Goal: Task Accomplishment & Management: Manage account settings

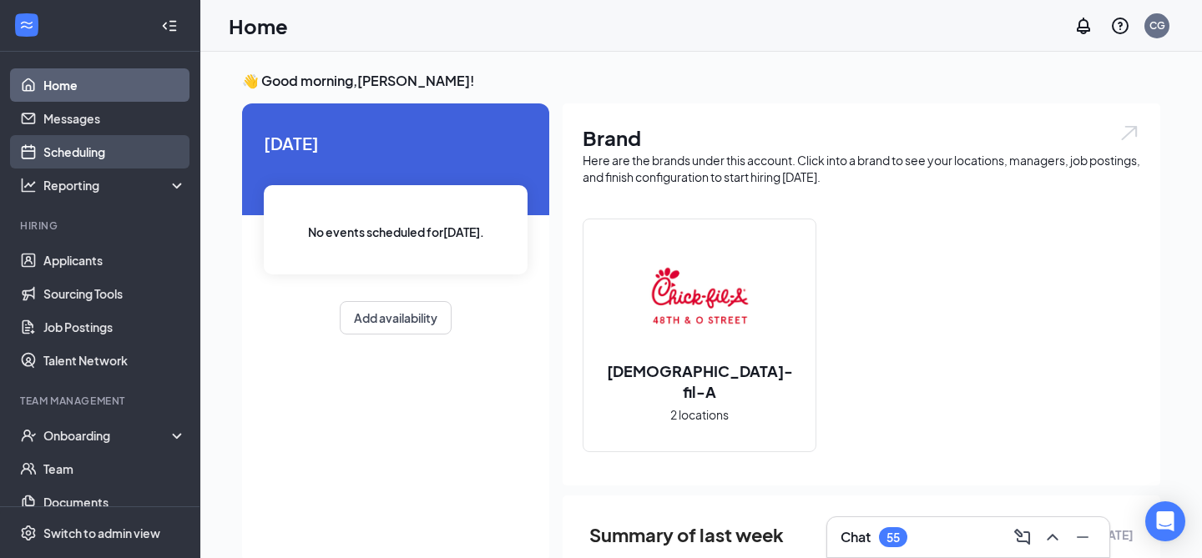
click at [117, 155] on link "Scheduling" at bounding box center [114, 151] width 143 height 33
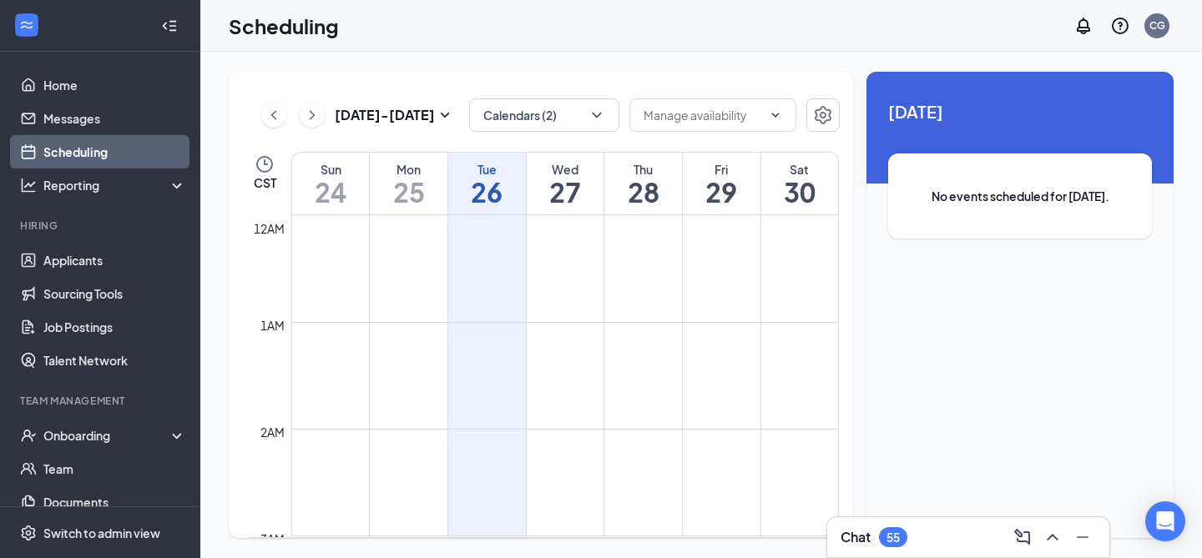
scroll to position [820, 0]
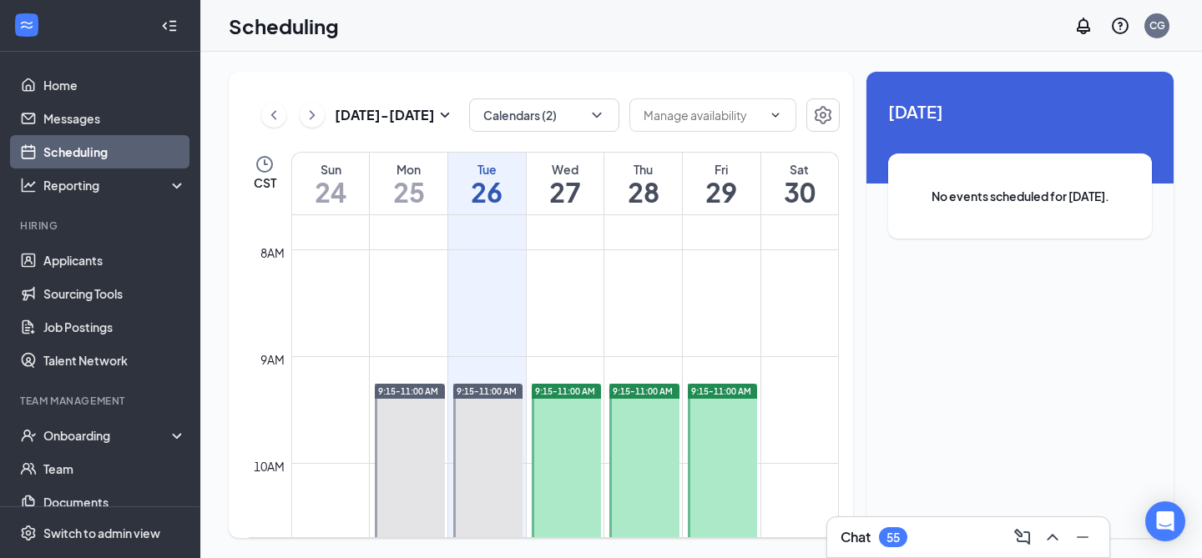
click at [577, 191] on h1 "27" at bounding box center [566, 192] width 78 height 28
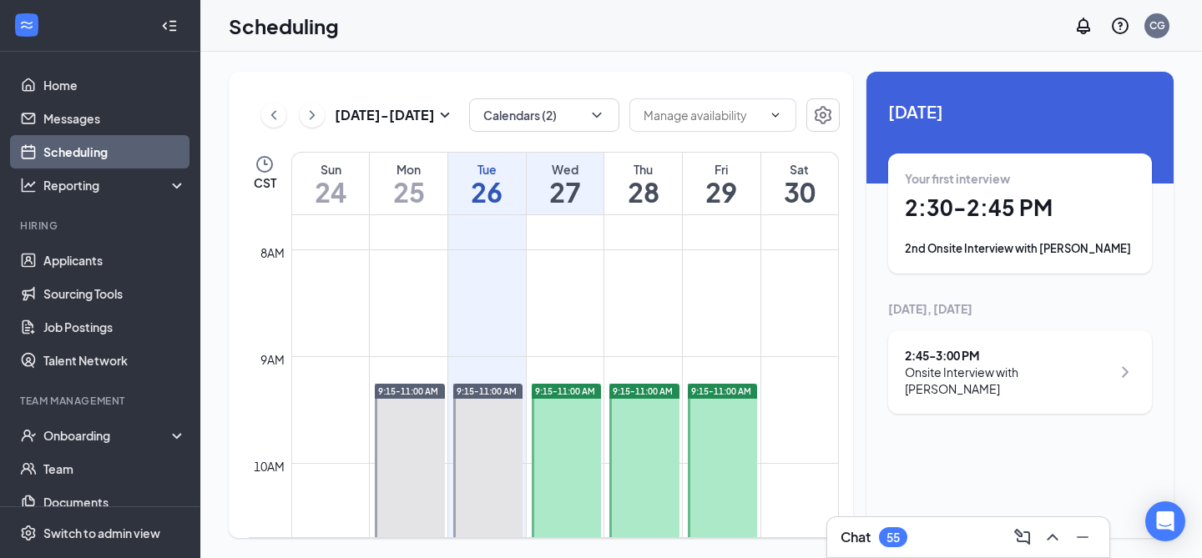
click at [644, 184] on h1 "28" at bounding box center [643, 192] width 78 height 28
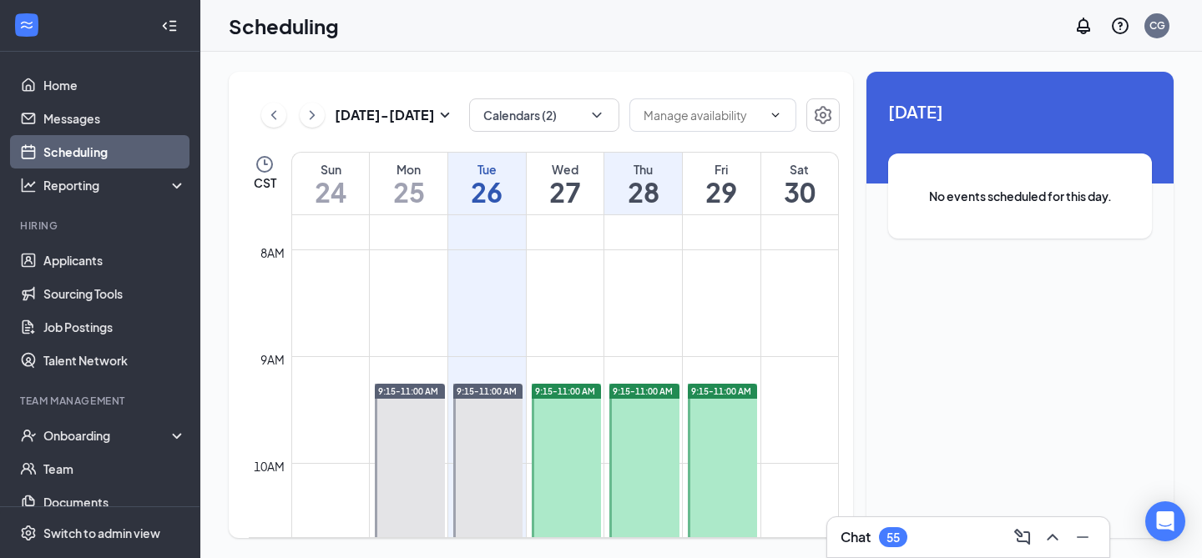
click at [552, 183] on h1 "27" at bounding box center [566, 192] width 78 height 28
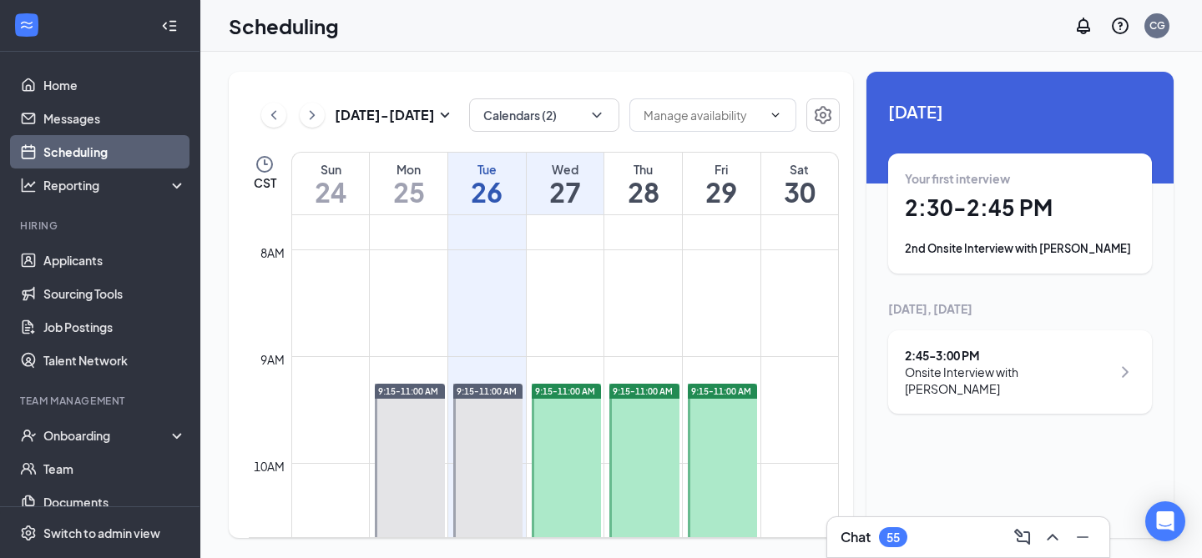
click at [713, 189] on h1 "29" at bounding box center [722, 192] width 78 height 28
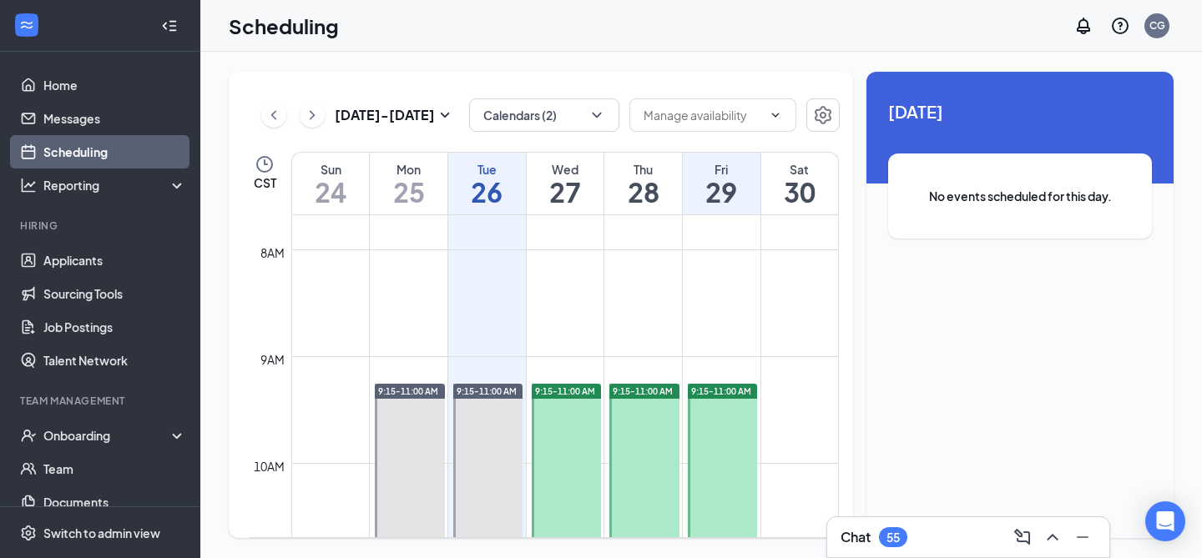
click at [489, 184] on h1 "26" at bounding box center [487, 192] width 78 height 28
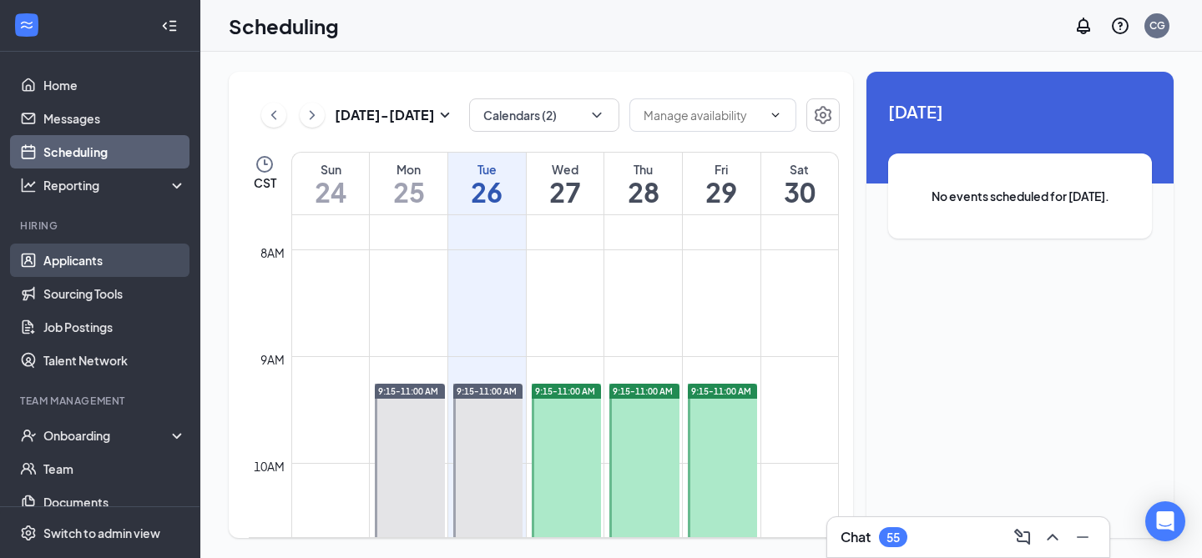
click at [127, 265] on link "Applicants" at bounding box center [114, 260] width 143 height 33
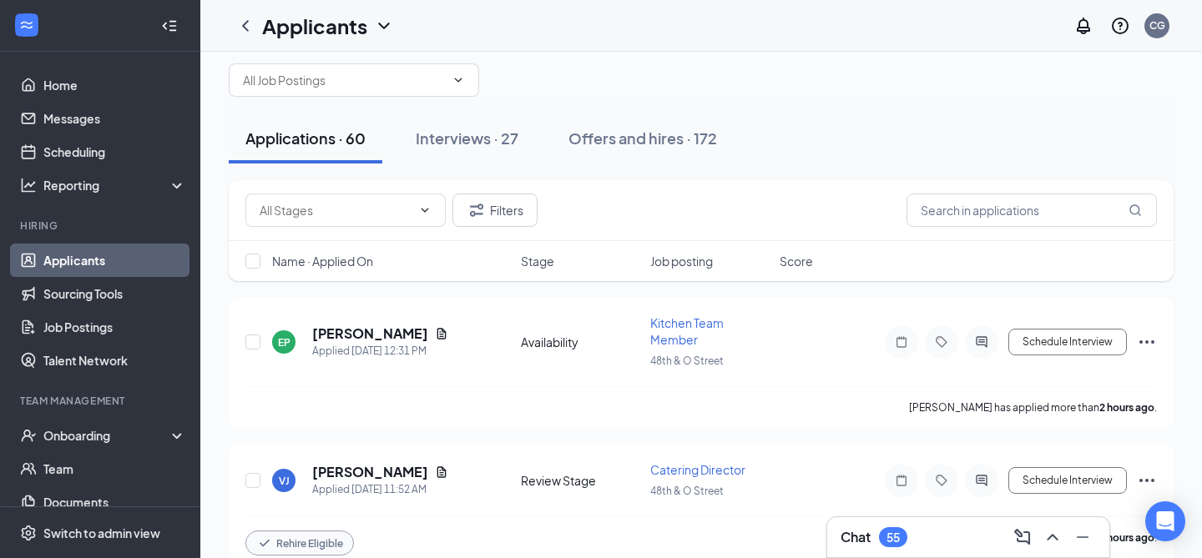
scroll to position [43, 0]
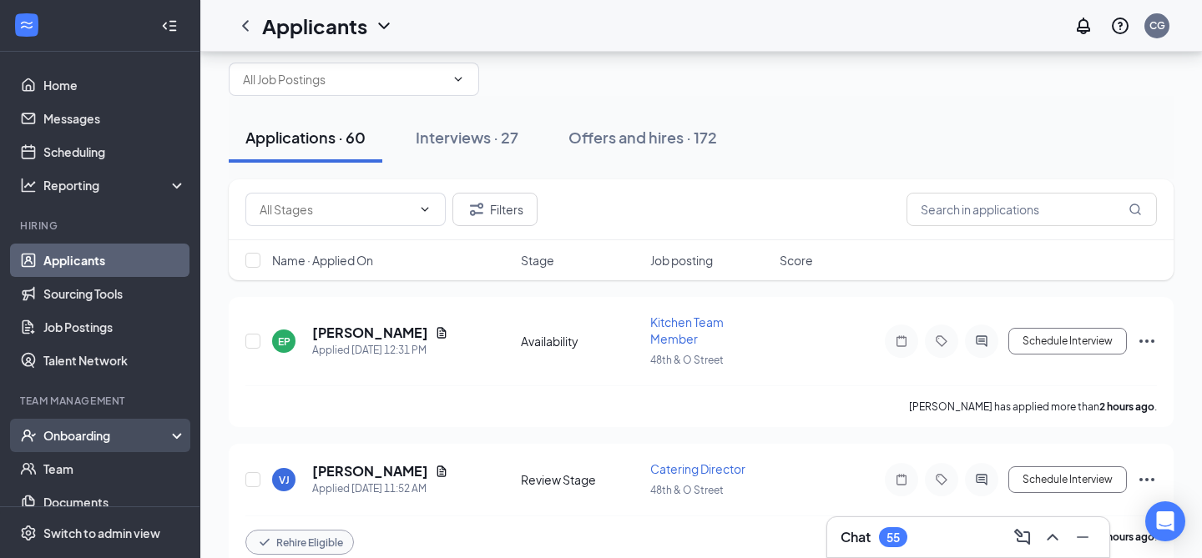
click at [98, 440] on div "Onboarding" at bounding box center [107, 435] width 129 height 17
click at [105, 471] on link "Overview" at bounding box center [114, 468] width 143 height 33
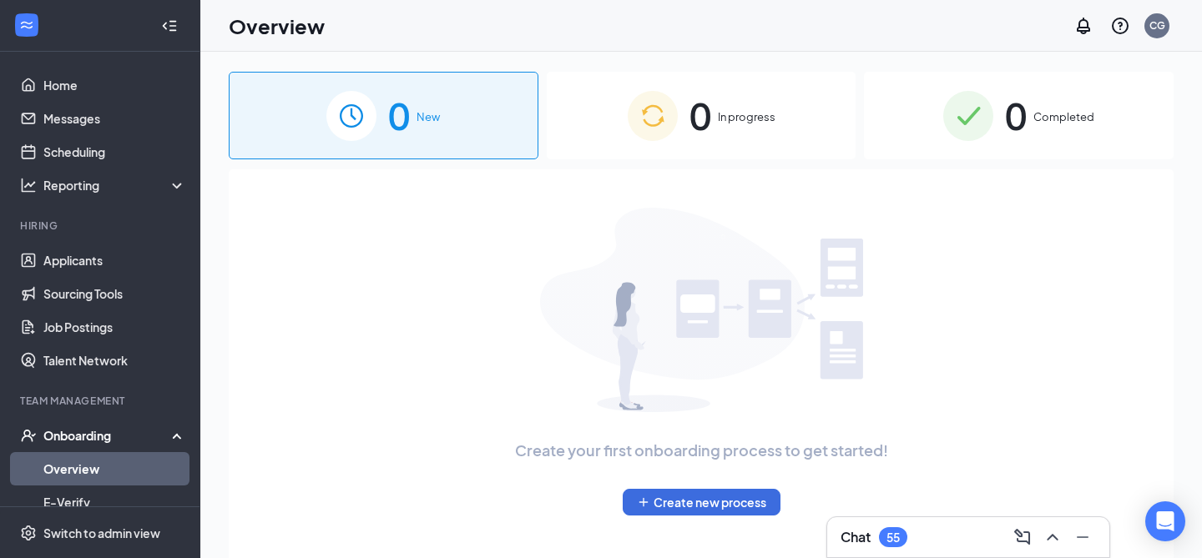
click at [961, 537] on div "Chat 55" at bounding box center [967, 537] width 255 height 27
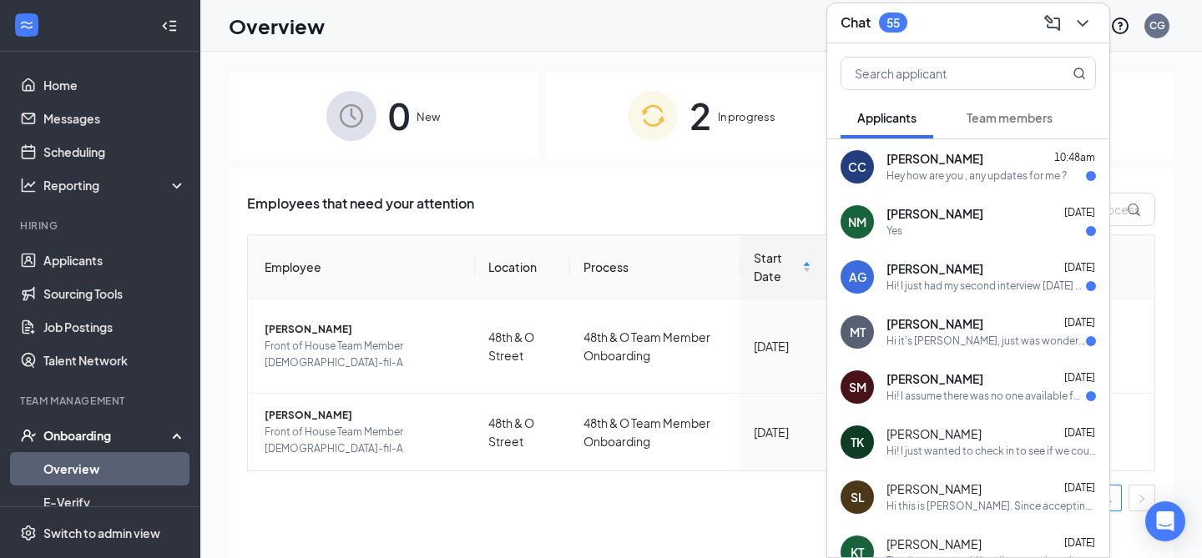
click at [926, 162] on span "[PERSON_NAME]" at bounding box center [934, 159] width 97 height 17
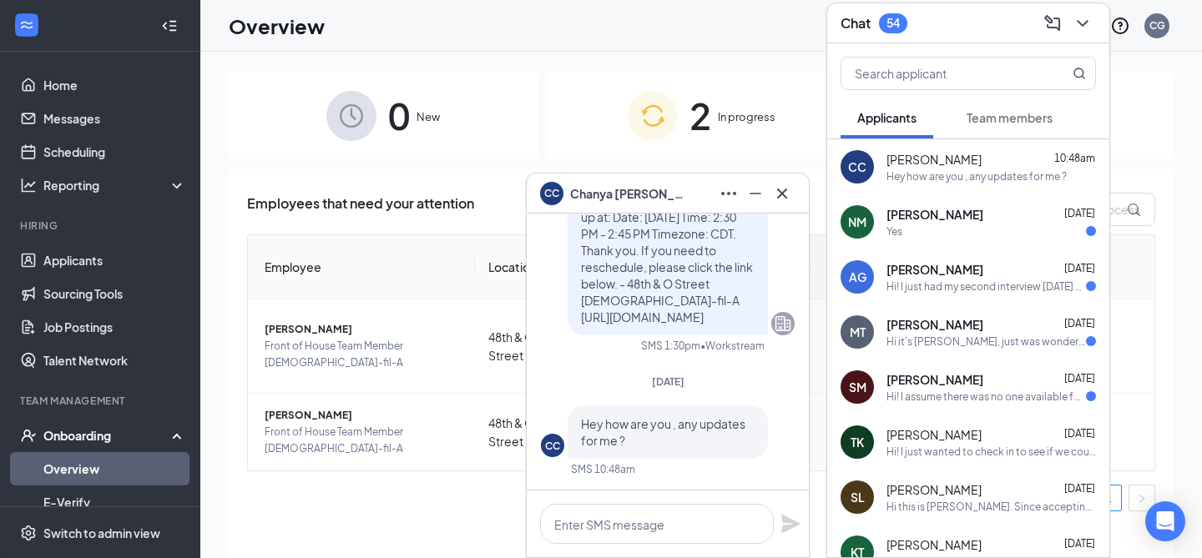
click at [937, 215] on span "[PERSON_NAME]" at bounding box center [934, 214] width 97 height 17
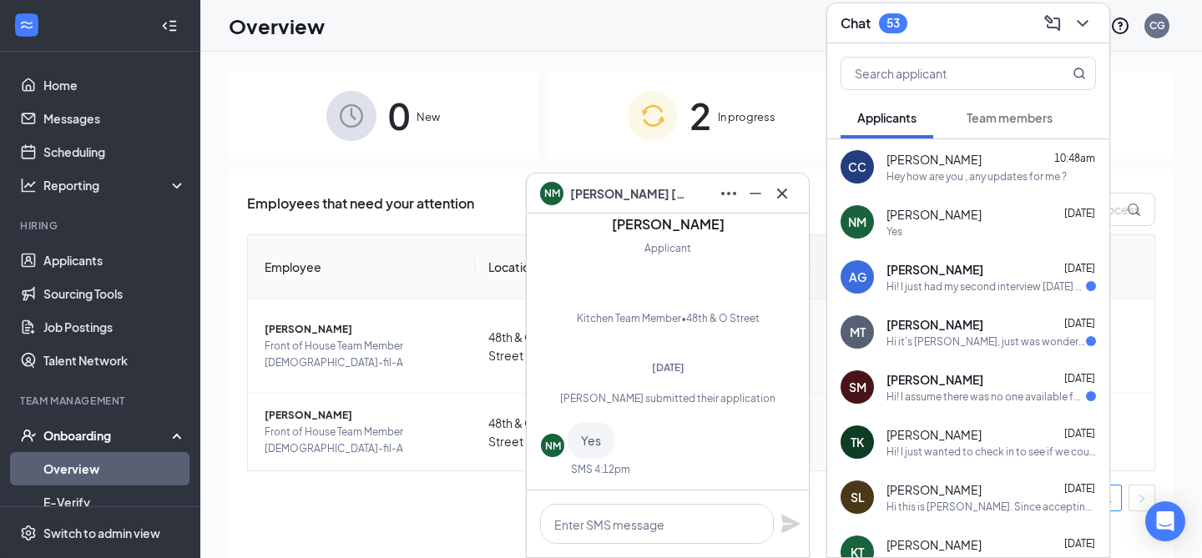
click at [945, 270] on span "[PERSON_NAME]" at bounding box center [934, 269] width 97 height 17
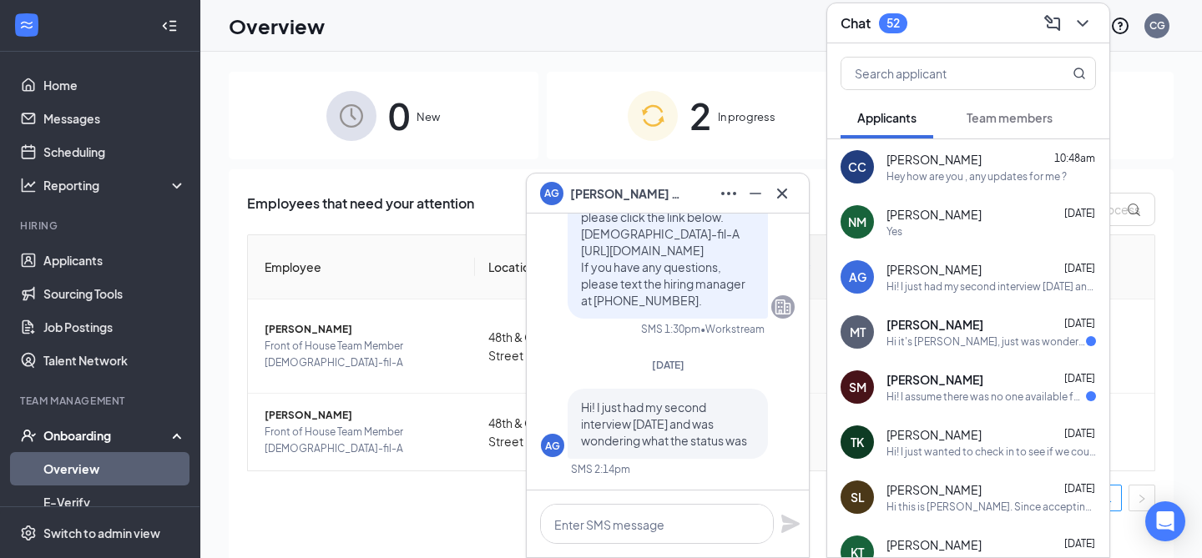
click at [951, 330] on span "[PERSON_NAME]" at bounding box center [934, 324] width 97 height 17
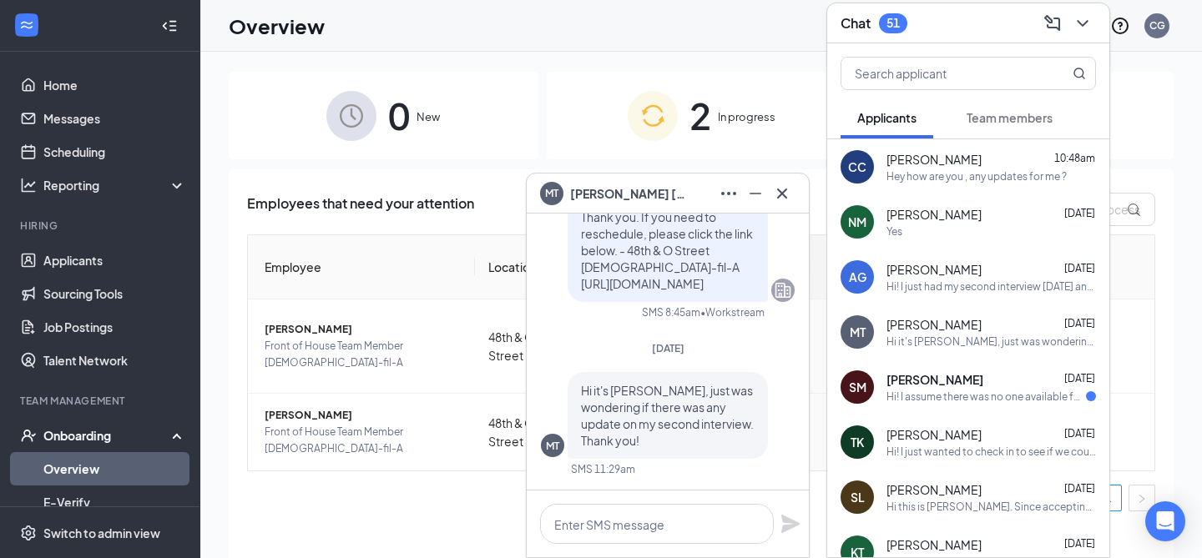
click at [950, 396] on div "Hi! I assume there was no one available for today for another interview! I will…" at bounding box center [985, 397] width 199 height 14
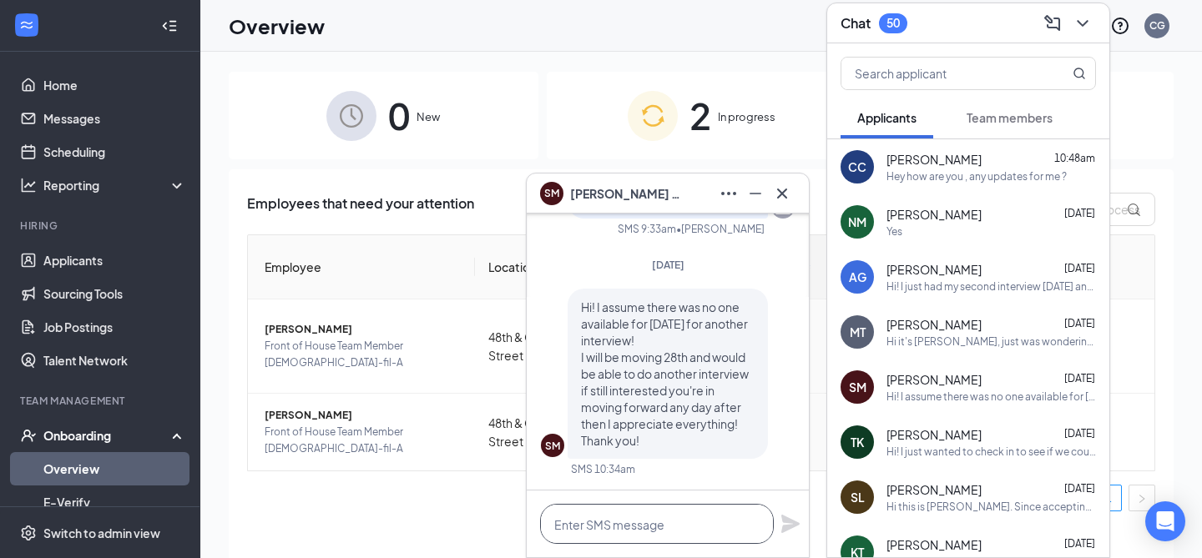
click at [644, 522] on textarea at bounding box center [657, 524] width 234 height 40
click at [648, 522] on textarea at bounding box center [657, 524] width 234 height 40
type textarea "Yes hello! Would Friday"
click at [786, 190] on icon "Cross" at bounding box center [782, 194] width 20 height 20
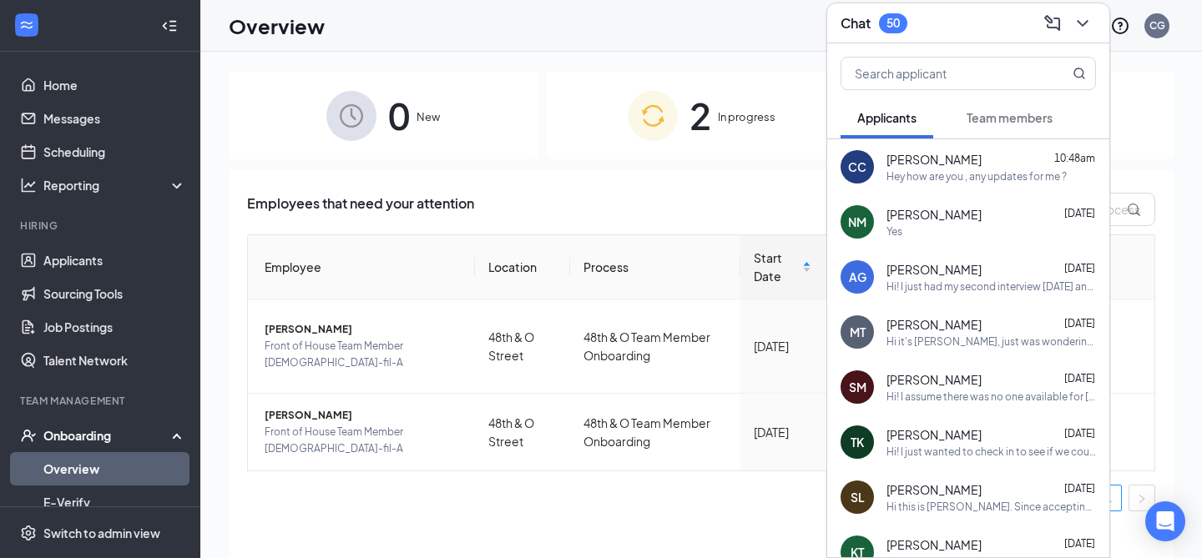
click at [900, 29] on div "50" at bounding box center [892, 23] width 13 height 14
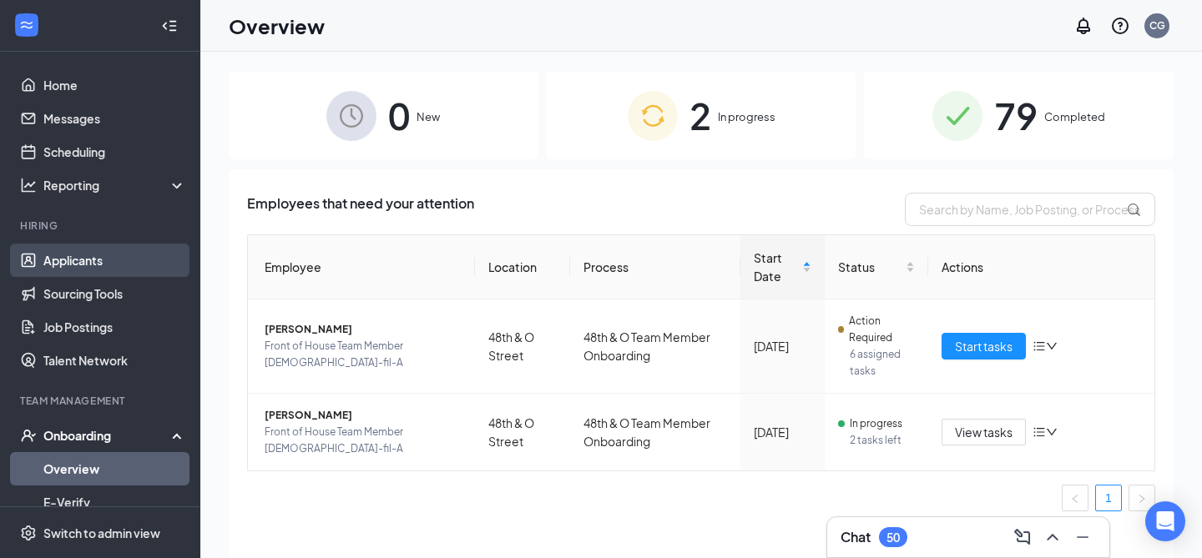
click at [129, 251] on link "Applicants" at bounding box center [114, 260] width 143 height 33
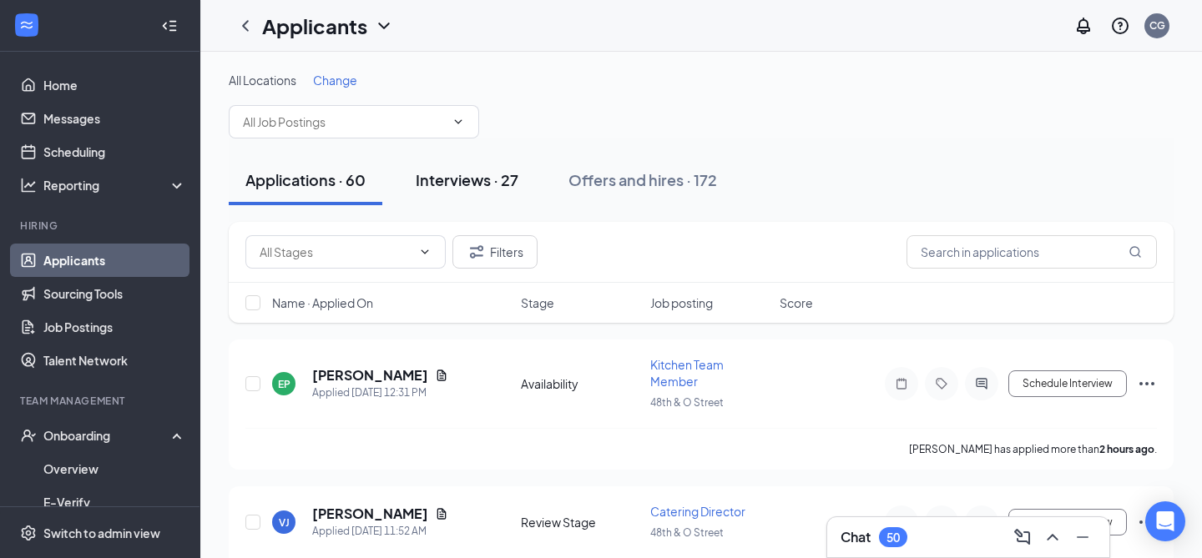
click at [488, 190] on button "Interviews · 27" at bounding box center [467, 180] width 136 height 50
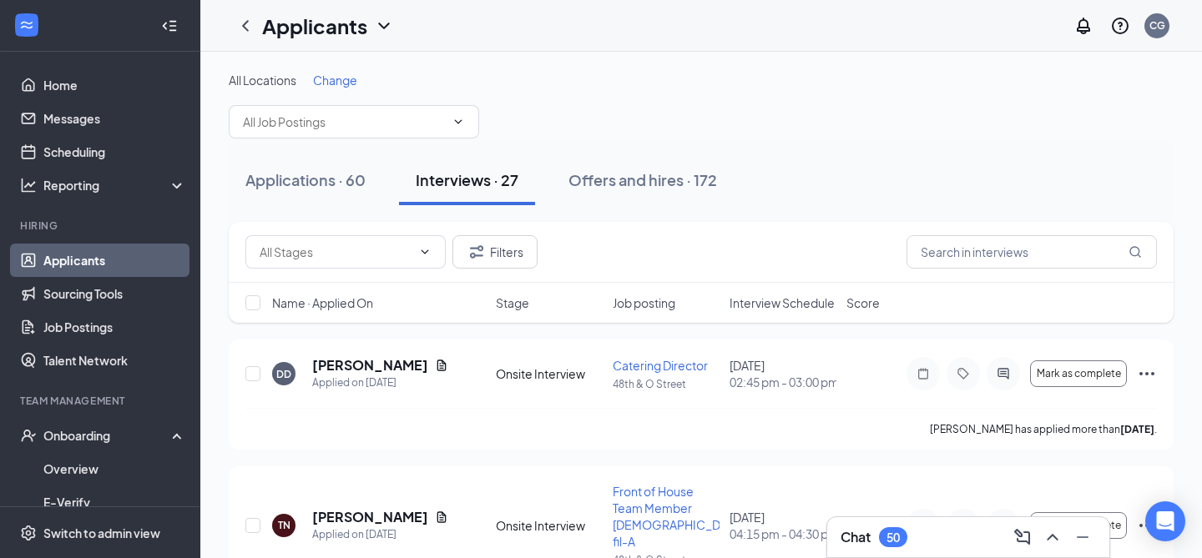
click at [888, 528] on div "50" at bounding box center [893, 537] width 28 height 20
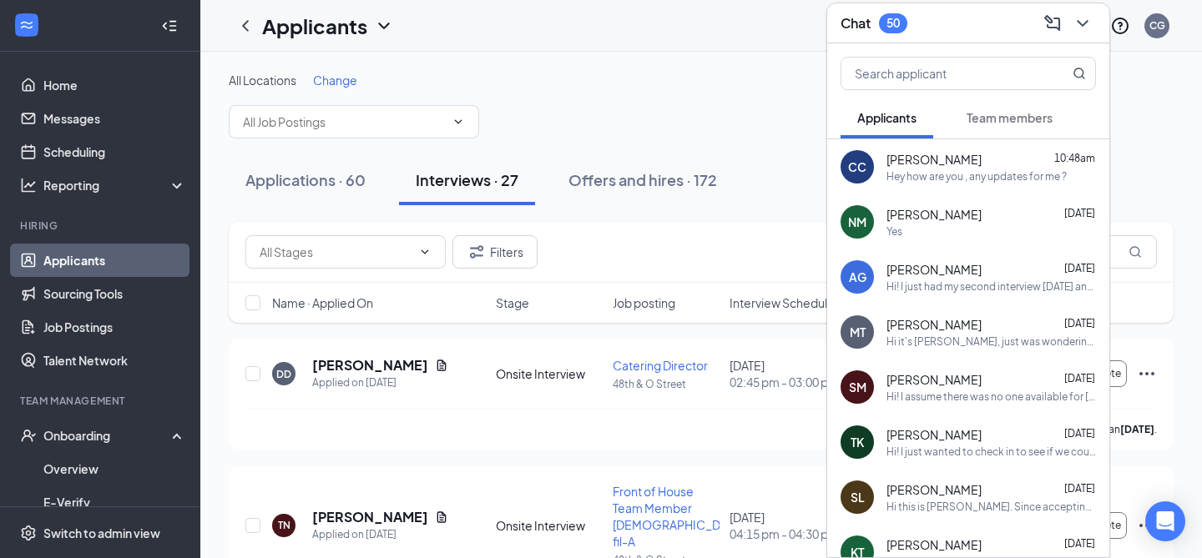
click at [938, 381] on span "[PERSON_NAME]" at bounding box center [933, 379] width 95 height 17
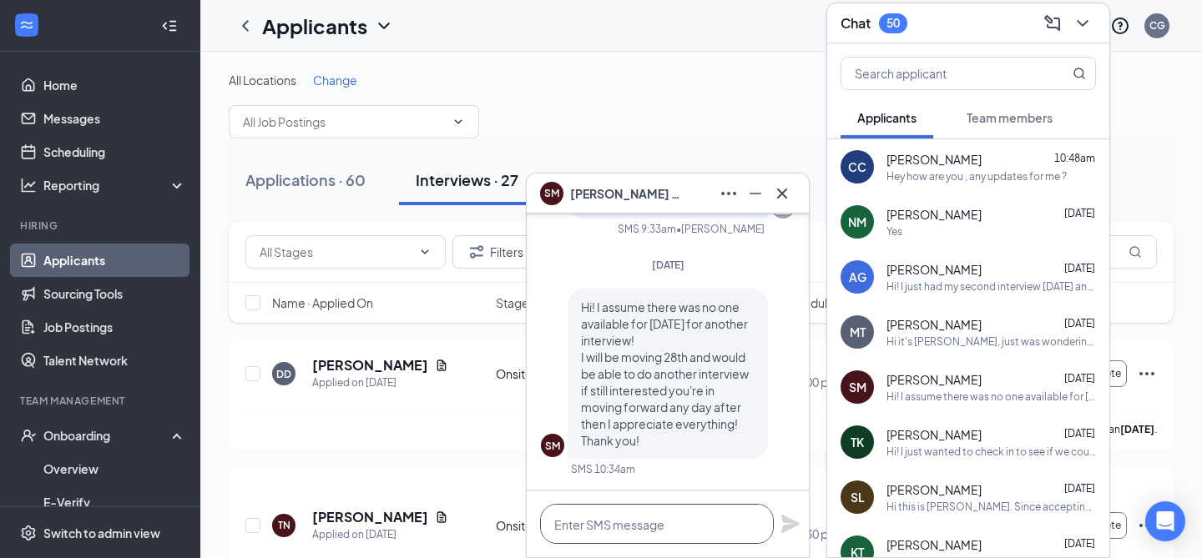
click at [679, 523] on textarea at bounding box center [657, 524] width 234 height 40
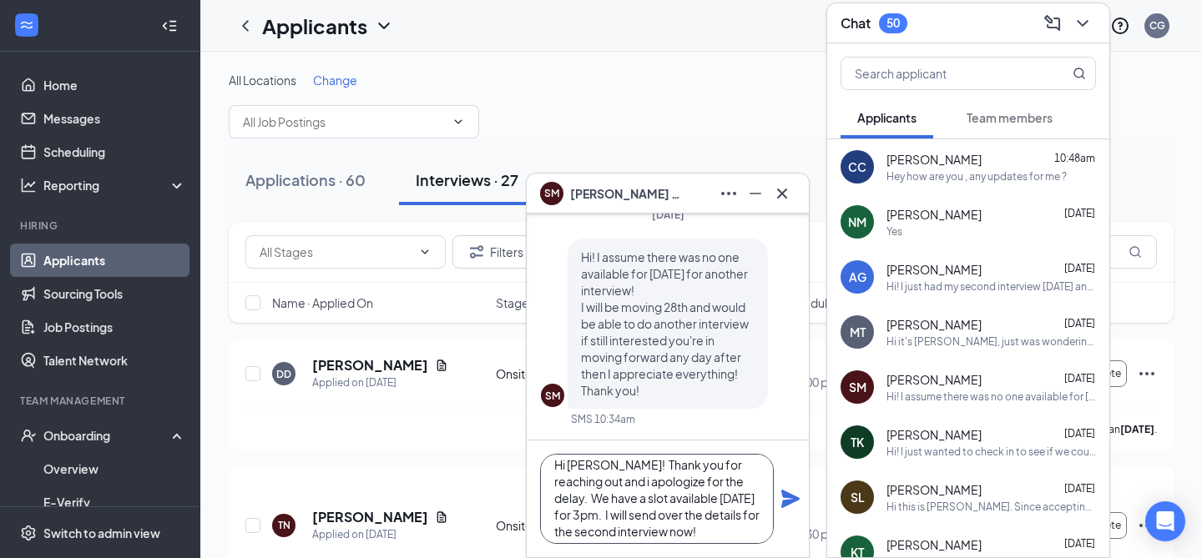
scroll to position [16, 0]
click at [582, 512] on textarea "Hi Samuel! Thank you for reaching out and i apologize for the delay. We have a …" at bounding box center [657, 499] width 234 height 90
type textarea "Hi Samuel! Thank you for reaching out and i apologize for the delay. We have a …"
click at [794, 507] on icon "Plane" at bounding box center [790, 499] width 20 height 20
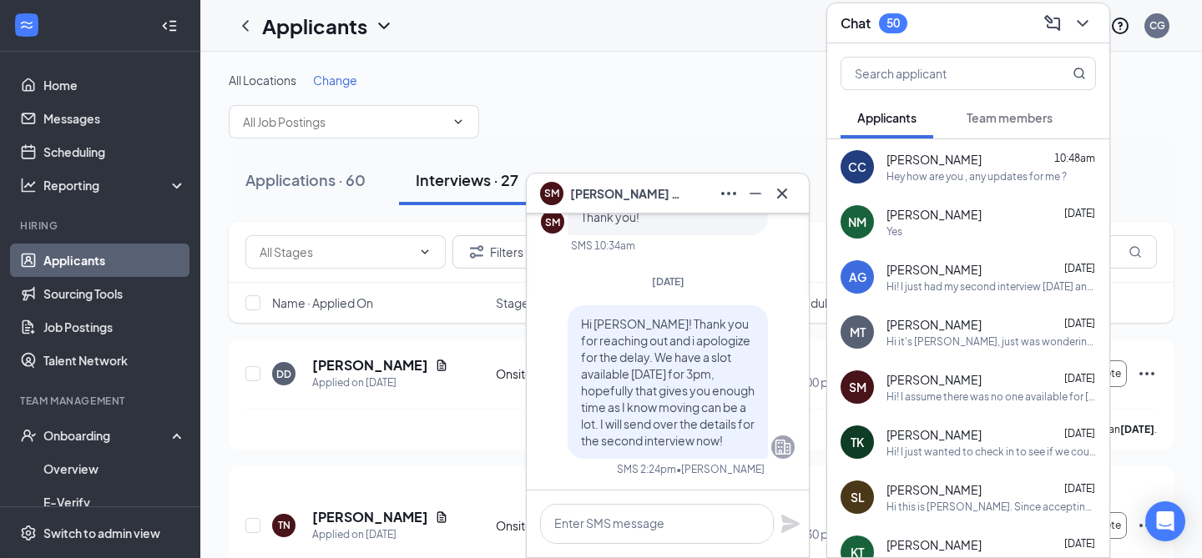
scroll to position [0, 0]
click at [778, 199] on icon "Cross" at bounding box center [782, 194] width 20 height 20
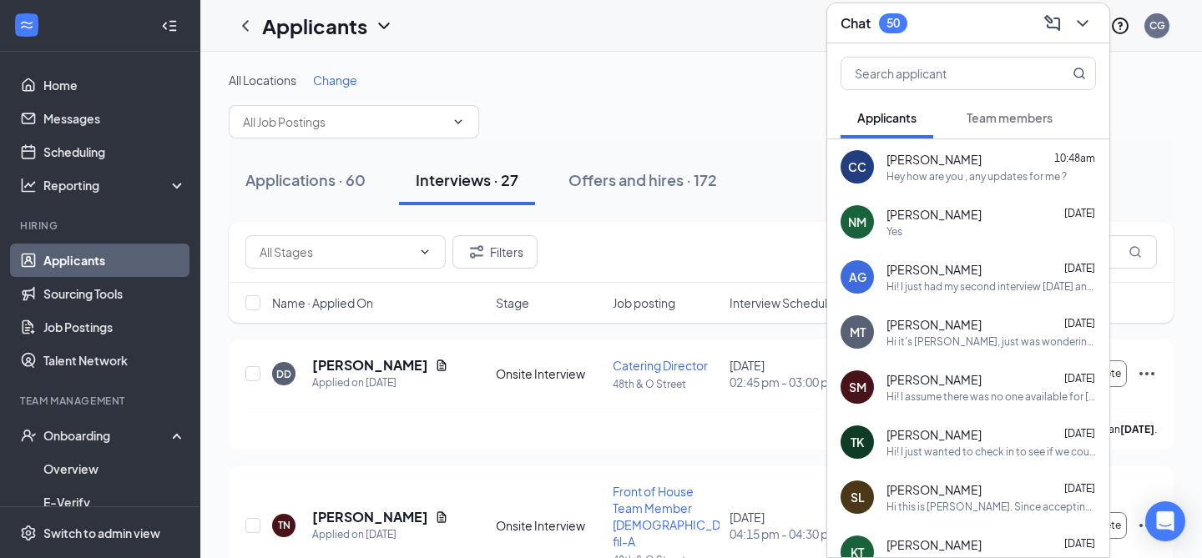
click at [894, 20] on div "50" at bounding box center [892, 23] width 13 height 14
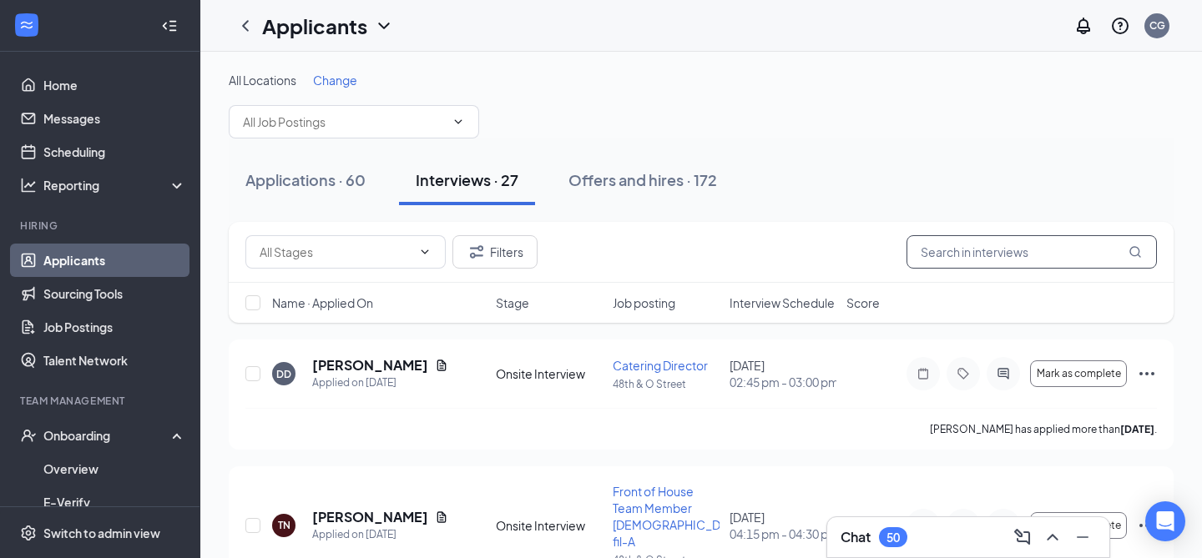
click at [969, 255] on input "text" at bounding box center [1031, 251] width 250 height 33
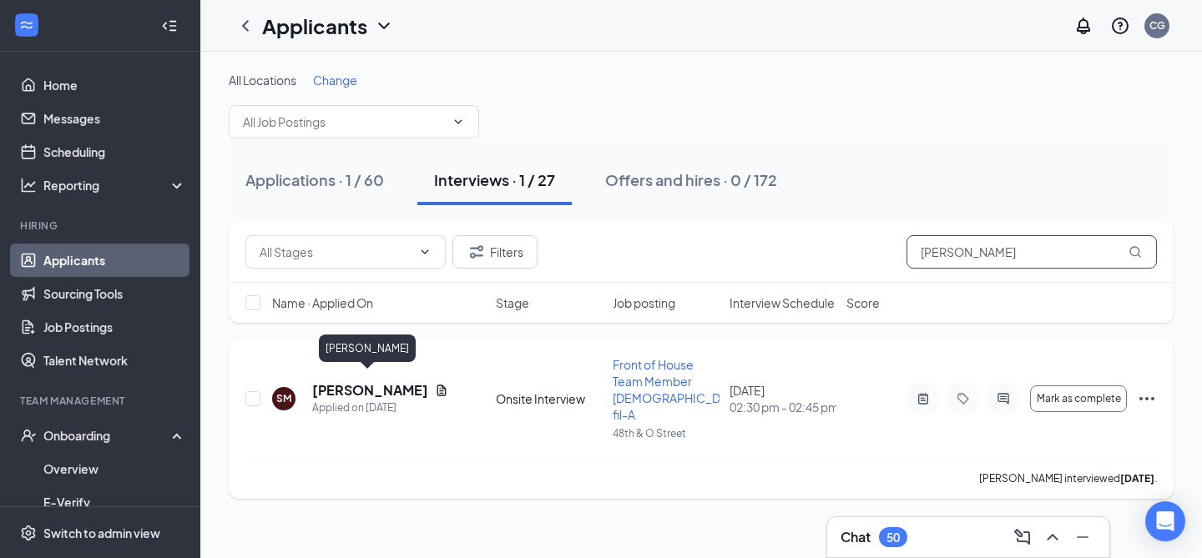
type input "samuel"
click at [401, 383] on h5 "[PERSON_NAME]" at bounding box center [370, 390] width 116 height 18
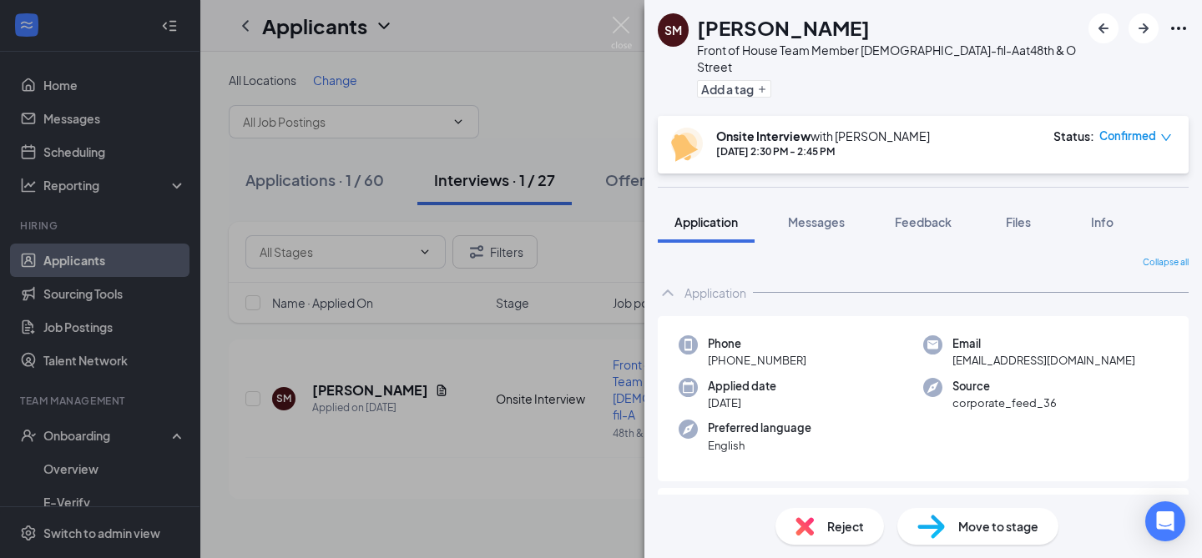
click at [935, 519] on img at bounding box center [931, 527] width 28 height 24
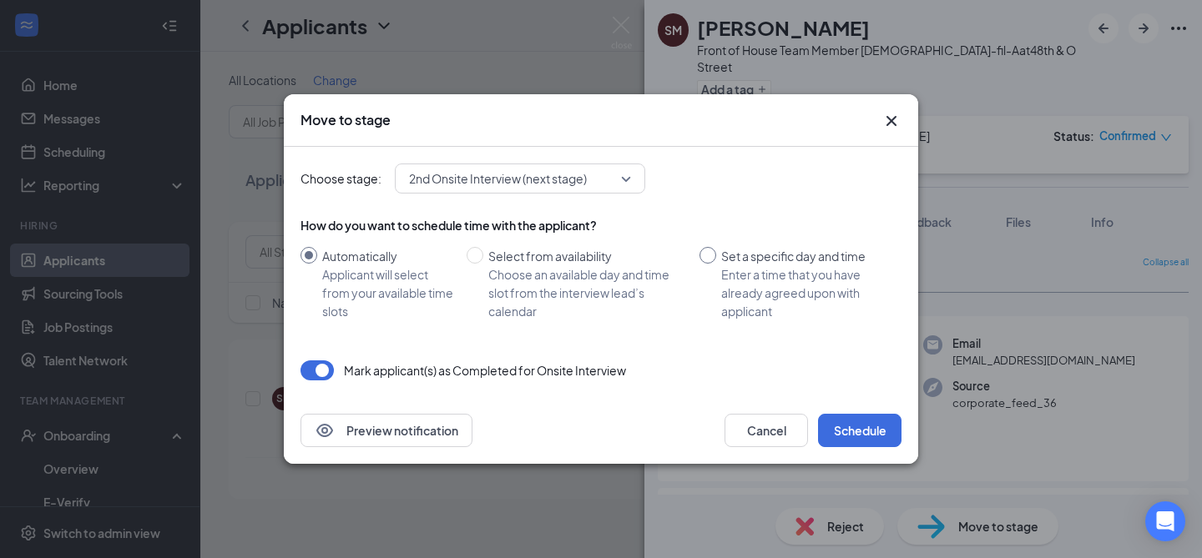
click at [709, 258] on input "Set a specific day and time Enter a time that you have already agreed upon with…" at bounding box center [707, 255] width 17 height 17
radio input "true"
radio input "false"
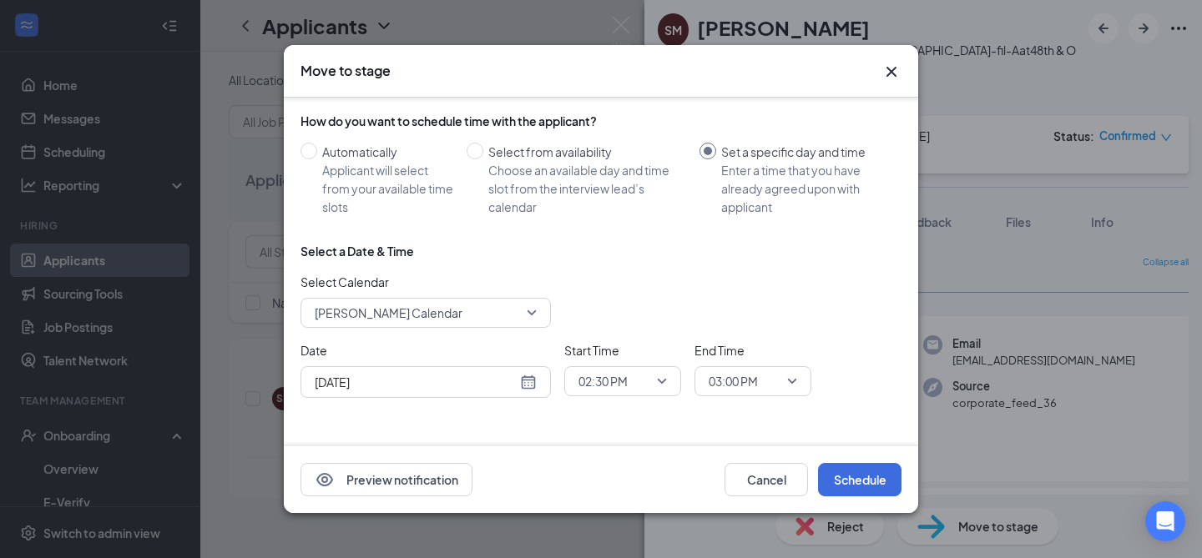
scroll to position [72, 0]
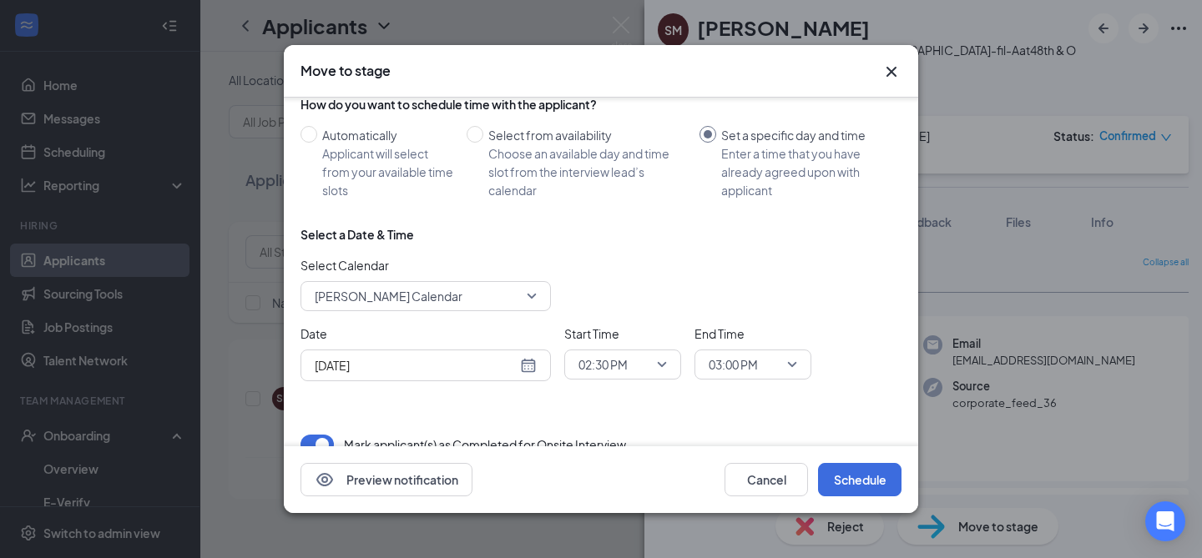
click at [525, 368] on div "Aug 26, 2025" at bounding box center [426, 365] width 222 height 18
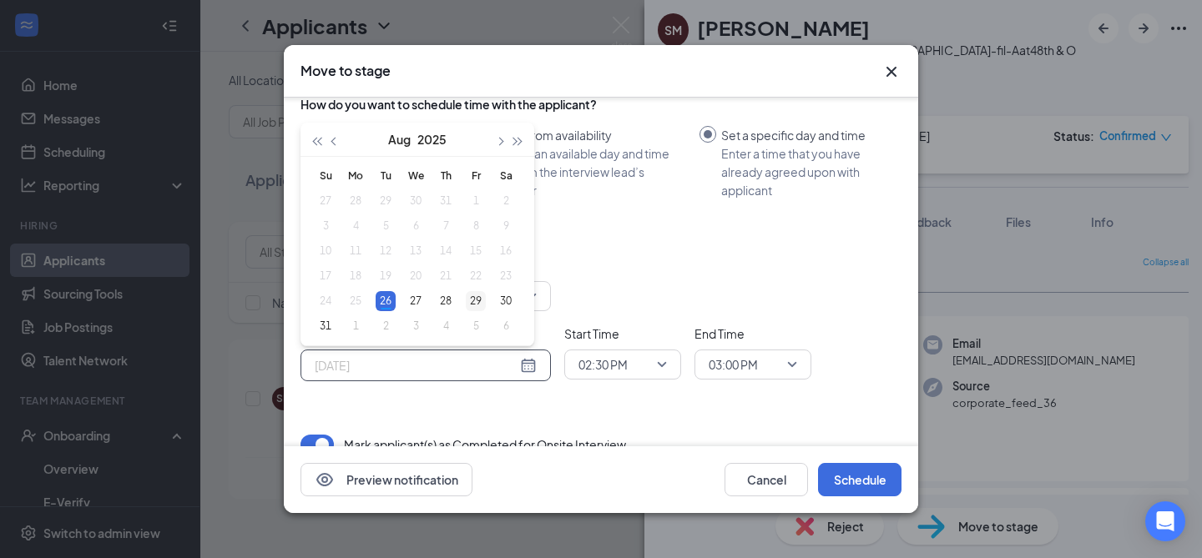
type input "Aug 29, 2025"
click at [480, 302] on div "29" at bounding box center [476, 301] width 20 height 20
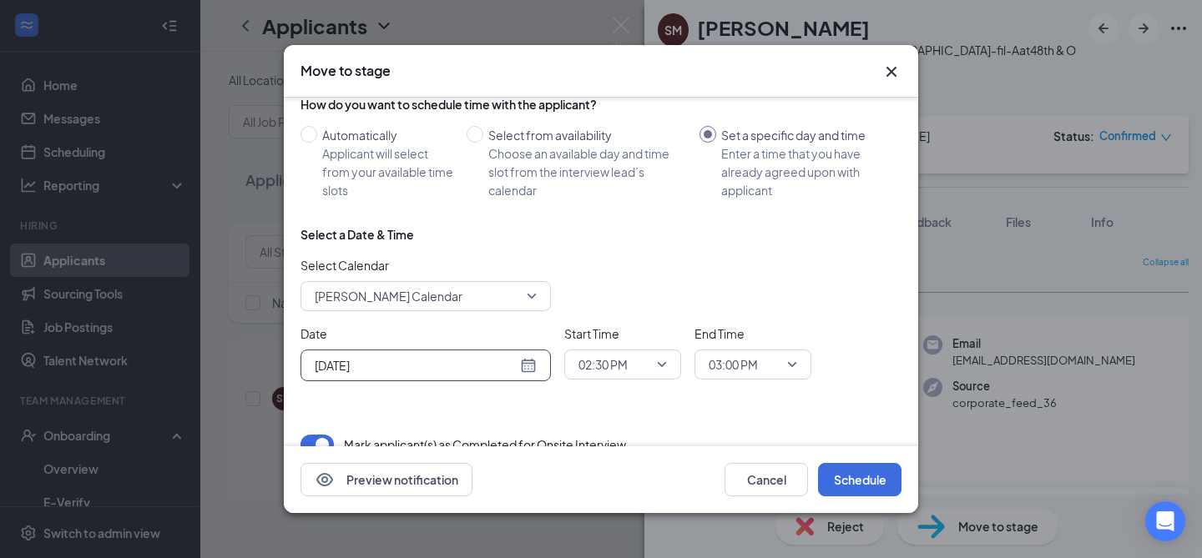
click at [650, 370] on span "02:30 PM" at bounding box center [614, 364] width 73 height 25
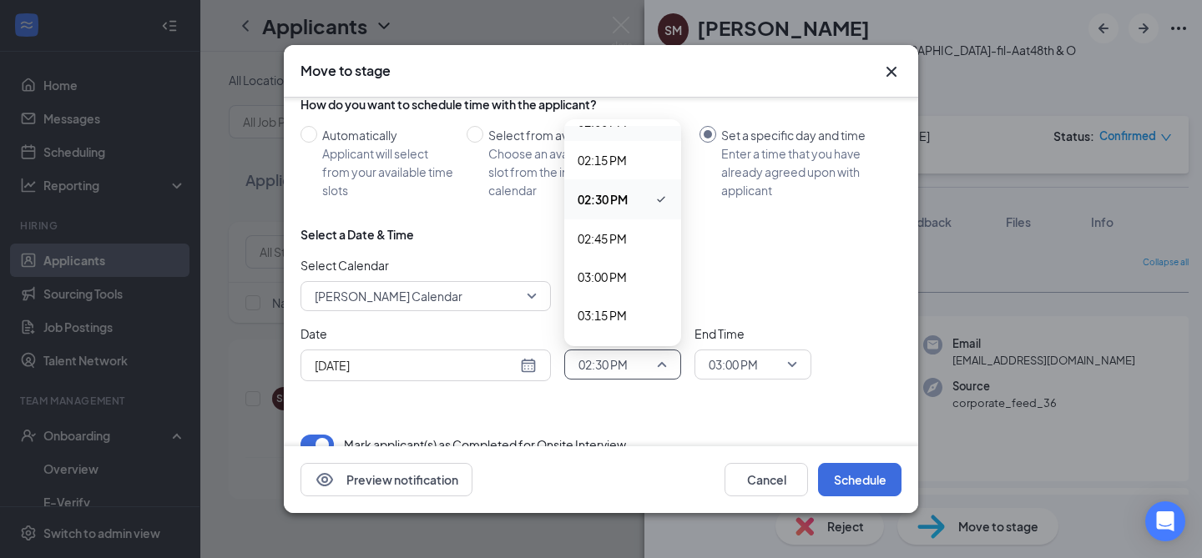
scroll to position [2181, 0]
click at [638, 260] on span "03:00 PM" at bounding box center [622, 269] width 90 height 18
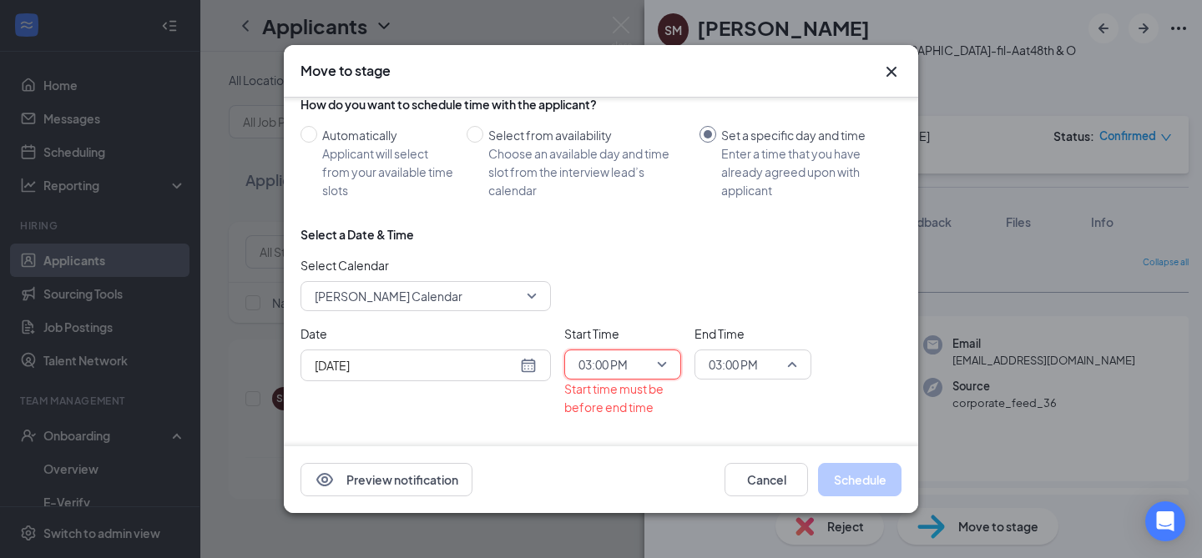
click at [738, 362] on span "03:00 PM" at bounding box center [732, 364] width 49 height 25
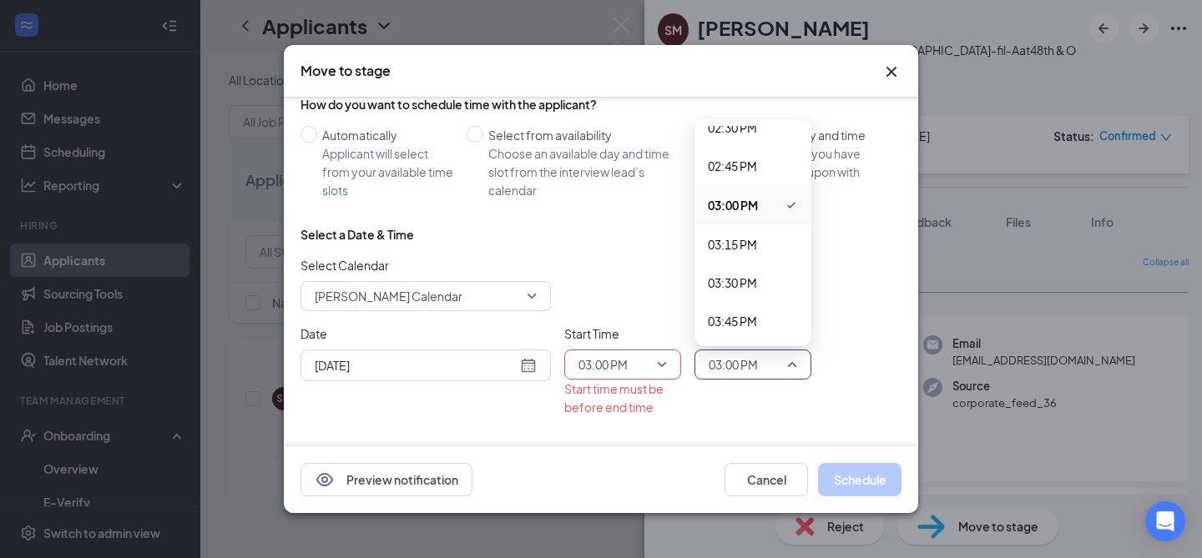
scroll to position [2256, 0]
click at [741, 231] on span "03:15 PM" at bounding box center [732, 233] width 49 height 18
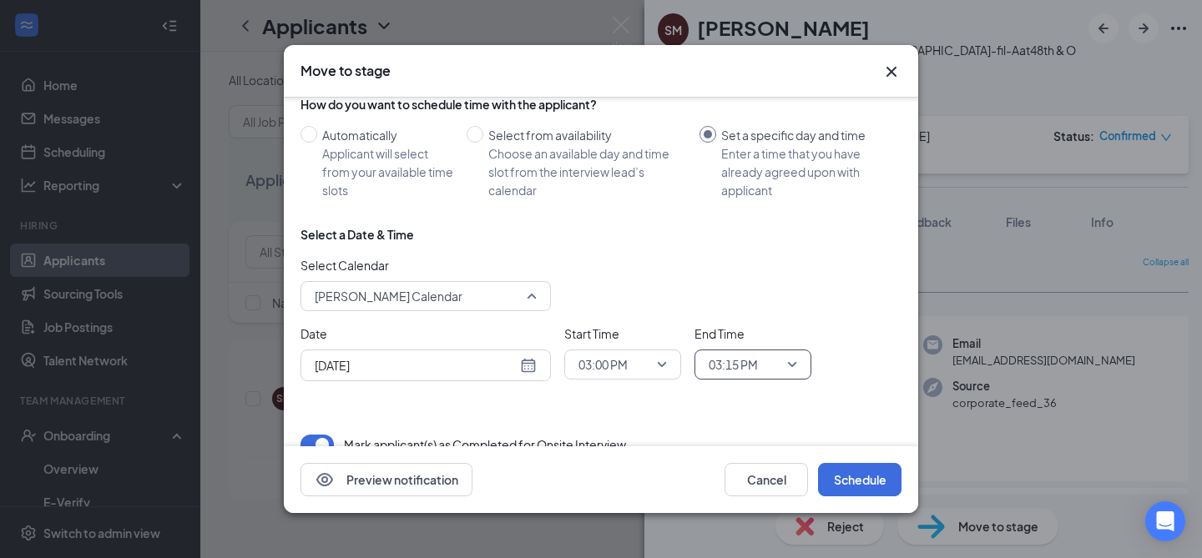
click at [496, 292] on span "Chyna Grant's Calendar" at bounding box center [418, 296] width 207 height 25
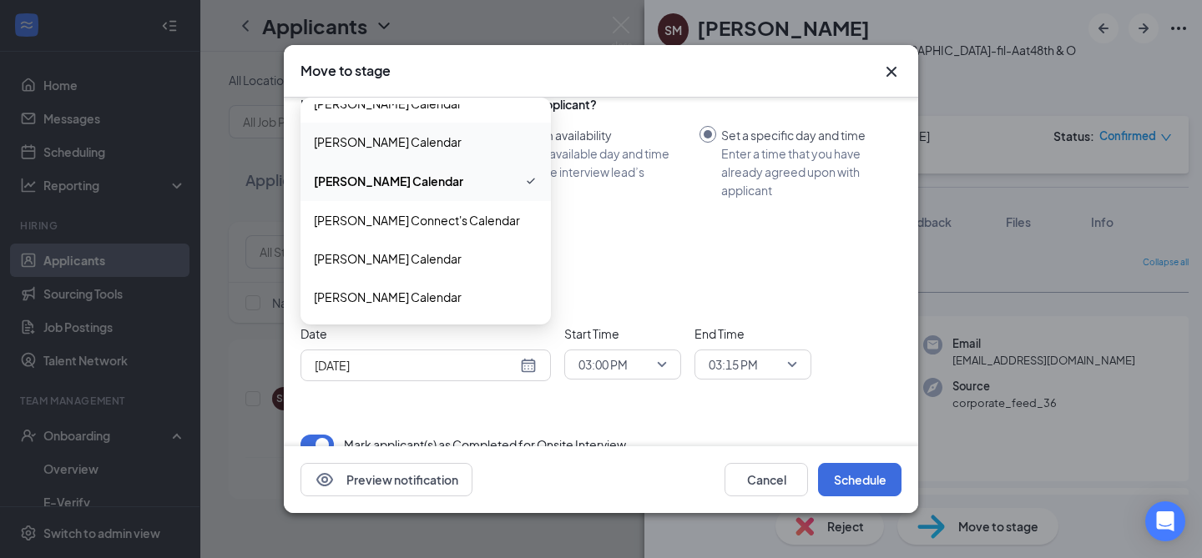
scroll to position [103, 0]
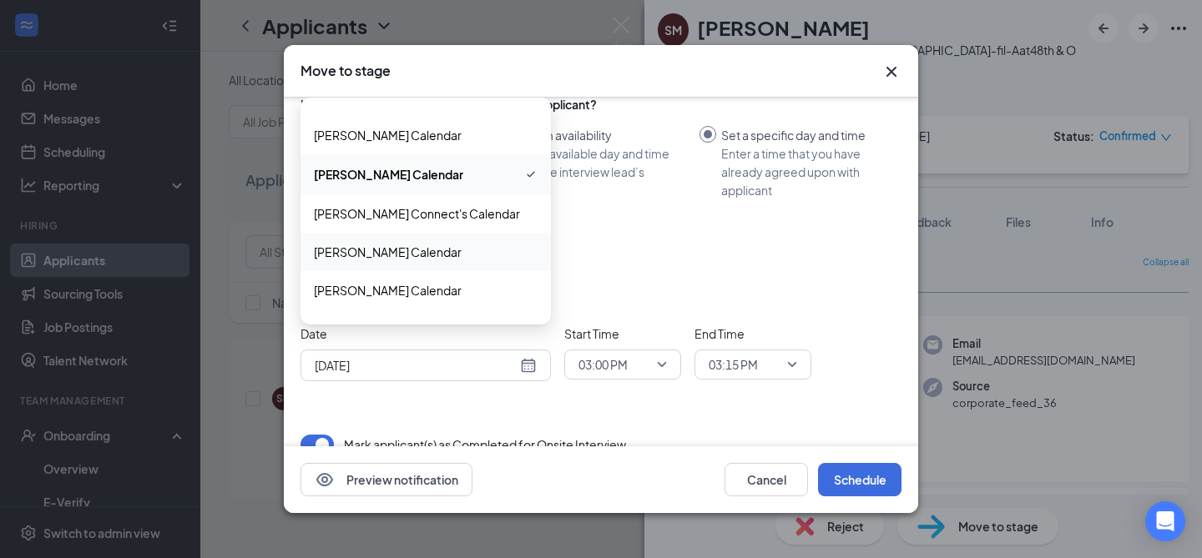
click at [461, 250] on span "Emma Gevelinger's Calendar" at bounding box center [388, 252] width 148 height 18
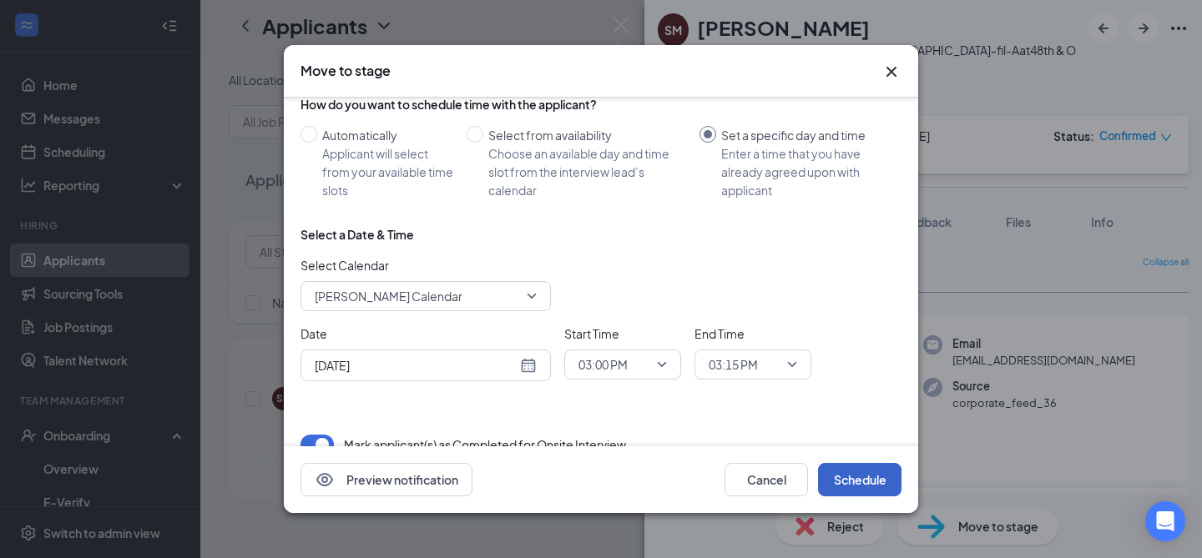
click at [869, 471] on button "Schedule" at bounding box center [859, 479] width 83 height 33
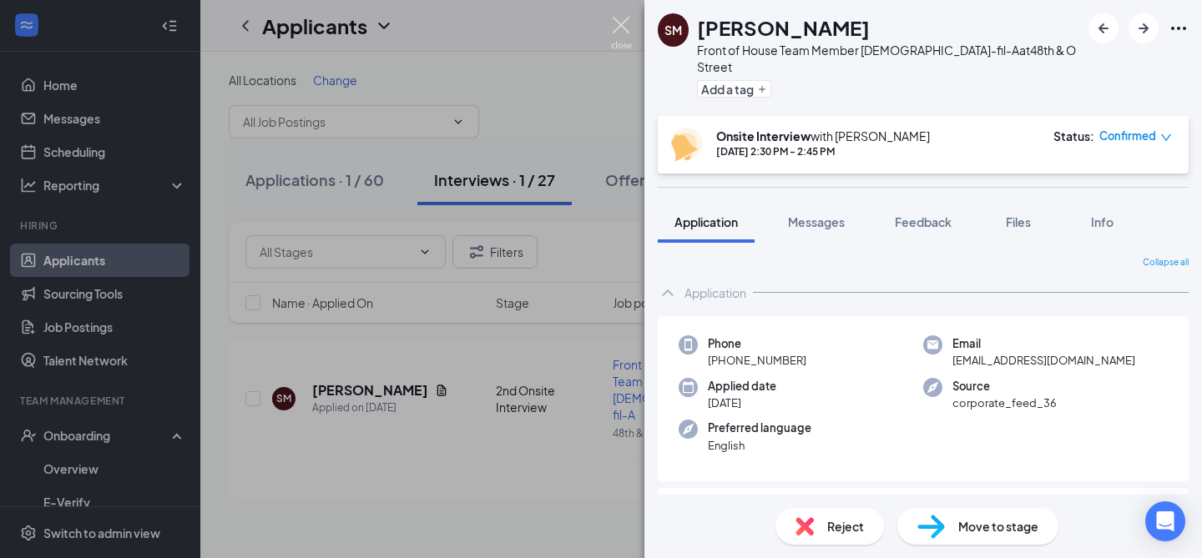
click at [624, 29] on img at bounding box center [621, 33] width 21 height 33
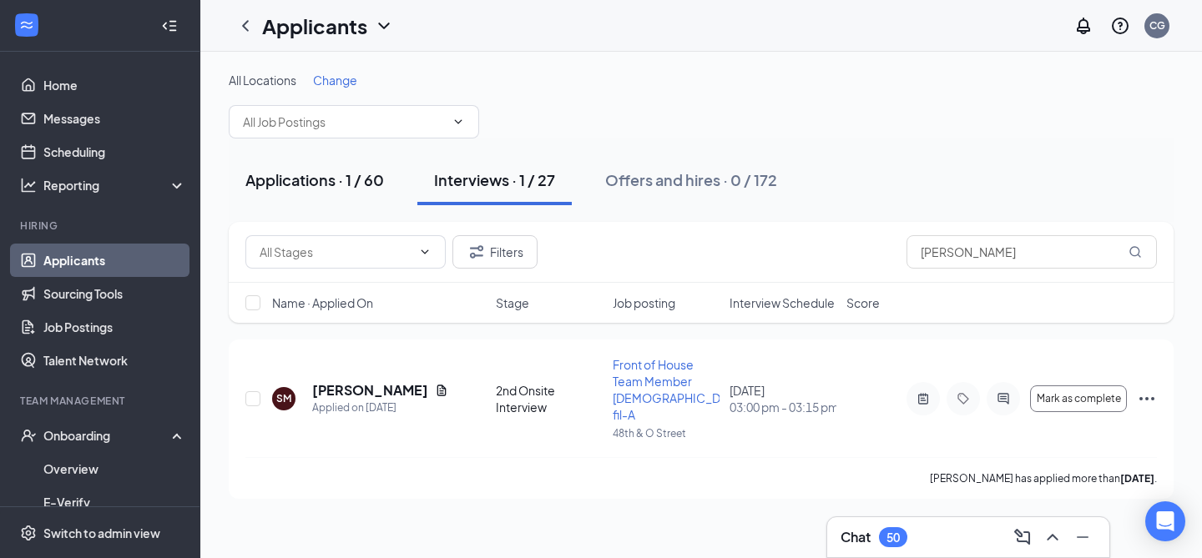
click at [305, 169] on div "Applications · 1 / 60" at bounding box center [314, 179] width 139 height 21
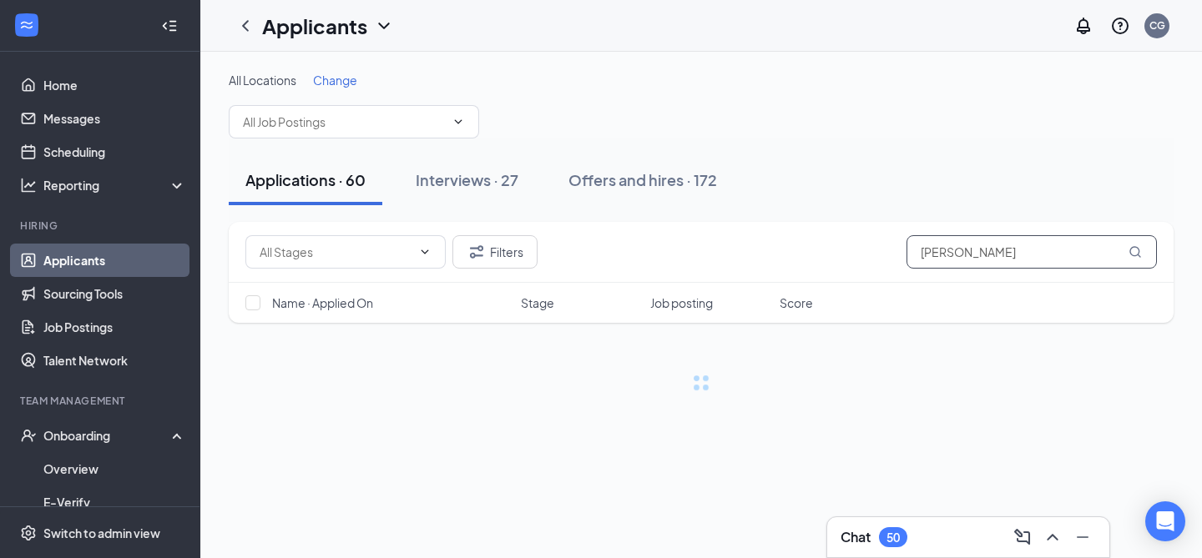
click at [1005, 259] on input "samuel" at bounding box center [1031, 251] width 250 height 33
type input "[PERSON_NAME]"
click at [973, 245] on input "[PERSON_NAME]" at bounding box center [1031, 251] width 250 height 33
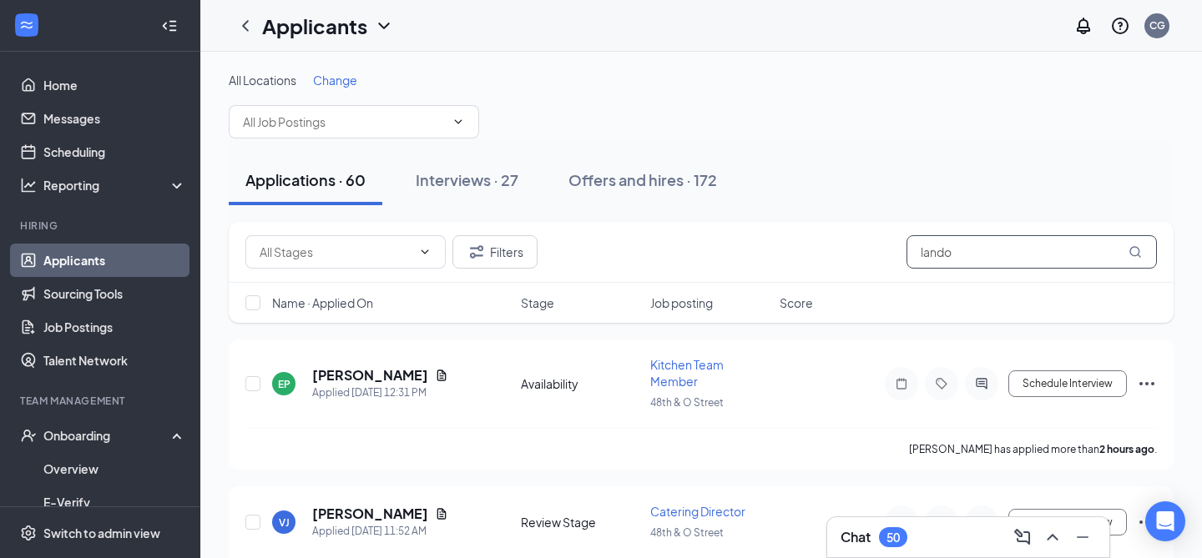
type input "[PERSON_NAME]"
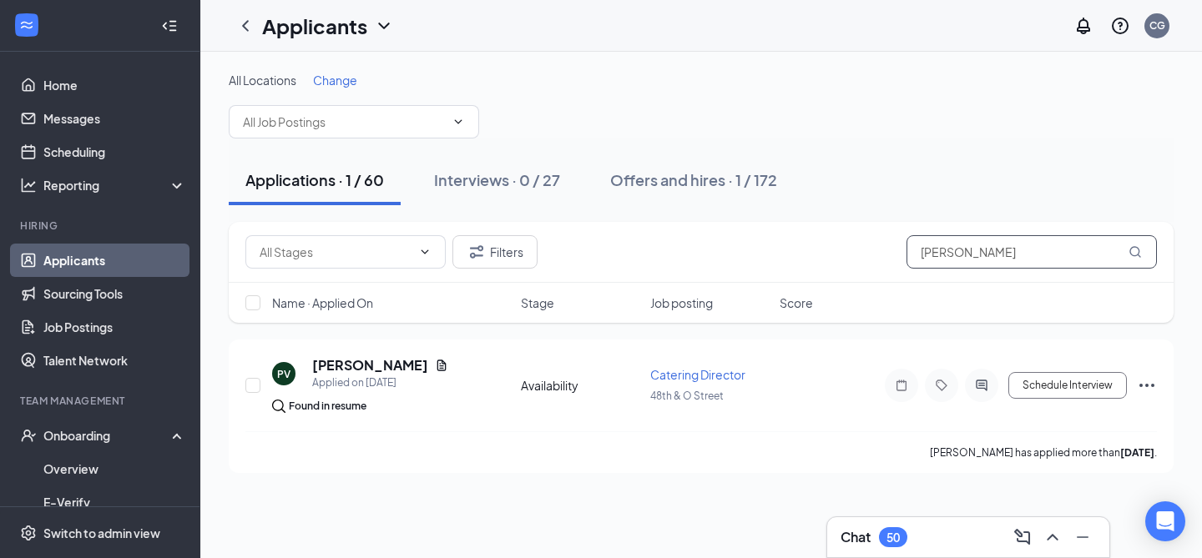
click at [986, 262] on input "[PERSON_NAME]" at bounding box center [1031, 251] width 250 height 33
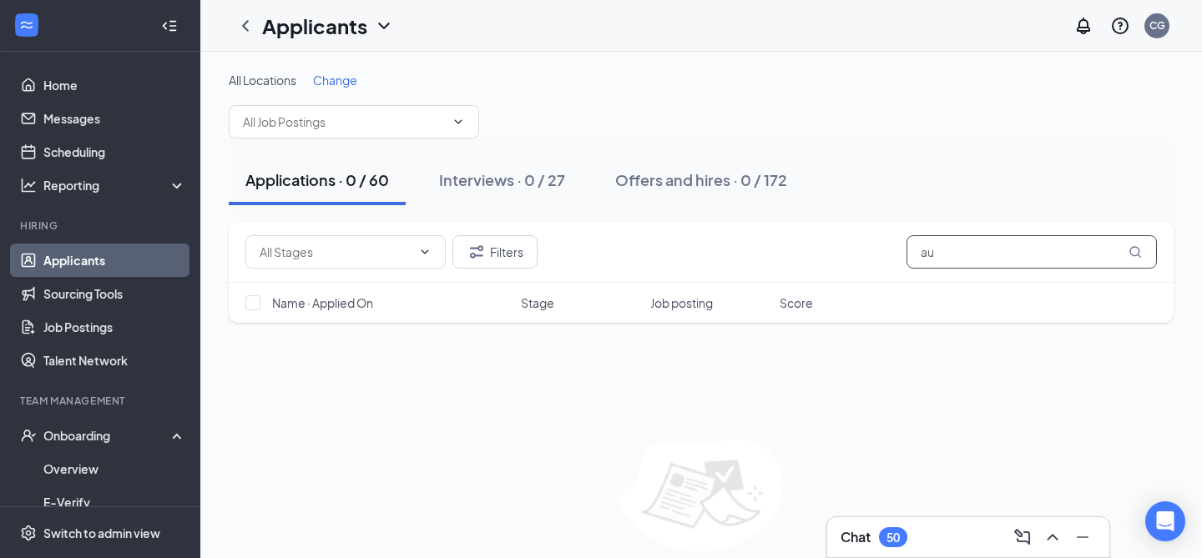
type input "a"
type input "L"
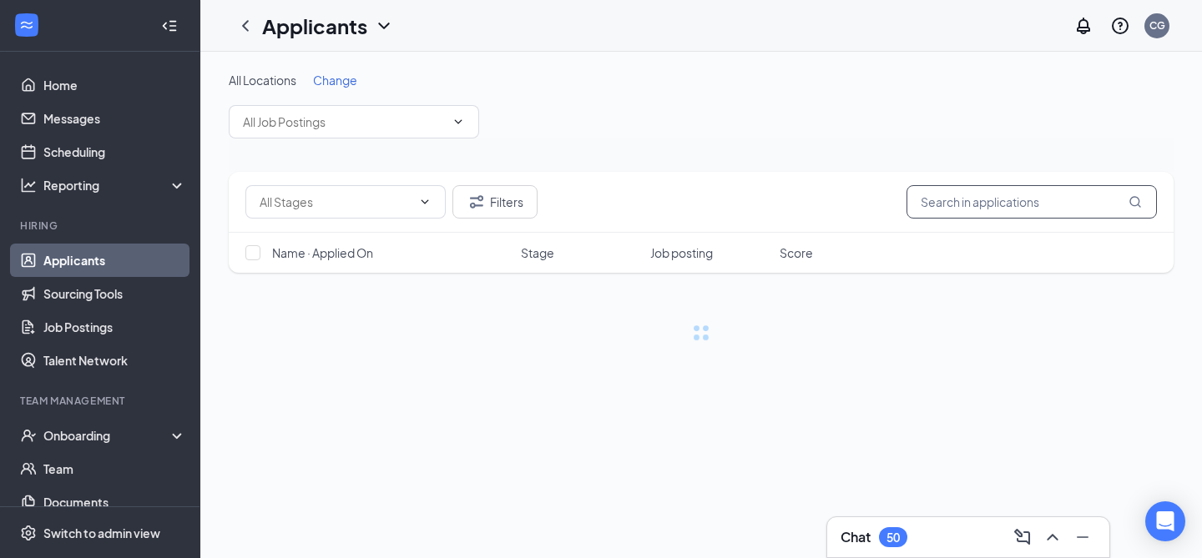
click at [951, 206] on input "text" at bounding box center [1031, 201] width 250 height 33
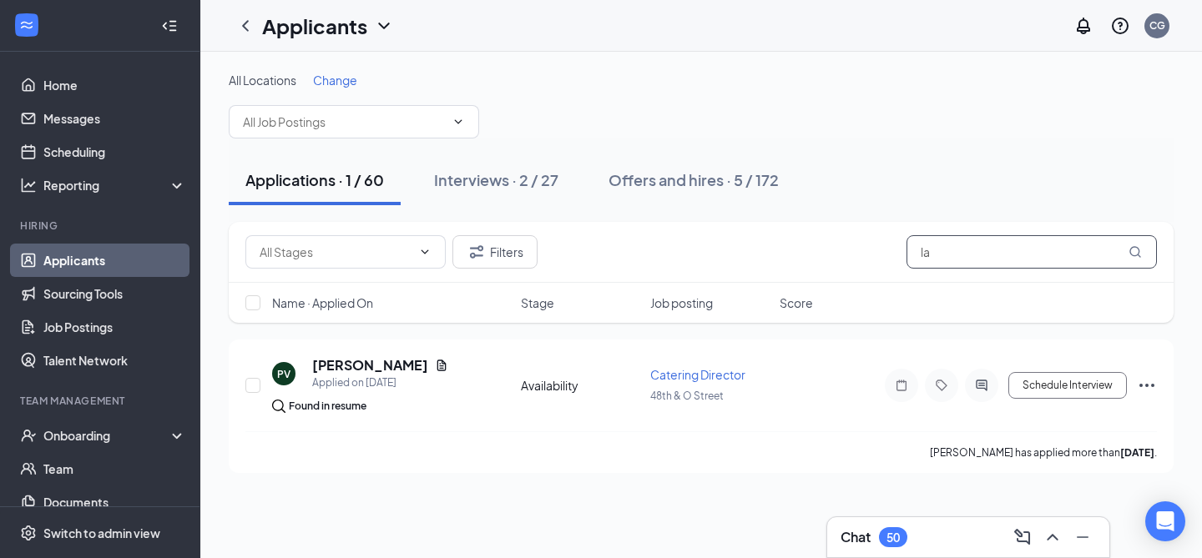
type input "l"
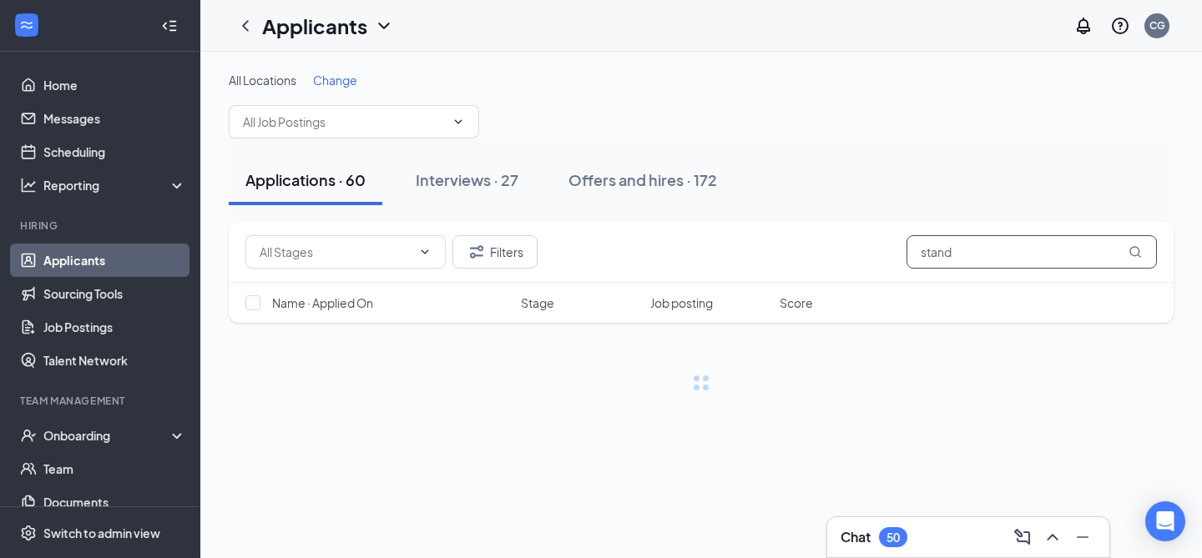
type input "stand"
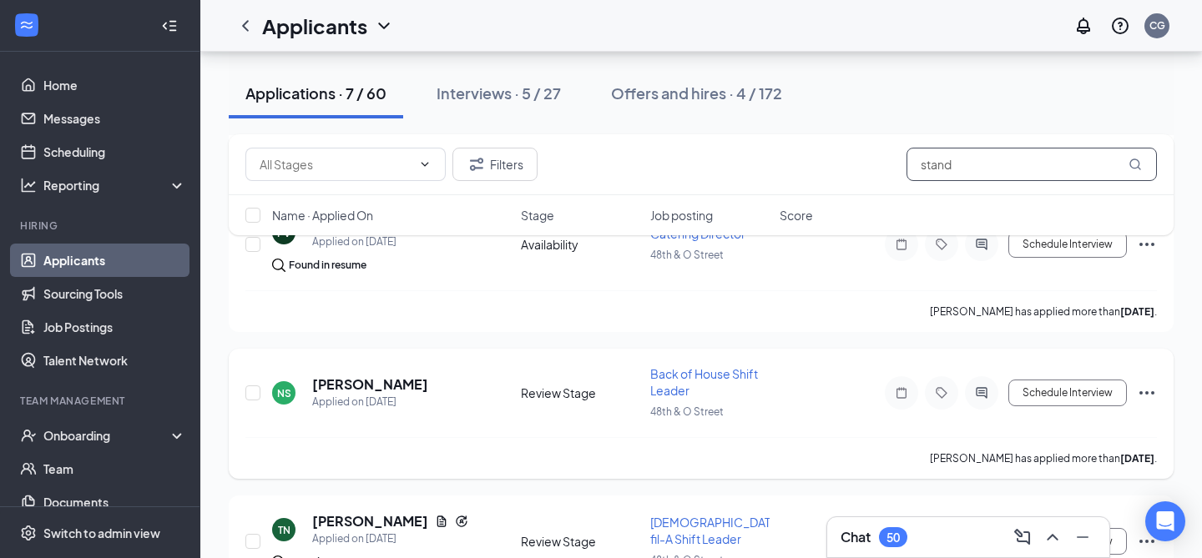
scroll to position [320, 0]
click at [388, 376] on h5 "[PERSON_NAME]" at bounding box center [370, 385] width 116 height 18
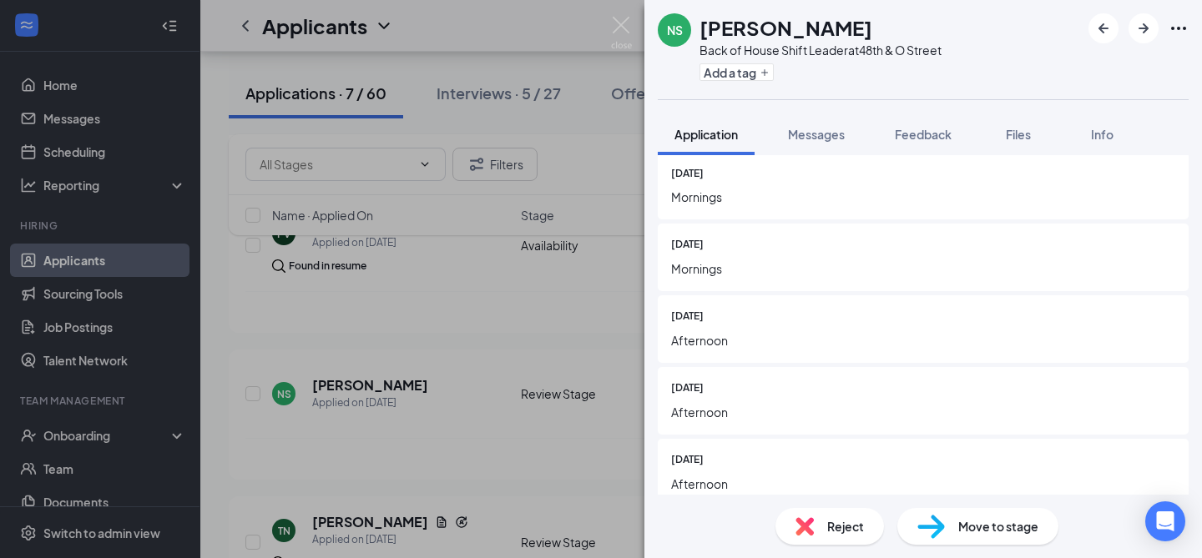
scroll to position [1772, 0]
click at [608, 25] on div "NS [PERSON_NAME] Back of House Shift Leader at [GEOGRAPHIC_DATA] Add a tag Appl…" at bounding box center [601, 279] width 1202 height 558
click at [628, 28] on div "Applicants CG" at bounding box center [700, 26] width 1001 height 52
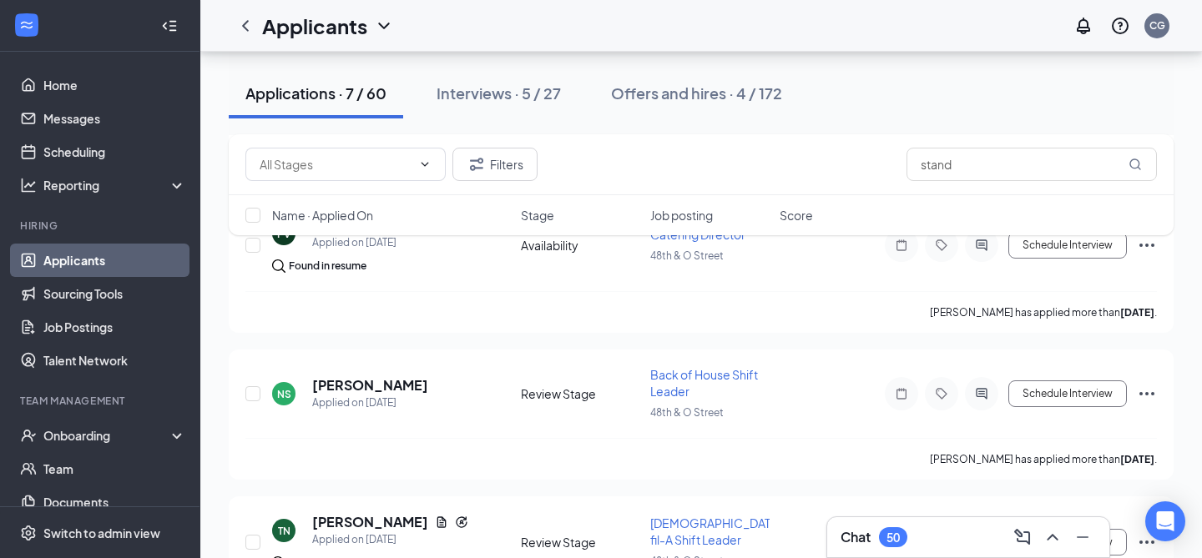
click at [918, 533] on div "Chat 50" at bounding box center [967, 537] width 255 height 27
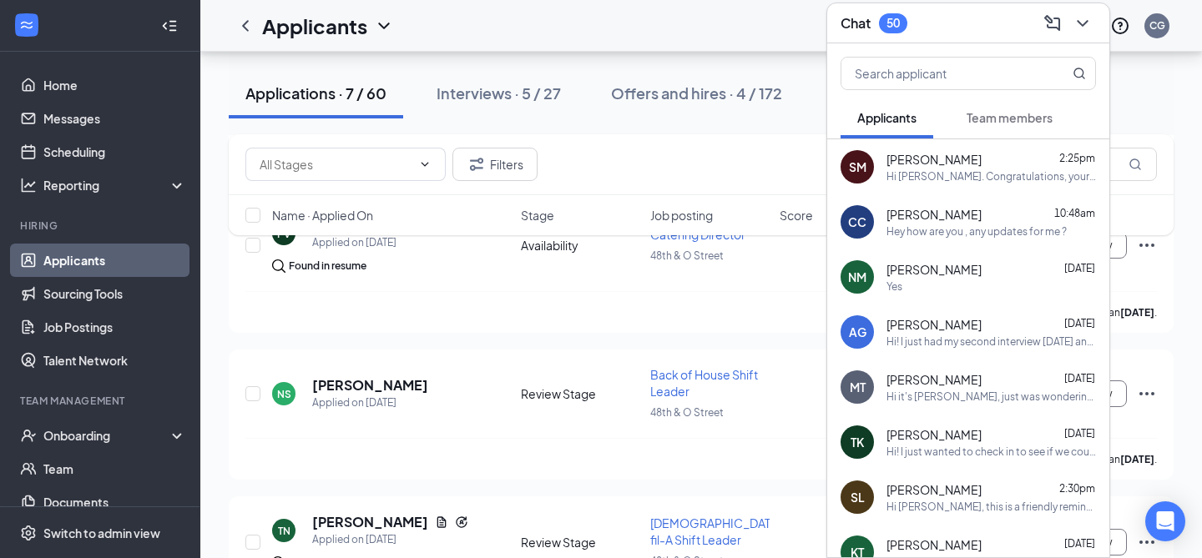
click at [921, 33] on div "Chat 50" at bounding box center [967, 23] width 255 height 26
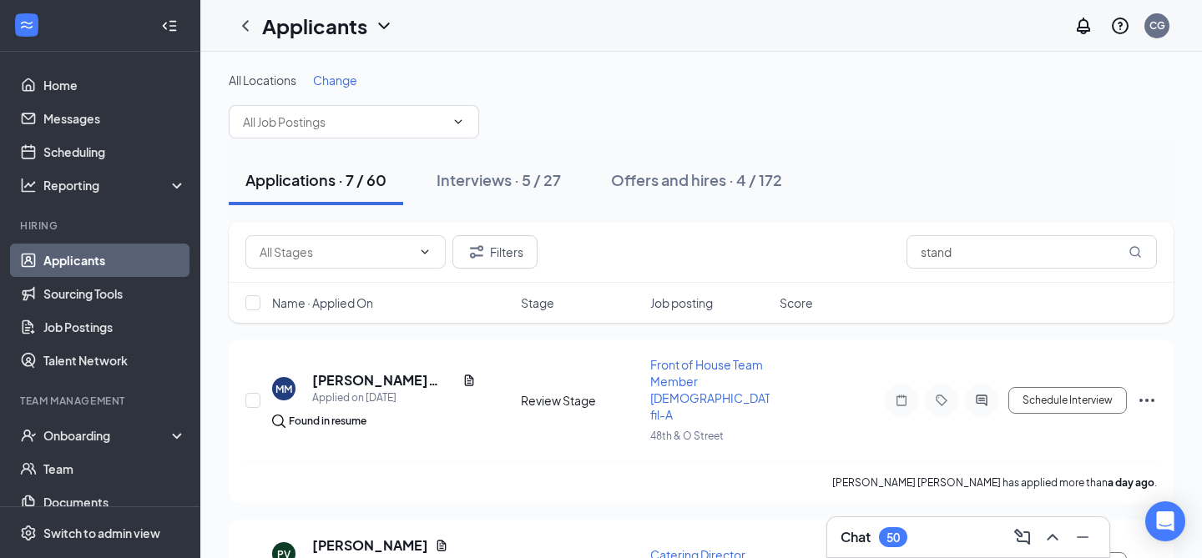
click at [373, 181] on div "Applications · 7 / 60" at bounding box center [315, 179] width 141 height 21
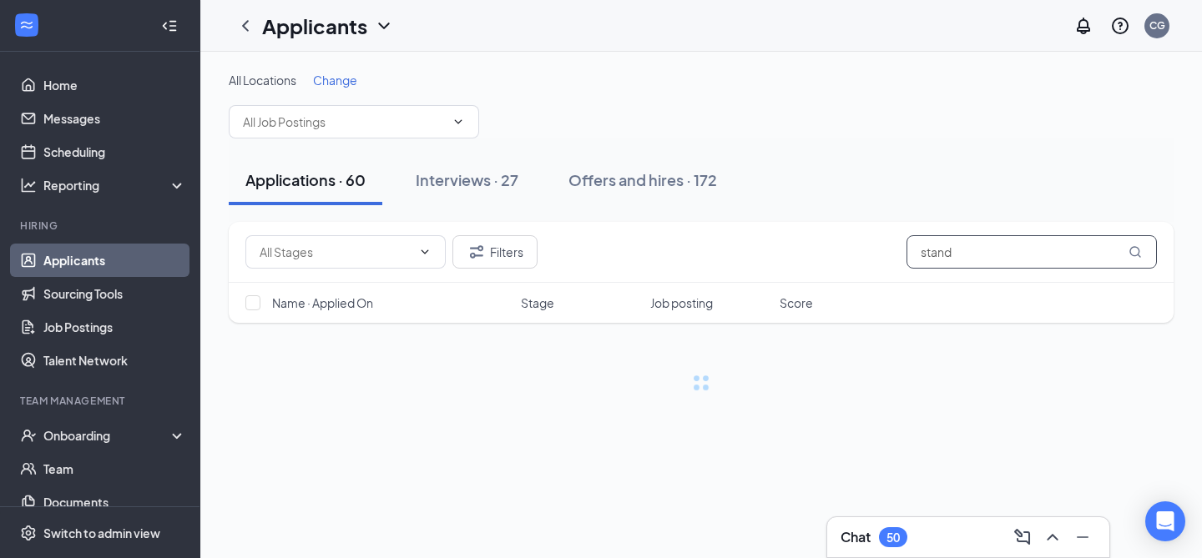
click at [1042, 256] on input "stand" at bounding box center [1031, 251] width 250 height 33
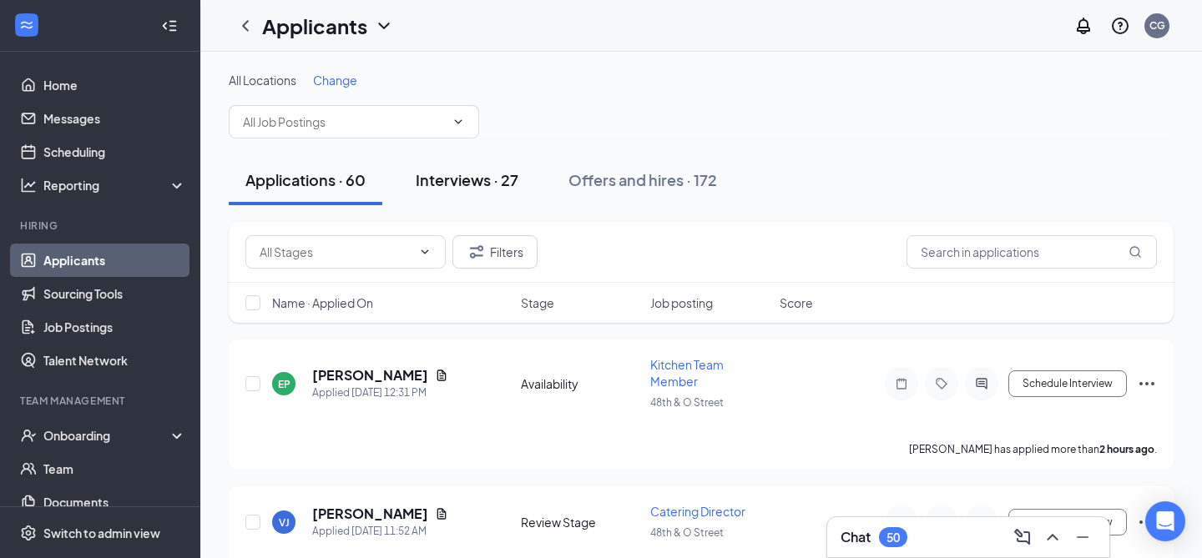
click at [512, 164] on button "Interviews · 27" at bounding box center [467, 180] width 136 height 50
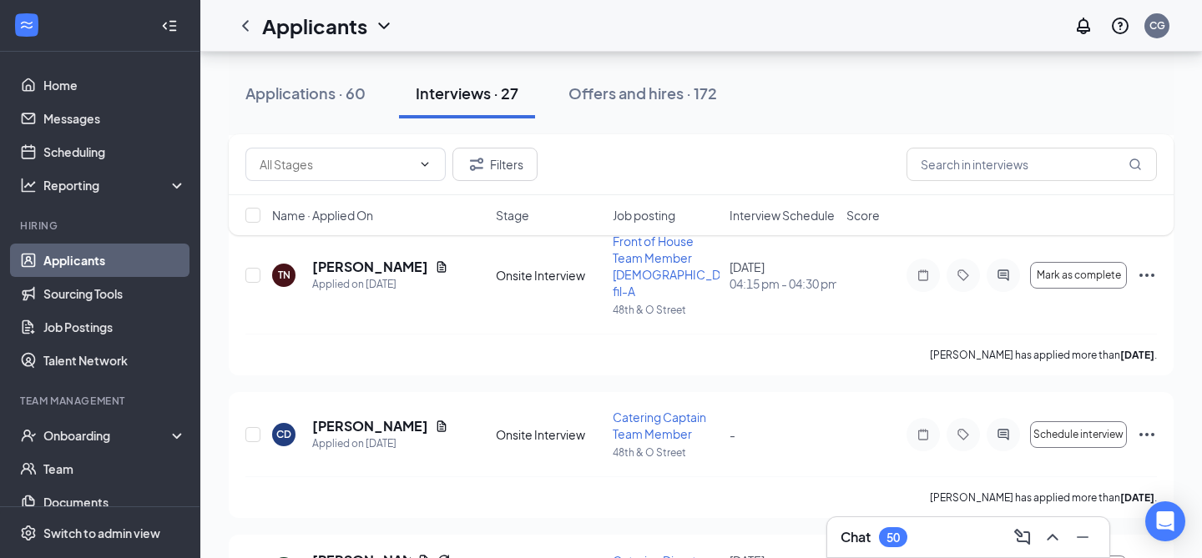
scroll to position [251, 0]
click at [1150, 424] on icon "Ellipses" at bounding box center [1147, 434] width 20 height 20
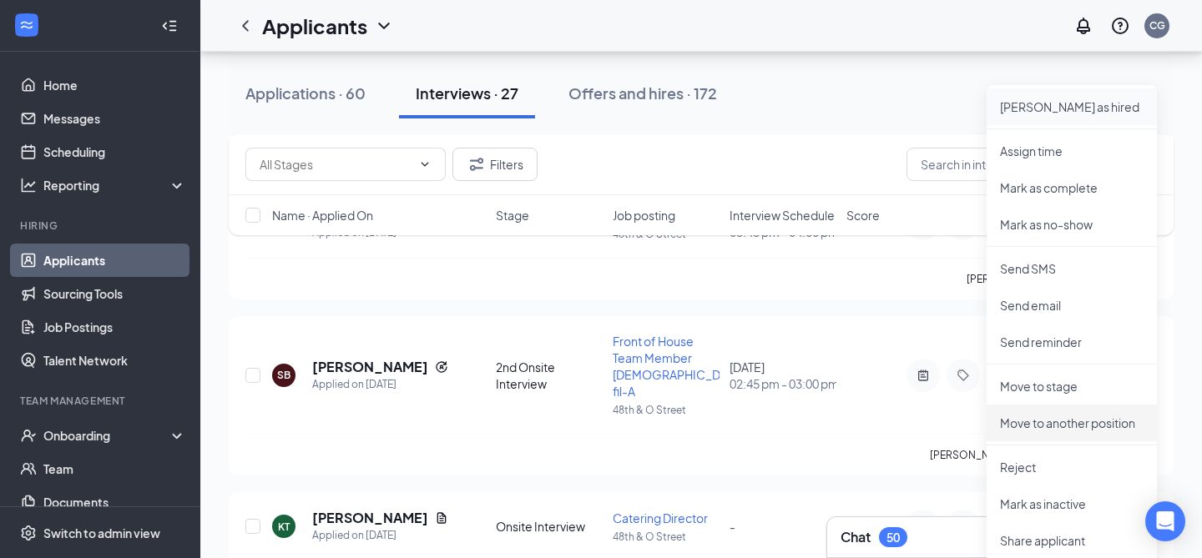
scroll to position [600, 0]
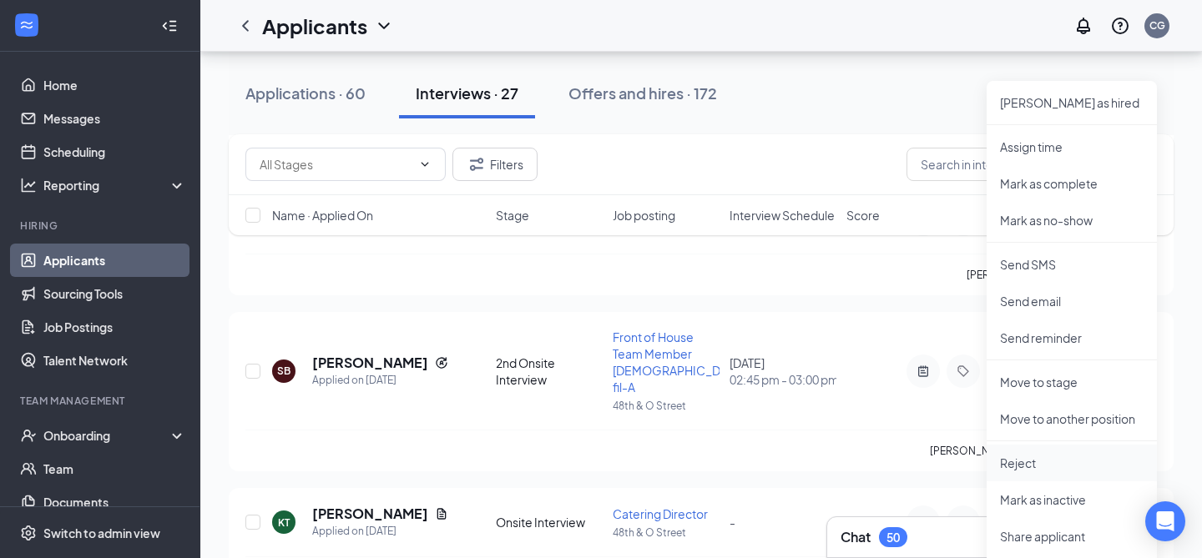
click at [1046, 468] on p "Reject" at bounding box center [1072, 463] width 144 height 17
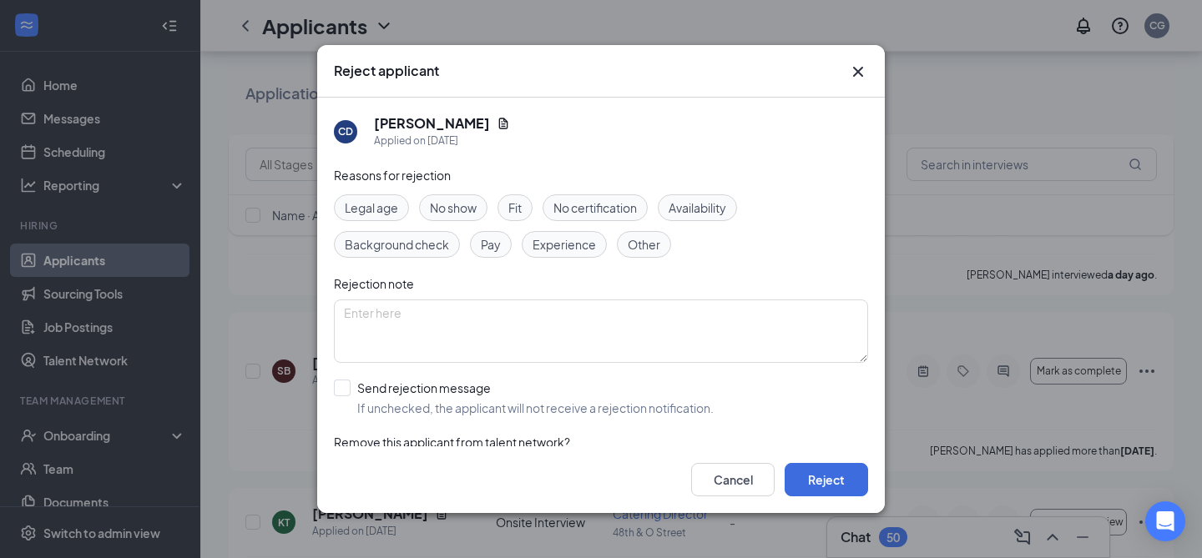
click at [685, 213] on span "Availability" at bounding box center [697, 208] width 58 height 18
click at [522, 209] on span "Fit" at bounding box center [514, 208] width 13 height 18
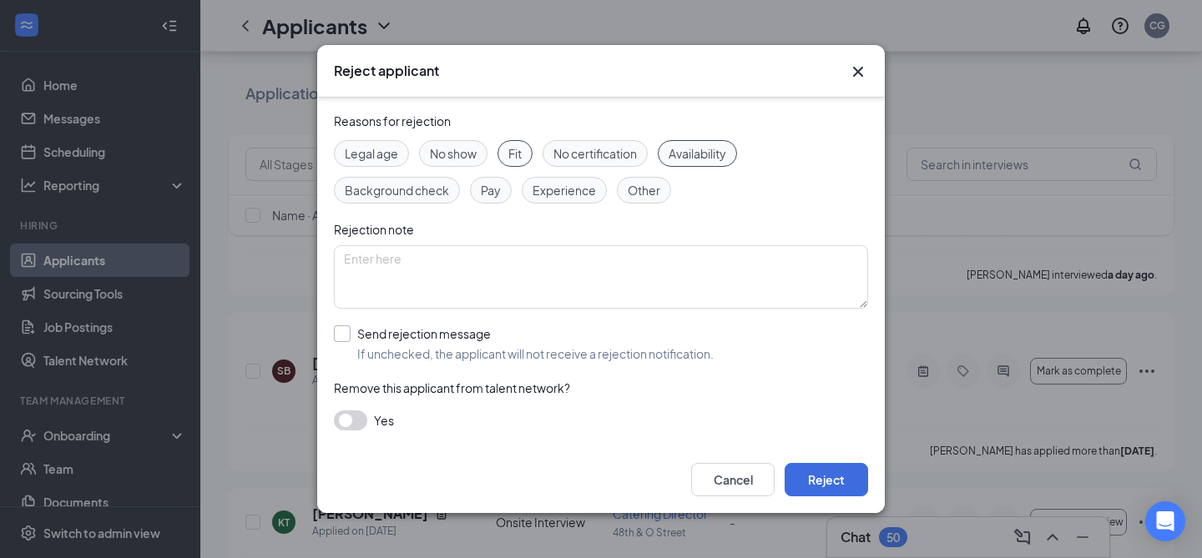
click at [350, 343] on input "Send rejection message If unchecked, the applicant will not receive a rejection…" at bounding box center [524, 343] width 380 height 37
checkbox input "true"
click at [387, 418] on span "Rejection Template - No Positions Available" at bounding box center [465, 418] width 234 height 25
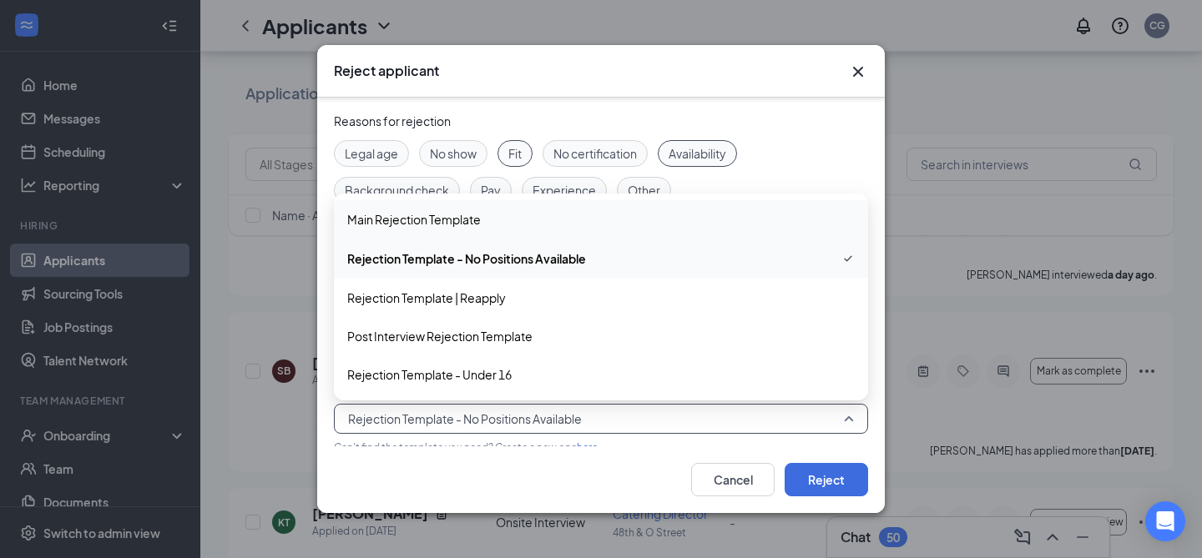
click at [451, 220] on span "Main Rejection Template" at bounding box center [414, 219] width 134 height 18
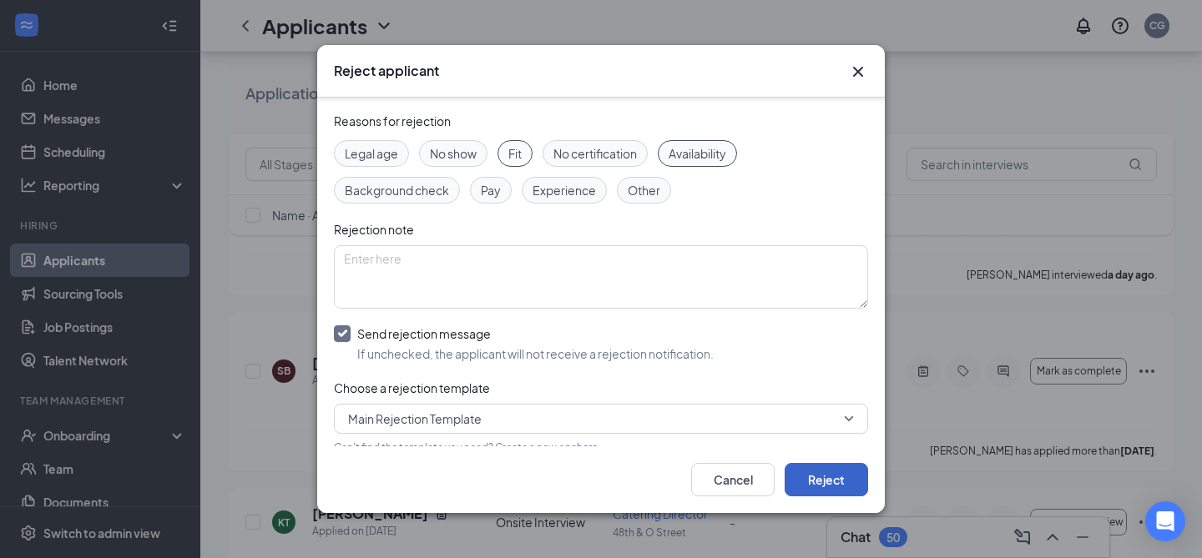
click at [807, 476] on button "Reject" at bounding box center [825, 479] width 83 height 33
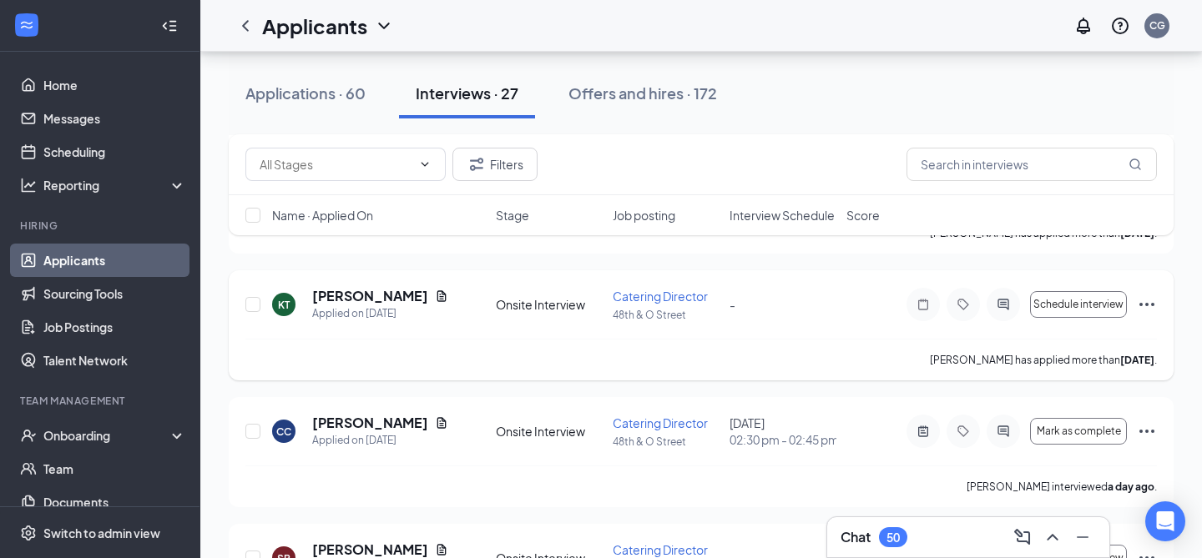
scroll to position [678, 0]
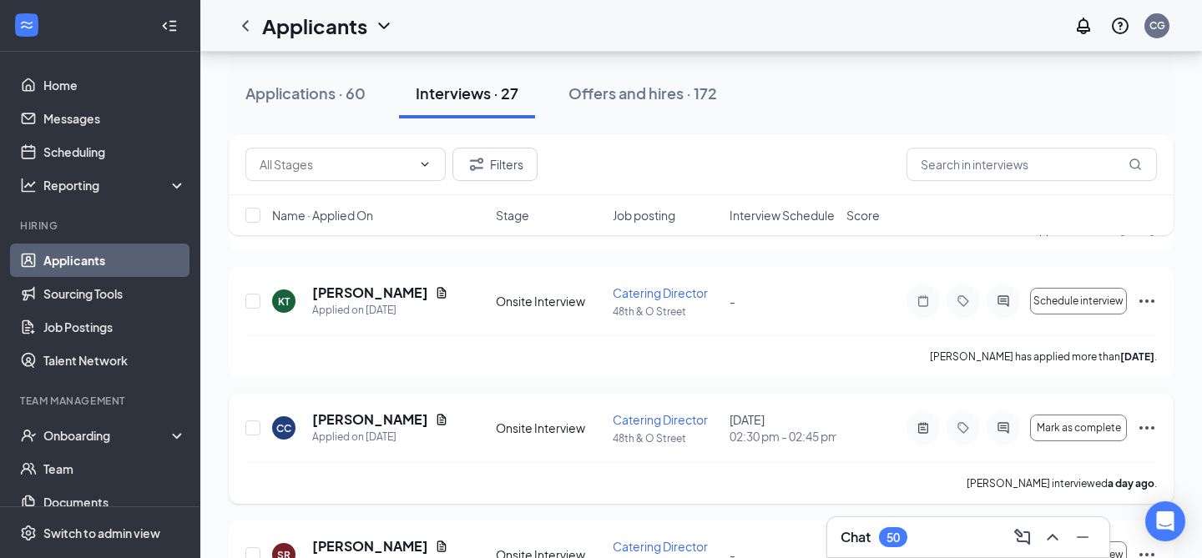
click at [1147, 418] on icon "Ellipses" at bounding box center [1147, 428] width 20 height 20
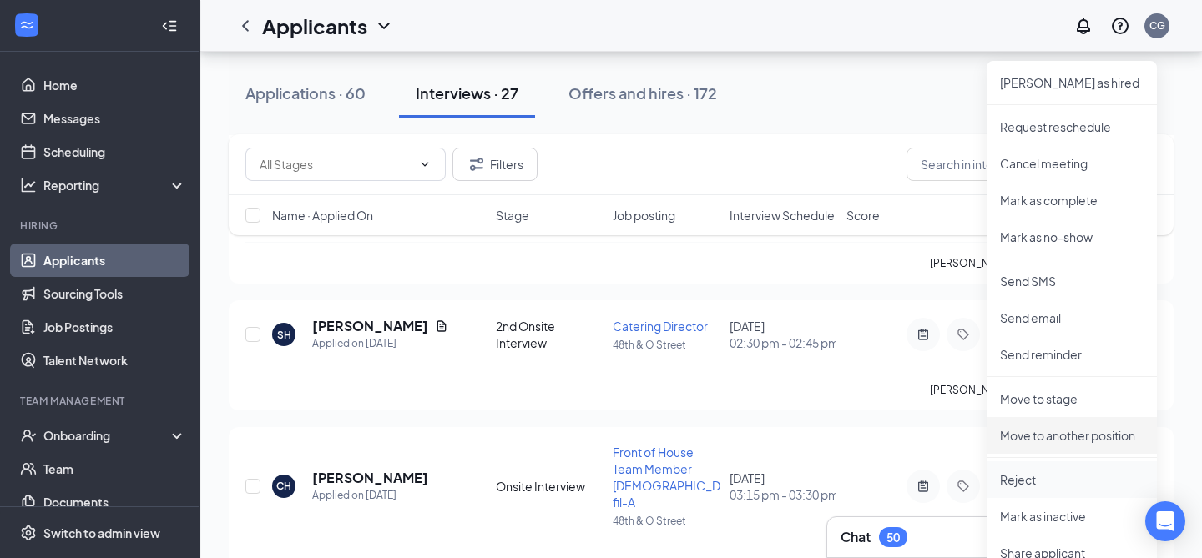
scroll to position [1027, 0]
click at [1079, 480] on p "Reject" at bounding box center [1072, 478] width 144 height 17
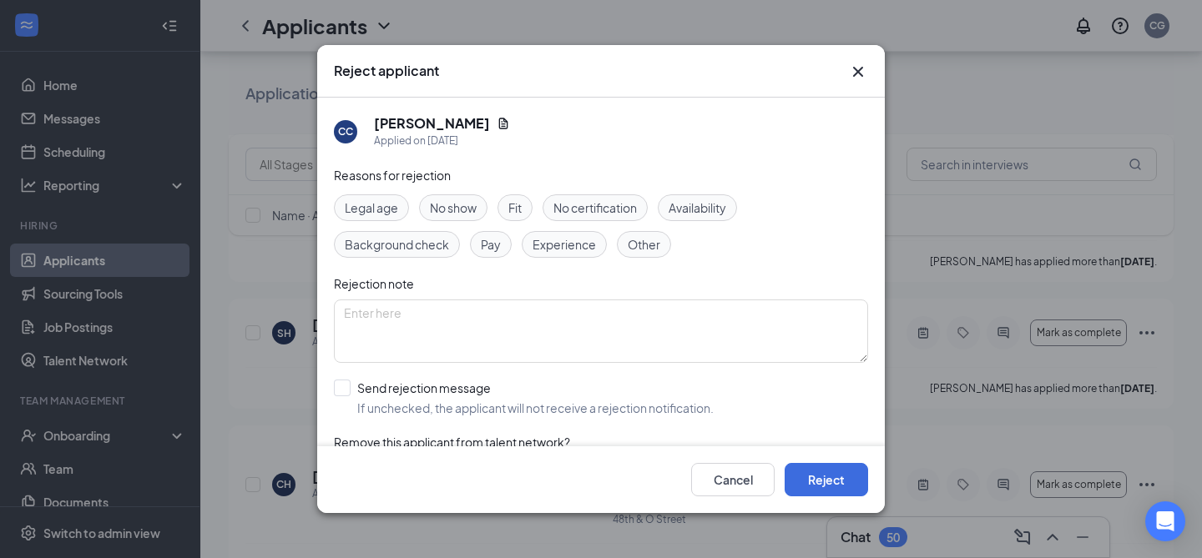
click at [514, 215] on span "Fit" at bounding box center [514, 208] width 13 height 18
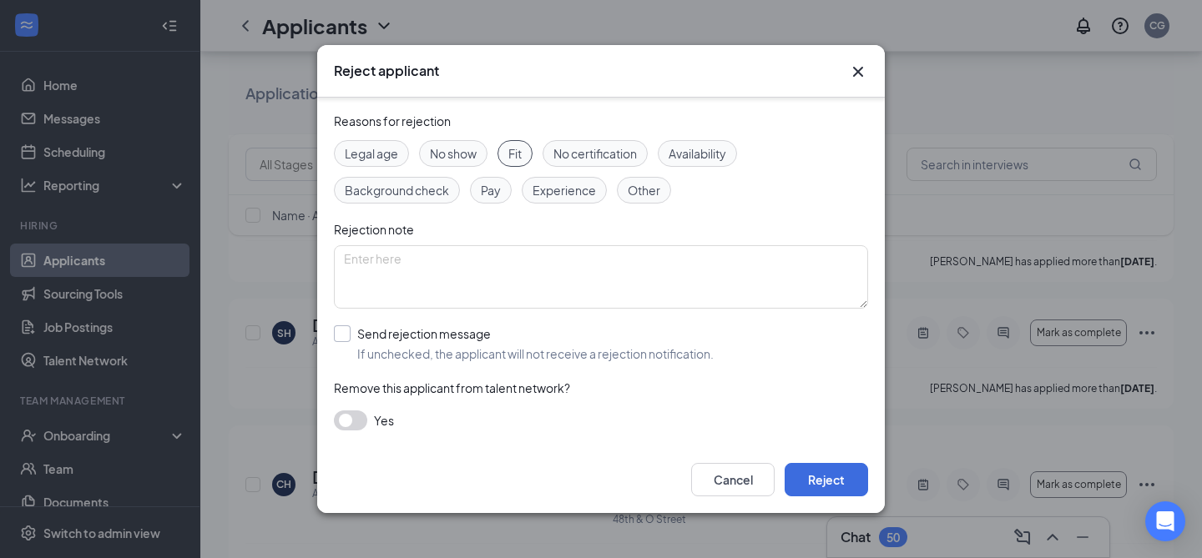
click at [339, 331] on input "Send rejection message If unchecked, the applicant will not receive a rejection…" at bounding box center [524, 343] width 380 height 37
checkbox input "true"
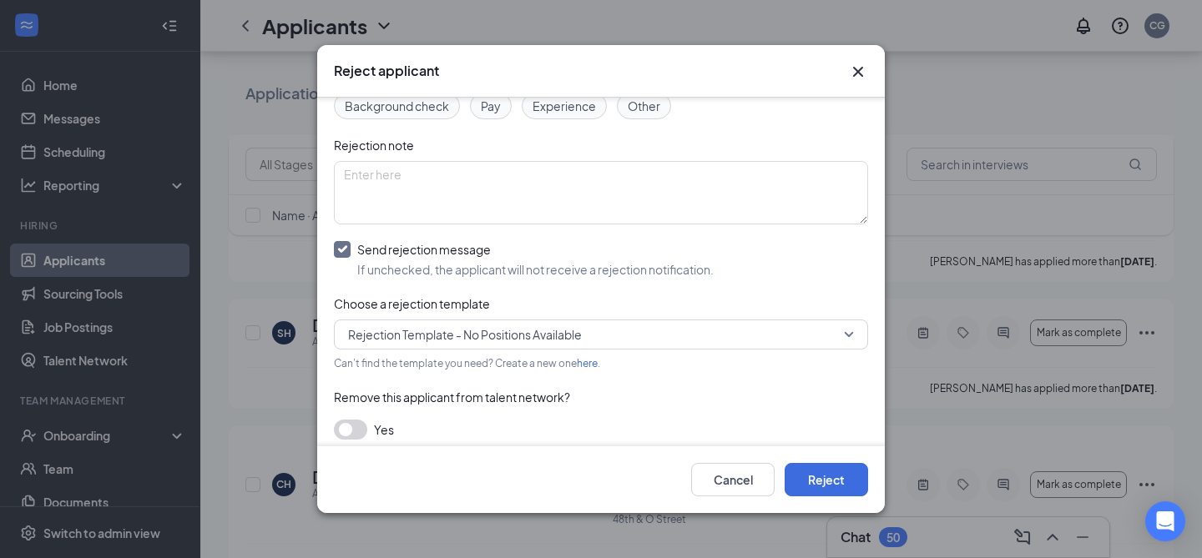
scroll to position [149, 0]
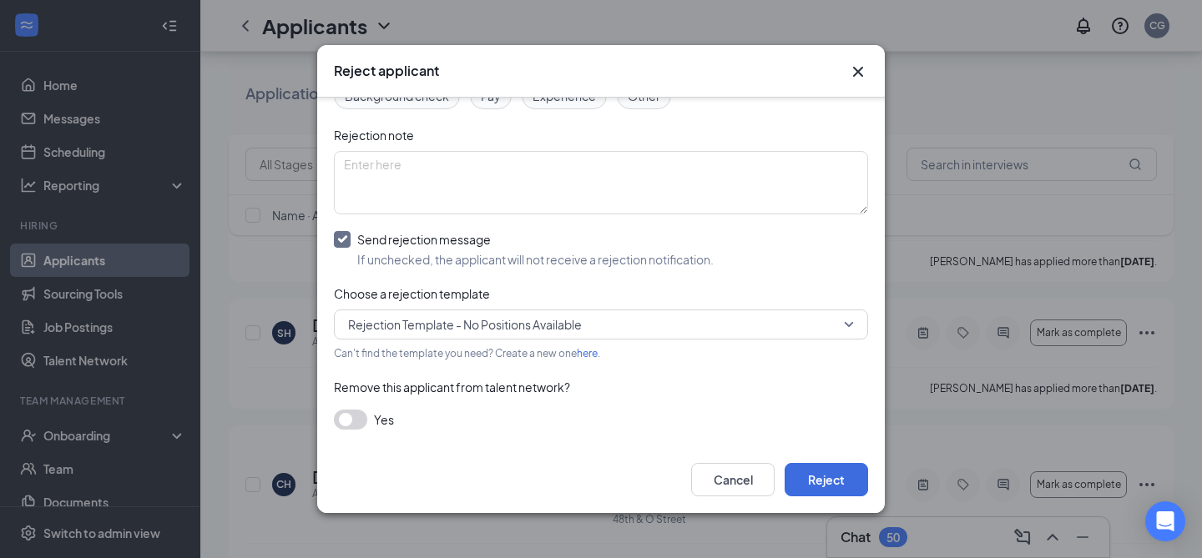
click at [391, 310] on input "search" at bounding box center [595, 324] width 502 height 28
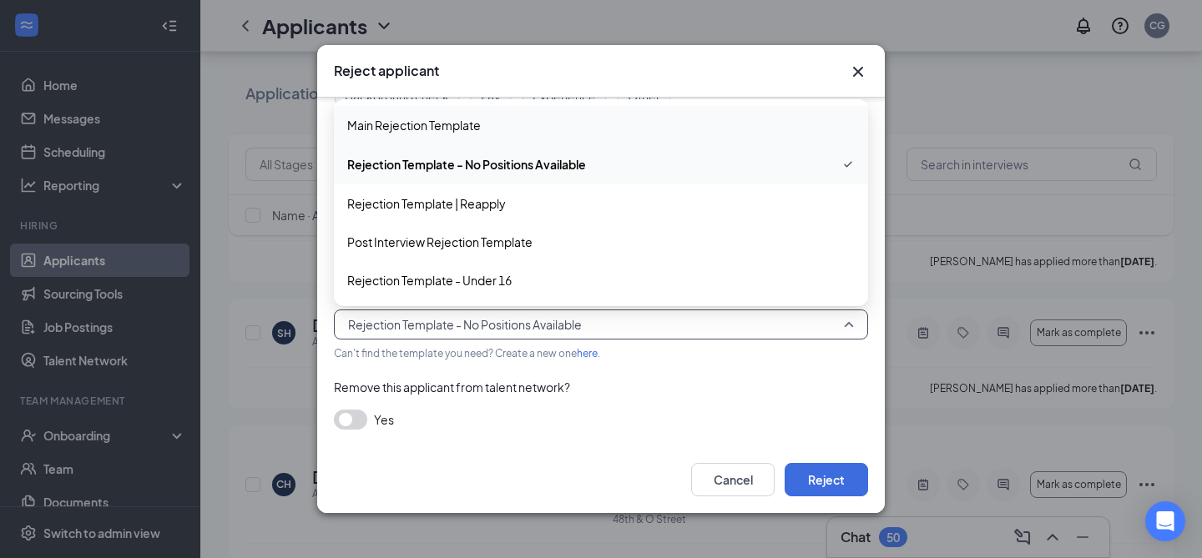
click at [466, 118] on span "Main Rejection Template" at bounding box center [414, 125] width 134 height 18
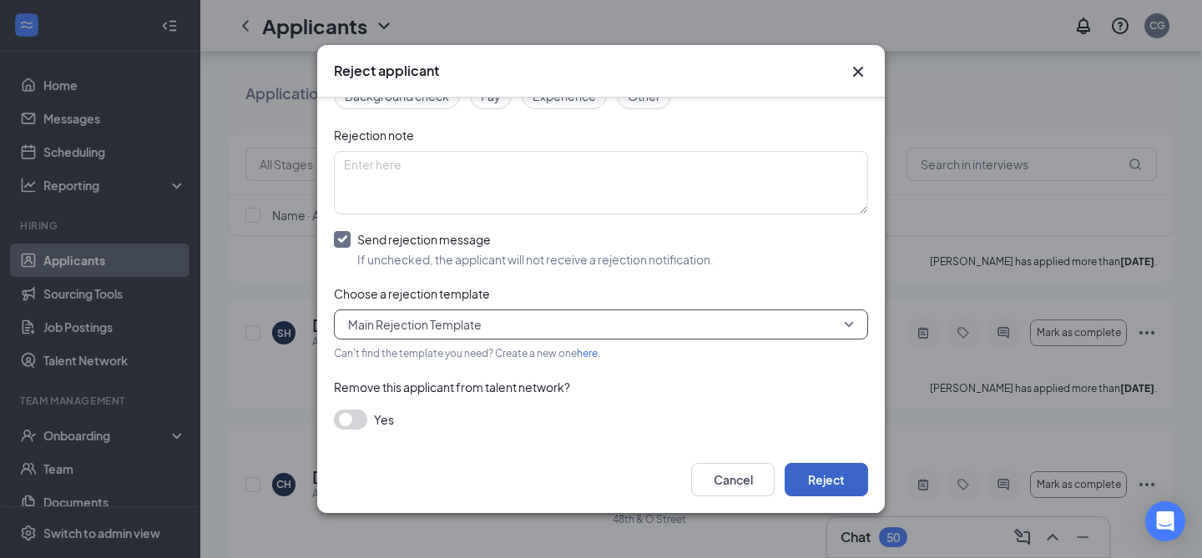
click at [819, 471] on button "Reject" at bounding box center [825, 479] width 83 height 33
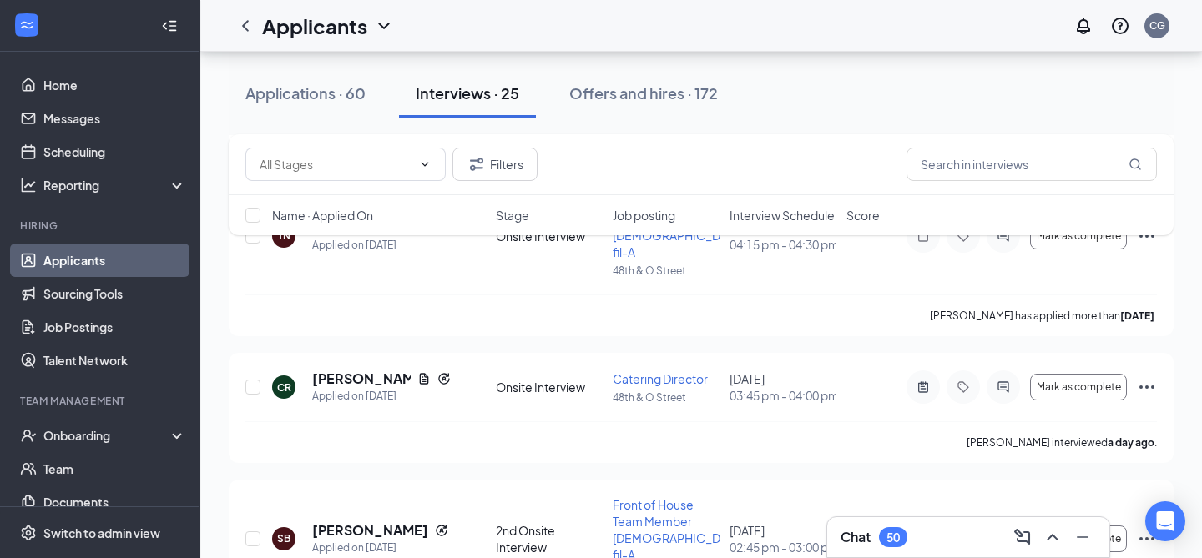
scroll to position [290, 0]
click at [1146, 376] on icon "Ellipses" at bounding box center [1147, 386] width 20 height 20
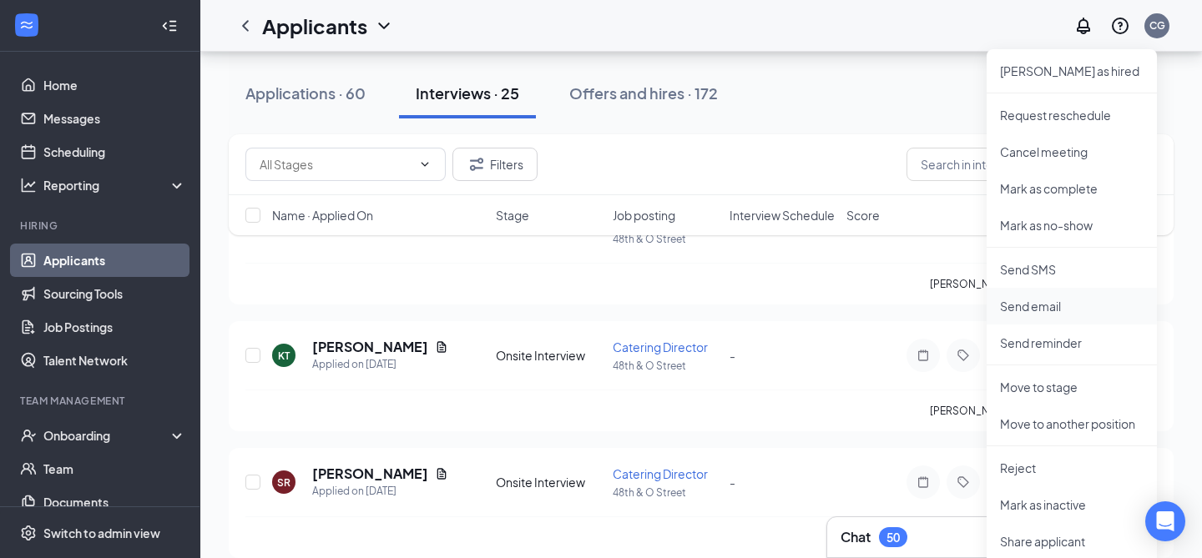
scroll to position [627, 0]
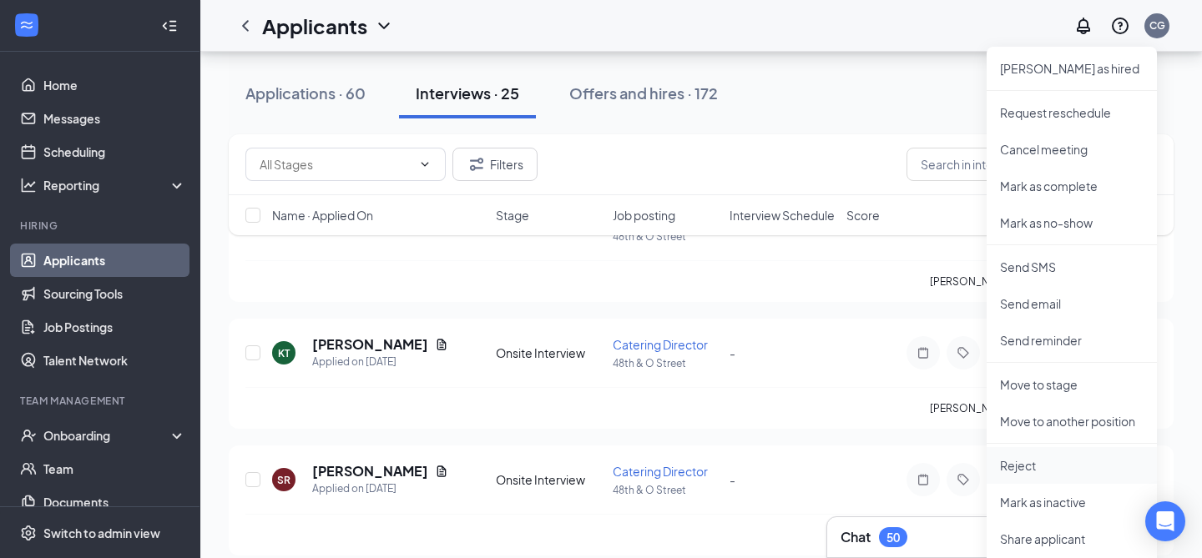
click at [1045, 471] on p "Reject" at bounding box center [1072, 465] width 144 height 17
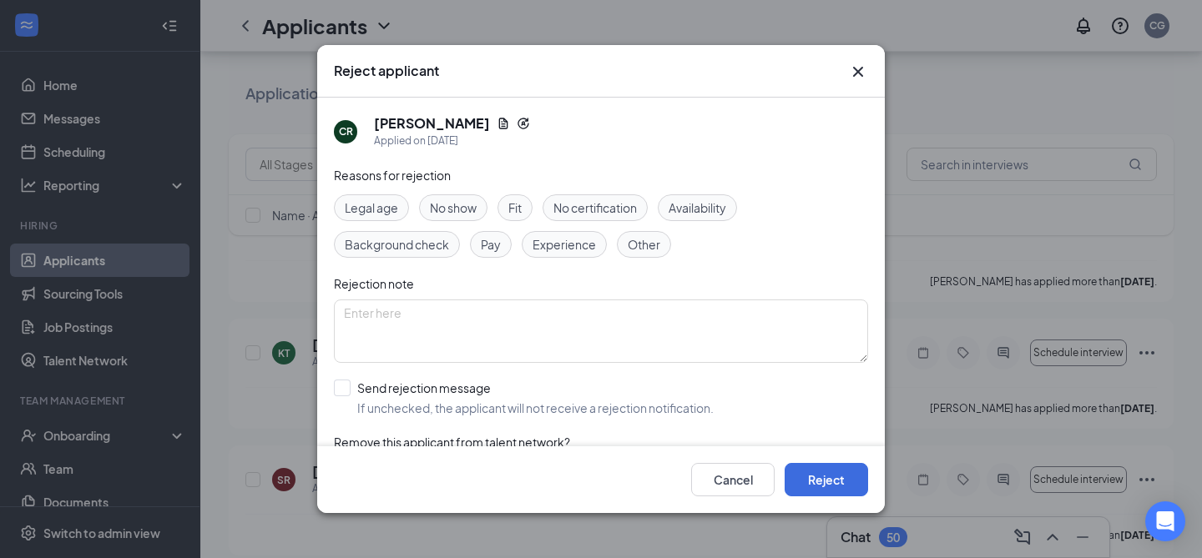
scroll to position [54, 0]
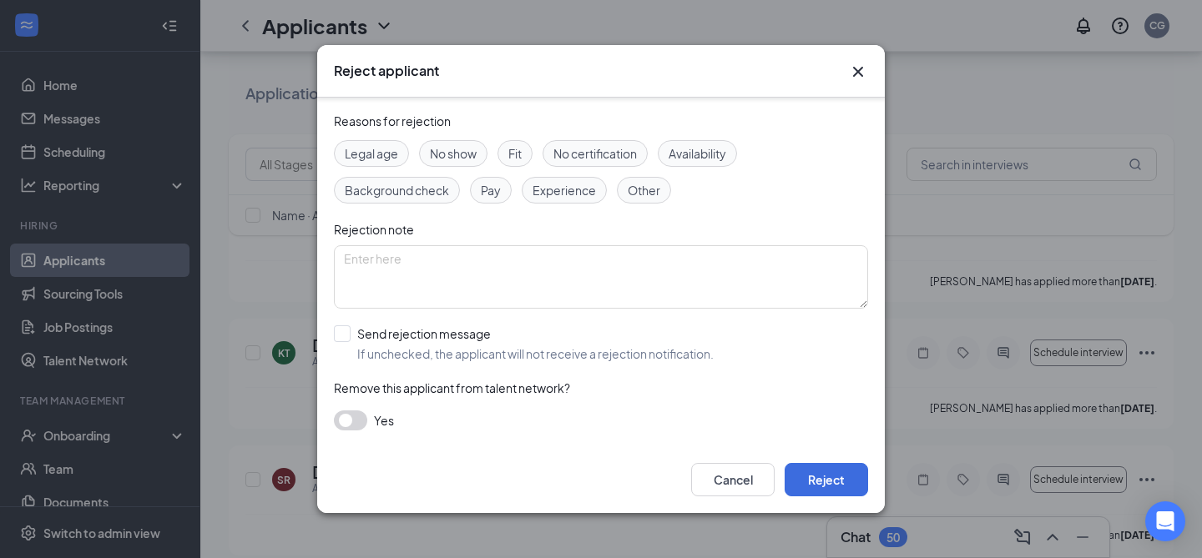
click at [858, 70] on icon "Cross" at bounding box center [858, 72] width 10 height 10
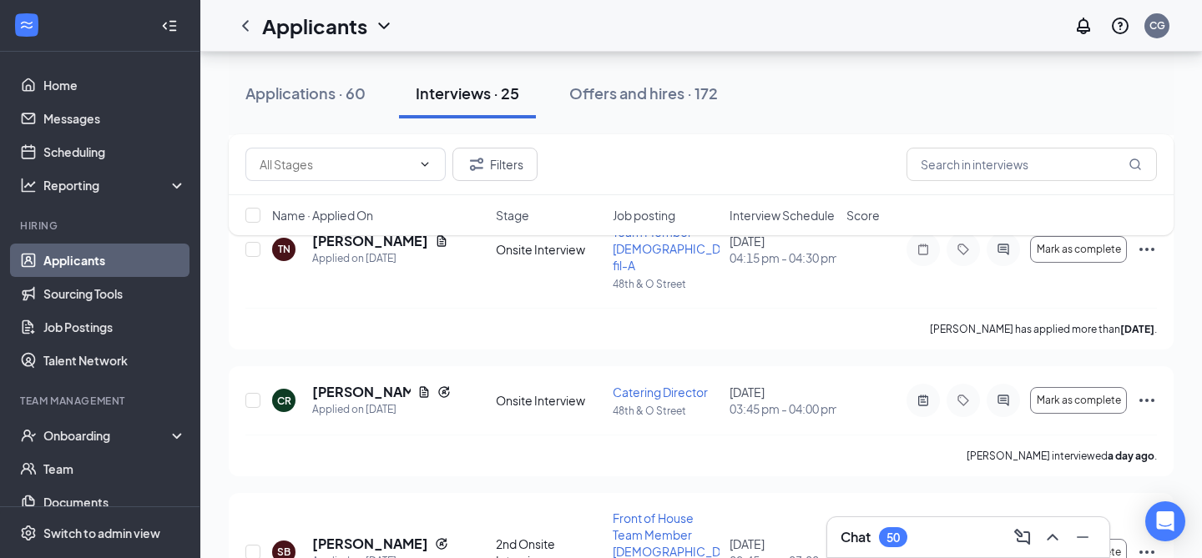
scroll to position [337, 0]
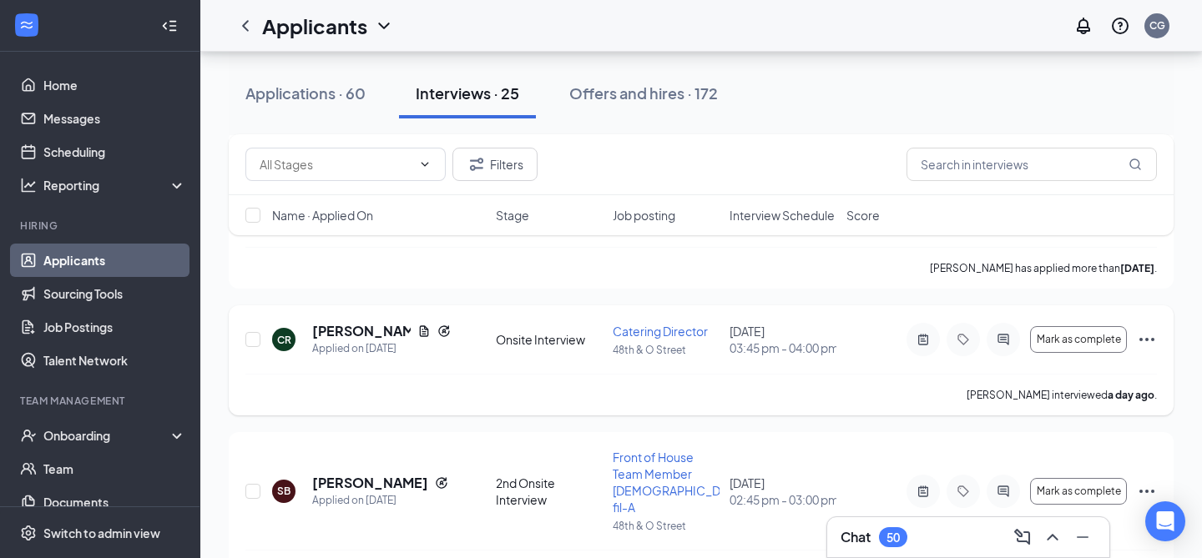
click at [1147, 330] on icon "Ellipses" at bounding box center [1147, 340] width 20 height 20
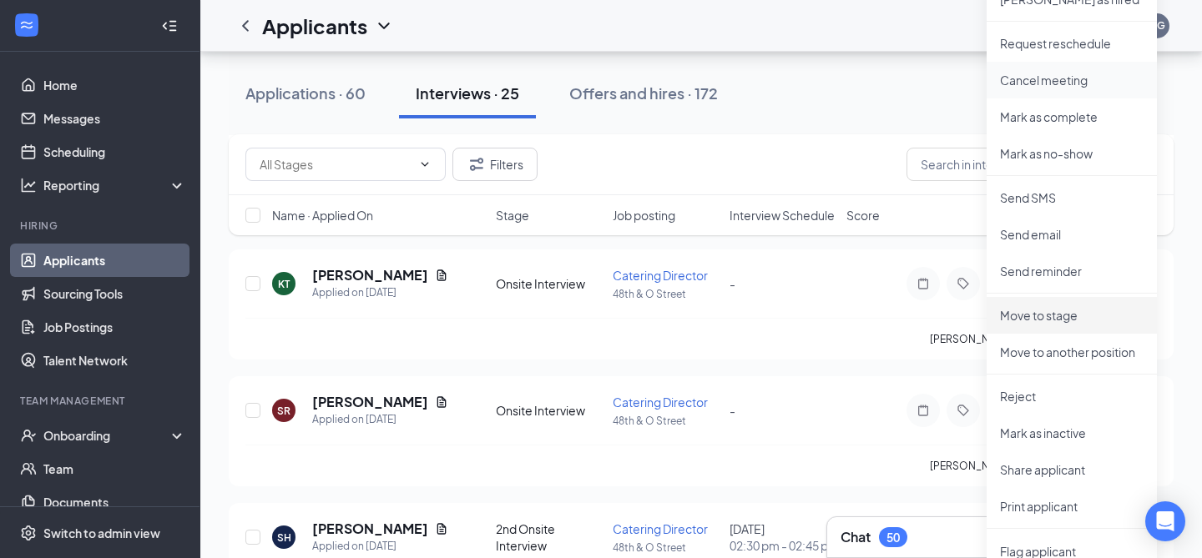
scroll to position [698, 0]
click at [1042, 396] on p "Reject" at bounding box center [1072, 394] width 144 height 17
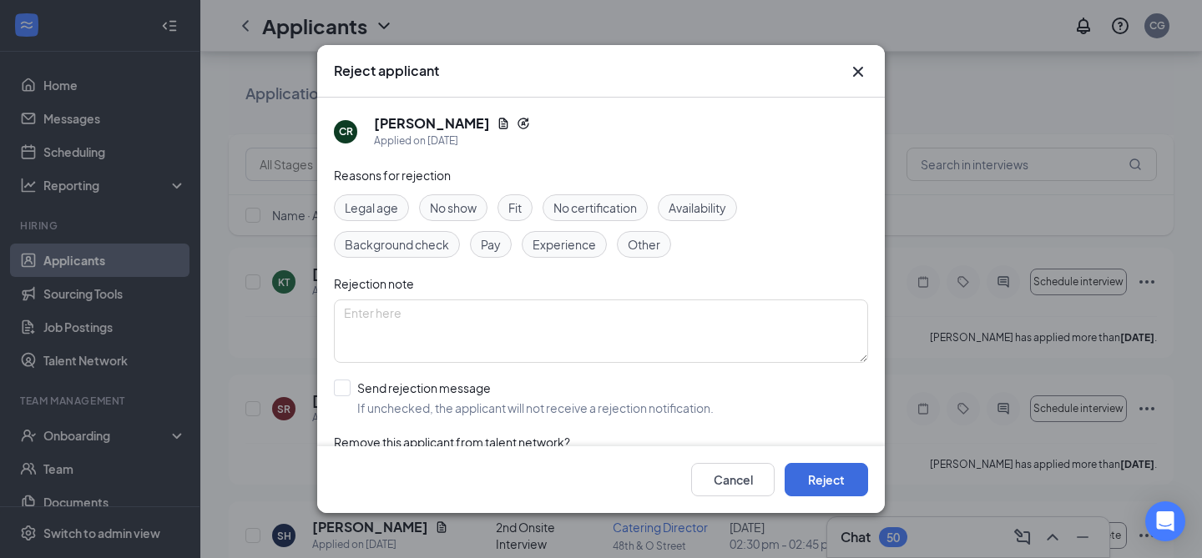
click at [522, 204] on span "Fit" at bounding box center [514, 208] width 13 height 18
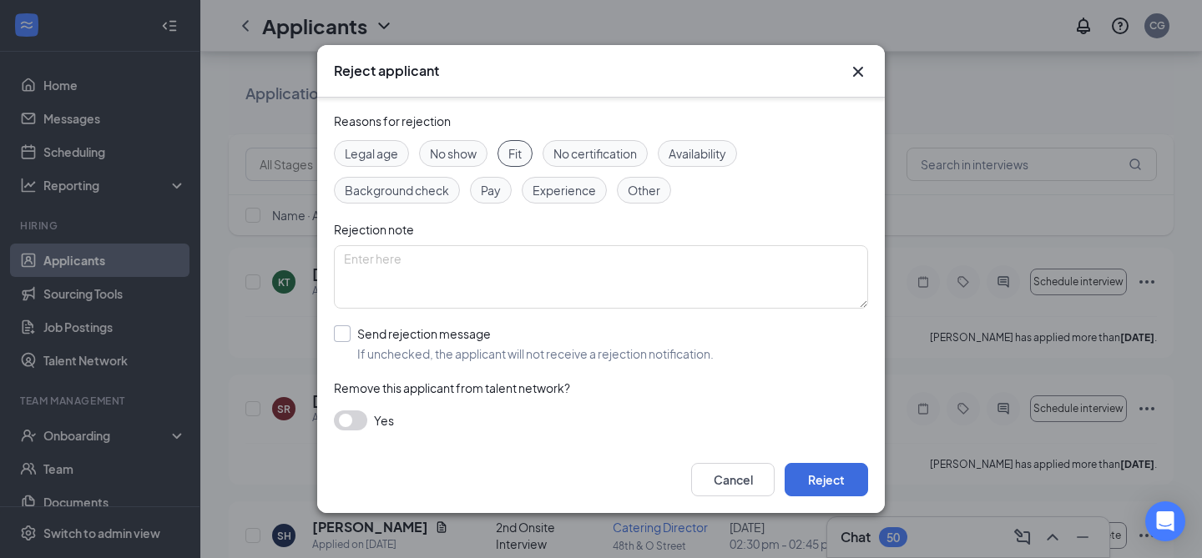
click at [349, 335] on input "Send rejection message If unchecked, the applicant will not receive a rejection…" at bounding box center [524, 343] width 380 height 37
checkbox input "true"
click at [443, 413] on span "Rejection Template - No Positions Available" at bounding box center [465, 418] width 234 height 25
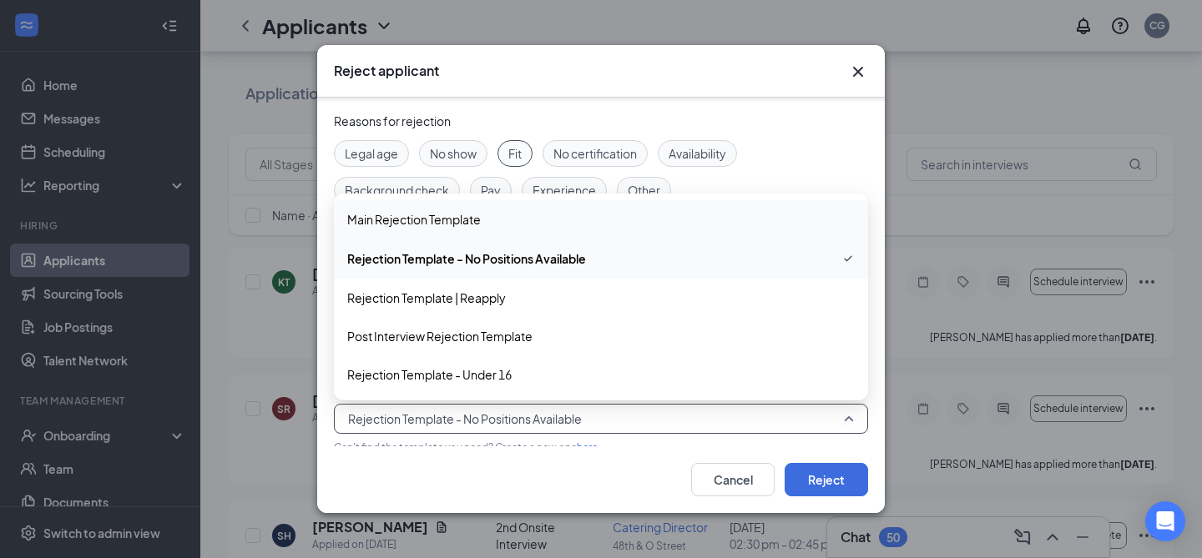
click at [492, 212] on span "Main Rejection Template" at bounding box center [600, 219] width 507 height 18
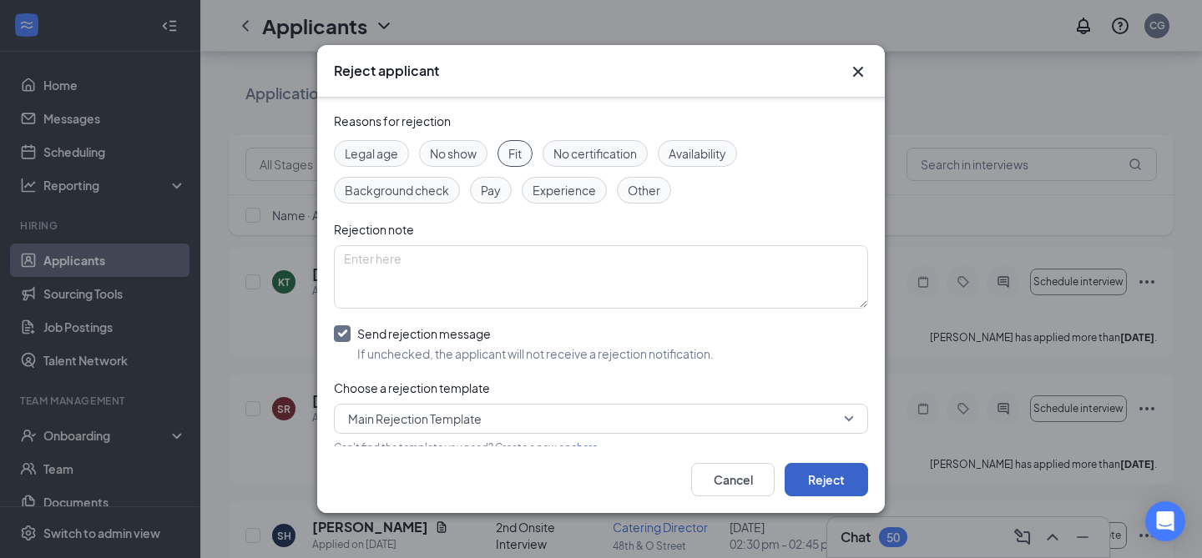
click at [817, 482] on button "Reject" at bounding box center [825, 479] width 83 height 33
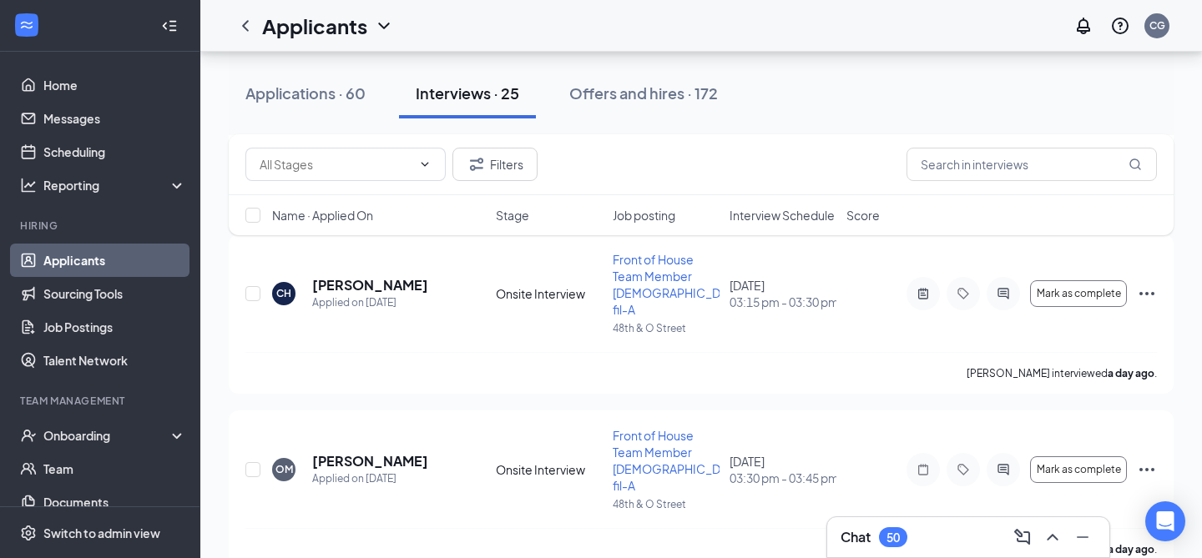
scroll to position [964, 0]
click at [1149, 461] on icon "Ellipses" at bounding box center [1147, 471] width 20 height 20
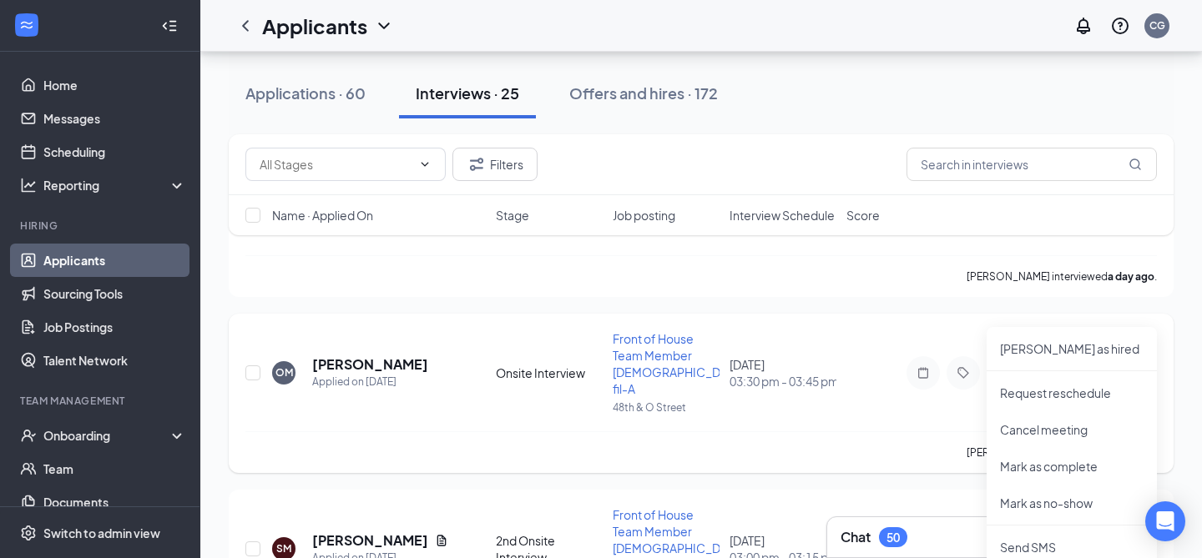
scroll to position [1027, 0]
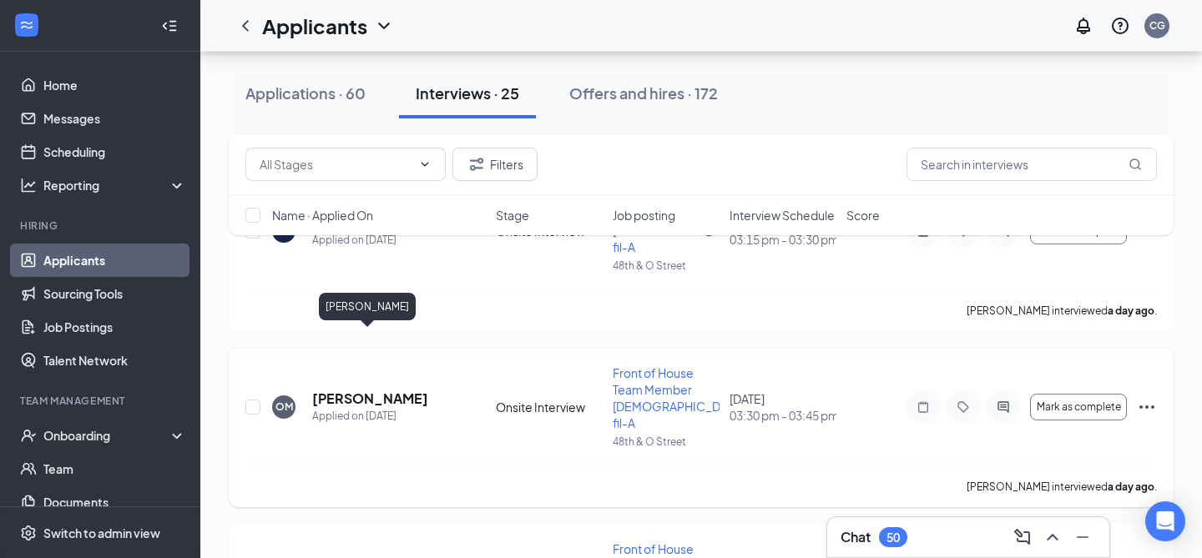
click at [355, 390] on h5 "[PERSON_NAME]" at bounding box center [370, 399] width 116 height 18
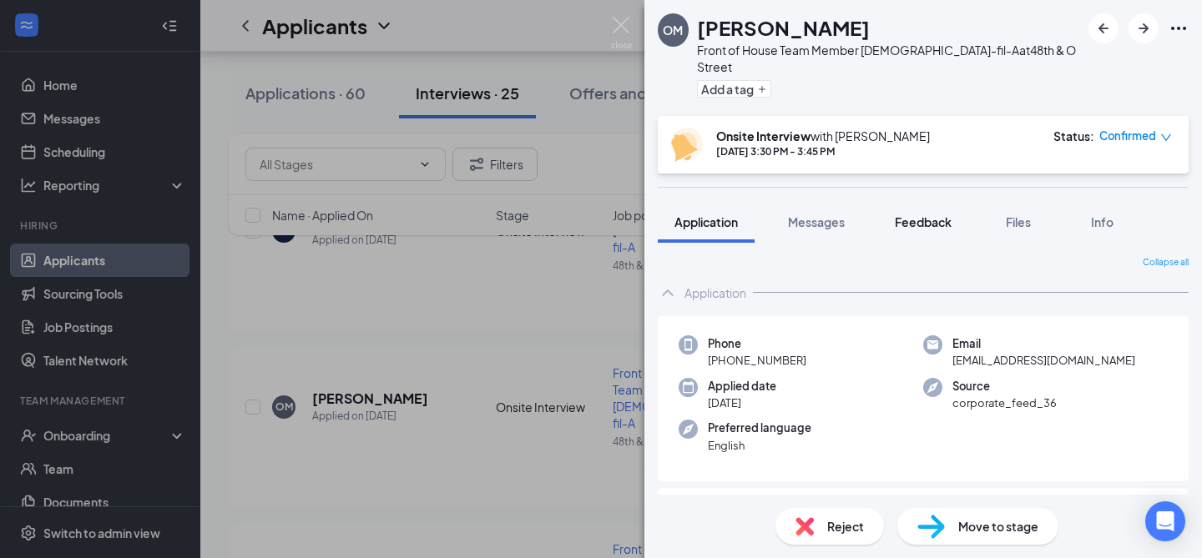
click at [930, 214] on button "Feedback" at bounding box center [923, 222] width 90 height 42
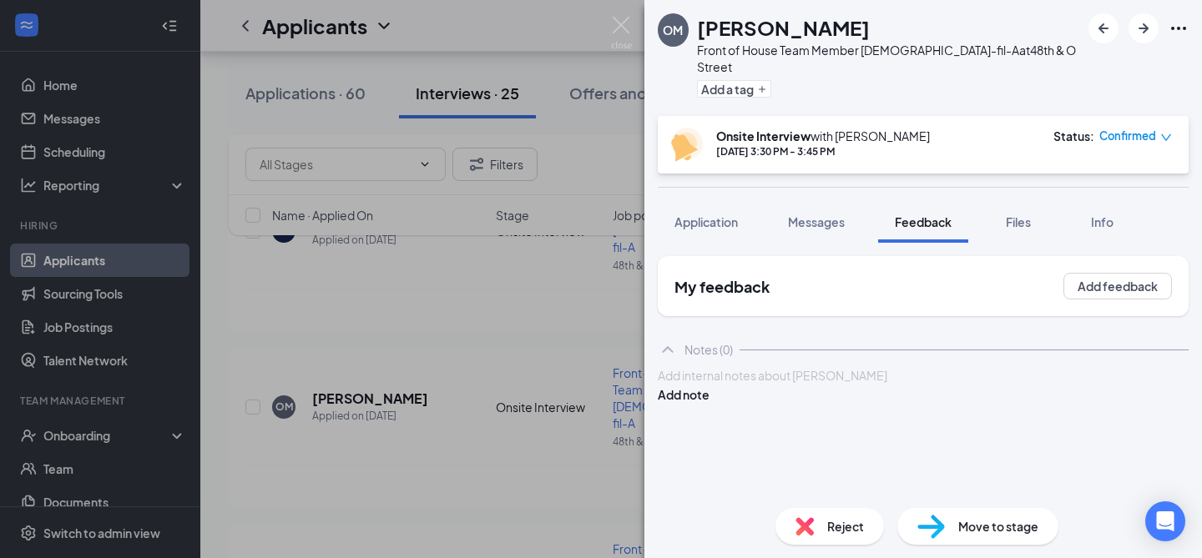
click at [816, 385] on div at bounding box center [922, 376] width 529 height 18
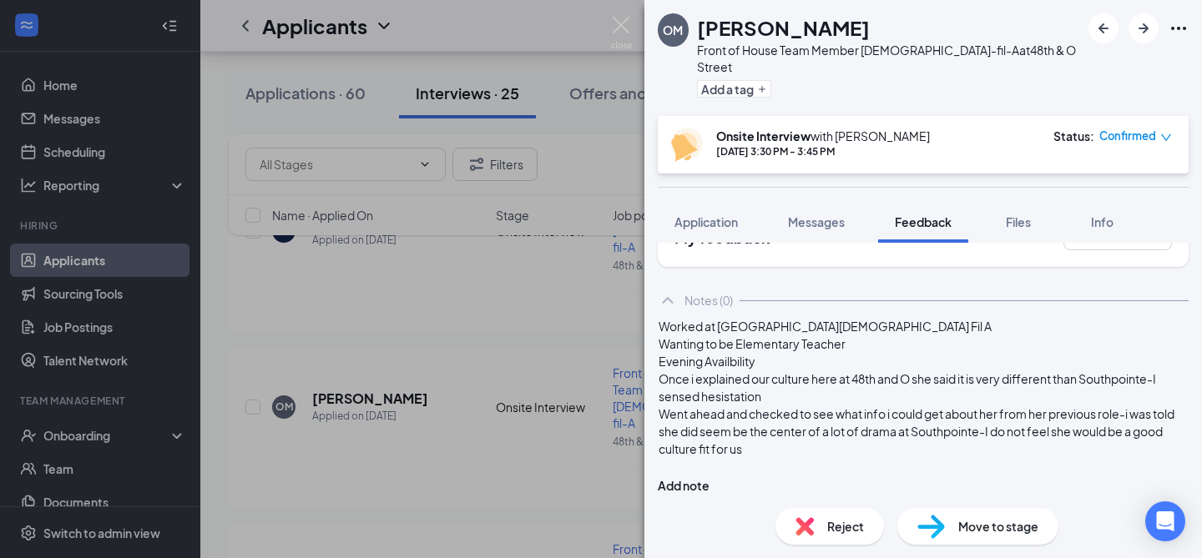
scroll to position [63, 0]
click at [770, 338] on span "Wanting to be Elementary Teacher" at bounding box center [751, 343] width 187 height 15
click at [794, 355] on div "Evening Availbility" at bounding box center [922, 362] width 529 height 18
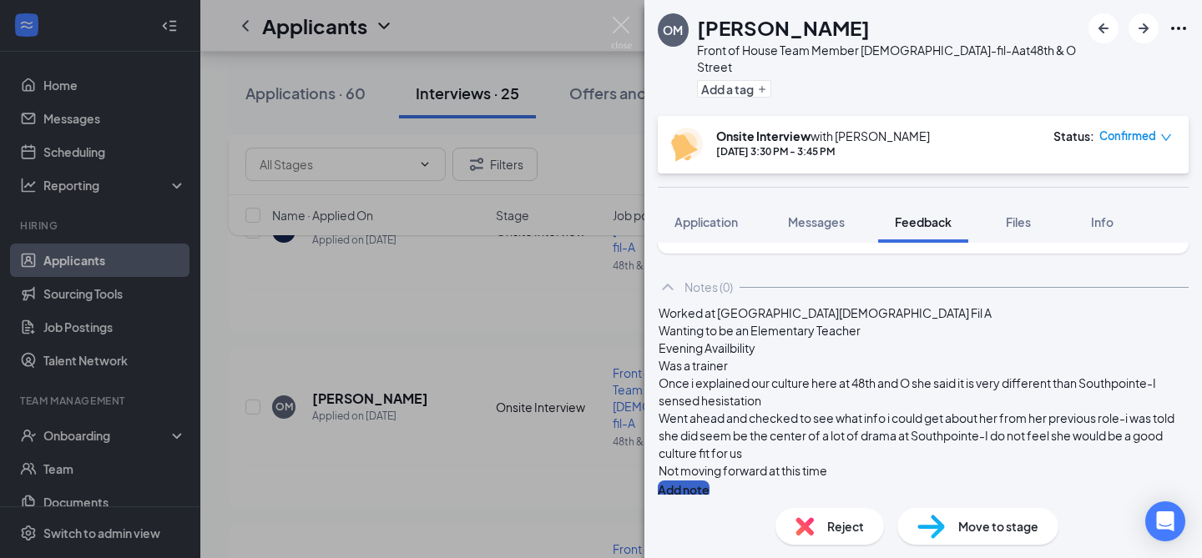
click at [709, 481] on button "Add note" at bounding box center [684, 490] width 52 height 18
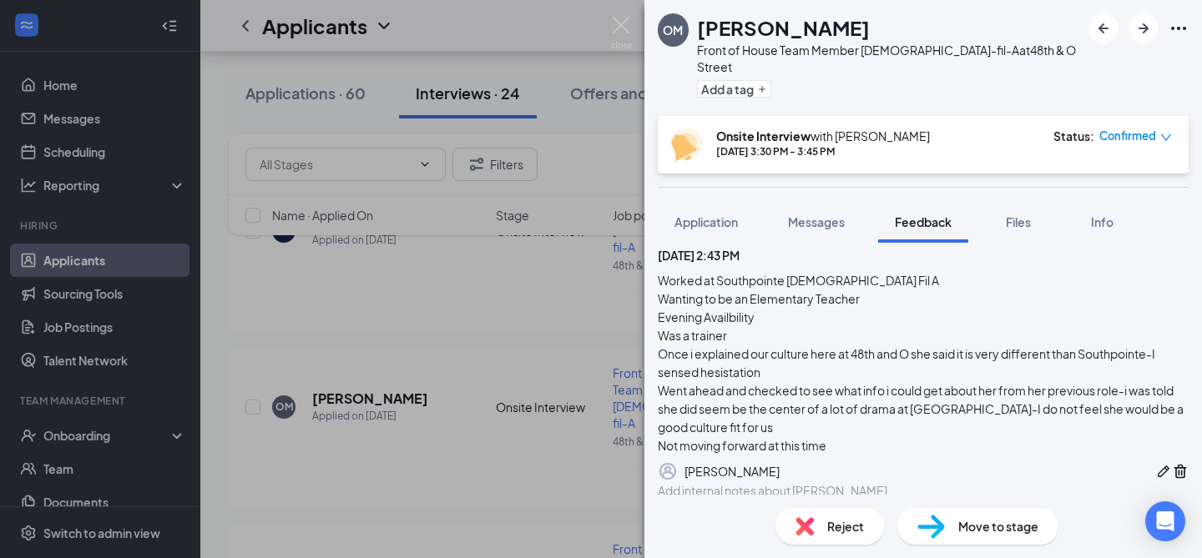
scroll to position [0, 0]
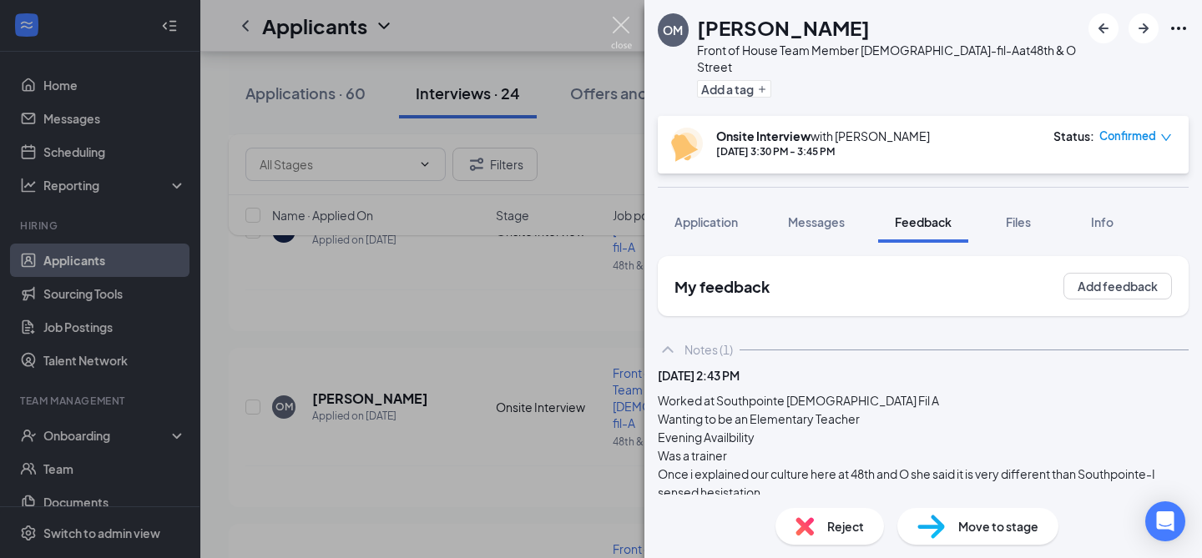
click at [625, 33] on img at bounding box center [621, 33] width 21 height 33
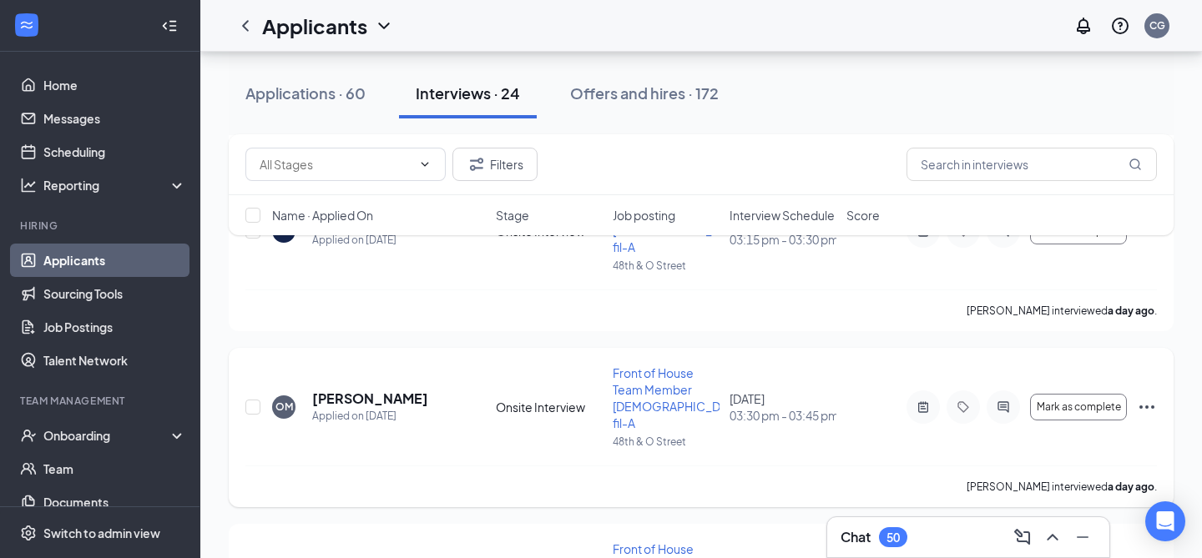
click at [1150, 397] on icon "Ellipses" at bounding box center [1147, 407] width 20 height 20
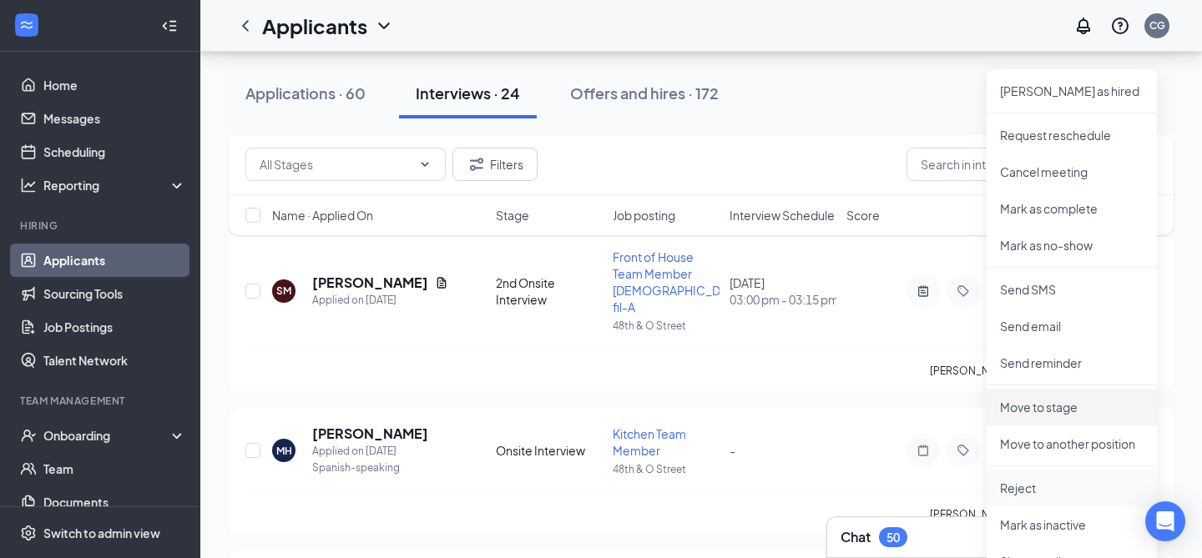
scroll to position [1326, 0]
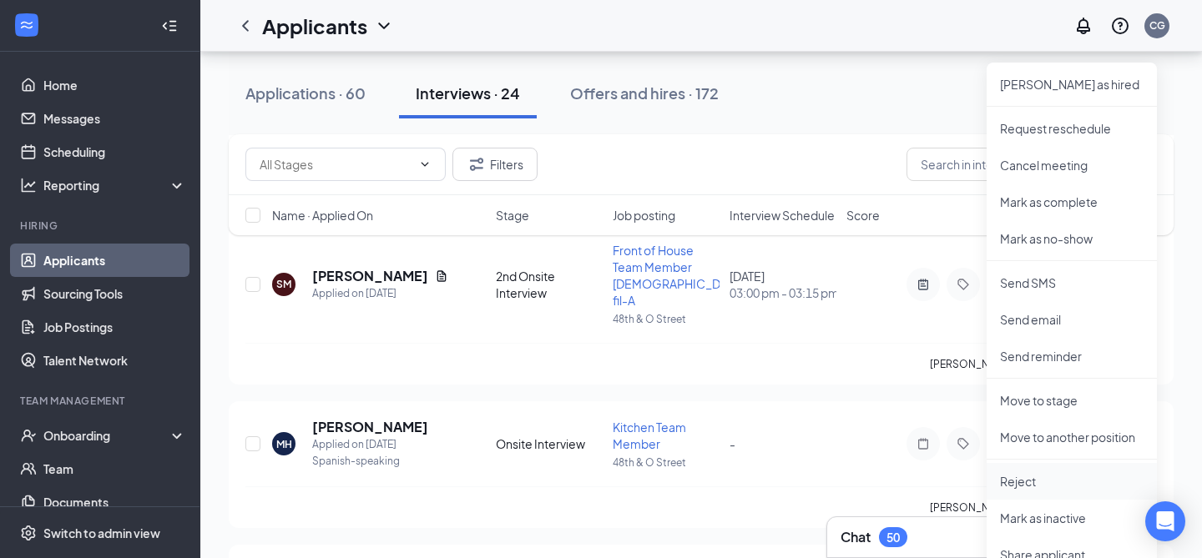
click at [1035, 478] on p "Reject" at bounding box center [1072, 481] width 144 height 17
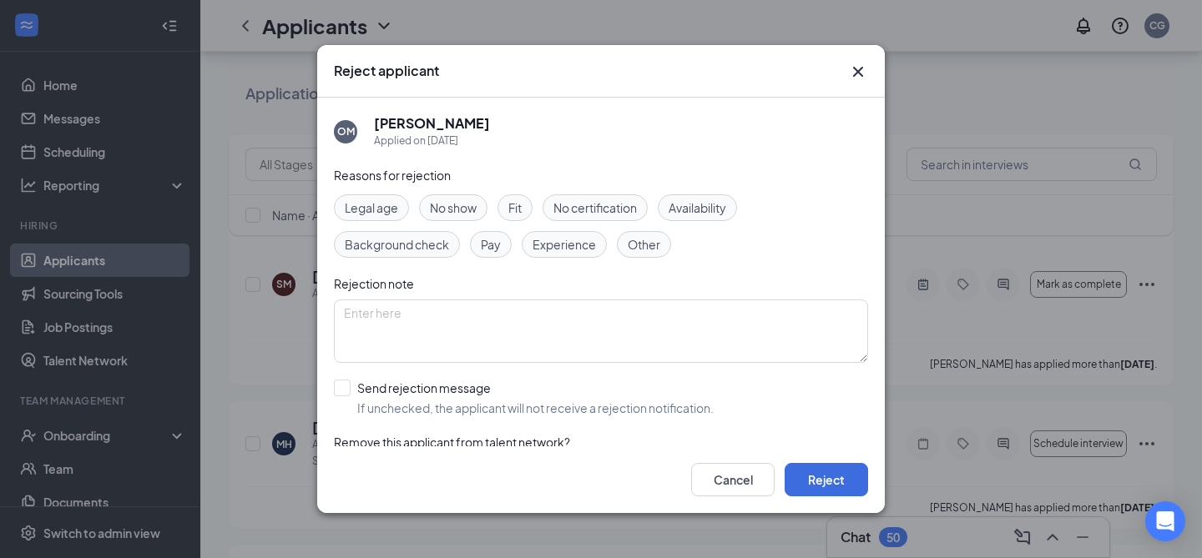
click at [527, 213] on div "Fit" at bounding box center [514, 207] width 35 height 27
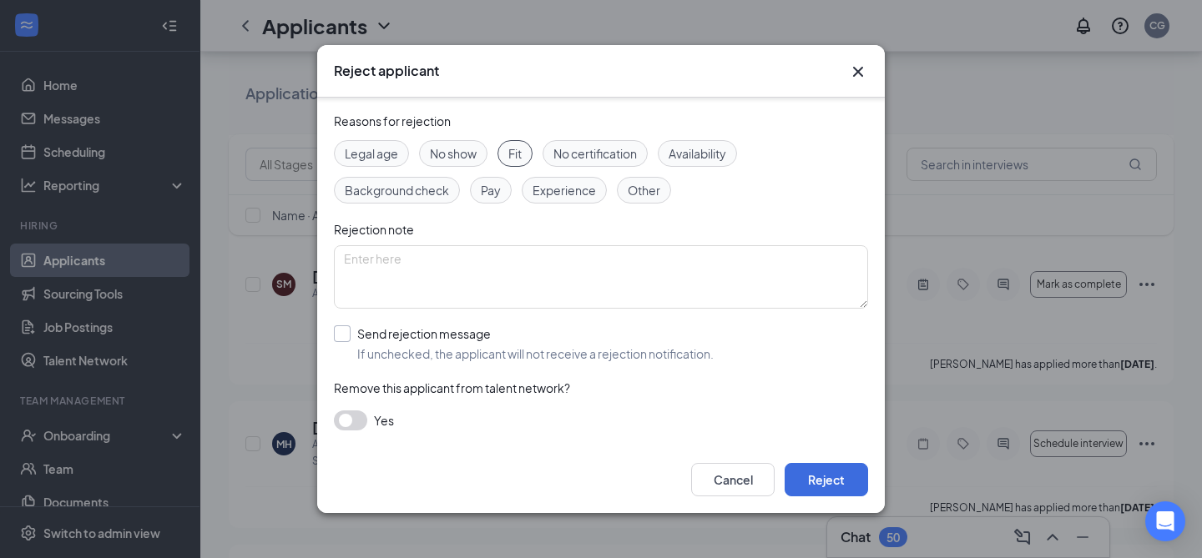
click at [340, 334] on input "Send rejection message If unchecked, the applicant will not receive a rejection…" at bounding box center [524, 343] width 380 height 37
checkbox input "true"
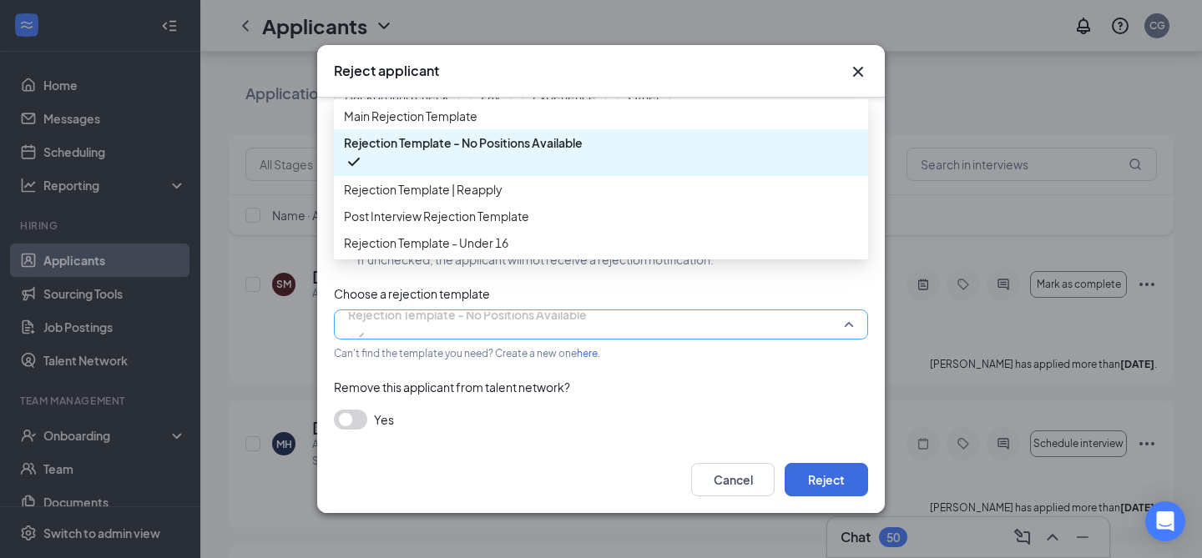
click at [440, 325] on span "Rejection Template - No Positions Available" at bounding box center [467, 314] width 239 height 25
click at [482, 124] on span "Main Rejection Template" at bounding box center [601, 116] width 514 height 18
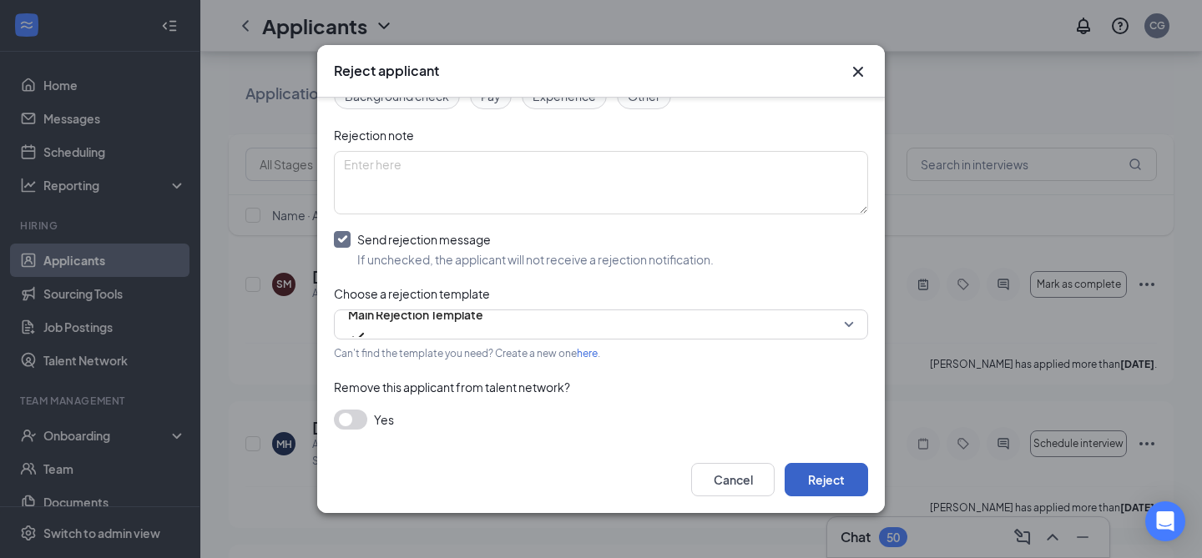
click at [832, 487] on button "Reject" at bounding box center [825, 479] width 83 height 33
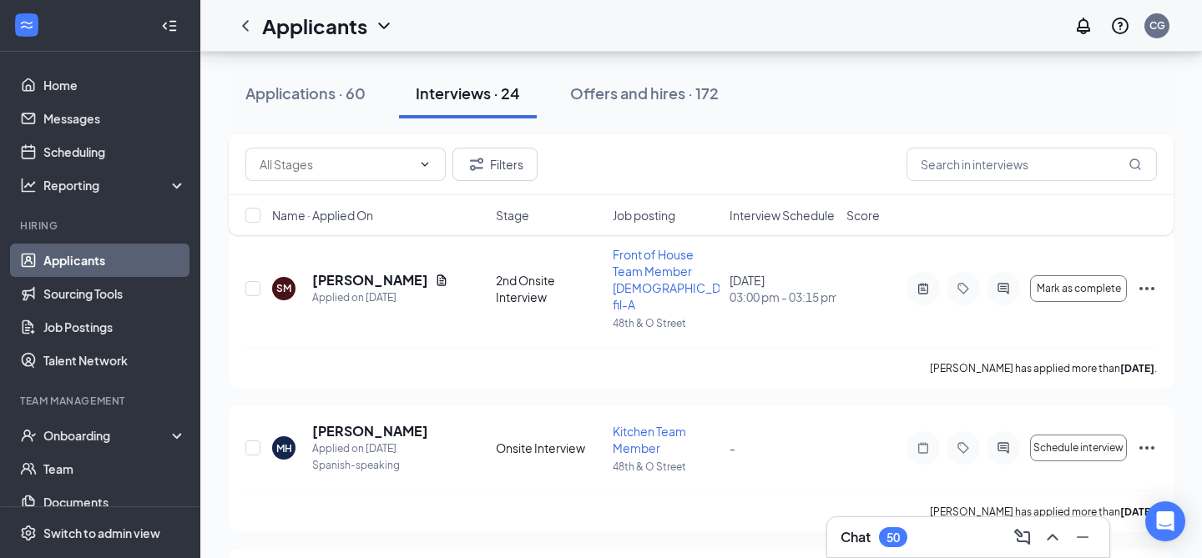
scroll to position [1488, 0]
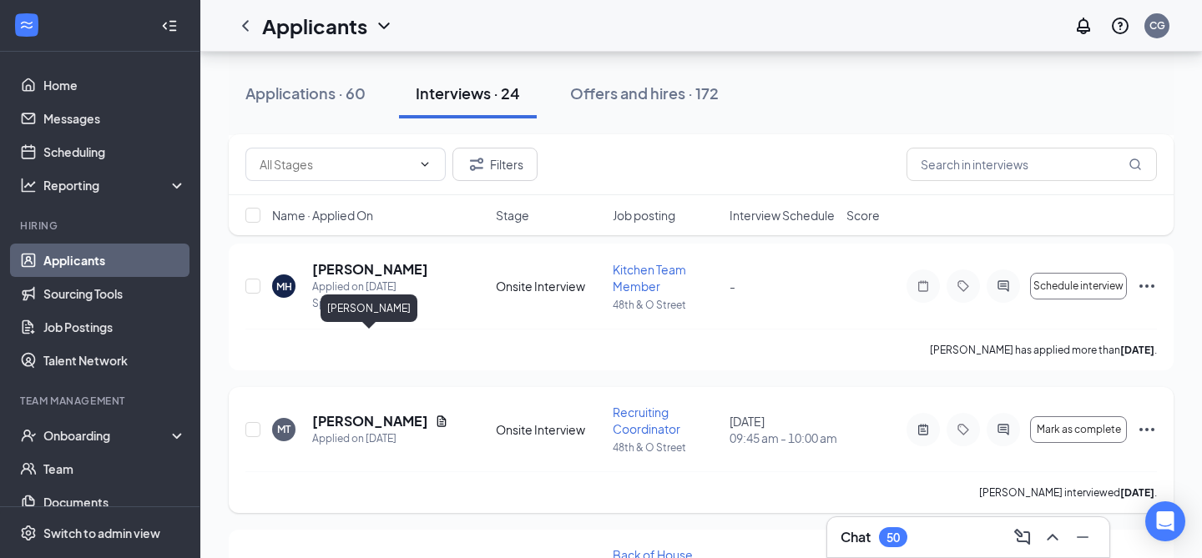
click at [394, 412] on h5 "[PERSON_NAME]" at bounding box center [370, 421] width 116 height 18
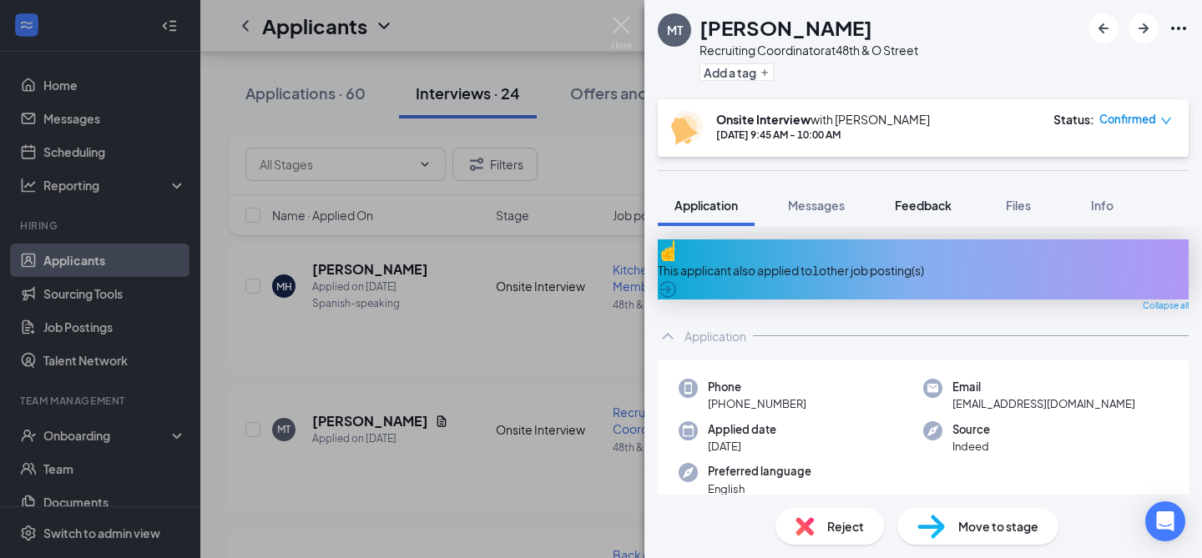
click at [911, 204] on span "Feedback" at bounding box center [923, 205] width 57 height 15
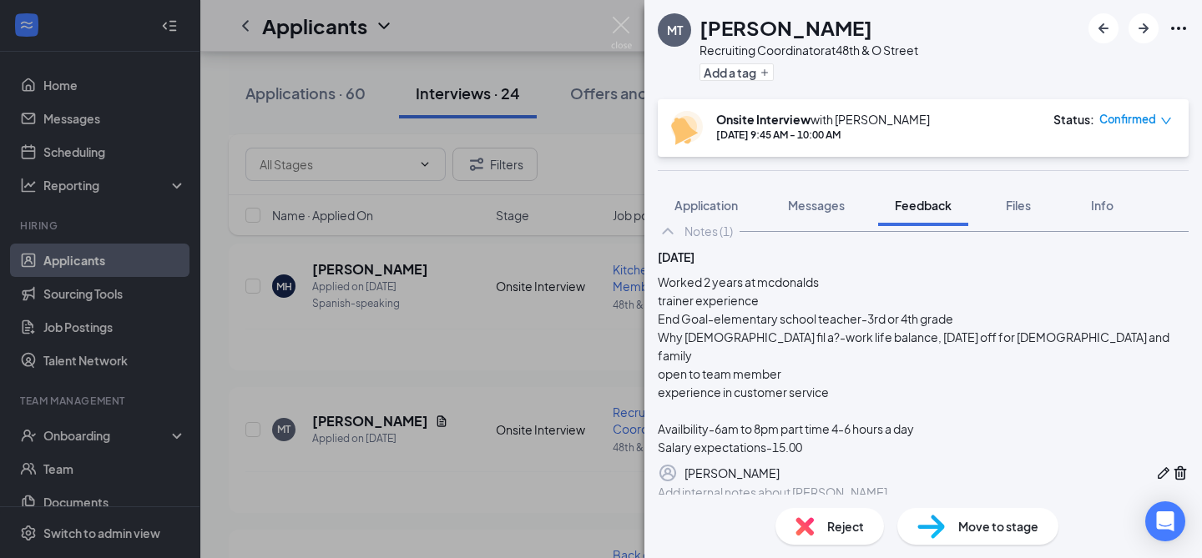
scroll to position [111, 0]
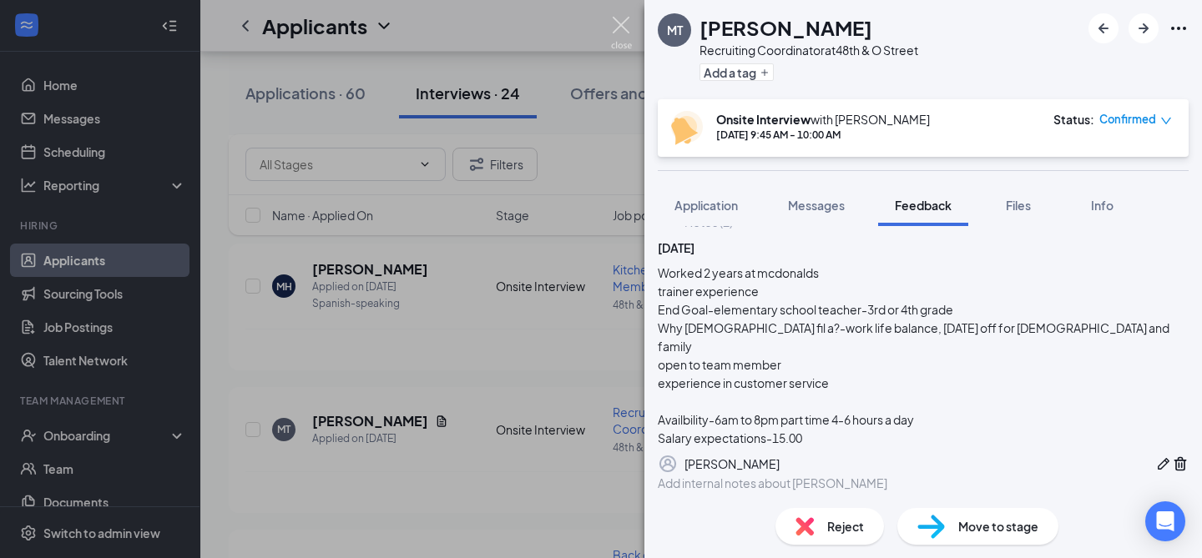
click at [623, 23] on img at bounding box center [621, 33] width 21 height 33
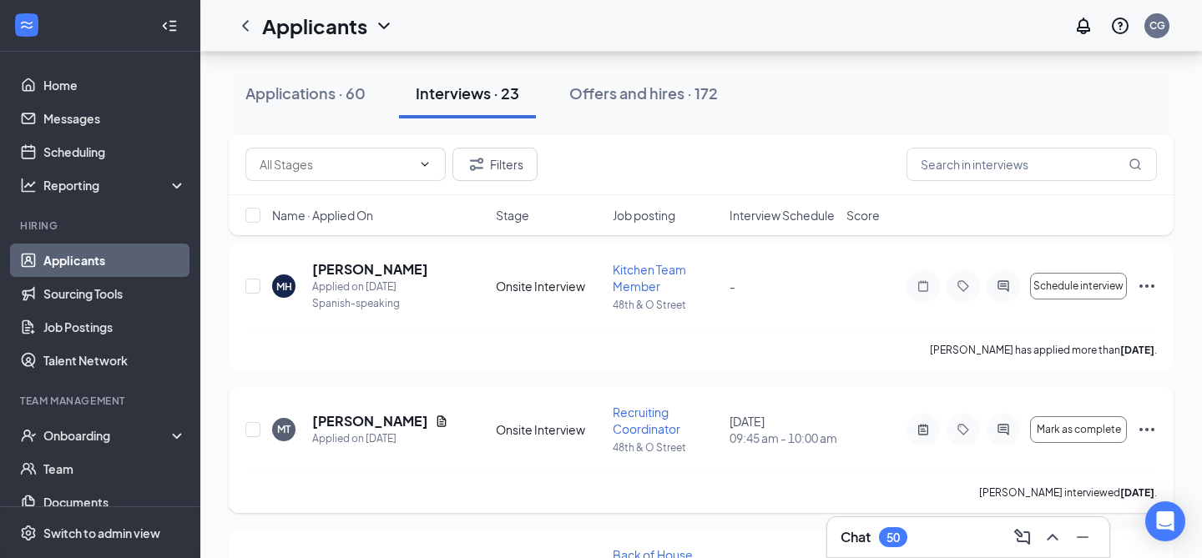
click at [1151, 413] on div "Mark as complete" at bounding box center [1031, 429] width 250 height 33
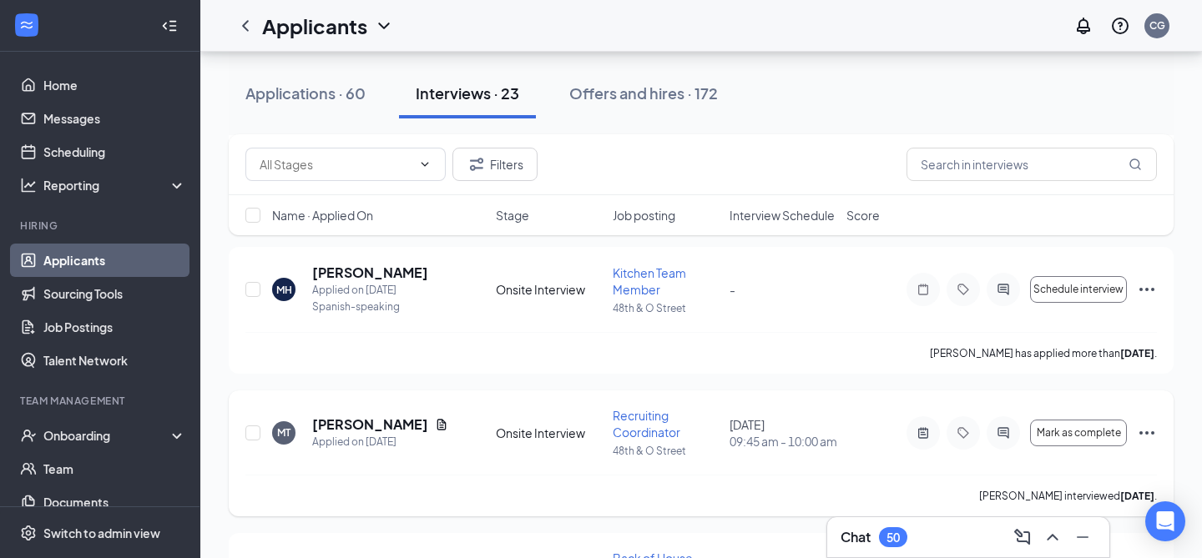
click at [1152, 423] on icon "Ellipses" at bounding box center [1147, 433] width 20 height 20
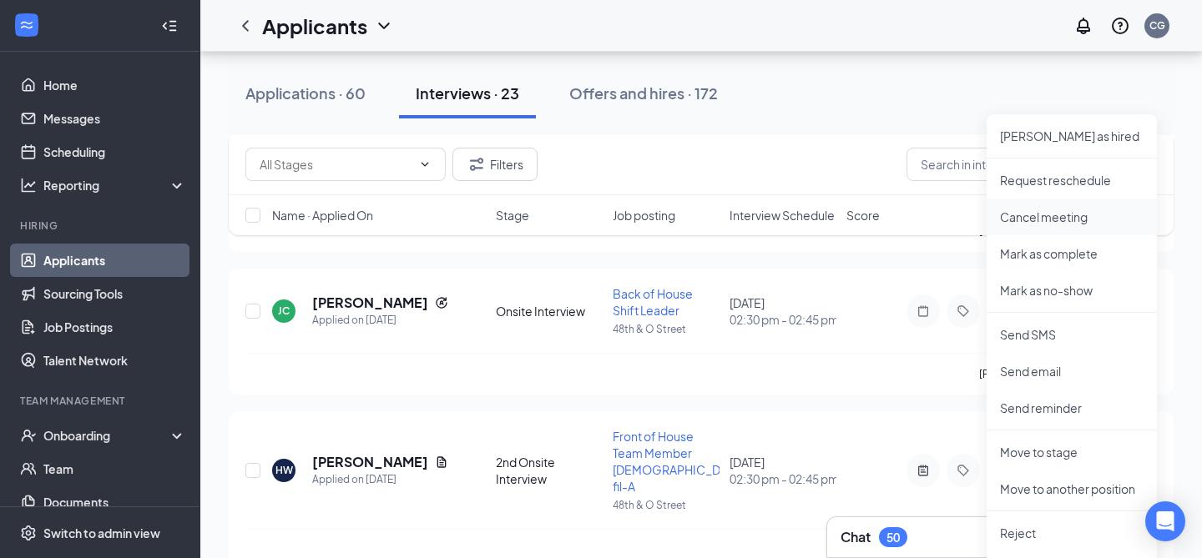
scroll to position [1577, 0]
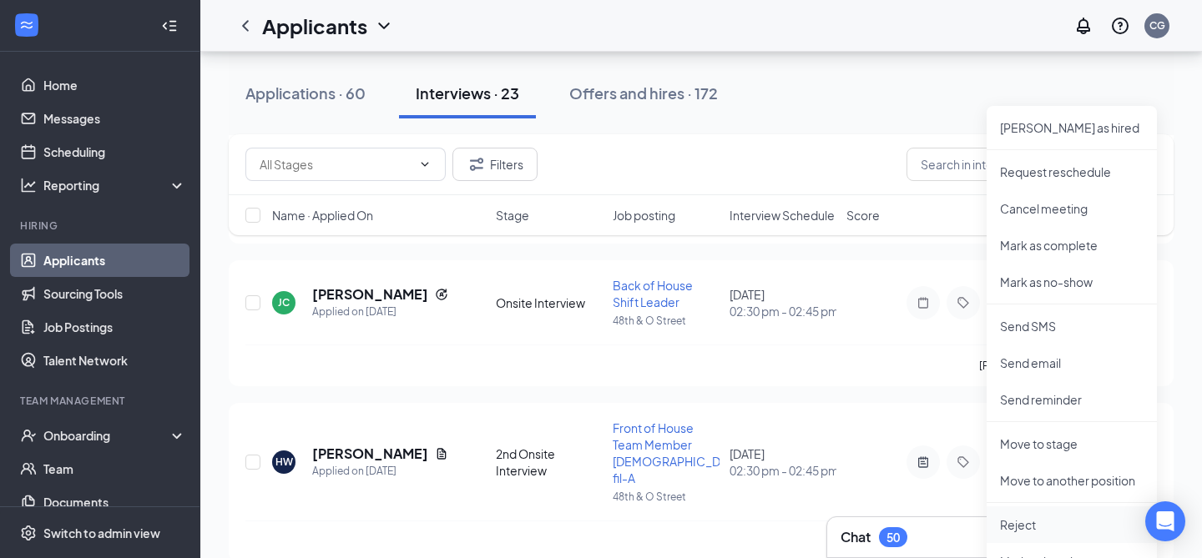
click at [1050, 527] on p "Reject" at bounding box center [1072, 525] width 144 height 17
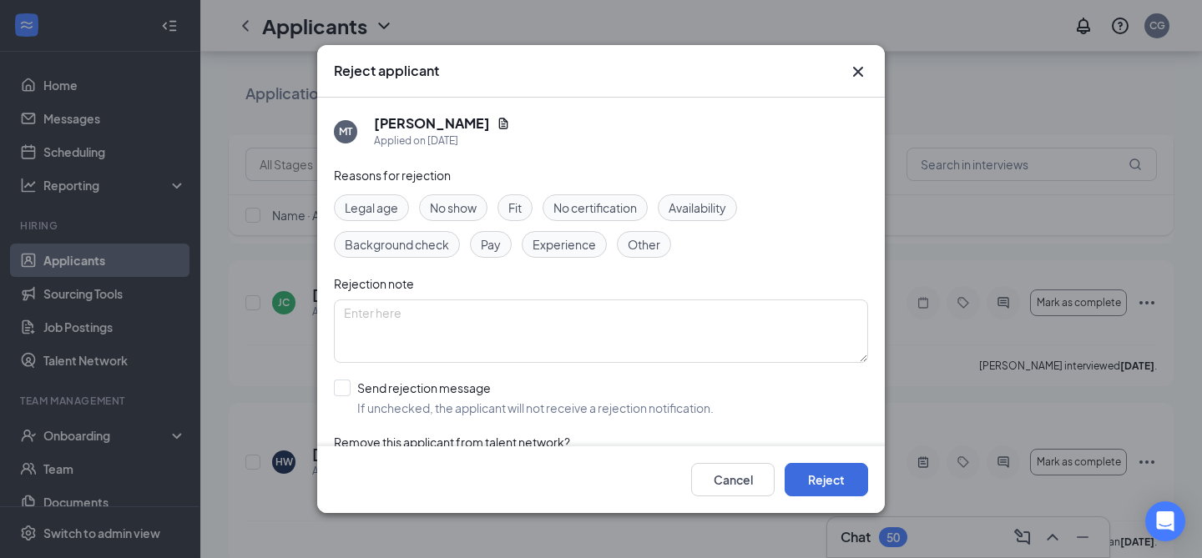
click at [518, 205] on span "Fit" at bounding box center [514, 208] width 13 height 18
click at [344, 387] on input "Send rejection message If unchecked, the applicant will not receive a rejection…" at bounding box center [524, 398] width 380 height 37
checkbox input "true"
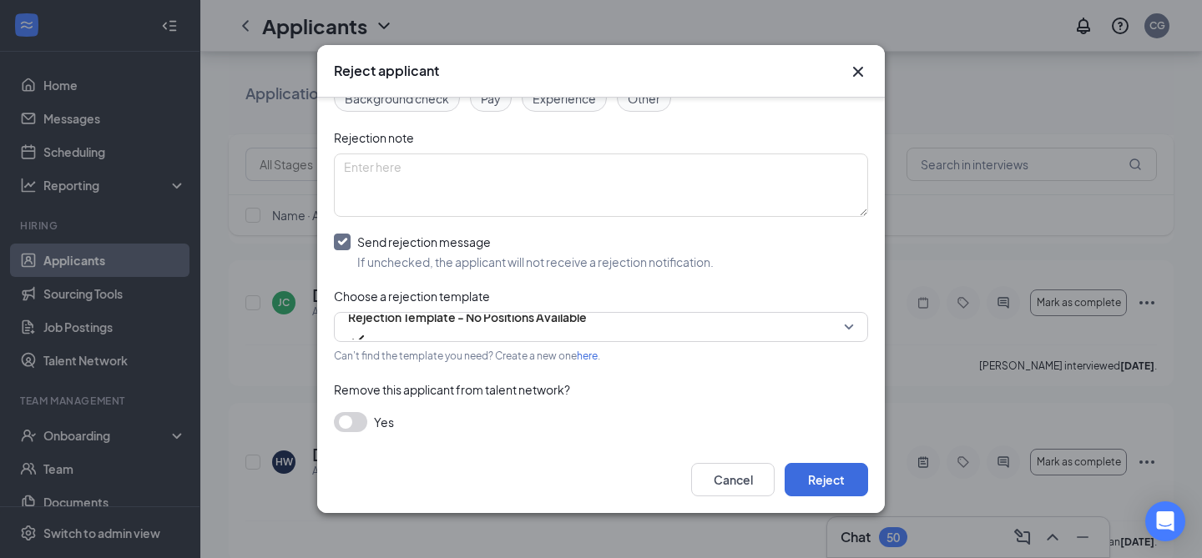
scroll to position [149, 0]
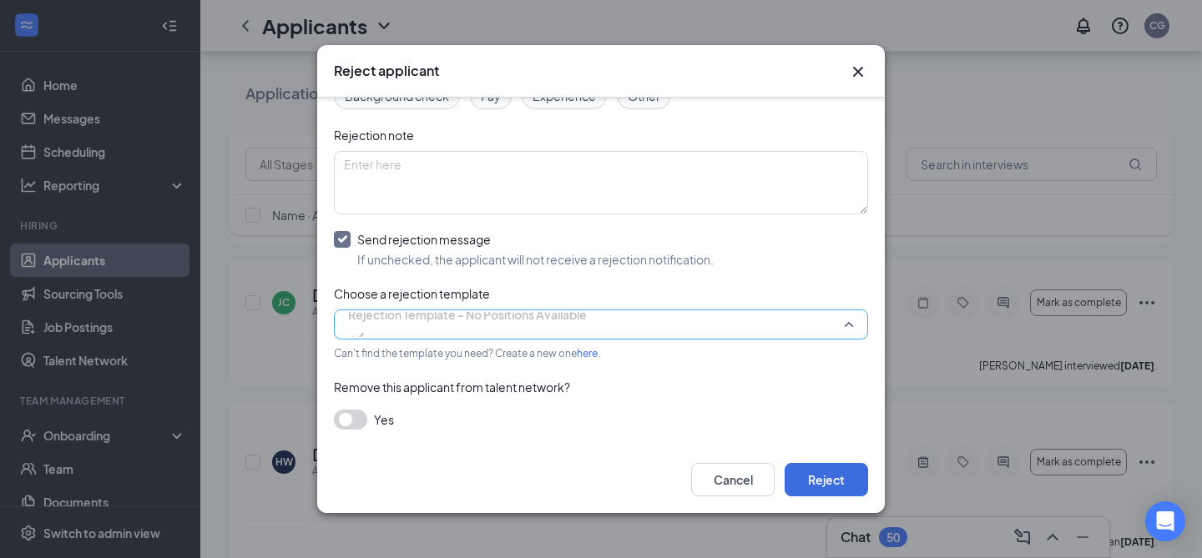
click at [381, 315] on span "Rejection Template - No Positions Available" at bounding box center [467, 314] width 239 height 25
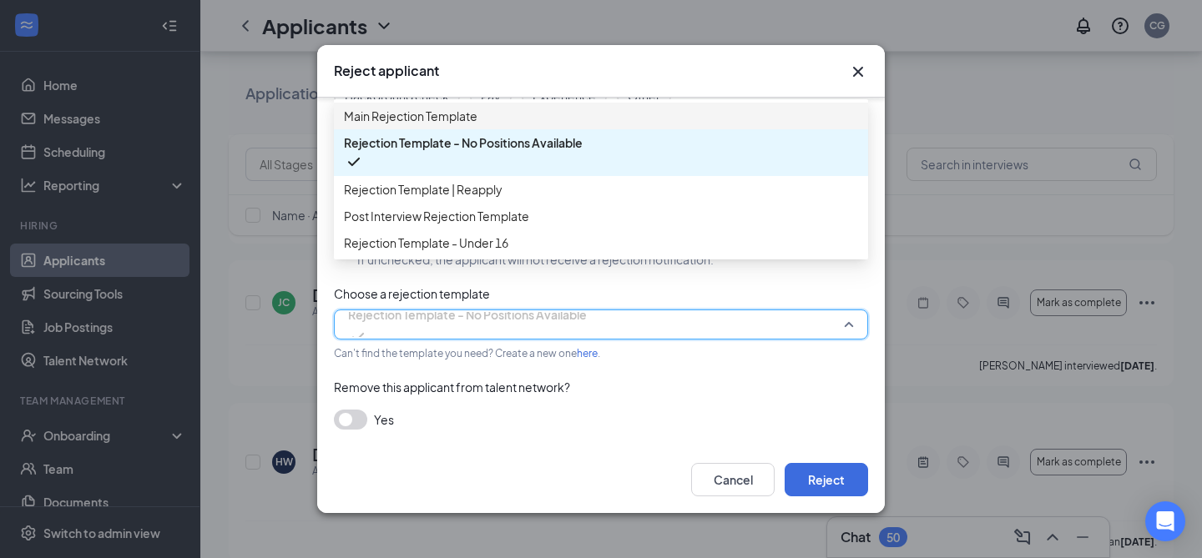
click at [443, 121] on span "Main Rejection Template" at bounding box center [411, 116] width 134 height 18
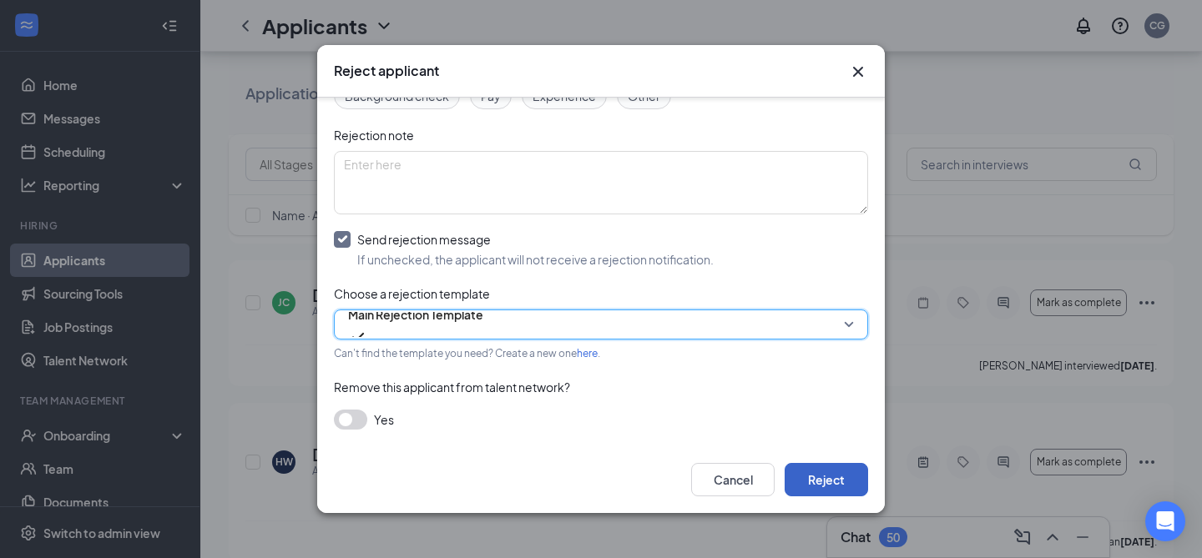
click at [804, 478] on button "Reject" at bounding box center [825, 479] width 83 height 33
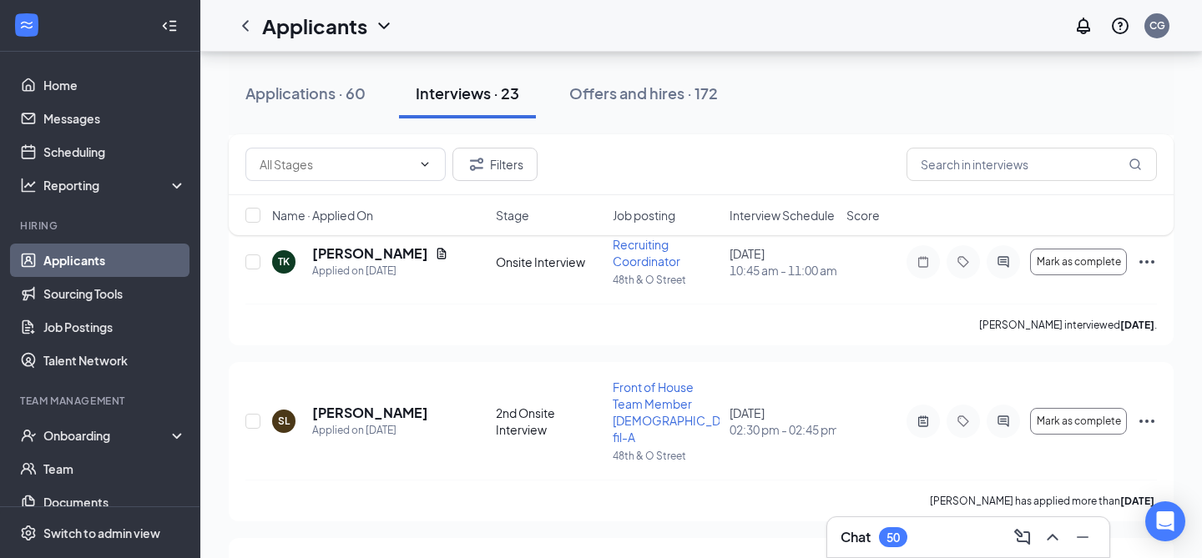
scroll to position [1969, 0]
click at [1147, 412] on icon "Ellipses" at bounding box center [1147, 422] width 20 height 20
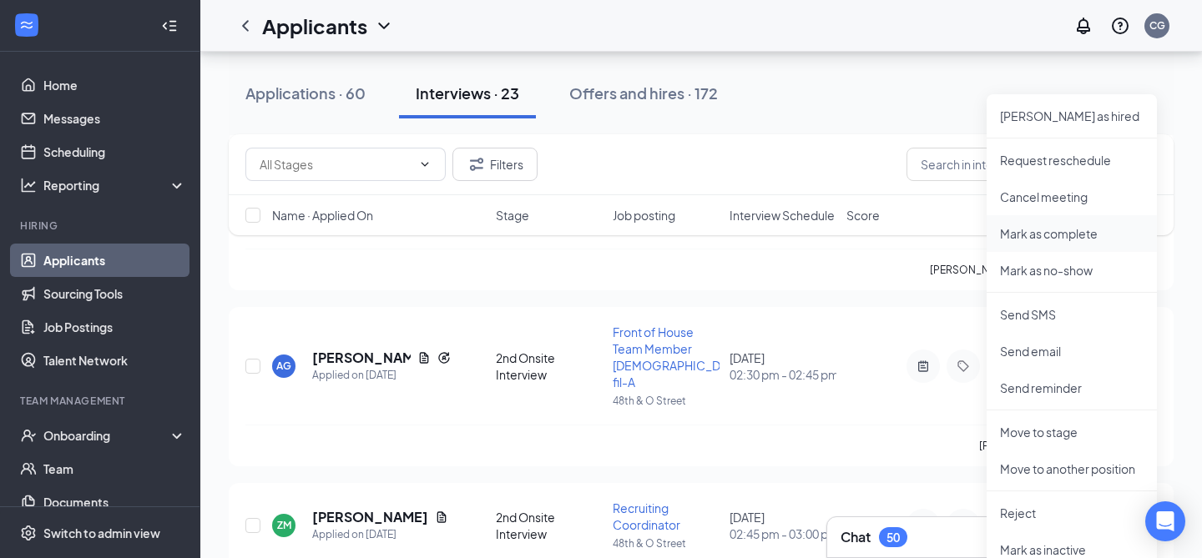
scroll to position [2207, 0]
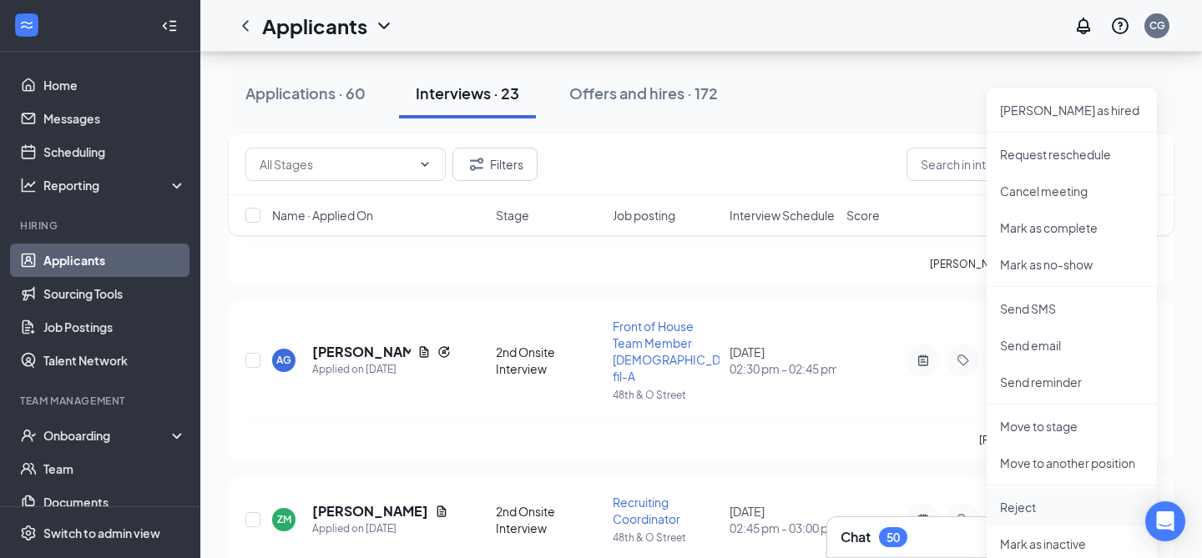
click at [1040, 507] on p "Reject" at bounding box center [1072, 507] width 144 height 17
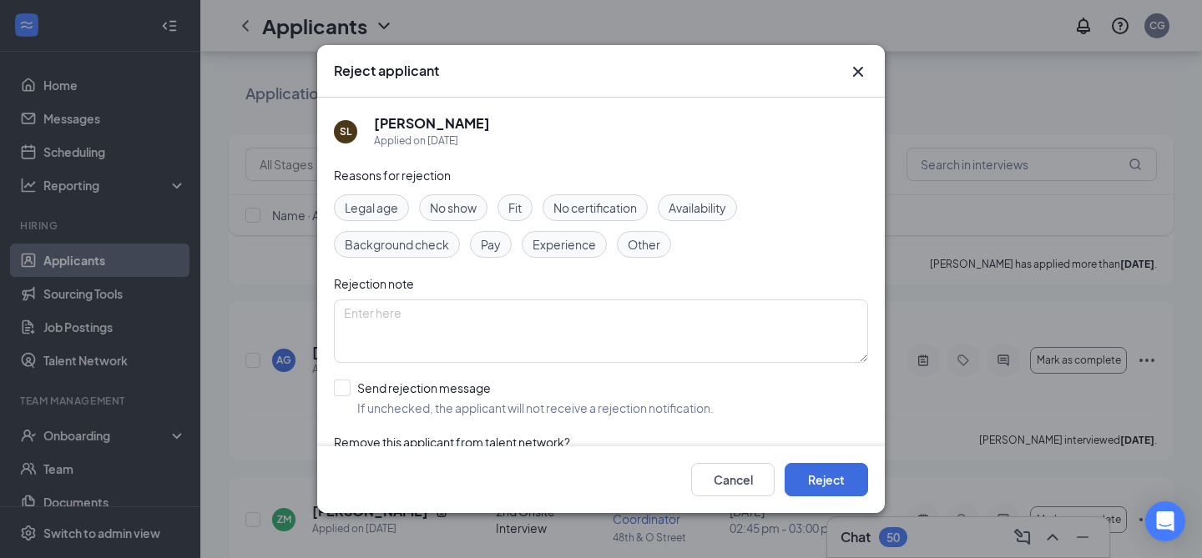
click at [648, 249] on span "Other" at bounding box center [644, 244] width 33 height 18
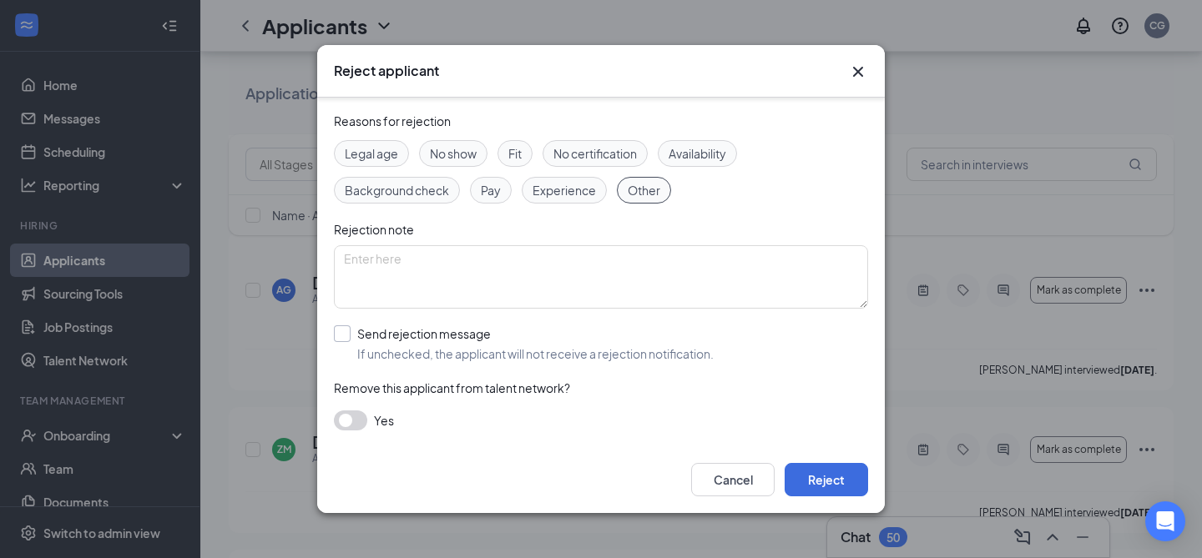
scroll to position [2292, 0]
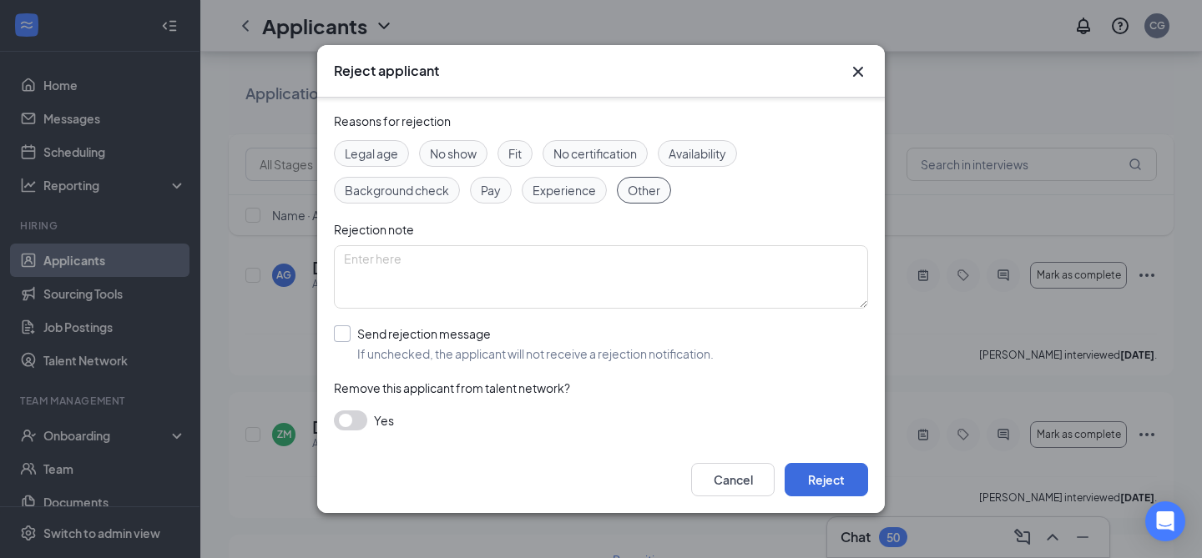
click at [340, 330] on input "Send rejection message If unchecked, the applicant will not receive a rejection…" at bounding box center [524, 343] width 380 height 37
checkbox input "true"
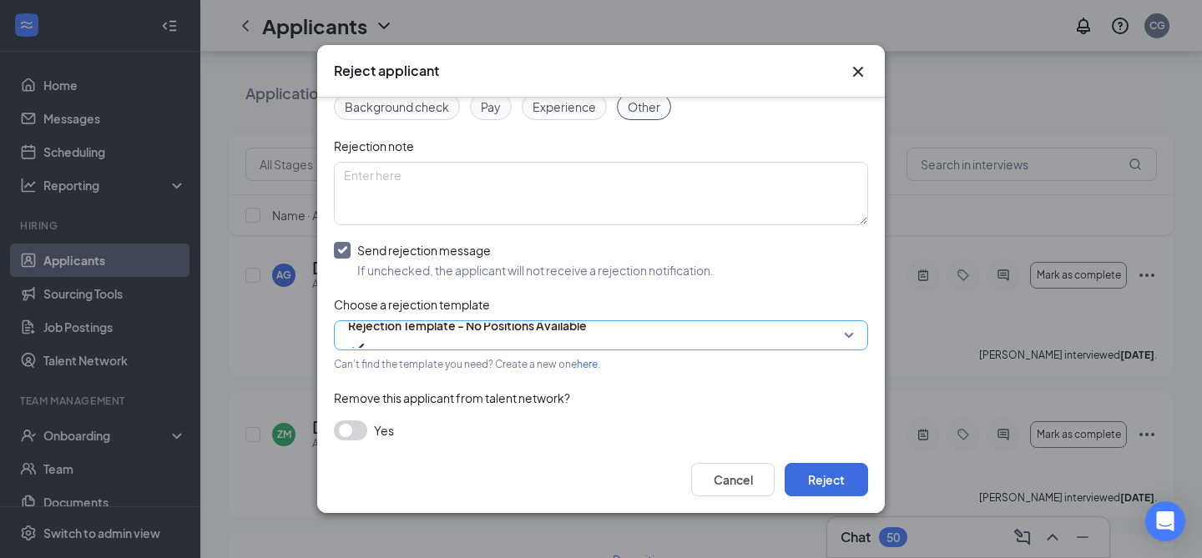
scroll to position [149, 0]
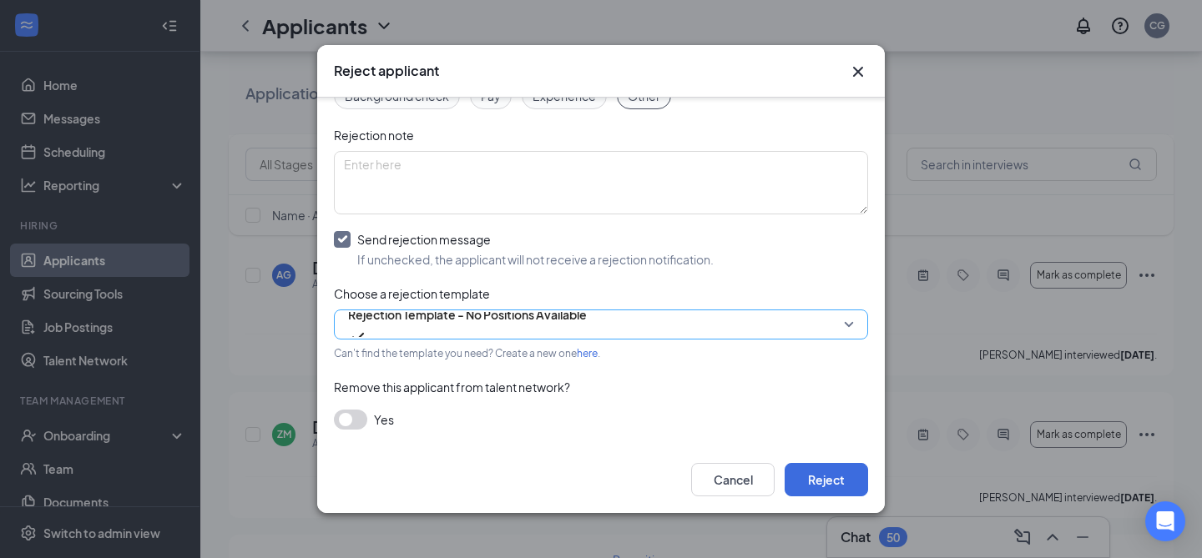
click at [374, 320] on span "Rejection Template - No Positions Available" at bounding box center [467, 314] width 239 height 25
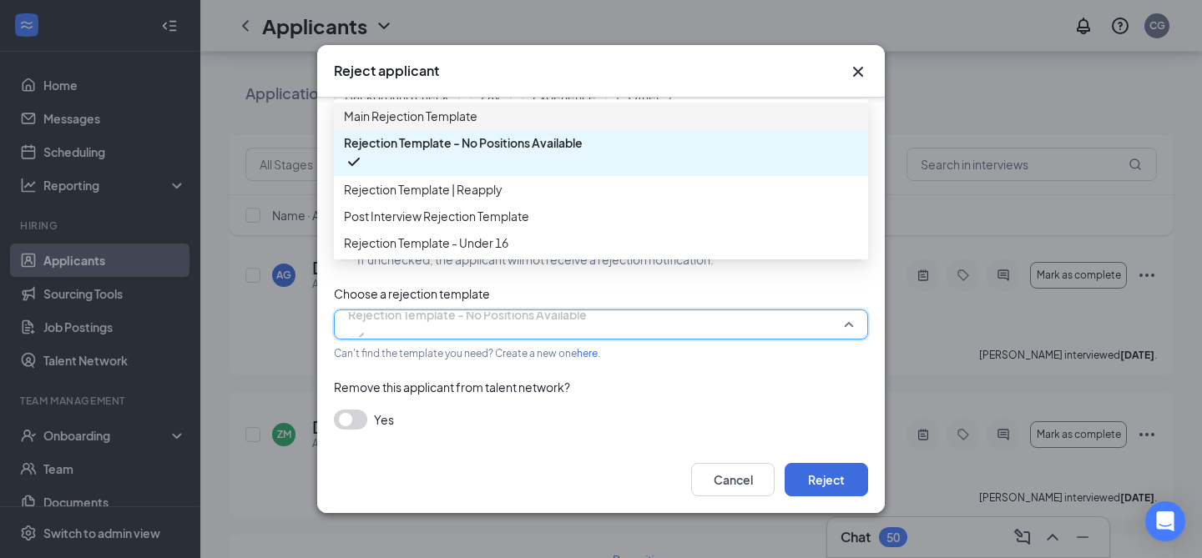
click at [482, 117] on span "Main Rejection Template" at bounding box center [601, 116] width 514 height 18
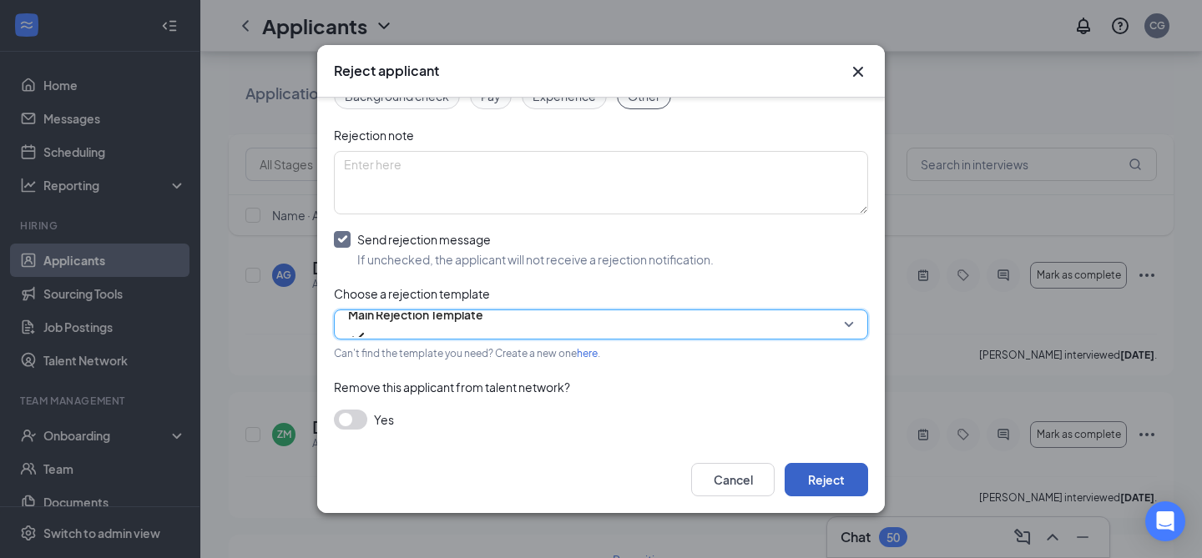
click at [808, 473] on button "Reject" at bounding box center [825, 479] width 83 height 33
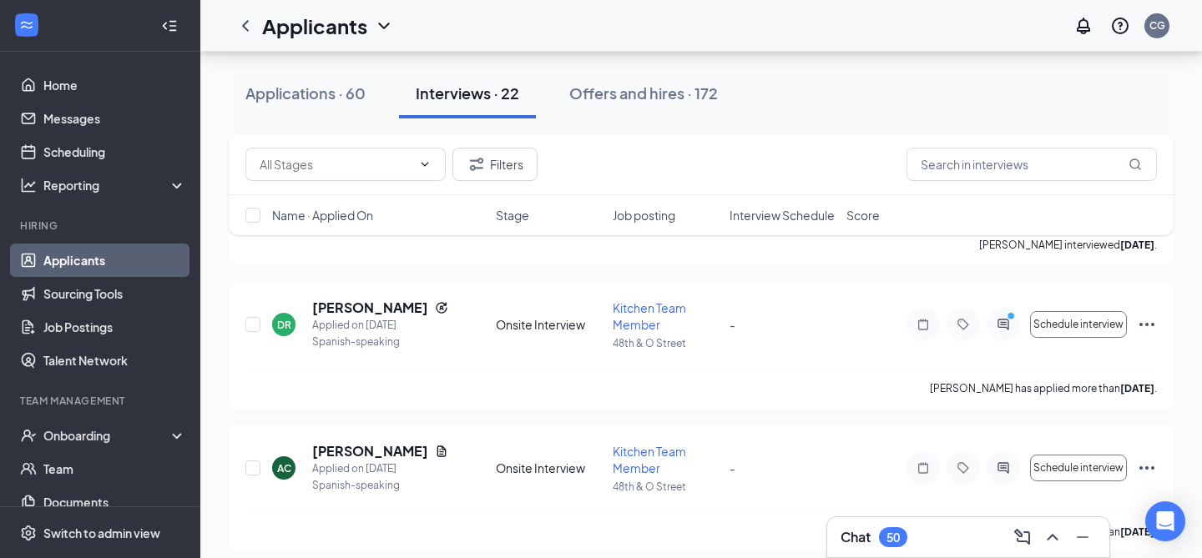
scroll to position [2854, 0]
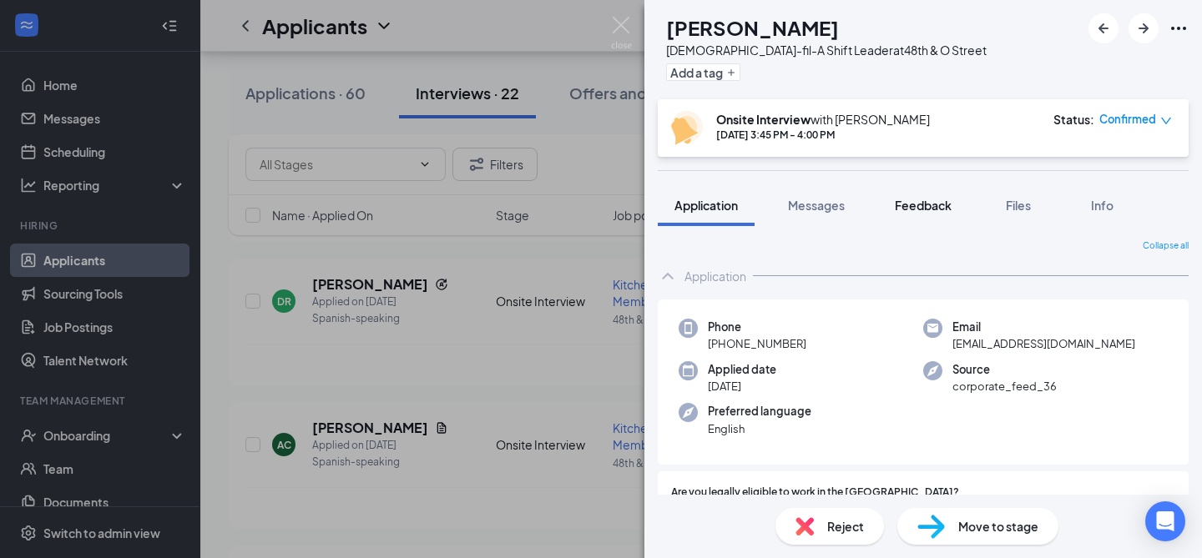
click at [925, 203] on span "Feedback" at bounding box center [923, 205] width 57 height 15
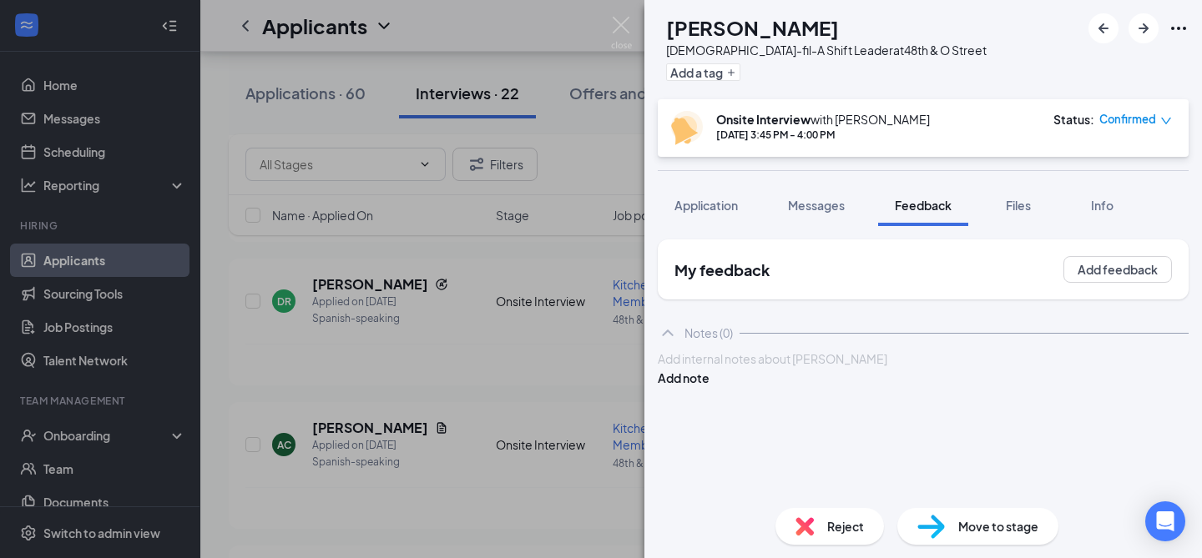
click at [826, 368] on div at bounding box center [922, 359] width 529 height 18
click at [697, 212] on span "Application" at bounding box center [705, 205] width 63 height 15
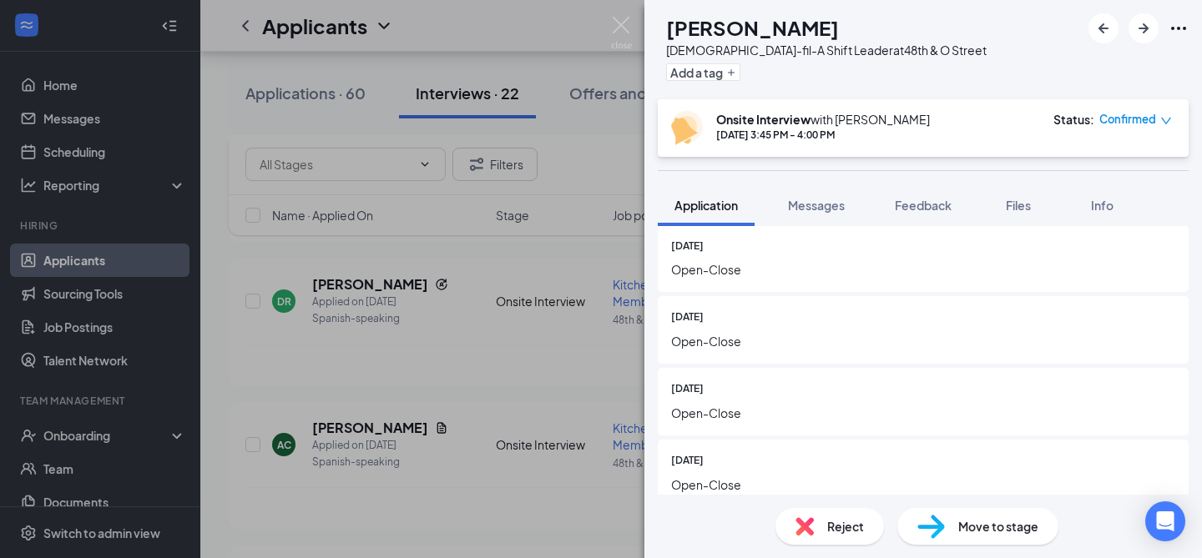
scroll to position [1737, 0]
click at [939, 191] on button "Feedback" at bounding box center [923, 205] width 90 height 42
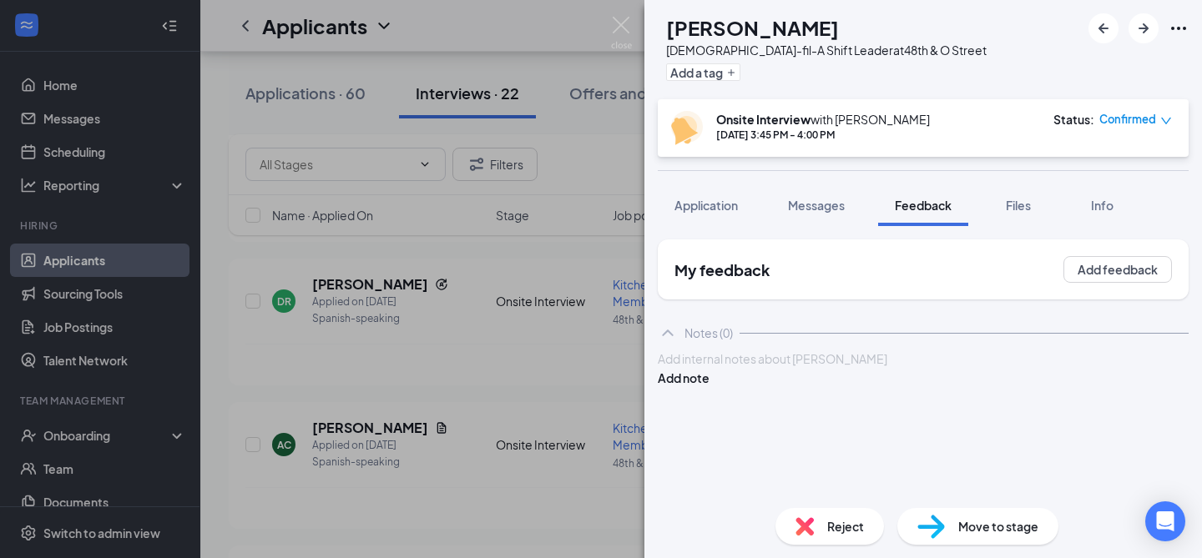
click at [765, 368] on div at bounding box center [922, 359] width 529 height 18
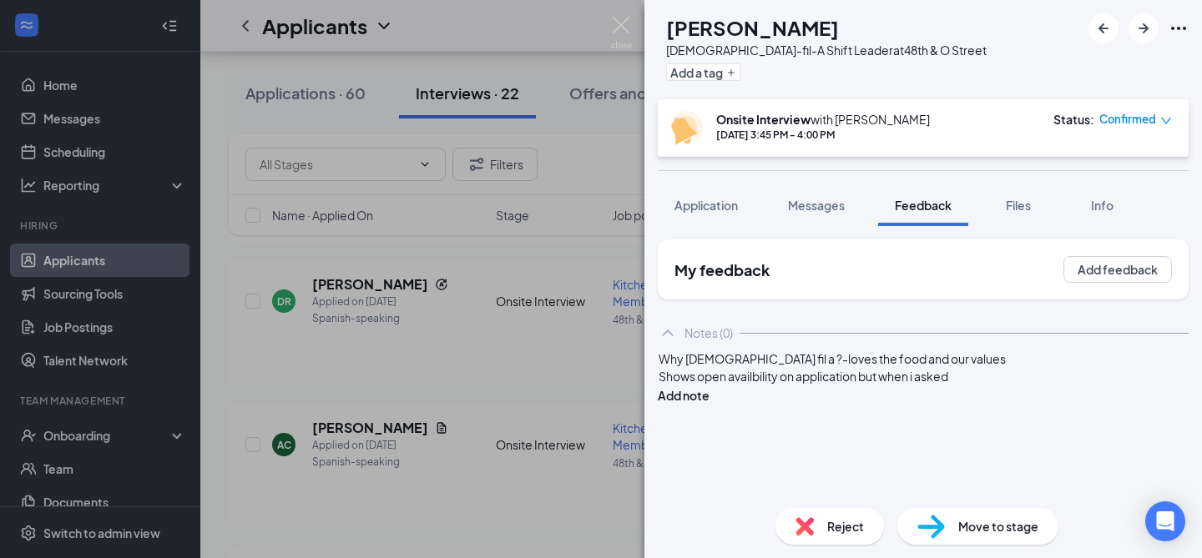
click at [948, 368] on div "Why [DEMOGRAPHIC_DATA] fil a ?-loves the food and our values" at bounding box center [922, 359] width 529 height 18
click at [991, 403] on div "Shows open availbility on application but when i asked" at bounding box center [922, 395] width 529 height 18
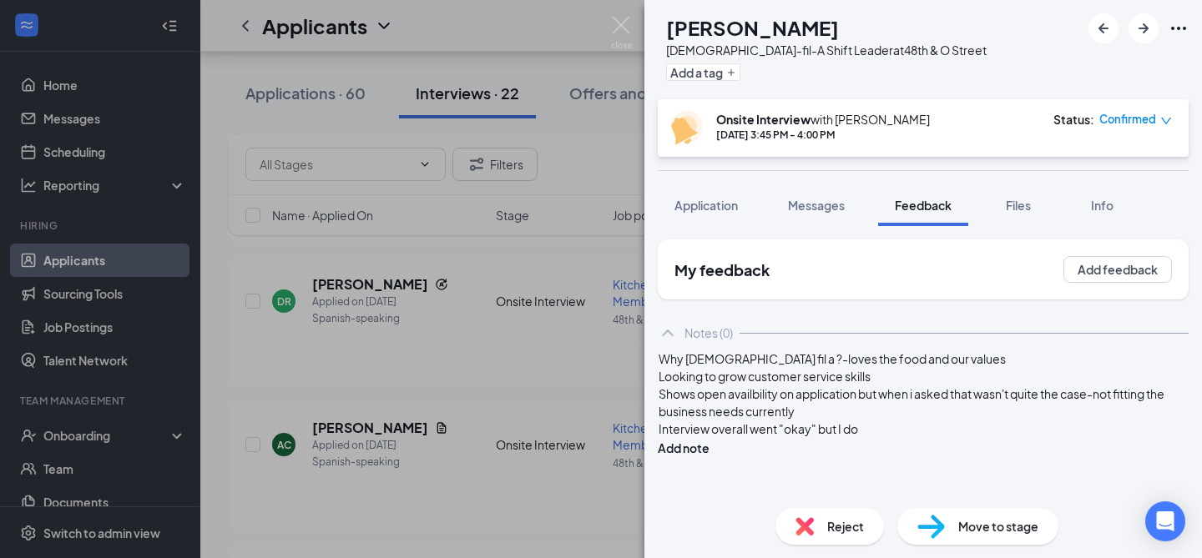
click at [913, 386] on div "Looking to grow customer service skills" at bounding box center [922, 377] width 529 height 18
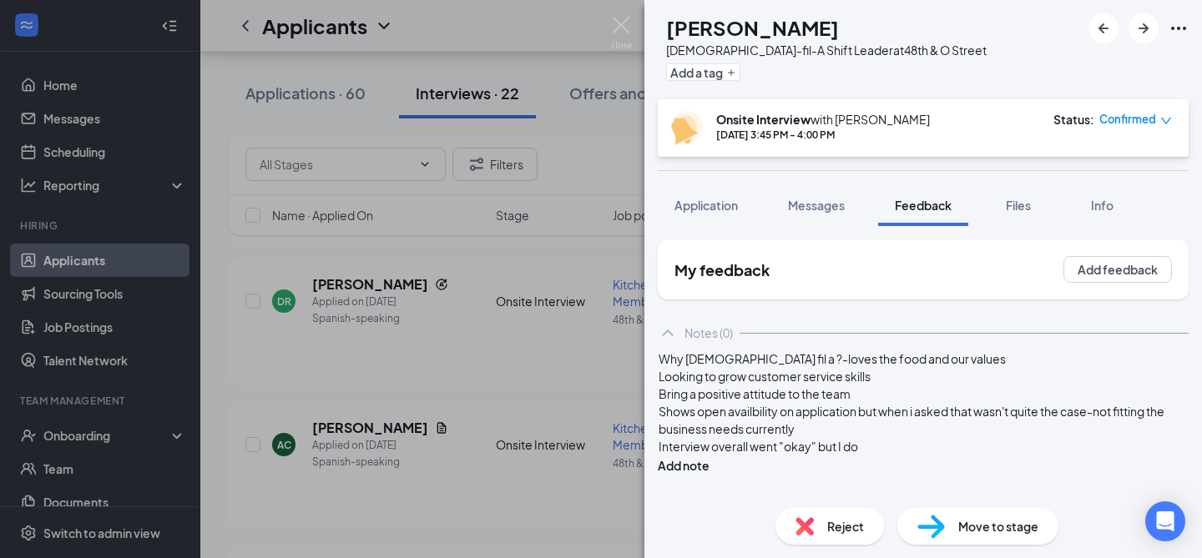
click at [686, 422] on div "Why [DEMOGRAPHIC_DATA] fil a ?-loves the food and our values Looking to grow cu…" at bounding box center [923, 412] width 531 height 125
click at [694, 401] on span "Bring a positive attitude to the team" at bounding box center [754, 393] width 192 height 15
click at [992, 403] on div "Feels she would bring a positive attitude to the team" at bounding box center [922, 395] width 529 height 18
click at [915, 475] on div "Why [DEMOGRAPHIC_DATA] fil a ?-loves the food and our values Looking to grow cu…" at bounding box center [923, 412] width 531 height 125
click at [909, 456] on div "Interview overall went "okay" but I do" at bounding box center [922, 447] width 529 height 18
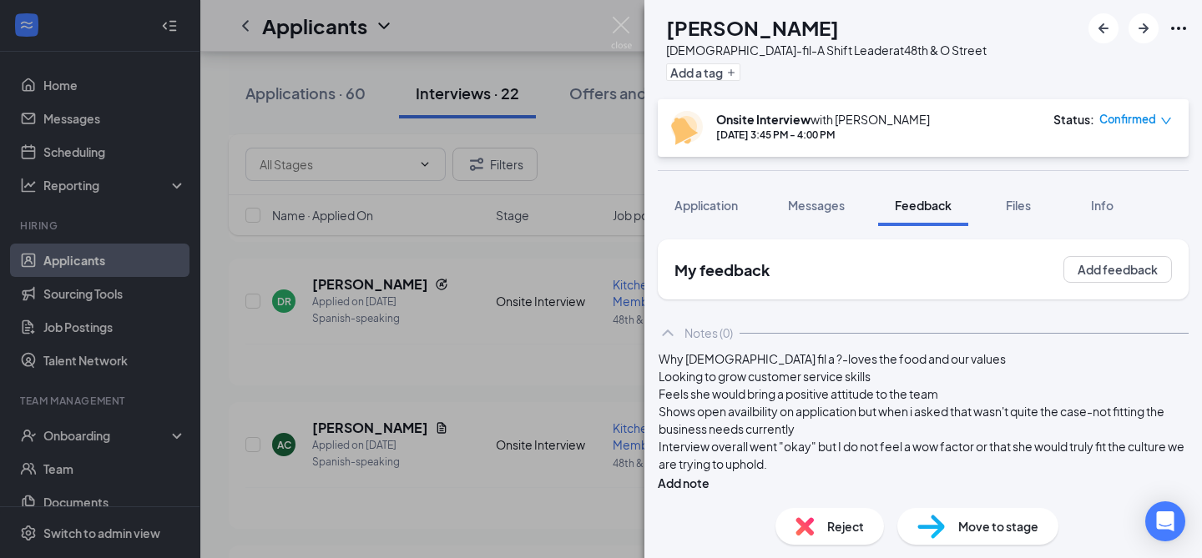
scroll to position [28, 0]
click at [709, 474] on button "Add note" at bounding box center [684, 483] width 52 height 18
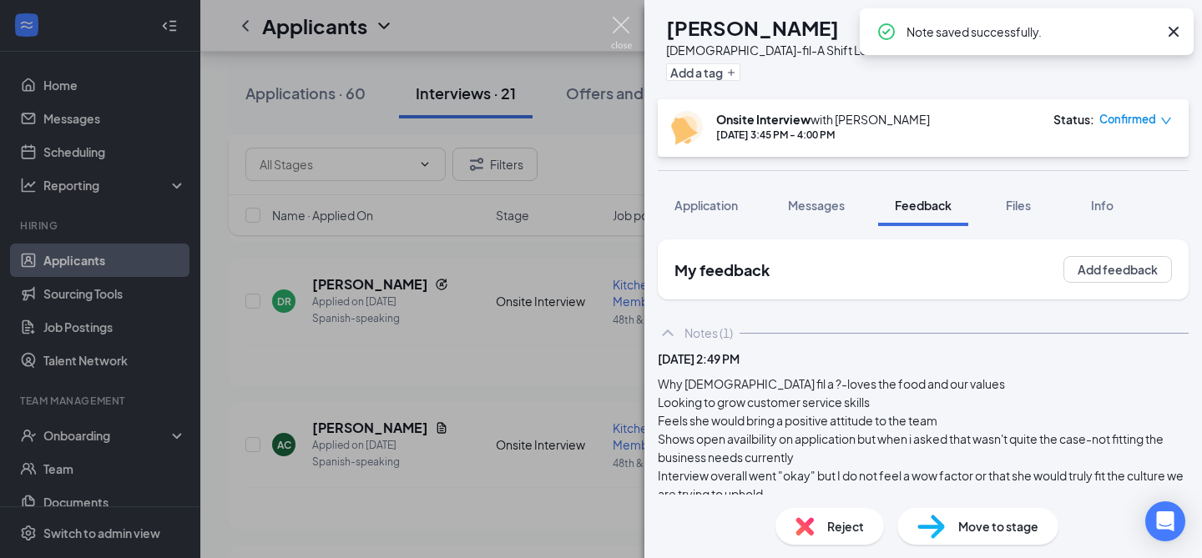
click at [628, 24] on img at bounding box center [621, 33] width 21 height 33
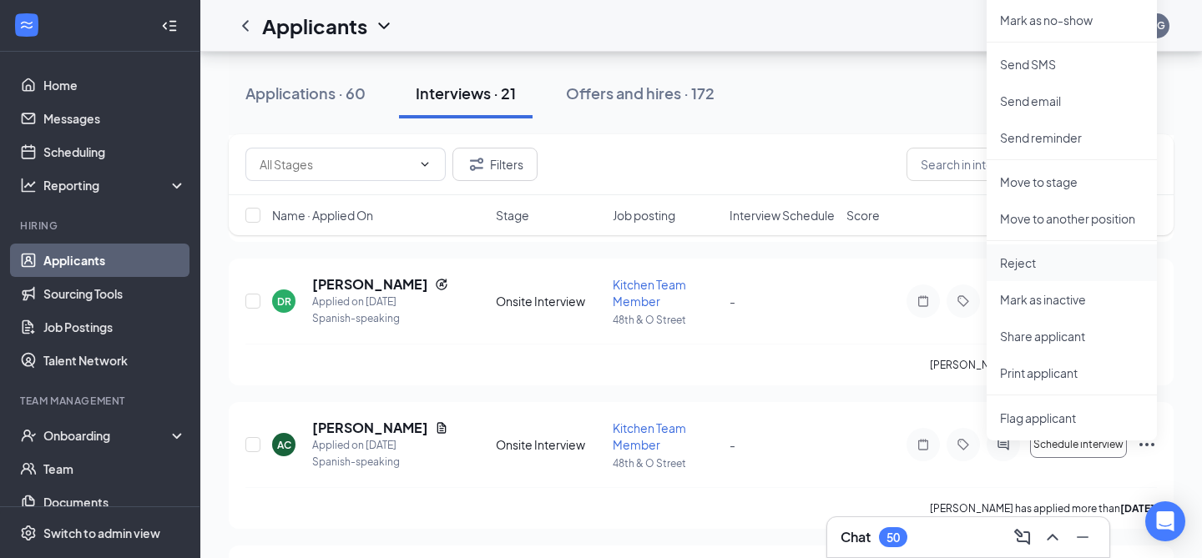
click at [1057, 255] on p "Reject" at bounding box center [1072, 263] width 144 height 17
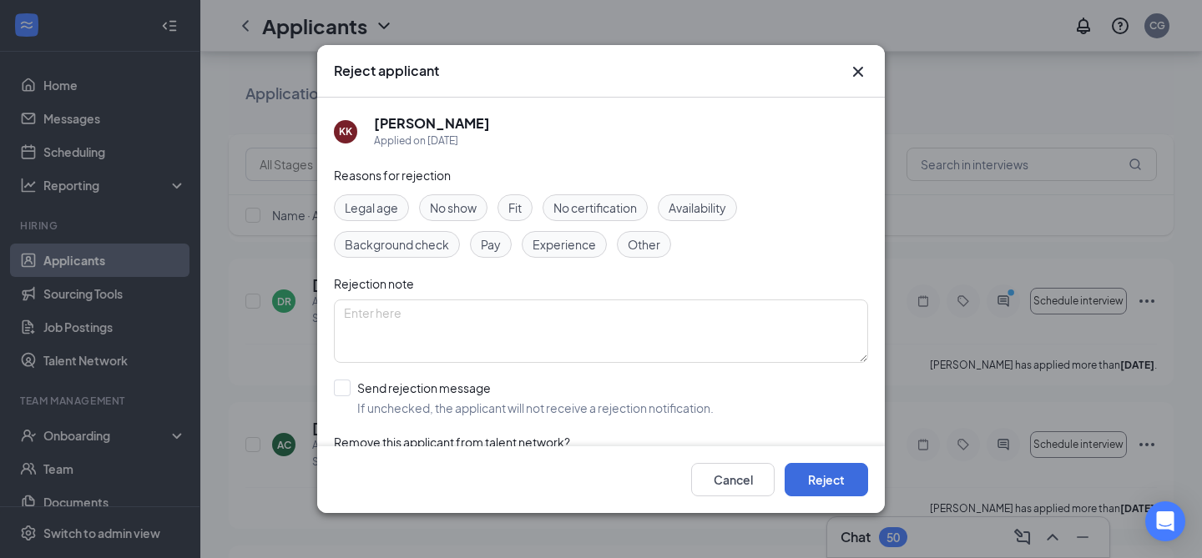
click at [724, 204] on span "Availability" at bounding box center [697, 208] width 58 height 18
click at [522, 204] on span "Fit" at bounding box center [514, 208] width 13 height 18
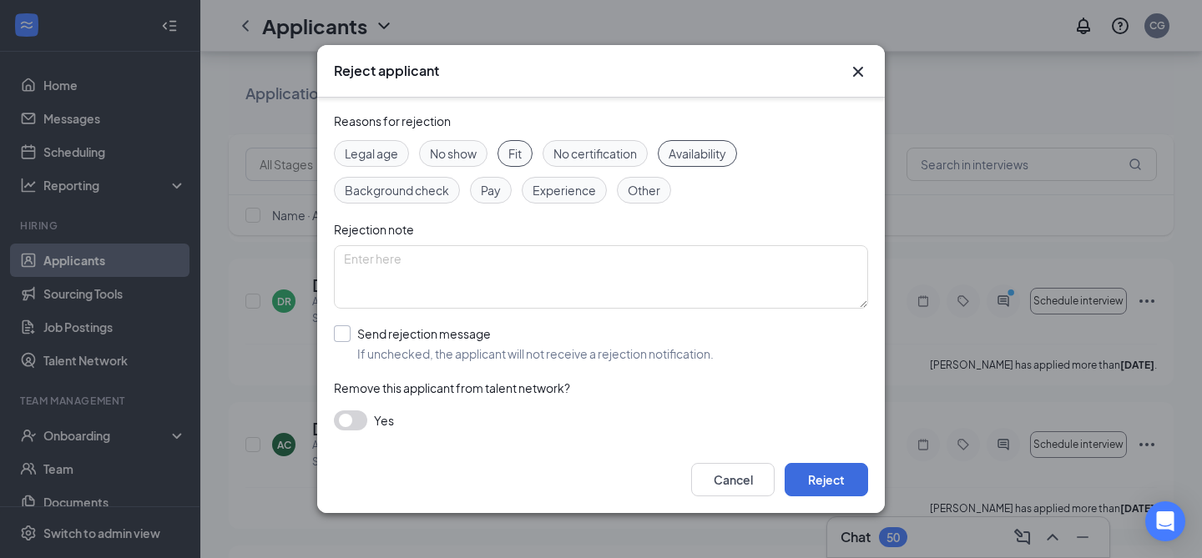
click at [345, 333] on input "Send rejection message If unchecked, the applicant will not receive a rejection…" at bounding box center [524, 343] width 380 height 37
checkbox input "true"
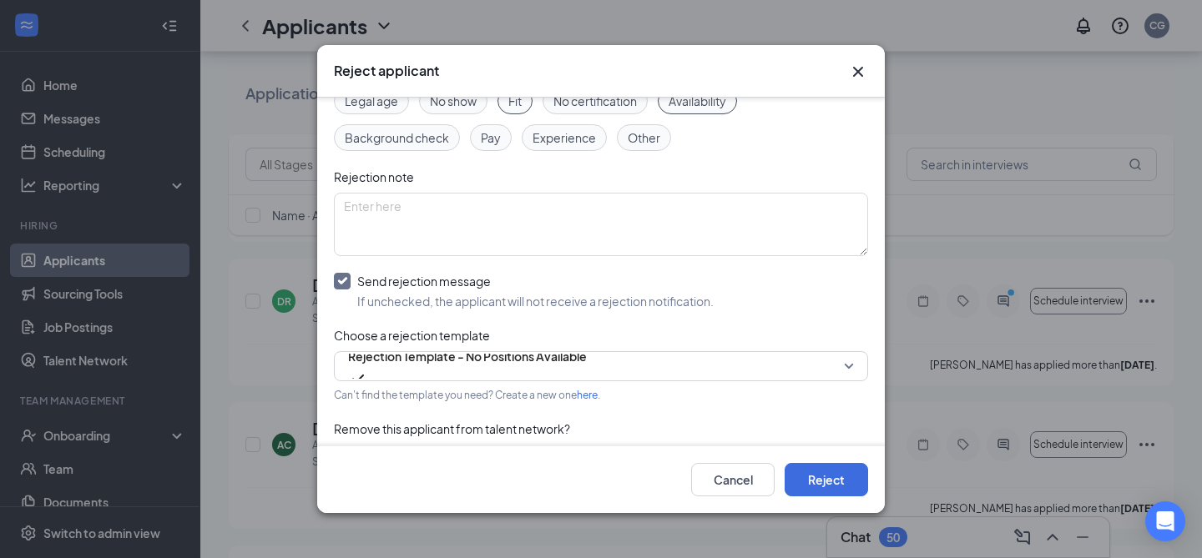
scroll to position [149, 0]
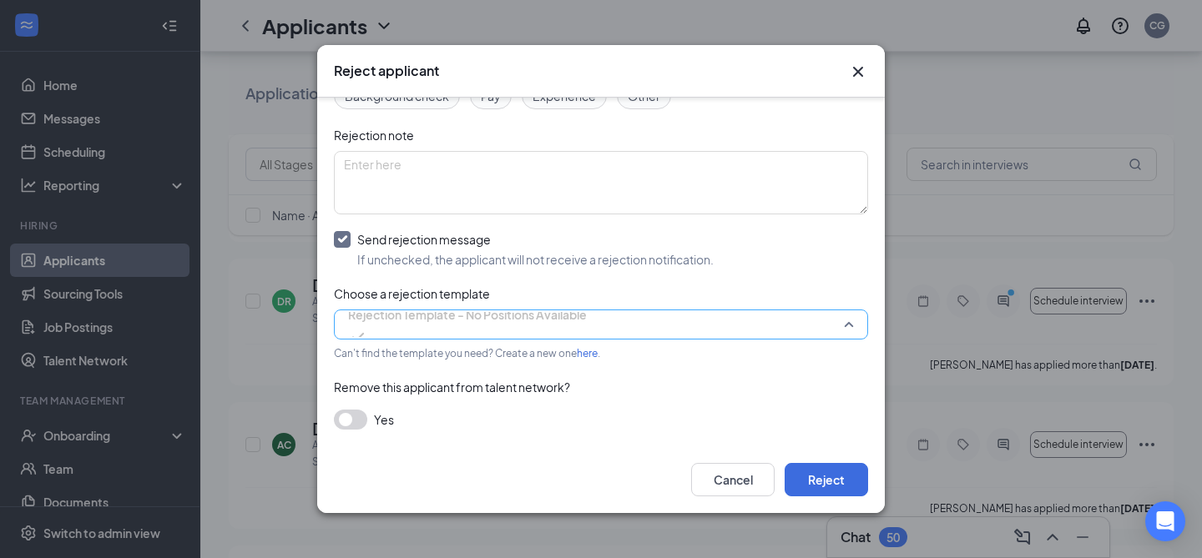
click at [470, 324] on span "Rejection Template - No Positions Available" at bounding box center [467, 314] width 239 height 25
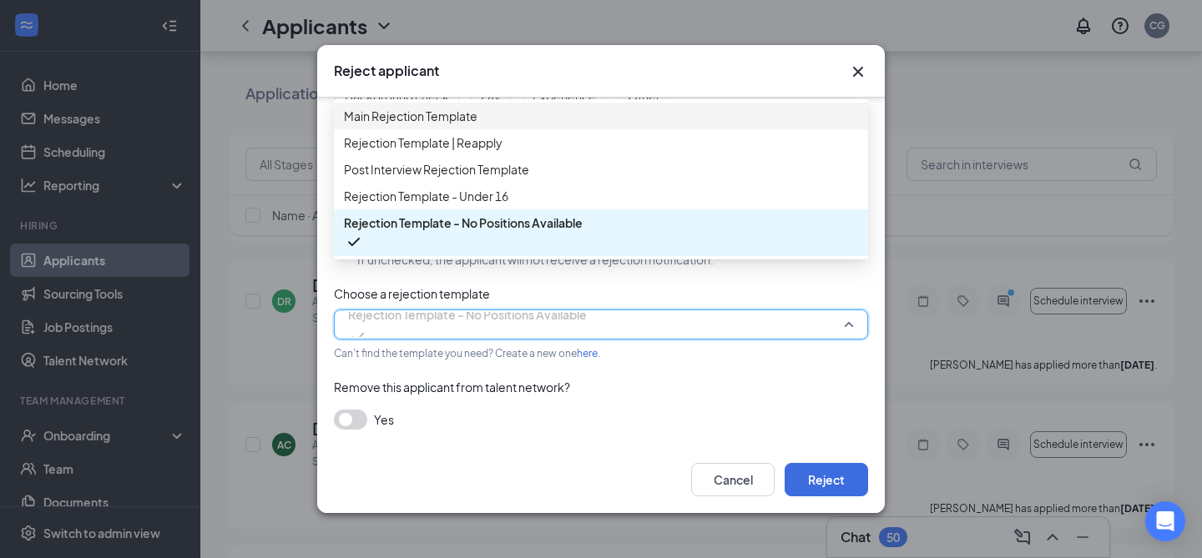
click at [515, 117] on span "Main Rejection Template" at bounding box center [601, 116] width 514 height 18
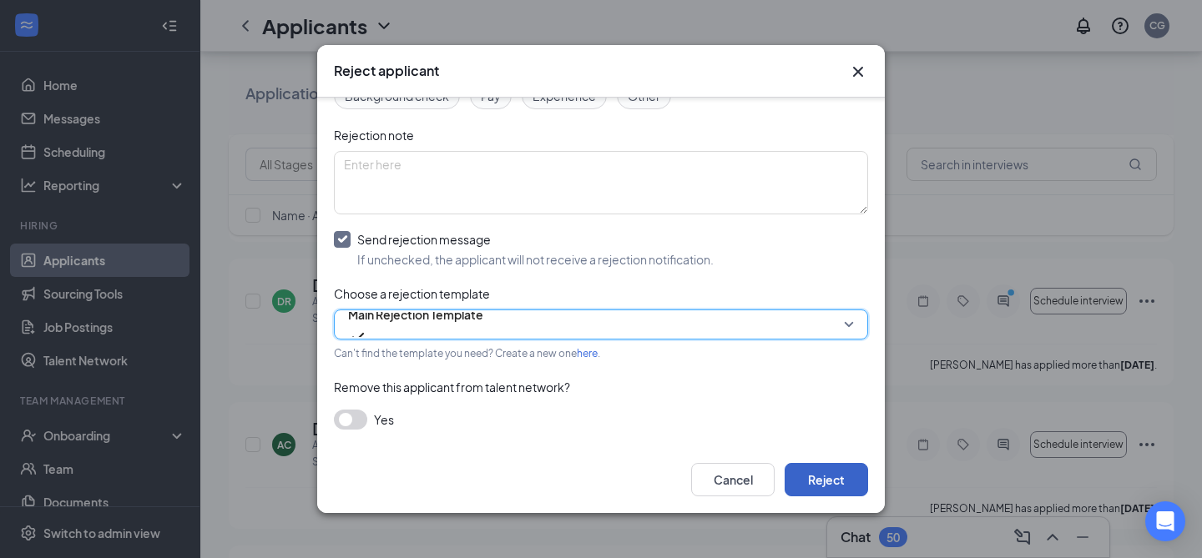
click at [804, 482] on button "Reject" at bounding box center [825, 479] width 83 height 33
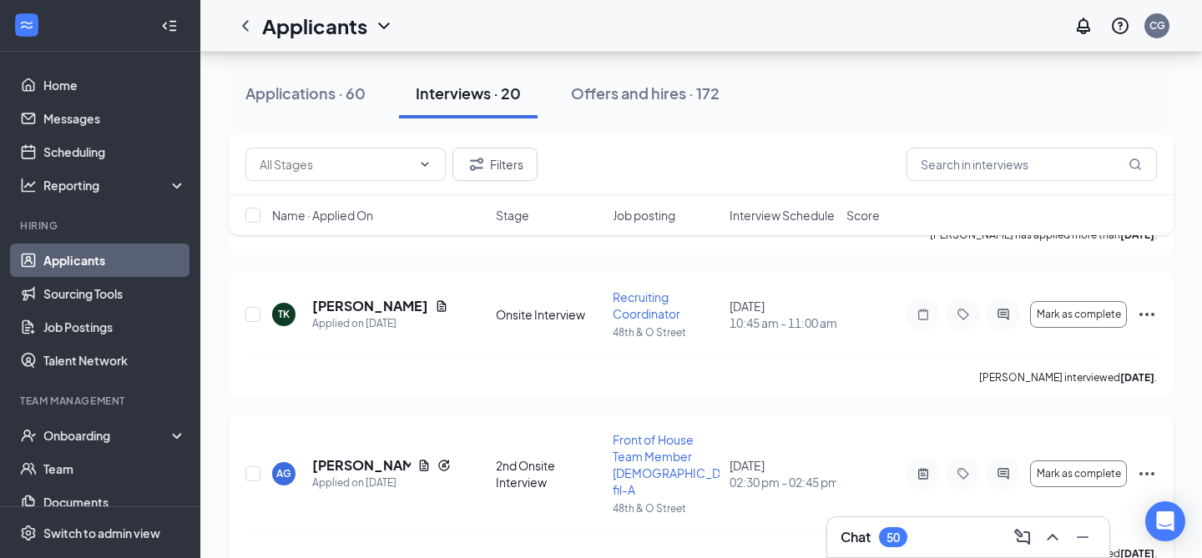
scroll to position [1913, 0]
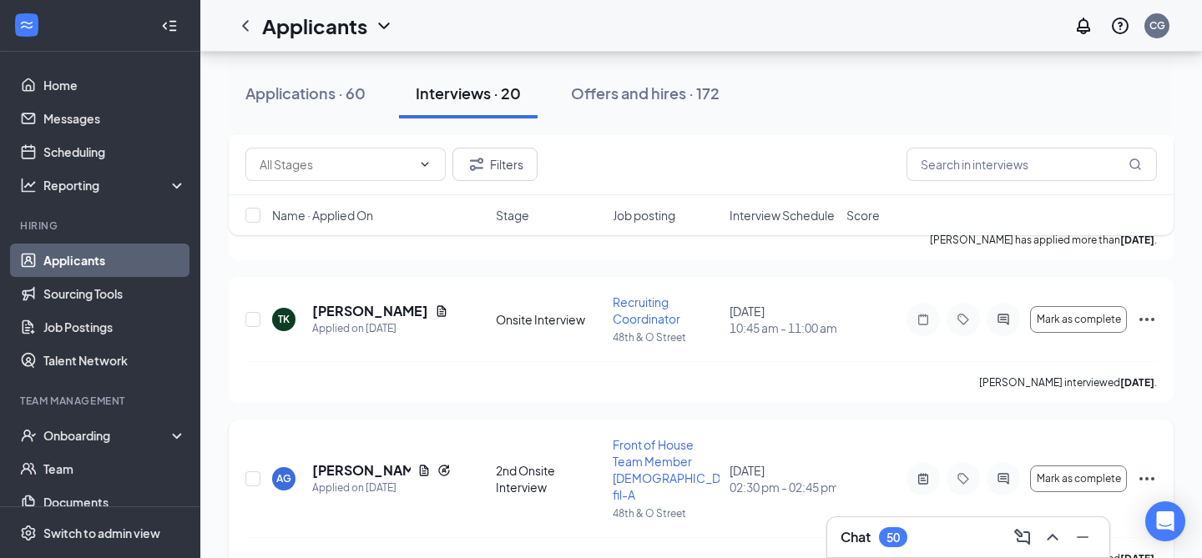
click at [1143, 469] on icon "Ellipses" at bounding box center [1147, 479] width 20 height 20
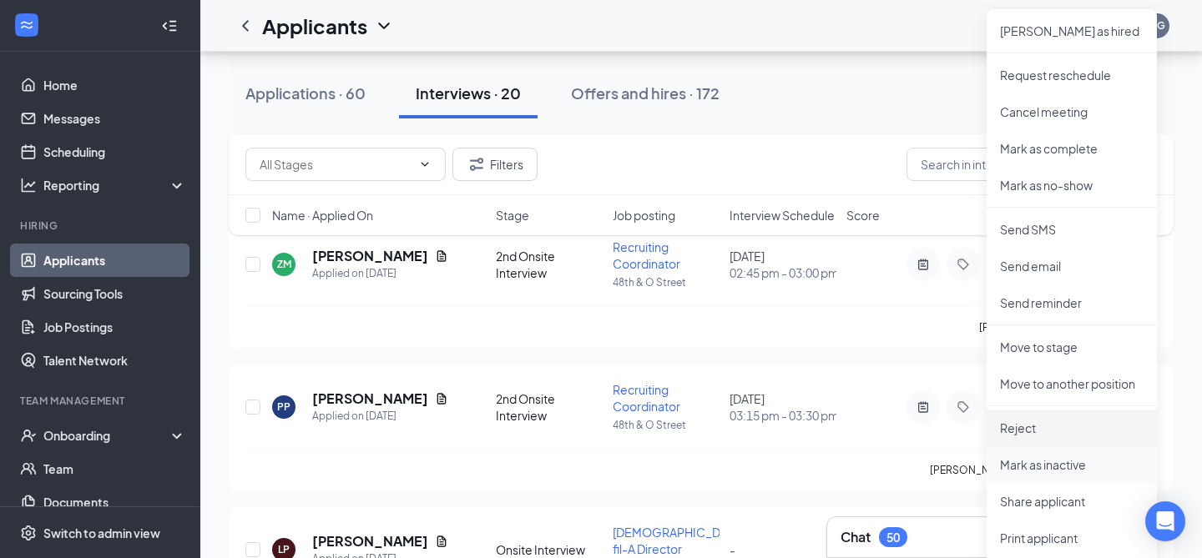
scroll to position [2287, 0]
click at [1051, 430] on p "Reject" at bounding box center [1072, 427] width 144 height 17
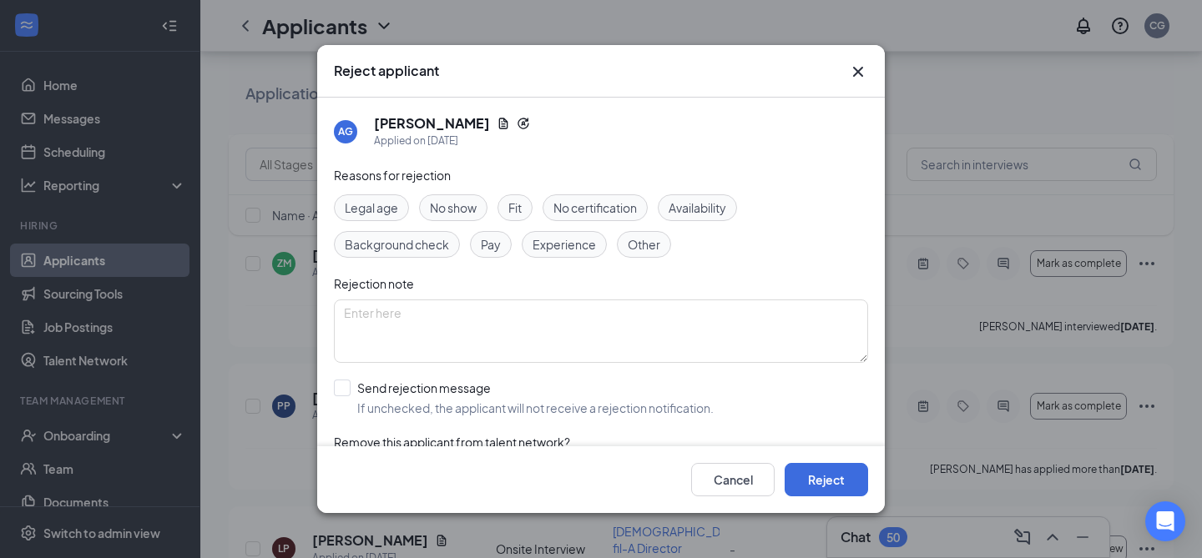
click at [524, 210] on div "Fit" at bounding box center [514, 207] width 35 height 27
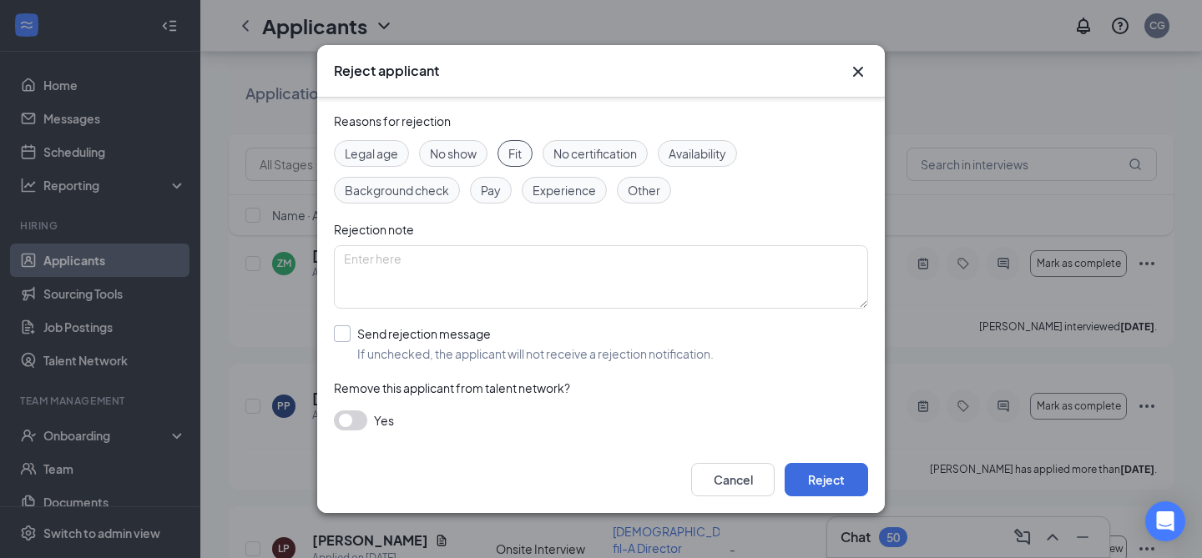
click at [347, 334] on input "Send rejection message If unchecked, the applicant will not receive a rejection…" at bounding box center [524, 343] width 380 height 37
checkbox input "true"
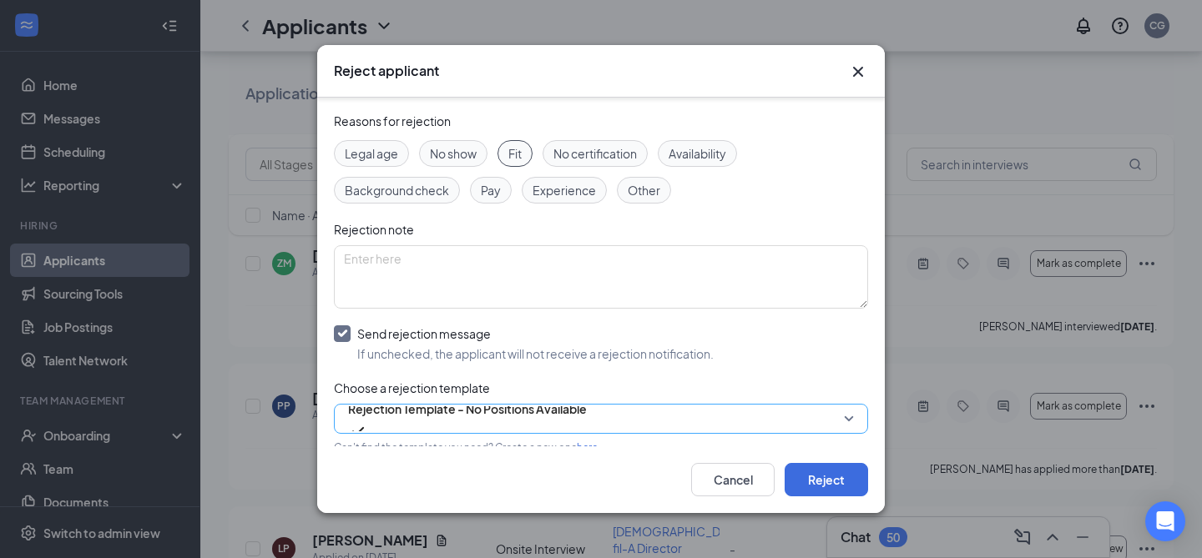
click at [462, 420] on span "Rejection Template - No Positions Available" at bounding box center [467, 408] width 239 height 25
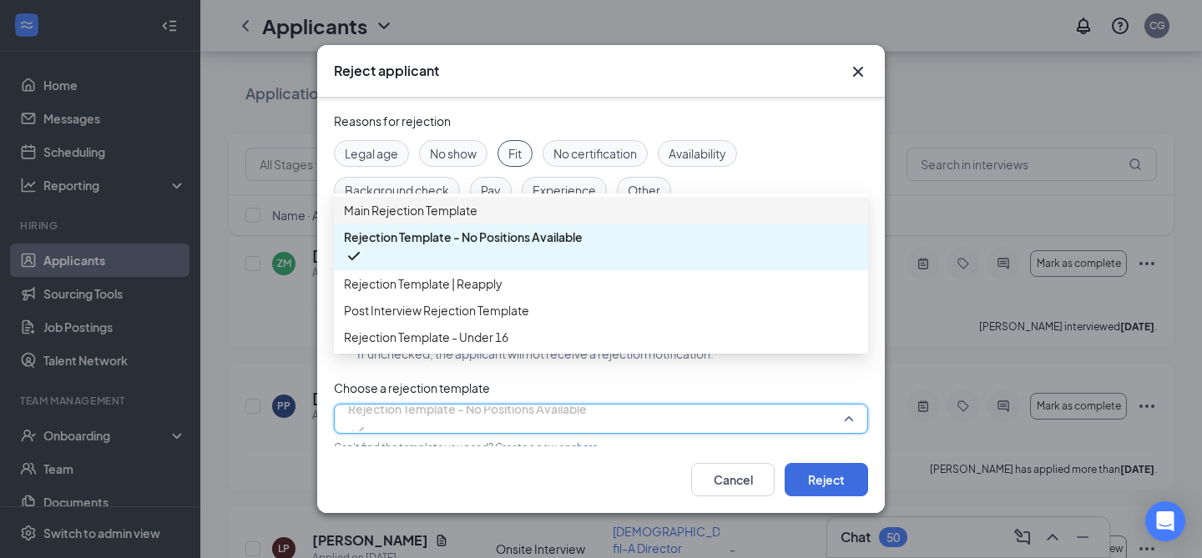
click at [468, 219] on span "Main Rejection Template" at bounding box center [411, 210] width 134 height 18
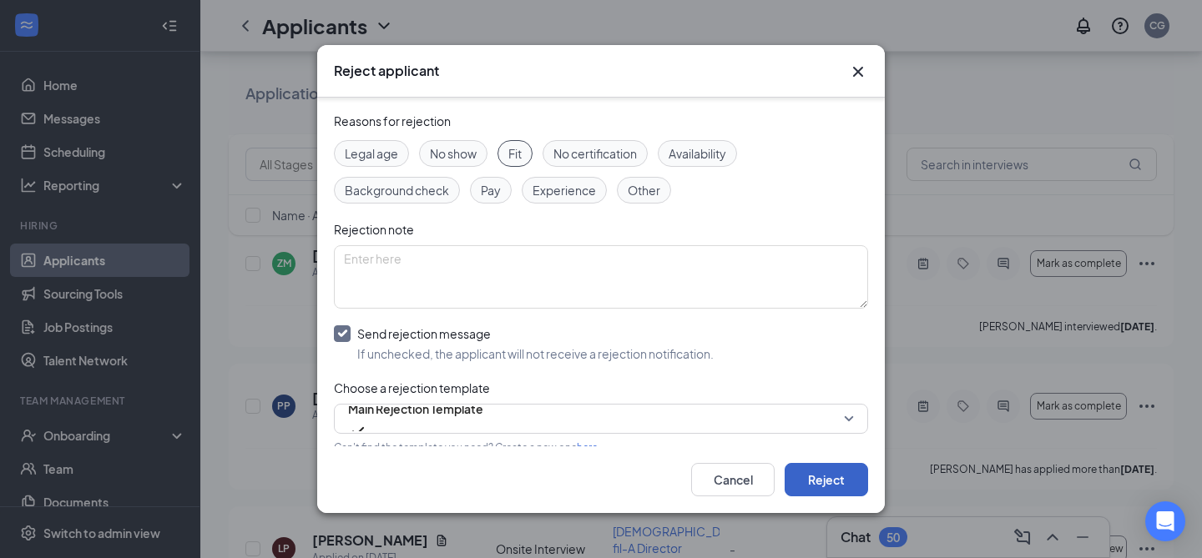
click at [809, 473] on button "Reject" at bounding box center [825, 479] width 83 height 33
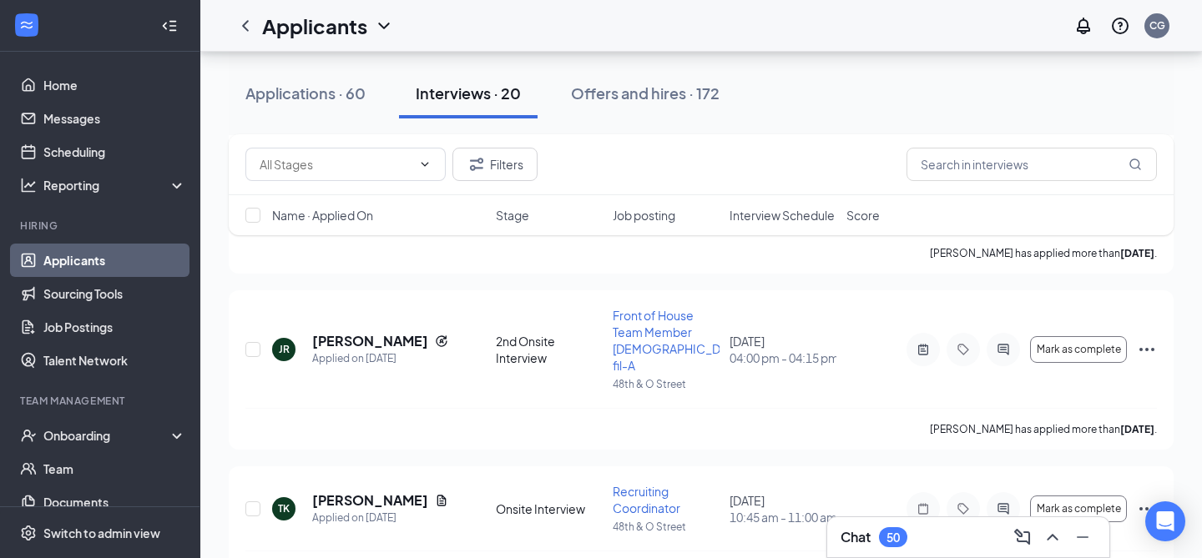
scroll to position [1718, 0]
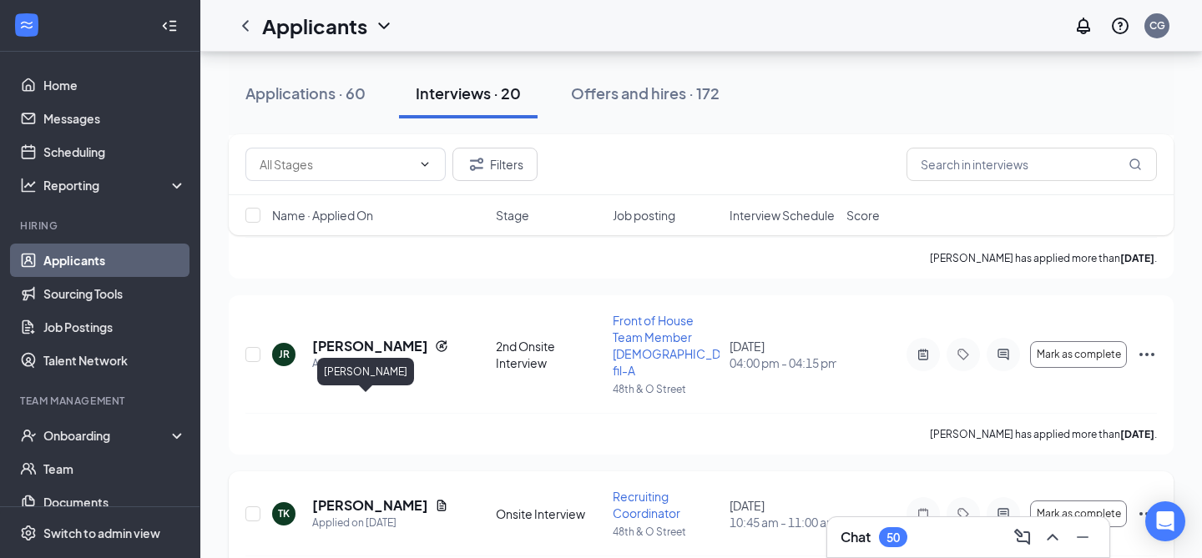
click at [351, 497] on h5 "[PERSON_NAME]" at bounding box center [370, 506] width 116 height 18
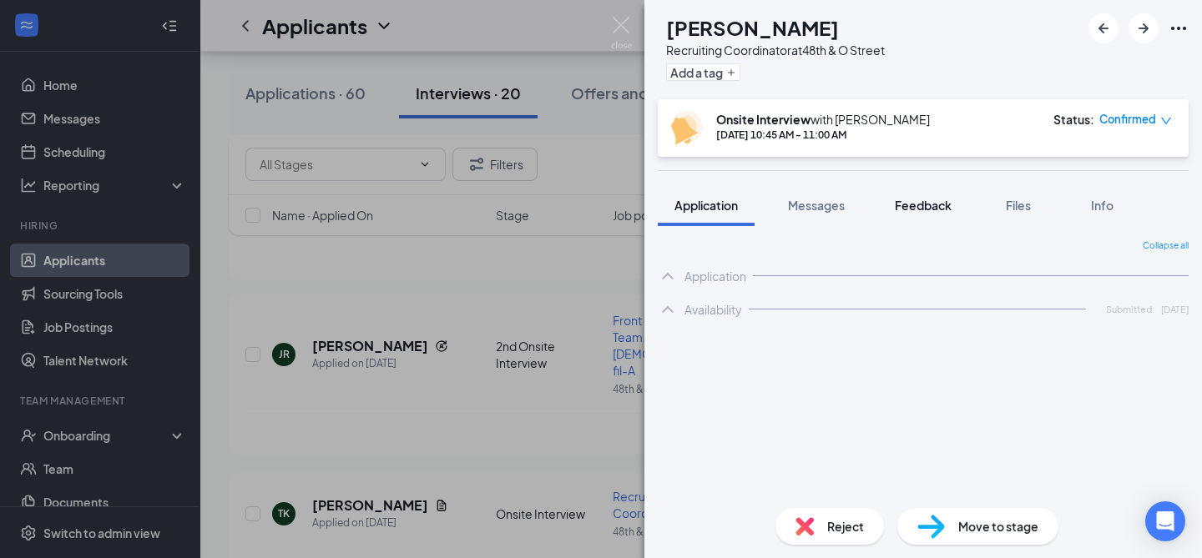
click at [933, 213] on div "Feedback" at bounding box center [923, 205] width 57 height 17
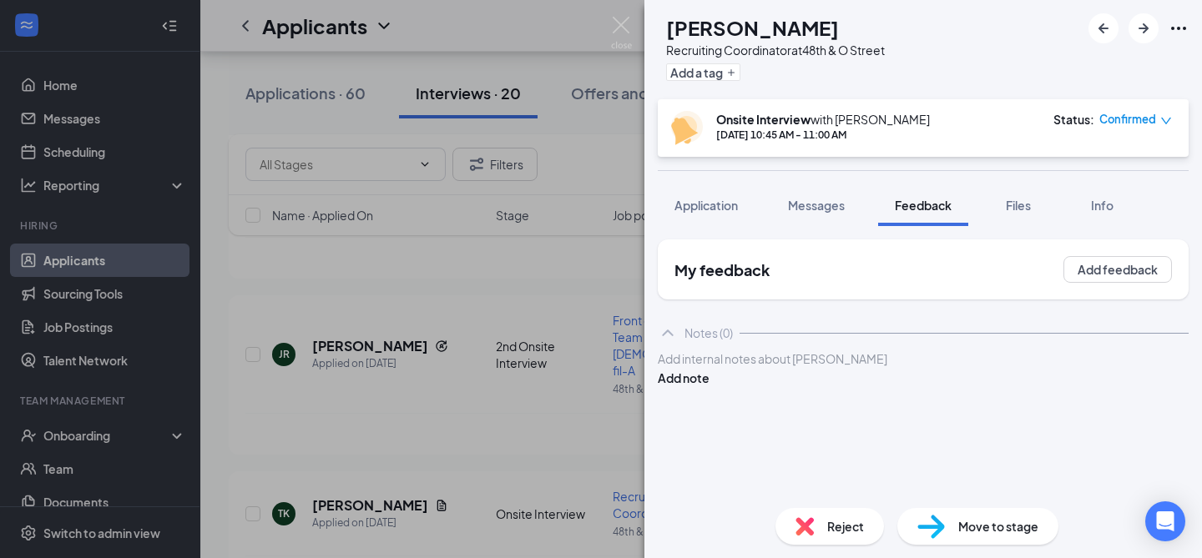
click at [809, 368] on div at bounding box center [922, 359] width 529 height 18
click at [718, 215] on button "Application" at bounding box center [706, 205] width 97 height 42
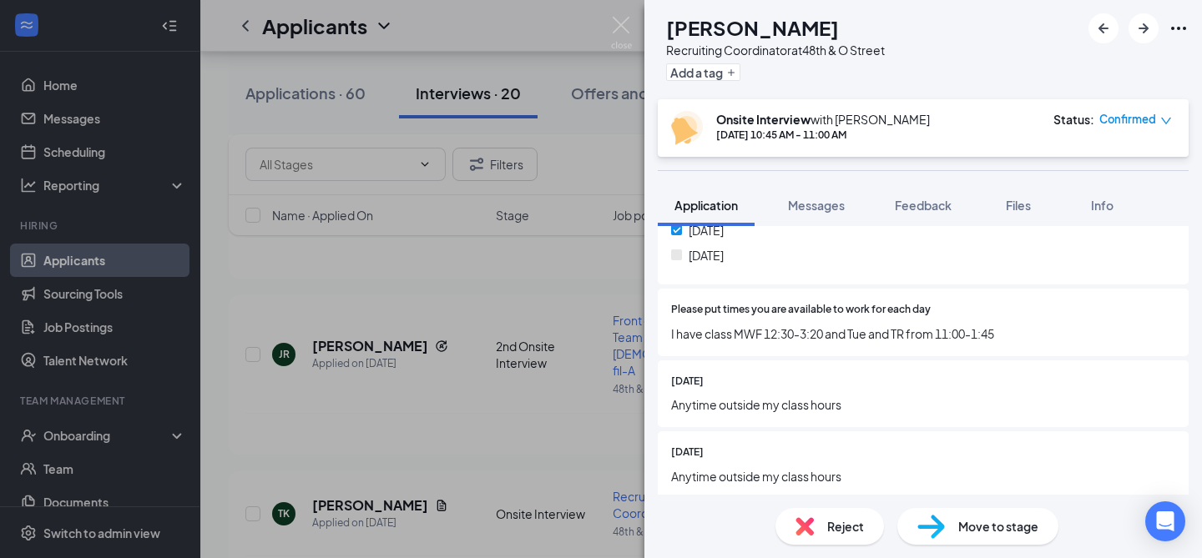
scroll to position [1749, 0]
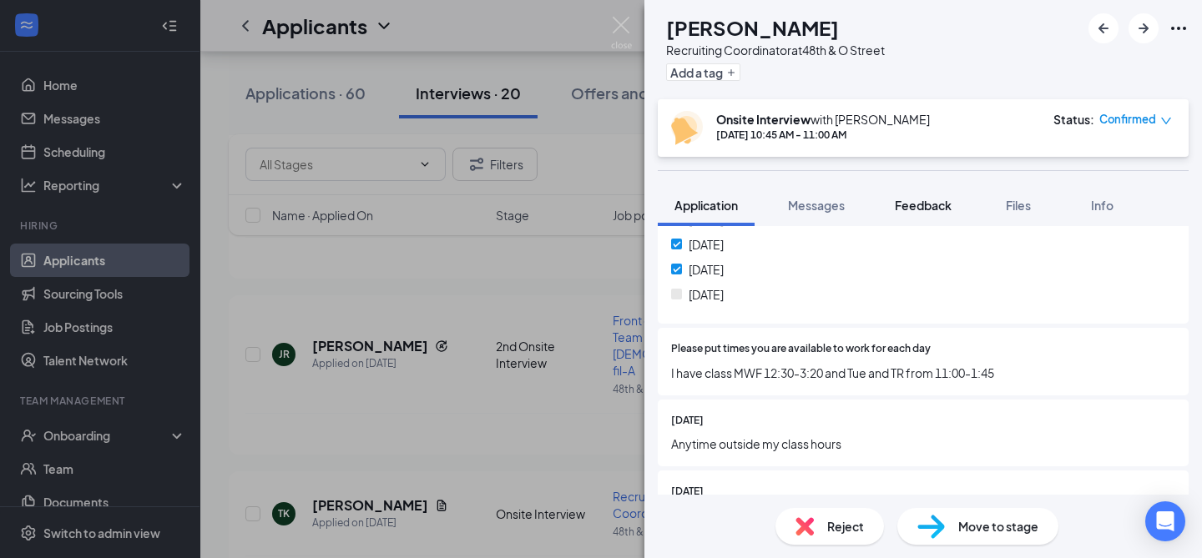
click at [938, 199] on span "Feedback" at bounding box center [923, 205] width 57 height 15
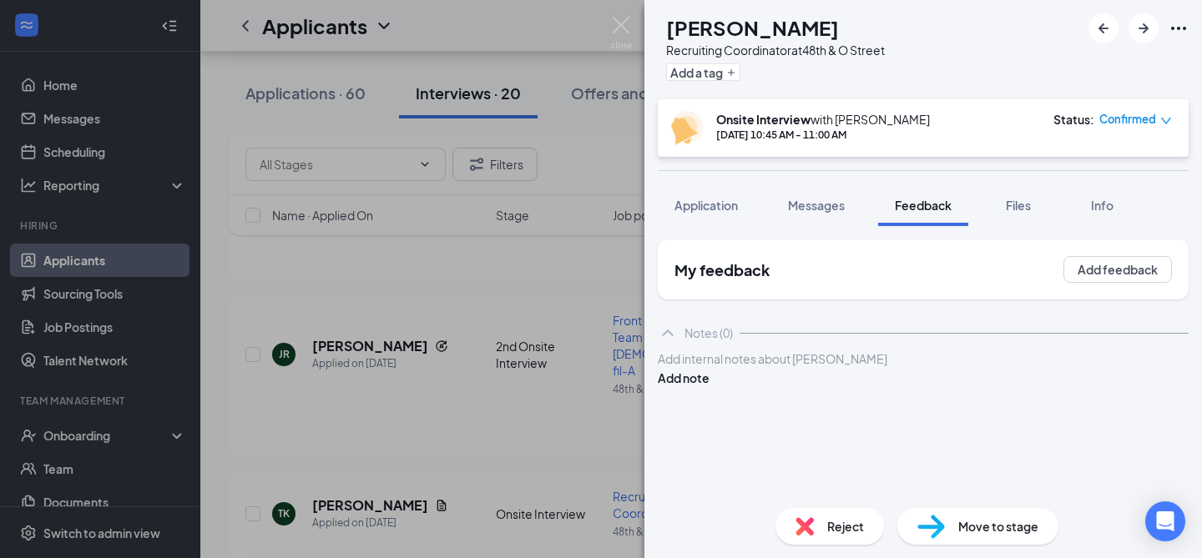
click at [724, 207] on span "Application" at bounding box center [705, 205] width 63 height 15
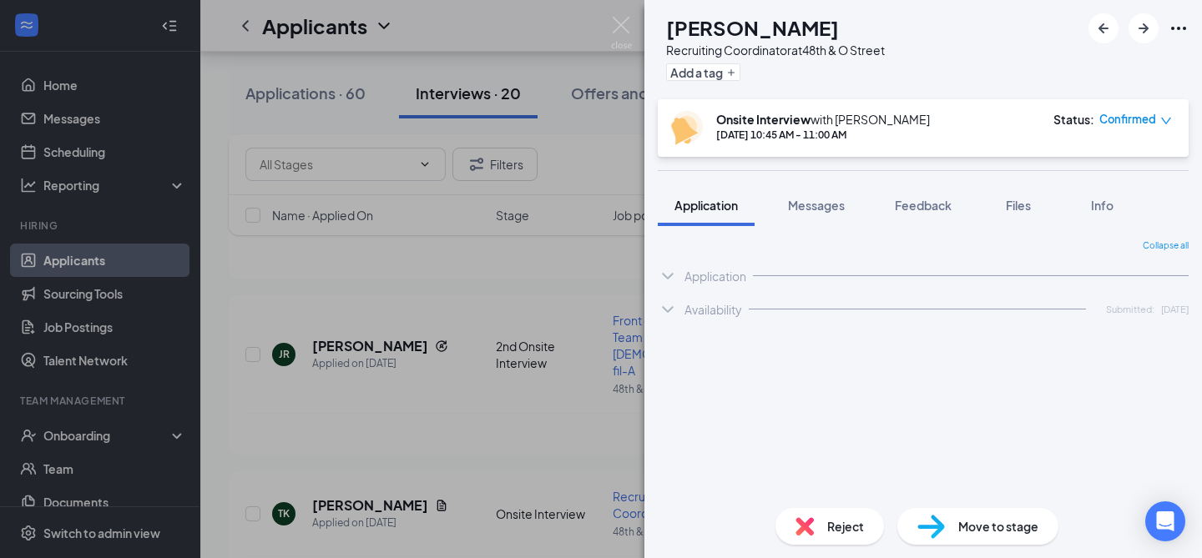
click at [702, 200] on span "Application" at bounding box center [705, 205] width 63 height 15
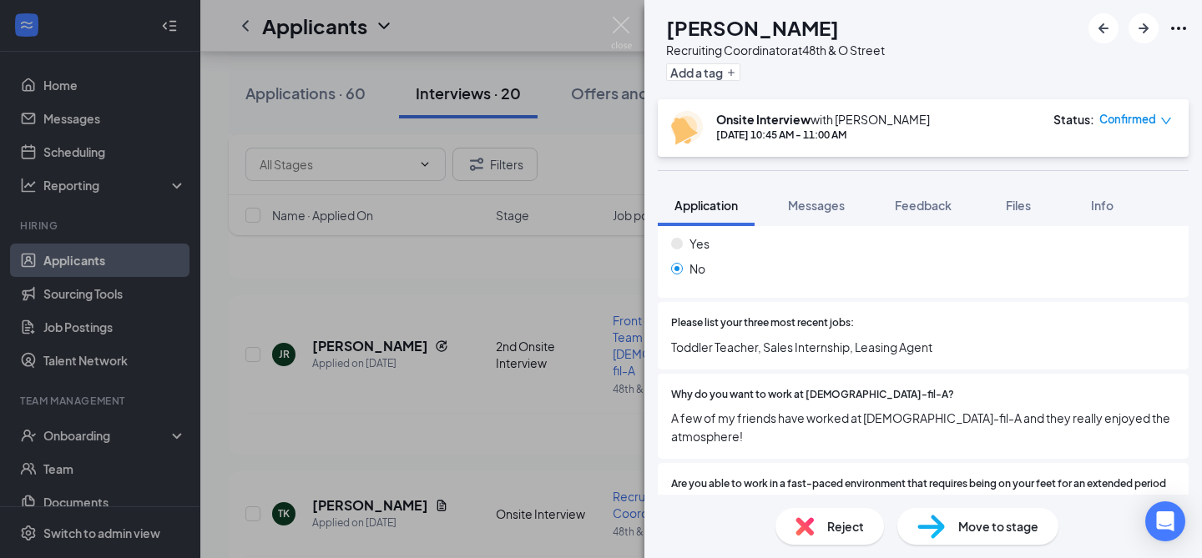
scroll to position [411, 0]
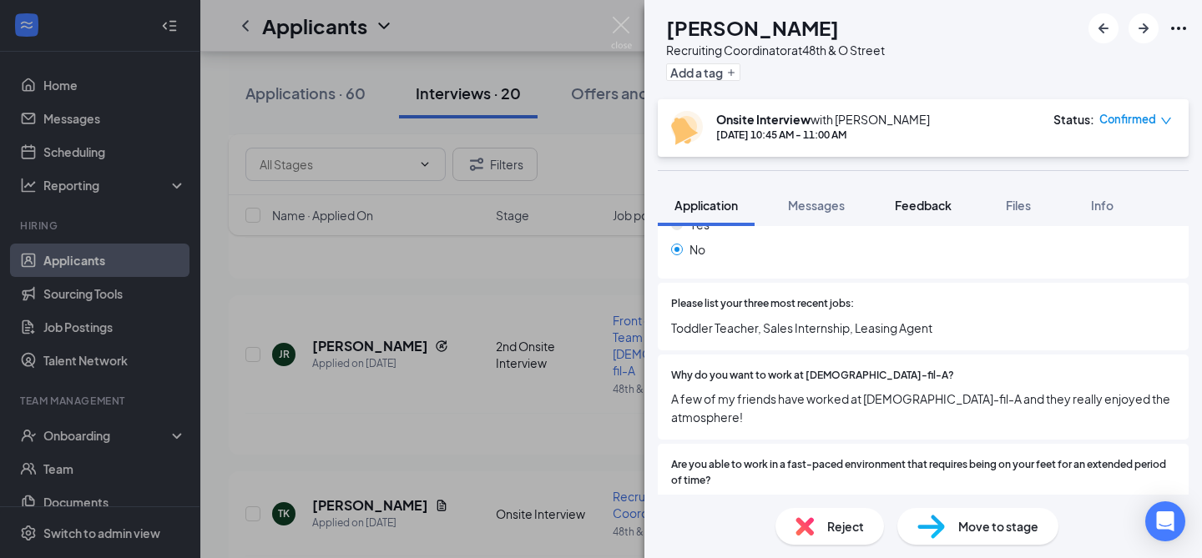
click at [923, 197] on div "Feedback" at bounding box center [923, 205] width 57 height 17
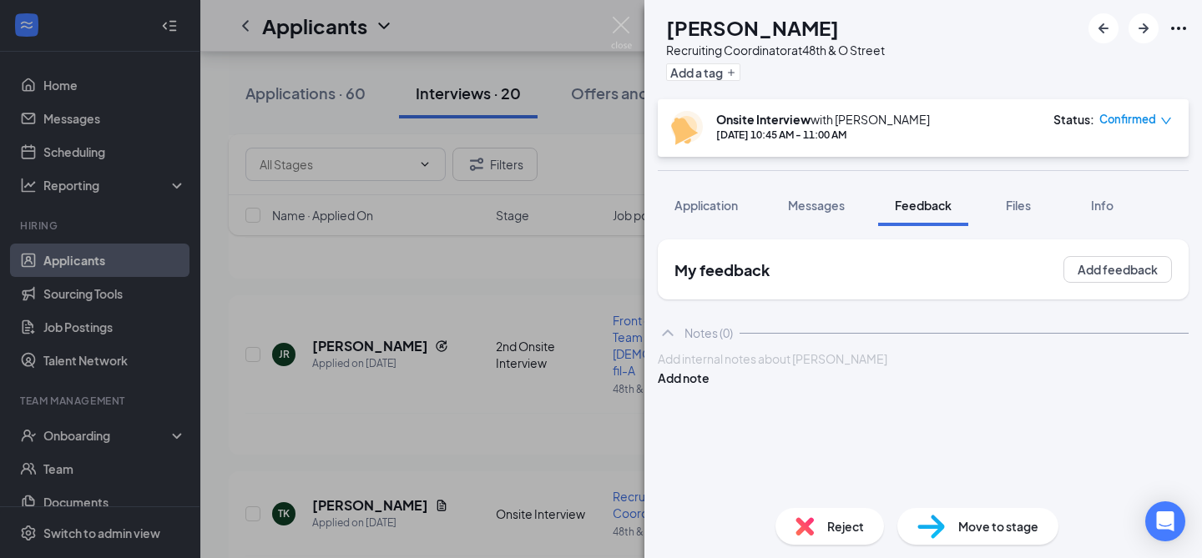
click at [779, 368] on div at bounding box center [922, 359] width 529 height 18
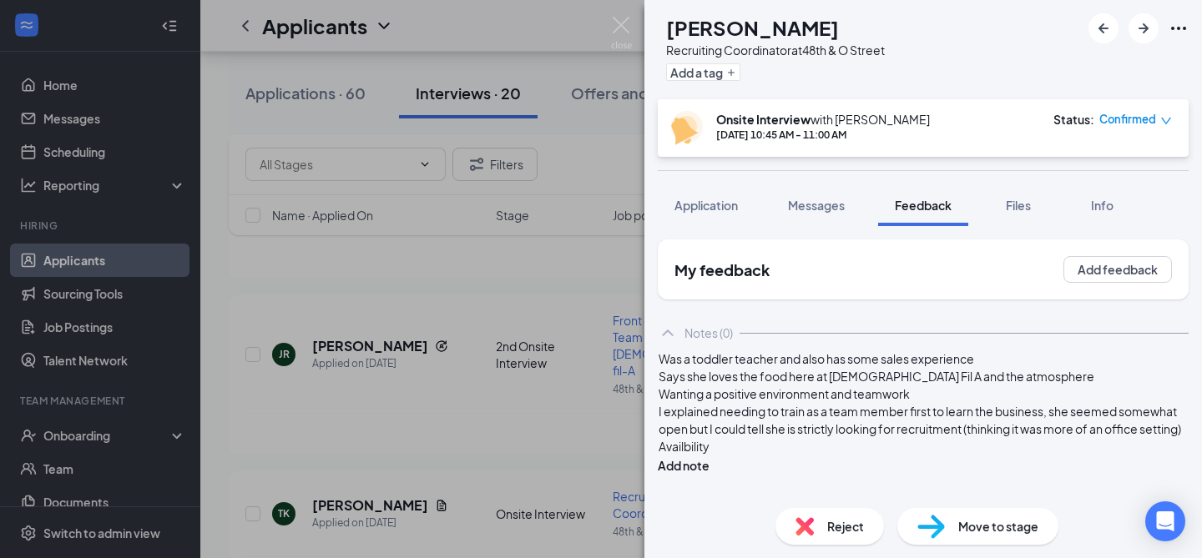
scroll to position [28, 0]
drag, startPoint x: 758, startPoint y: 471, endPoint x: 988, endPoint y: 444, distance: 231.9
click at [988, 438] on div "I explained needing to train as a team member first to learn the business, she …" at bounding box center [922, 420] width 529 height 35
click at [760, 456] on div "Availbility" at bounding box center [922, 447] width 529 height 18
click at [763, 453] on div "Availbility" at bounding box center [922, 447] width 529 height 18
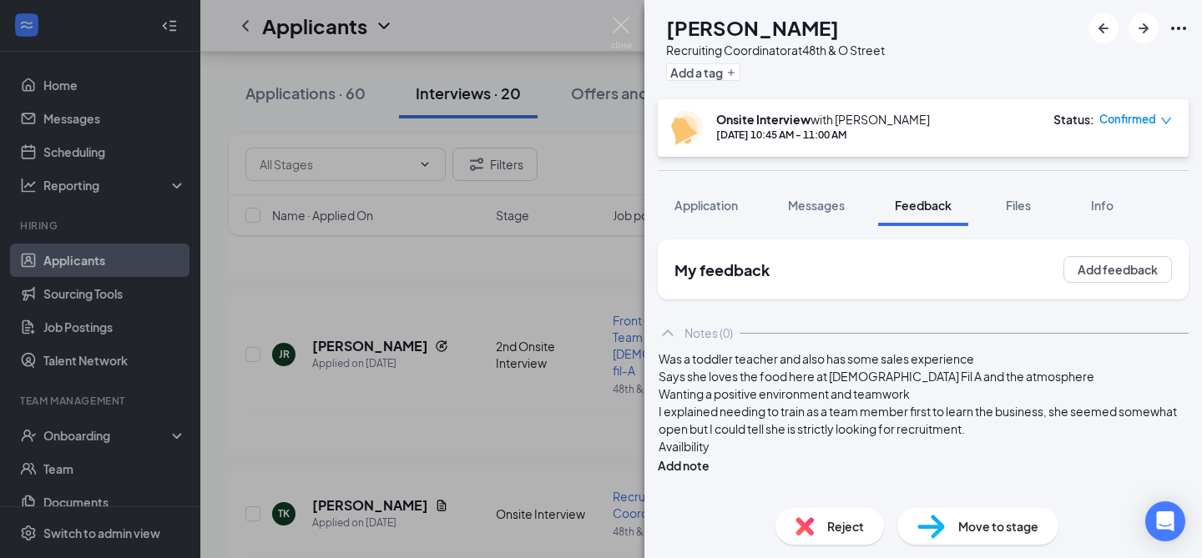
click at [778, 438] on div "I explained needing to train as a team member first to learn the business, she …" at bounding box center [922, 420] width 529 height 35
click at [779, 436] on span "I explained needing to train as a team member first to learn the business, she …" at bounding box center [918, 420] width 520 height 33
click at [747, 466] on div "Availbility" at bounding box center [922, 465] width 529 height 18
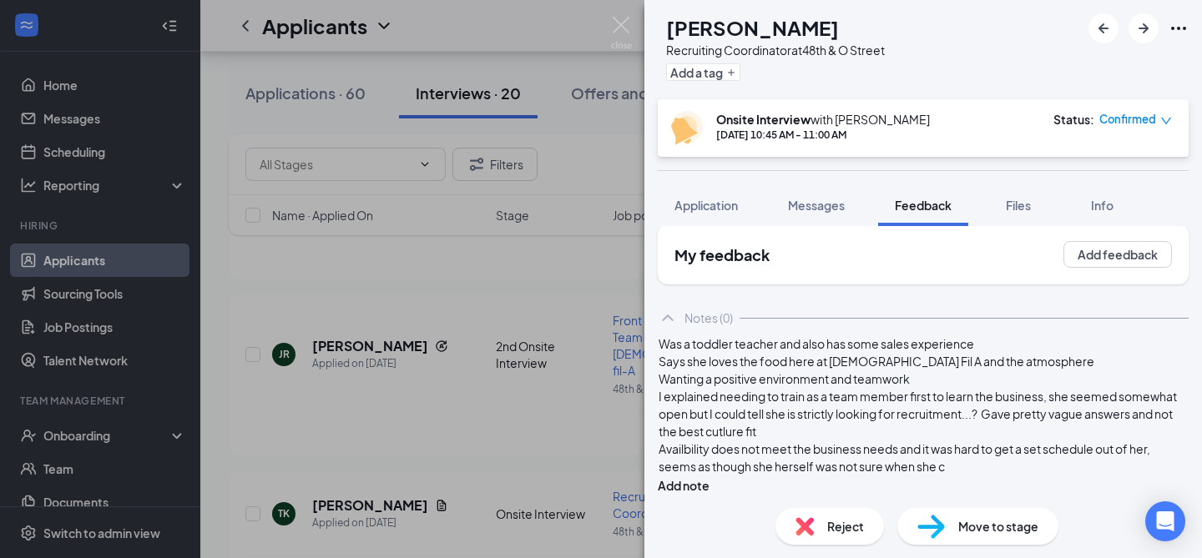
scroll to position [38, 0]
click at [691, 344] on span "Was a toddler teacher and also has some sales experience" at bounding box center [815, 343] width 315 height 15
click at [691, 366] on span "Says she loves the food here at [DEMOGRAPHIC_DATA] Fil A and the atmosphere" at bounding box center [876, 361] width 436 height 15
click at [696, 378] on span "Wanting a positive environment and teamwork" at bounding box center [783, 378] width 251 height 15
click at [689, 401] on div "-Was a toddler teacher and also has some sales experience -Says she loves the f…" at bounding box center [923, 406] width 531 height 142
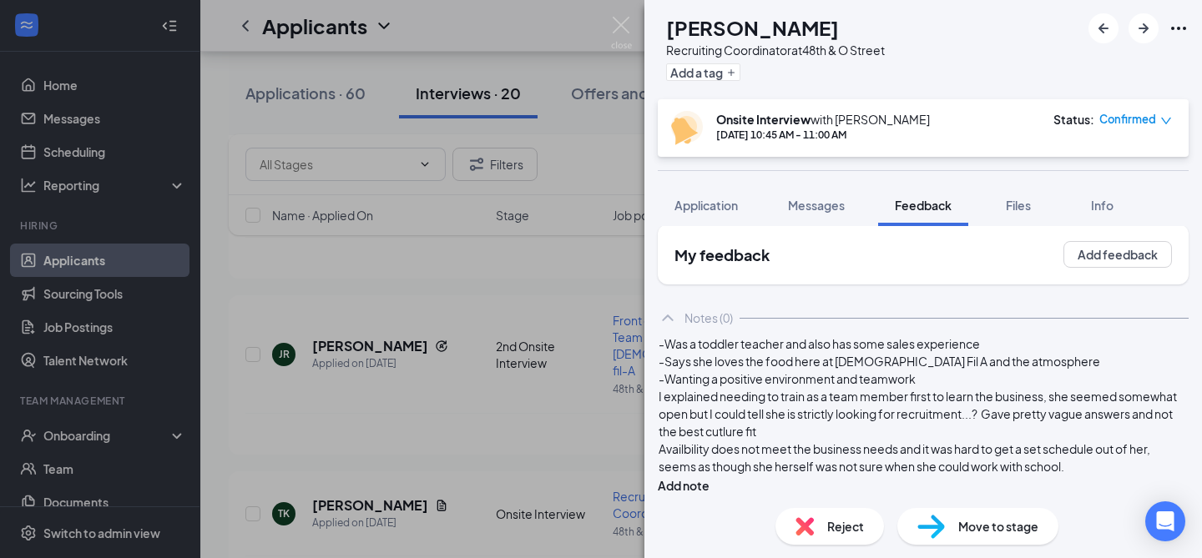
click at [691, 403] on span "I explained needing to train as a team member first to learn the business, she …" at bounding box center [918, 414] width 520 height 50
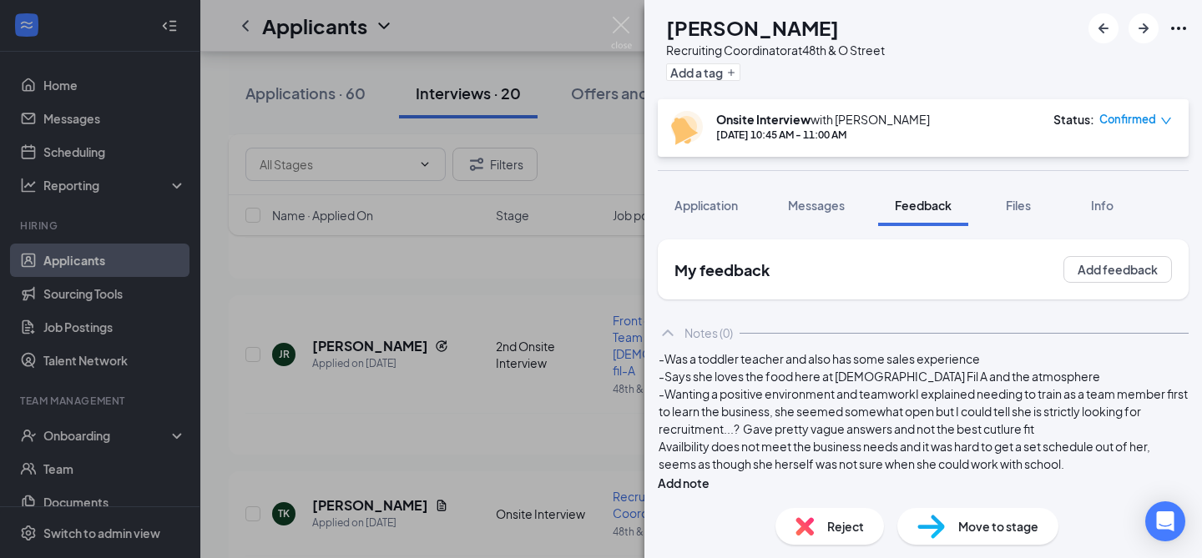
click at [691, 436] on span "-Wanting a positive environment and teamworkI explained needing to train as a t…" at bounding box center [923, 411] width 531 height 50
click at [687, 432] on div "-Was a toddler teacher and also has some sales experience -Says she loves the f…" at bounding box center [923, 421] width 531 height 143
click at [688, 432] on div "-Was a toddler teacher and also has some sales experience -Says she loves the f…" at bounding box center [923, 421] width 531 height 143
click at [693, 439] on span "Availbility does not meet the business needs and it was hard to get a set sched…" at bounding box center [904, 455] width 493 height 33
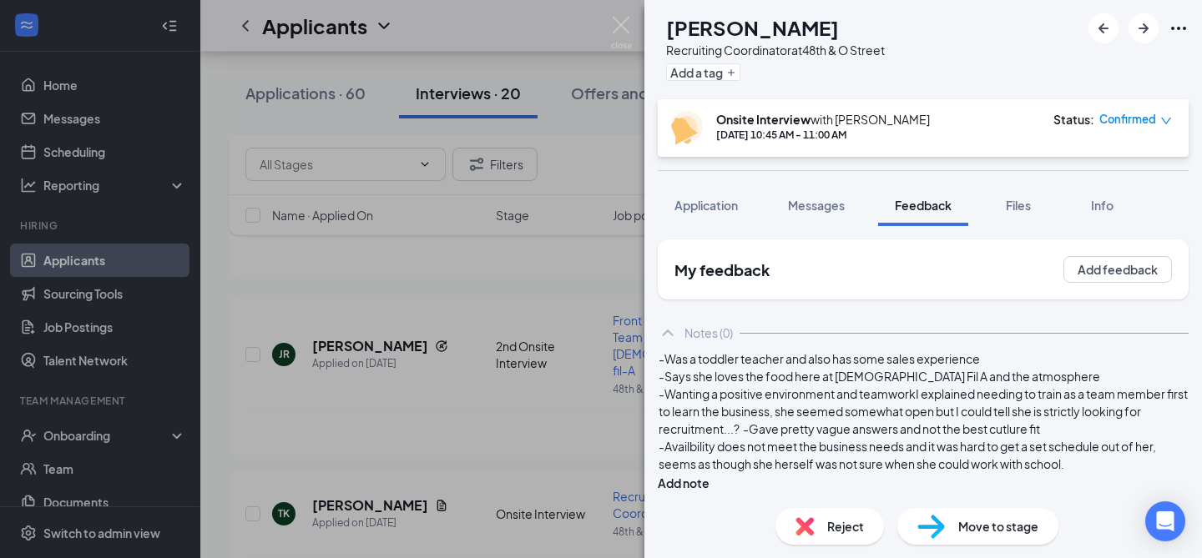
click at [872, 450] on span "-Availbility does not meet the business needs and it was hard to get a set sche…" at bounding box center [907, 455] width 499 height 33
click at [852, 466] on div "-Availbility does not meet the business needs and it was hard to get a set sche…" at bounding box center [922, 455] width 529 height 35
click at [845, 439] on span "-Availbility does not meet the business needs and it was hard to get a set sche…" at bounding box center [907, 455] width 499 height 33
click at [709, 474] on button "Add note" at bounding box center [684, 483] width 52 height 18
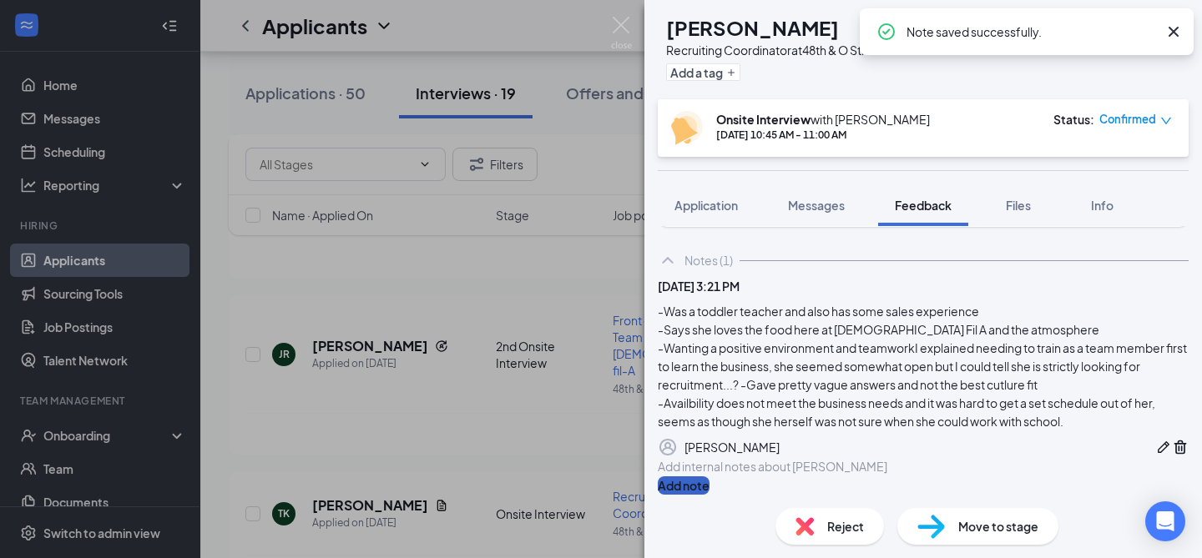
scroll to position [144, 0]
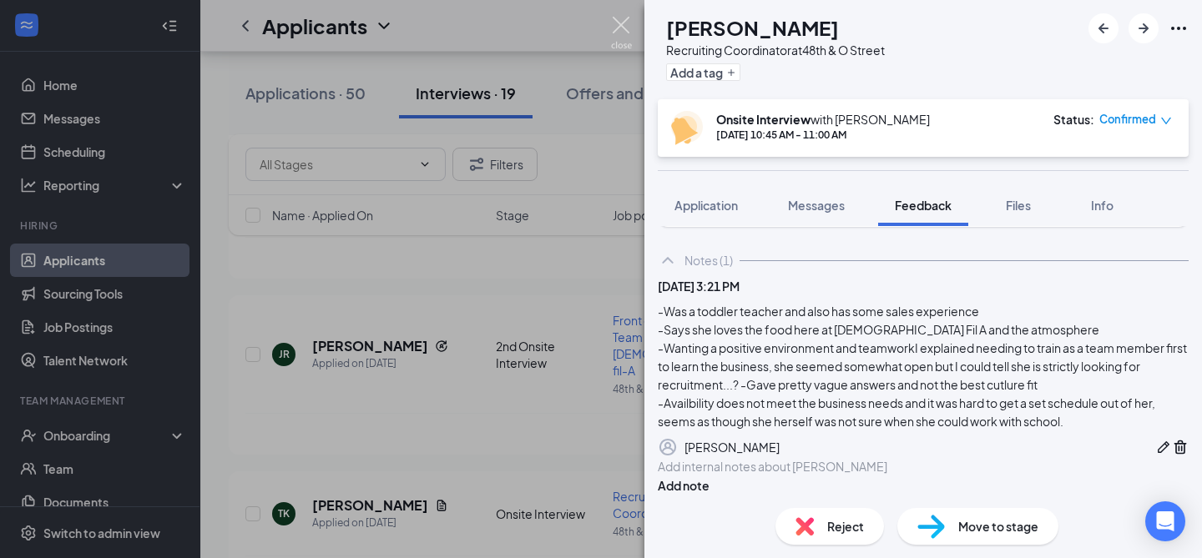
click at [623, 23] on img at bounding box center [621, 33] width 21 height 33
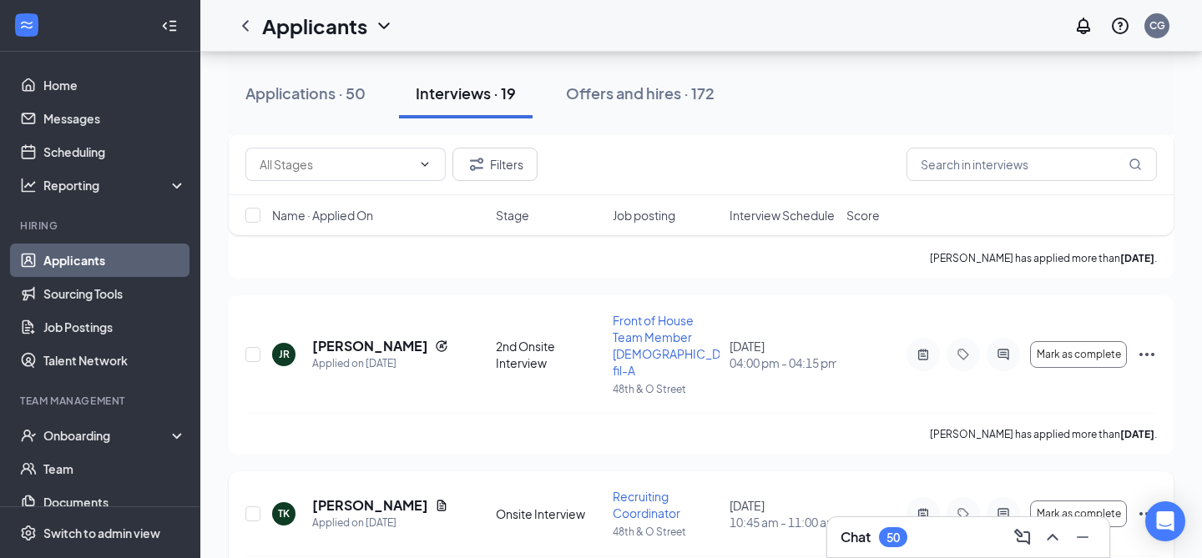
click at [1142, 504] on icon "Ellipses" at bounding box center [1147, 514] width 20 height 20
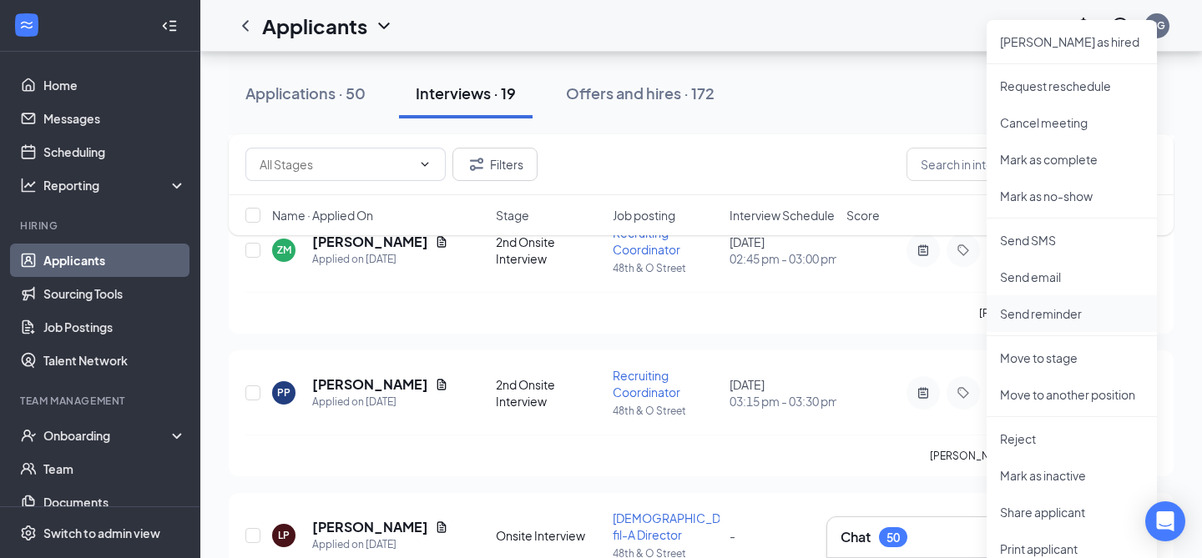
scroll to position [2134, 0]
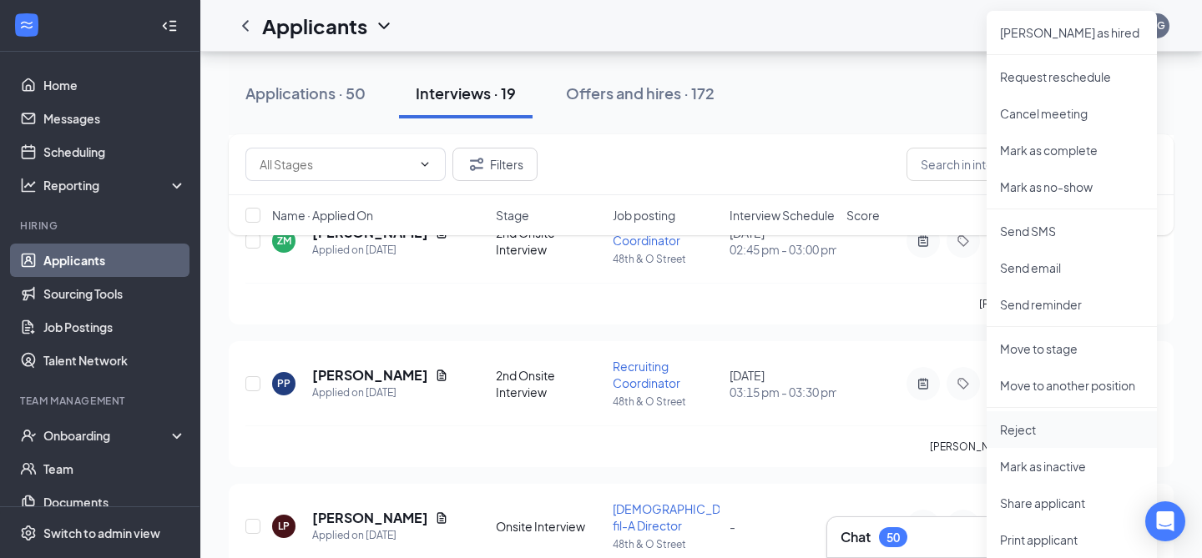
click at [1069, 426] on p "Reject" at bounding box center [1072, 429] width 144 height 17
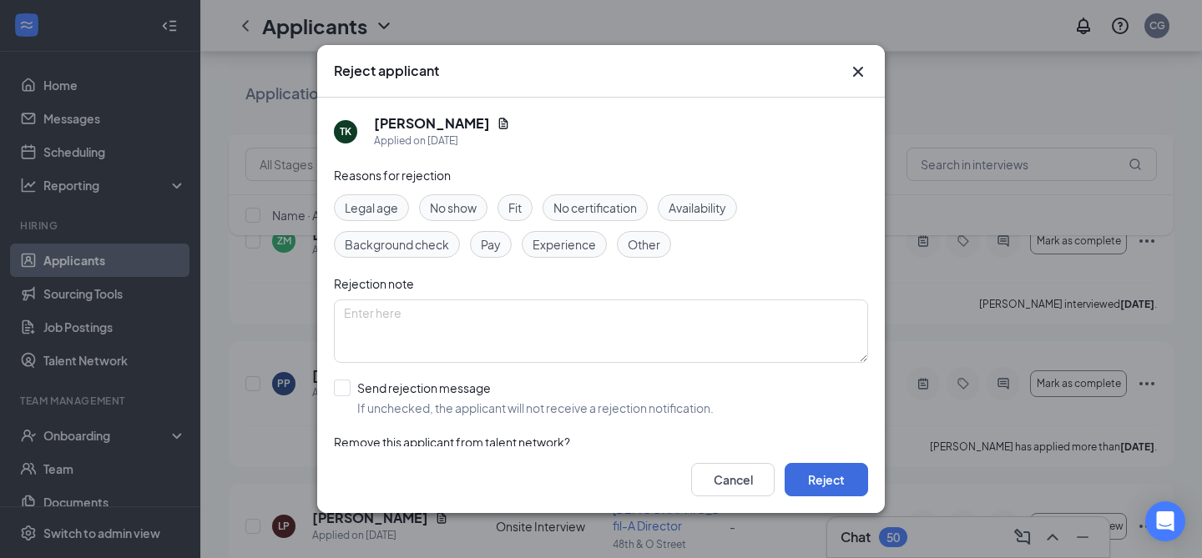
click at [695, 214] on span "Availability" at bounding box center [697, 208] width 58 height 18
click at [345, 389] on input "Send rejection message If unchecked, the applicant will not receive a rejection…" at bounding box center [524, 398] width 380 height 37
checkbox input "true"
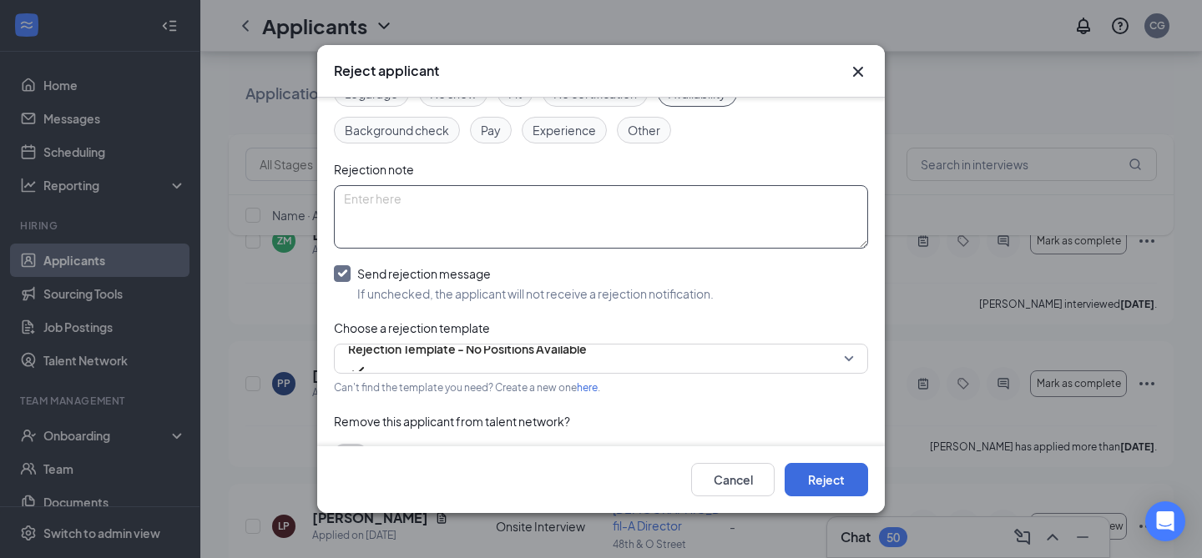
scroll to position [131, 0]
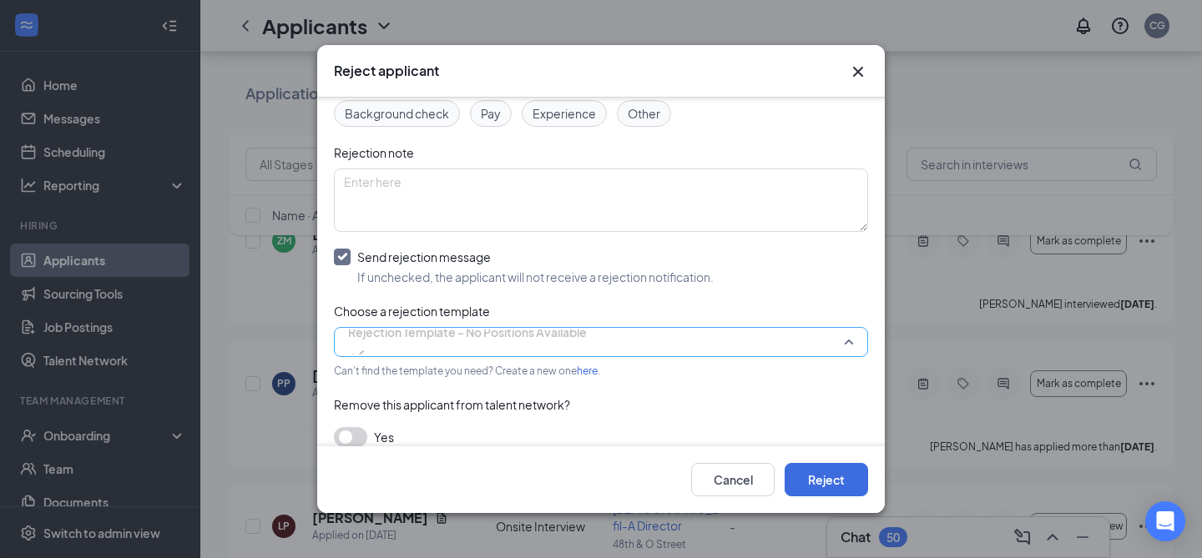
click at [422, 345] on span "Rejection Template - No Positions Available" at bounding box center [467, 332] width 239 height 25
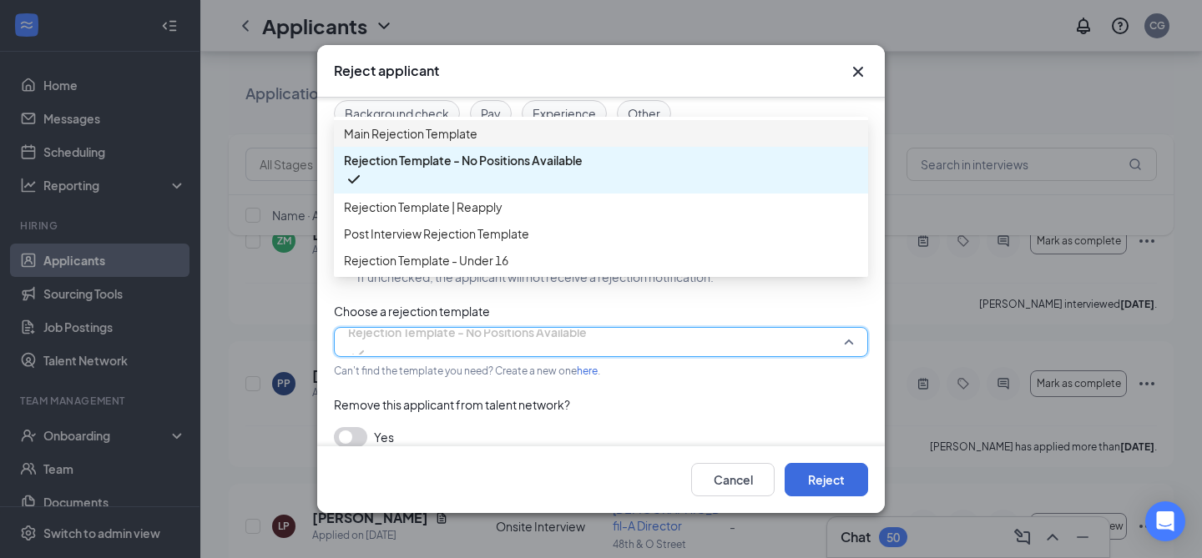
click at [475, 138] on span "Main Rejection Template" at bounding box center [411, 133] width 134 height 18
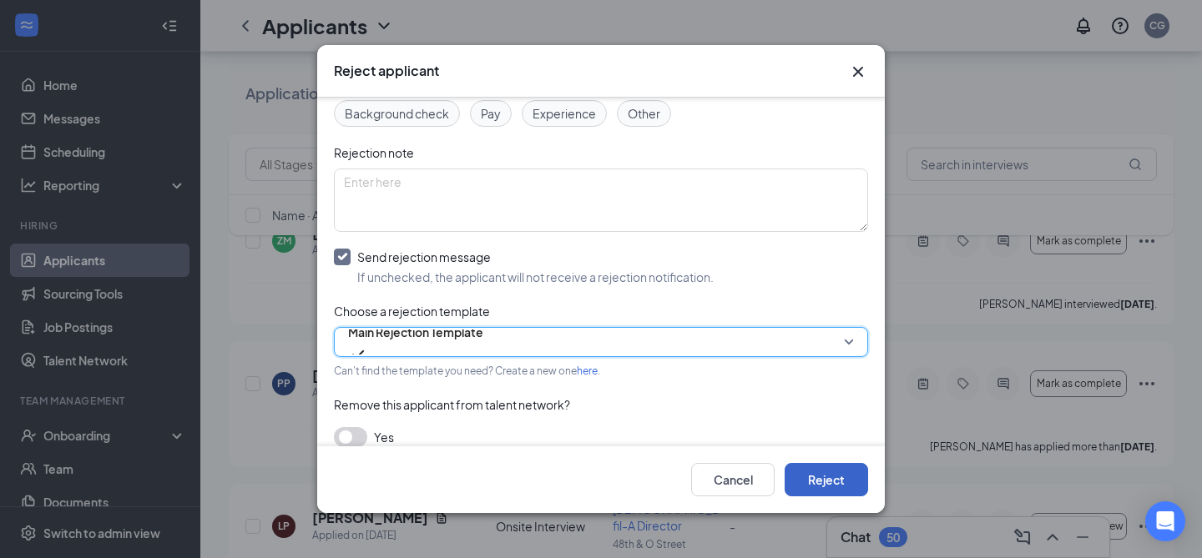
click at [818, 463] on button "Reject" at bounding box center [825, 479] width 83 height 33
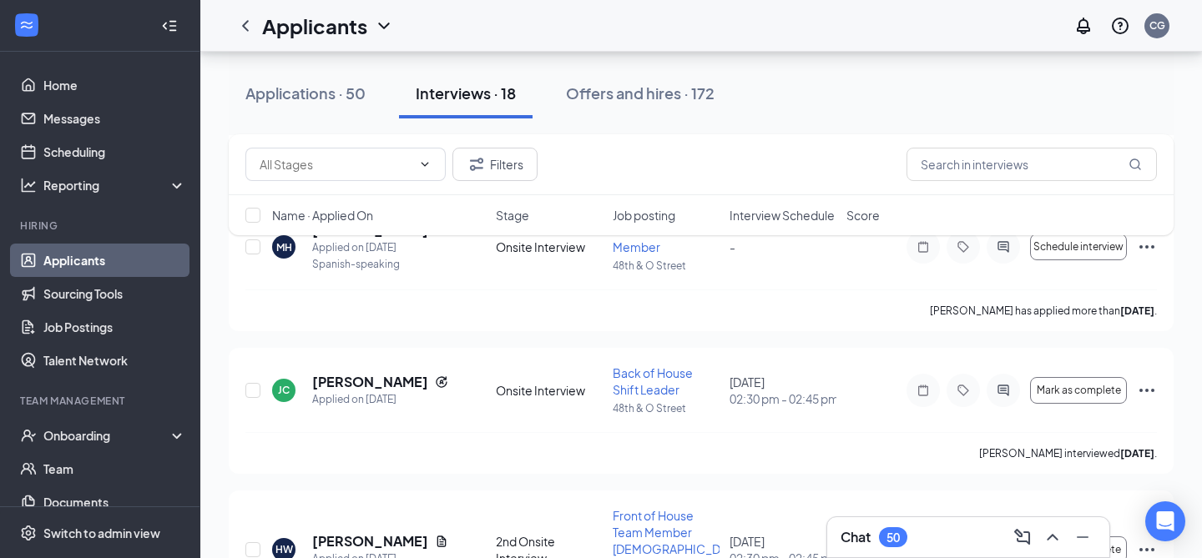
scroll to position [1339, 0]
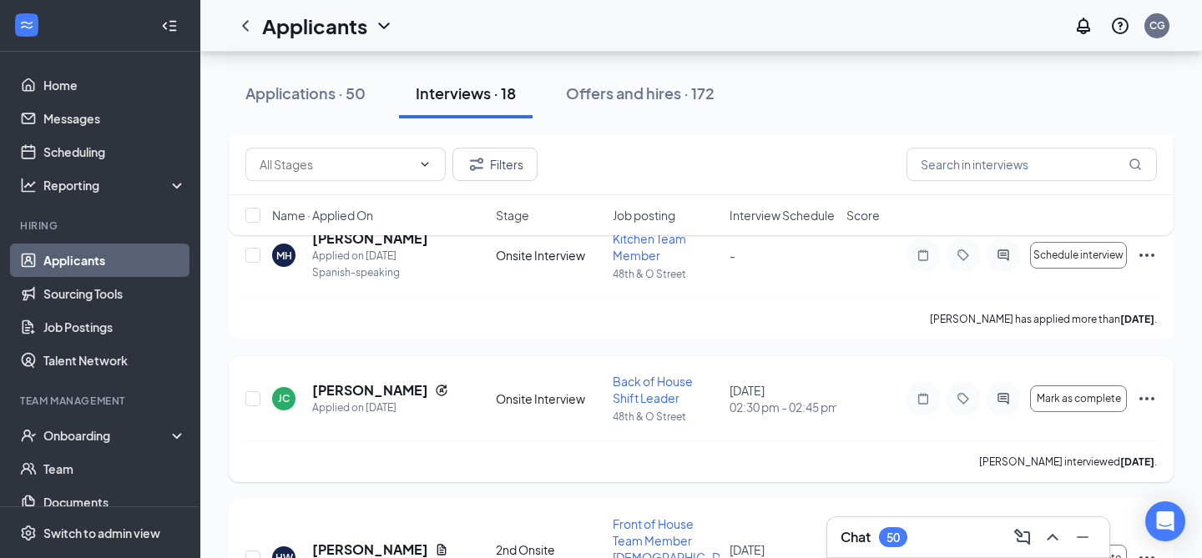
click at [1147, 389] on icon "Ellipses" at bounding box center [1147, 399] width 20 height 20
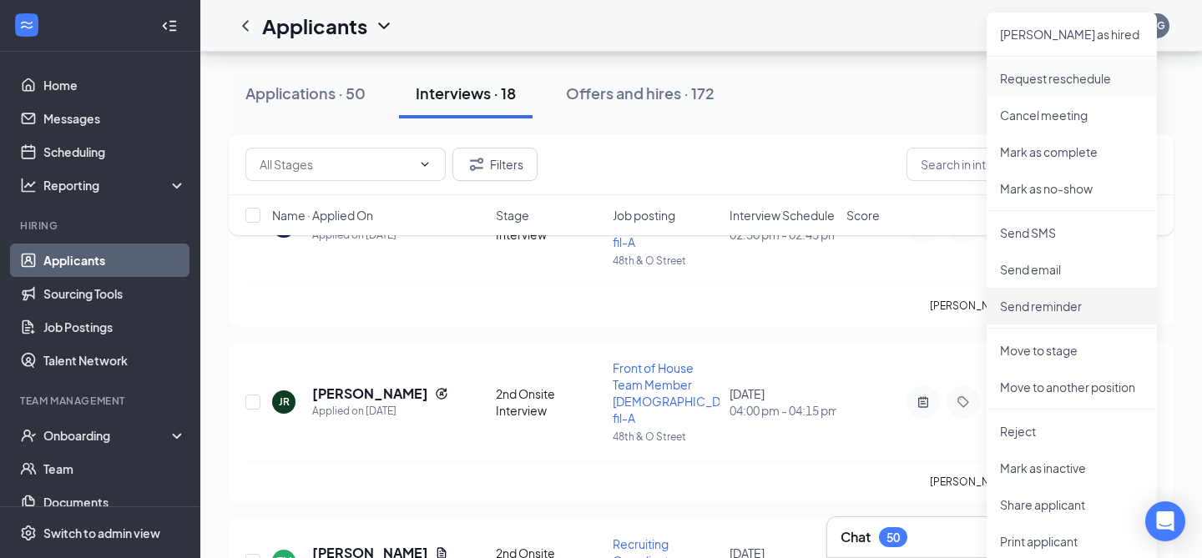
scroll to position [1674, 0]
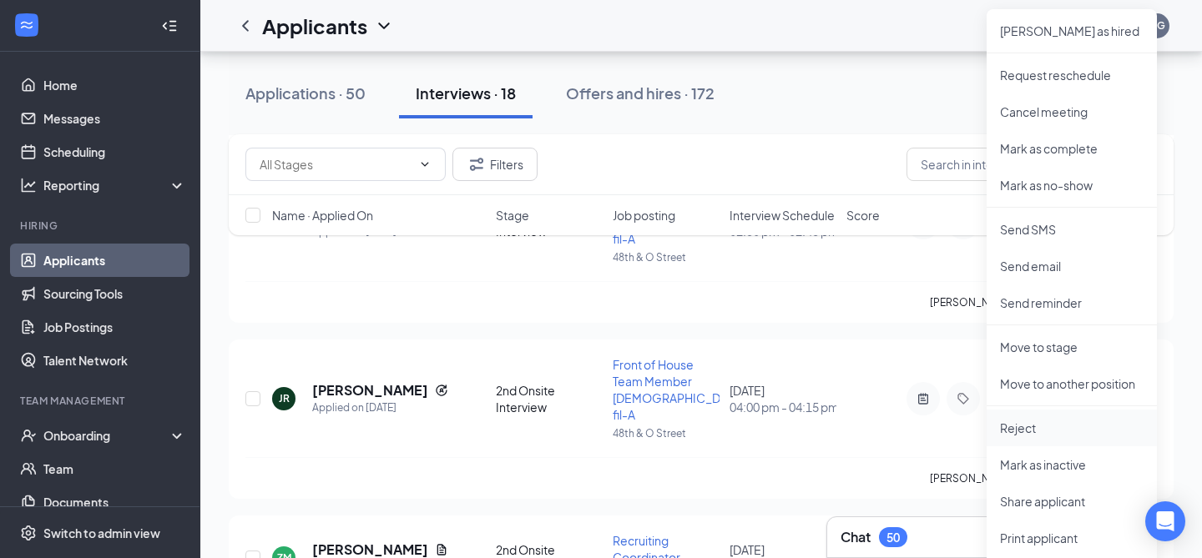
click at [1041, 426] on p "Reject" at bounding box center [1072, 428] width 144 height 17
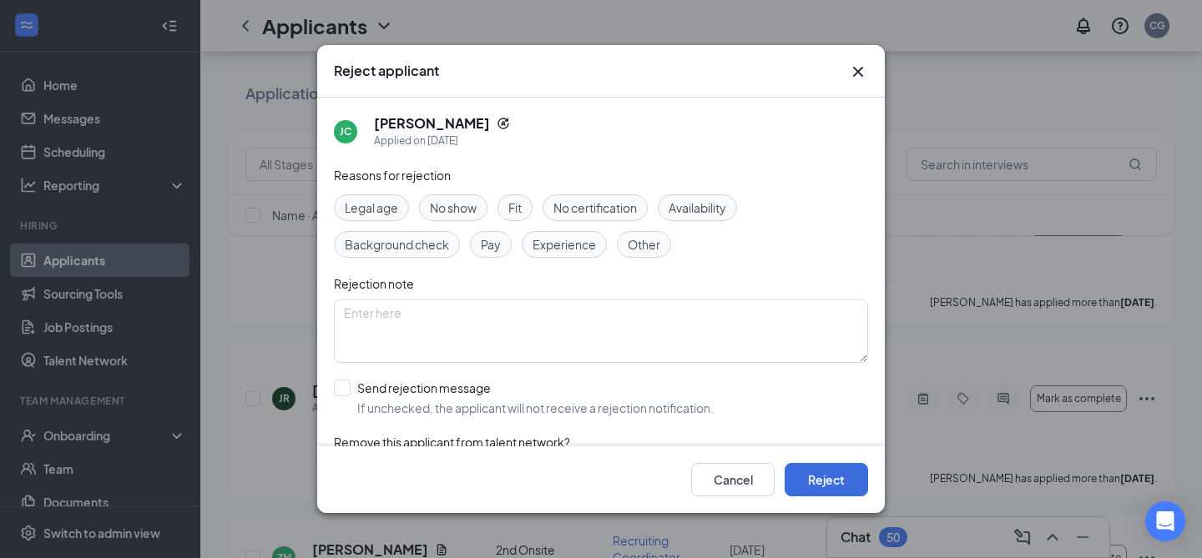
click at [457, 201] on span "No show" at bounding box center [453, 208] width 47 height 18
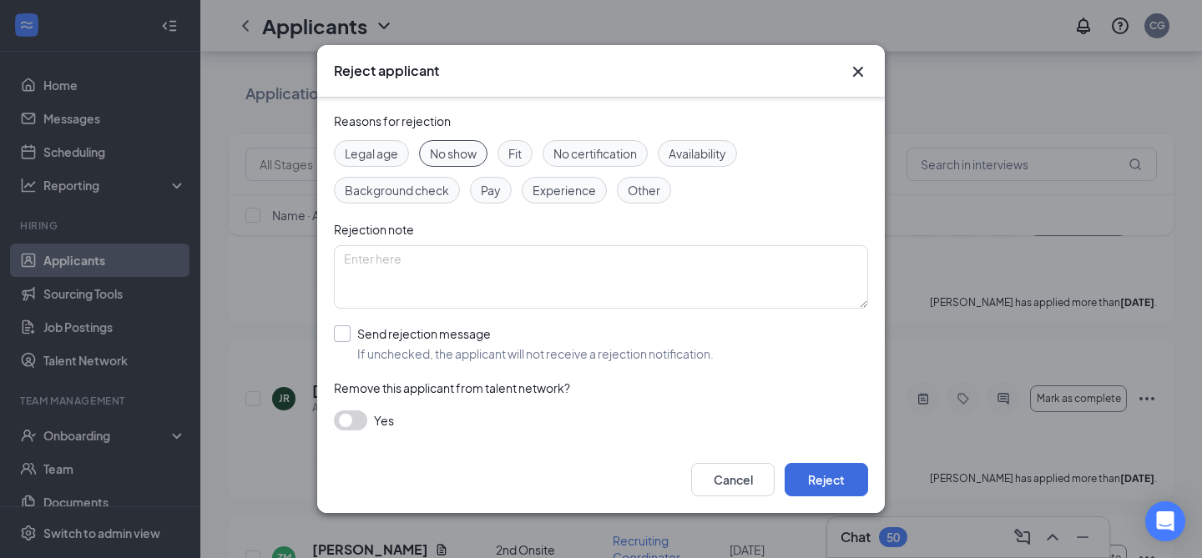
click at [345, 337] on input "Send rejection message If unchecked, the applicant will not receive a rejection…" at bounding box center [524, 343] width 380 height 37
checkbox input "true"
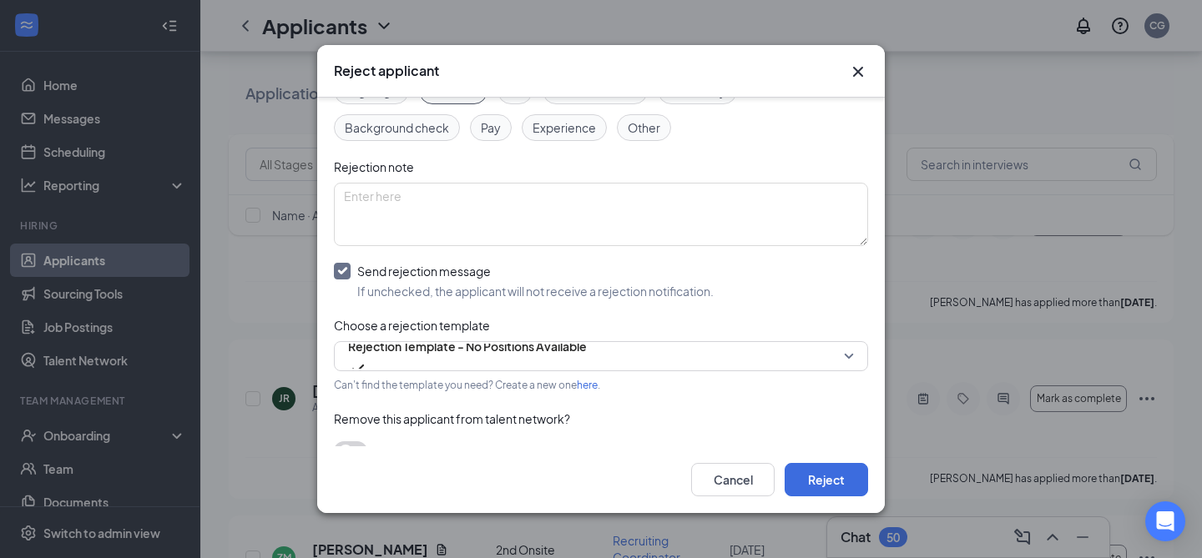
scroll to position [149, 0]
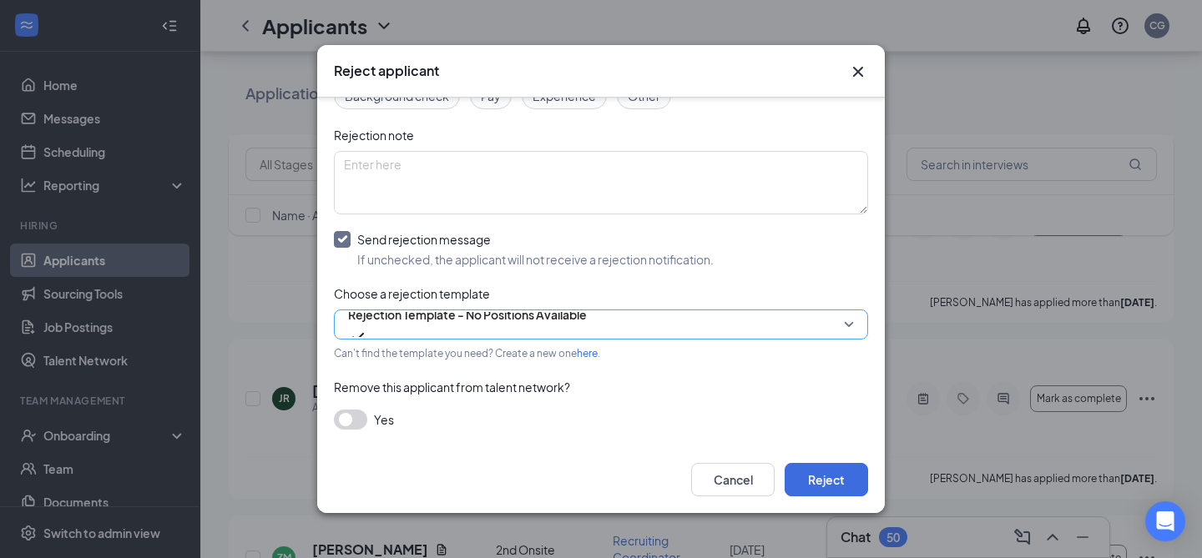
click at [463, 323] on span "Rejection Template - No Positions Available" at bounding box center [467, 314] width 239 height 25
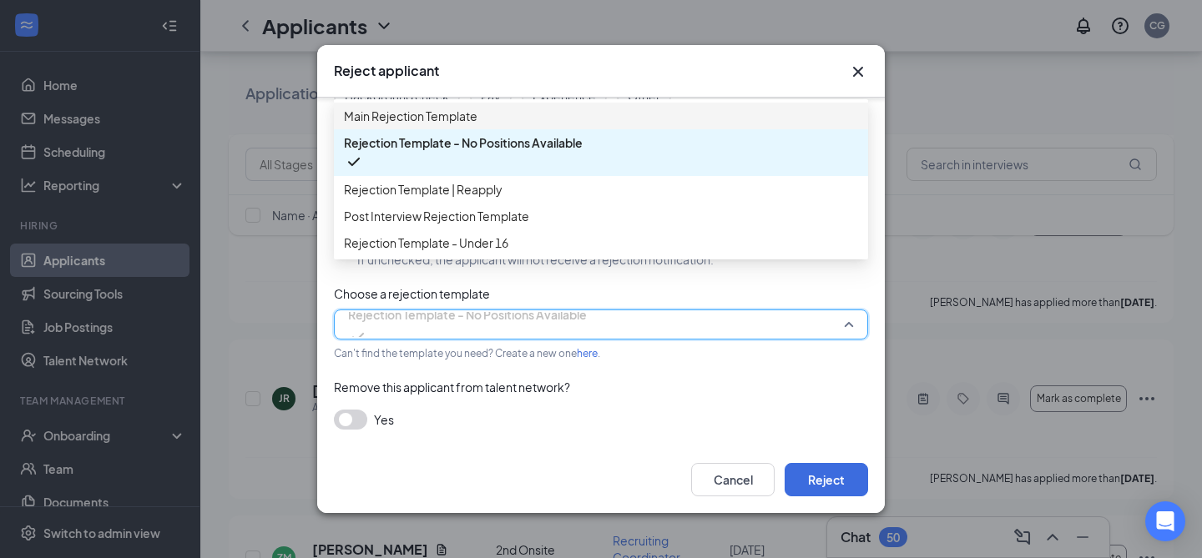
click at [519, 118] on span "Main Rejection Template" at bounding box center [601, 116] width 514 height 18
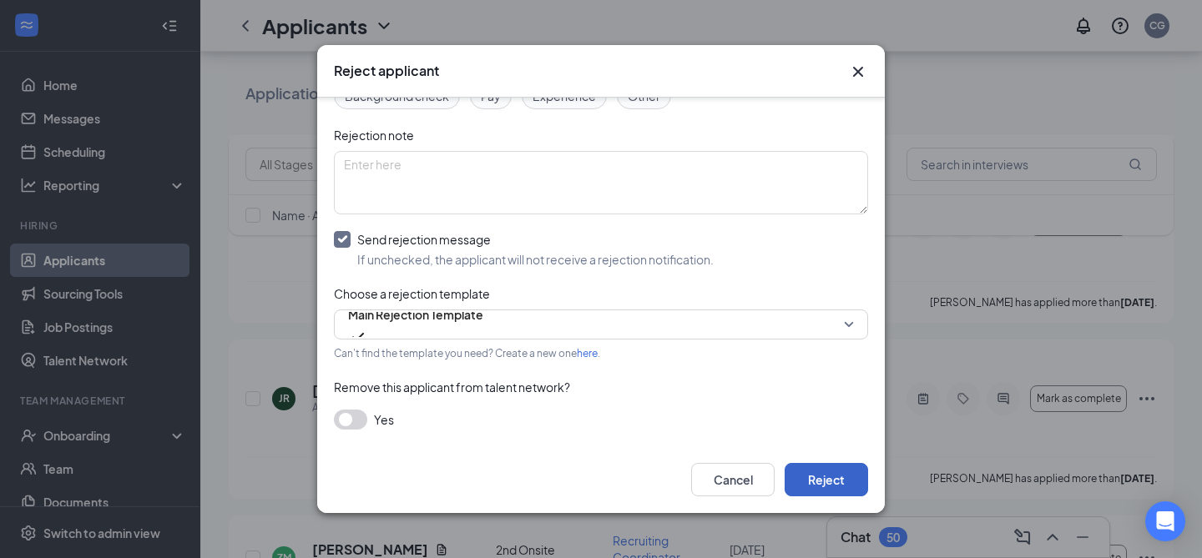
click at [826, 483] on button "Reject" at bounding box center [825, 479] width 83 height 33
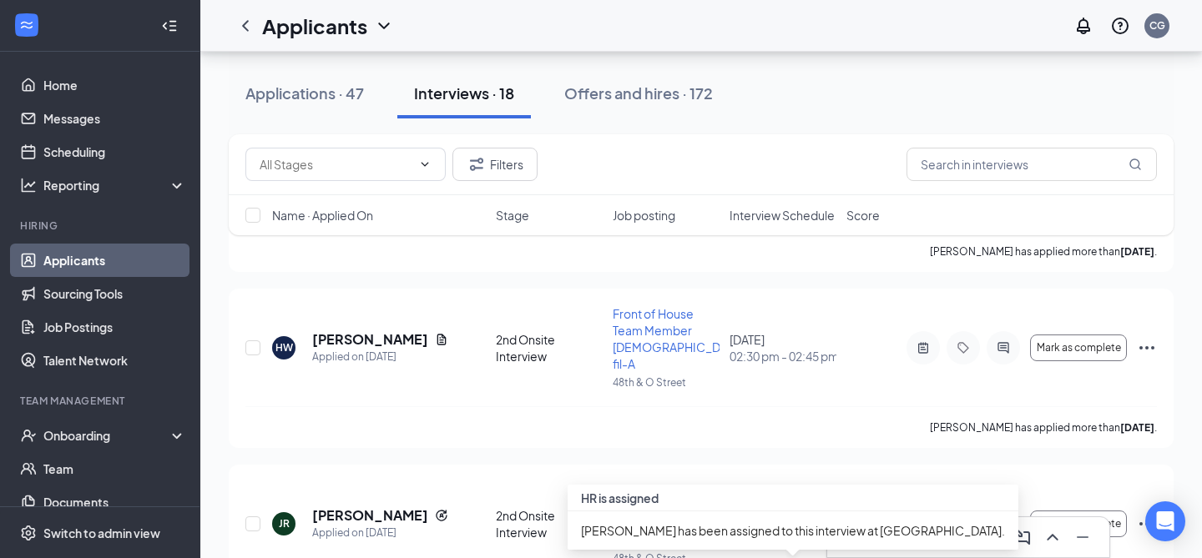
scroll to position [1396, 0]
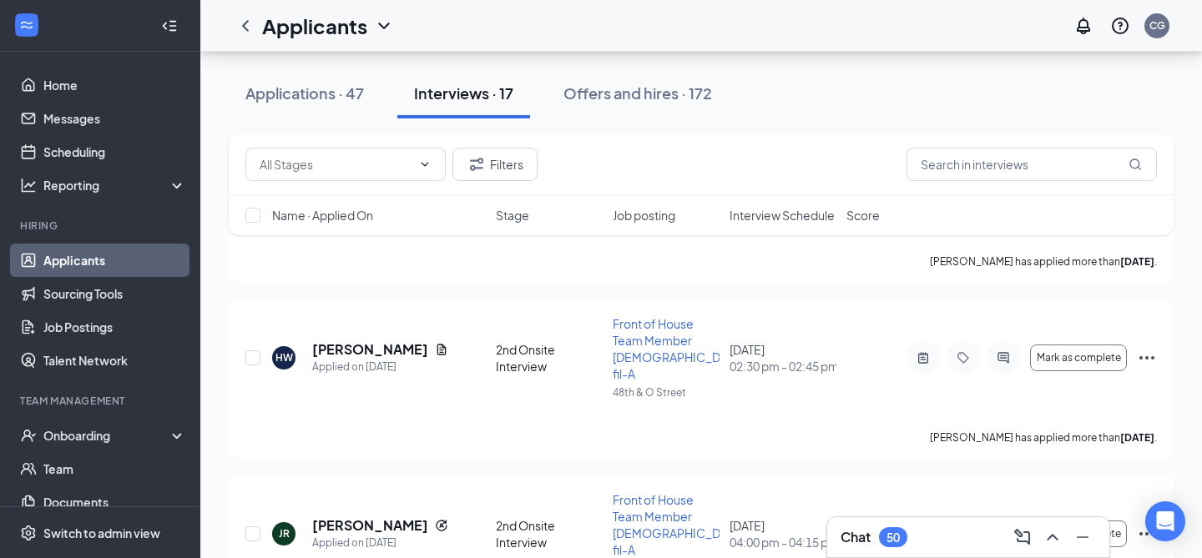
click at [910, 543] on div "Chat 50" at bounding box center [967, 537] width 255 height 27
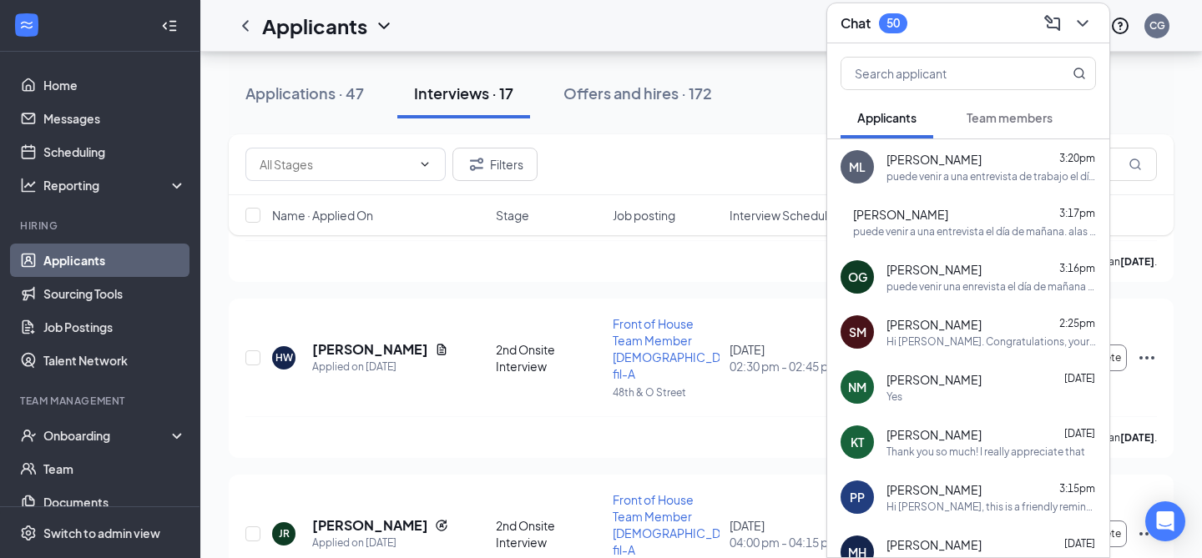
click at [1004, 115] on span "Team members" at bounding box center [1009, 117] width 86 height 15
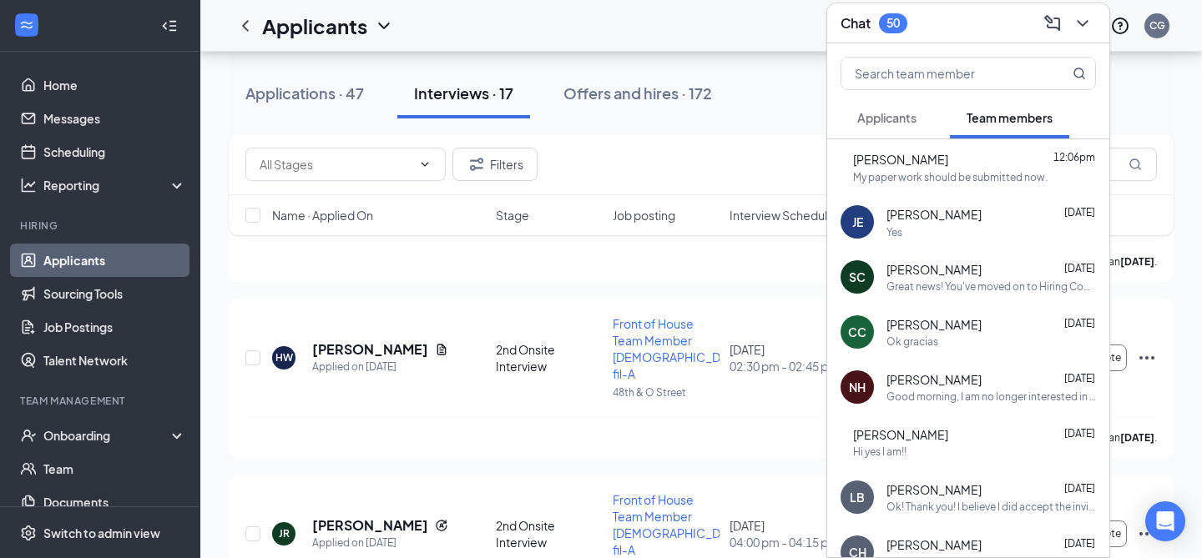
click at [934, 149] on div "PM [PERSON_NAME] 12:06pm My paper work should be submitted now." at bounding box center [968, 166] width 282 height 55
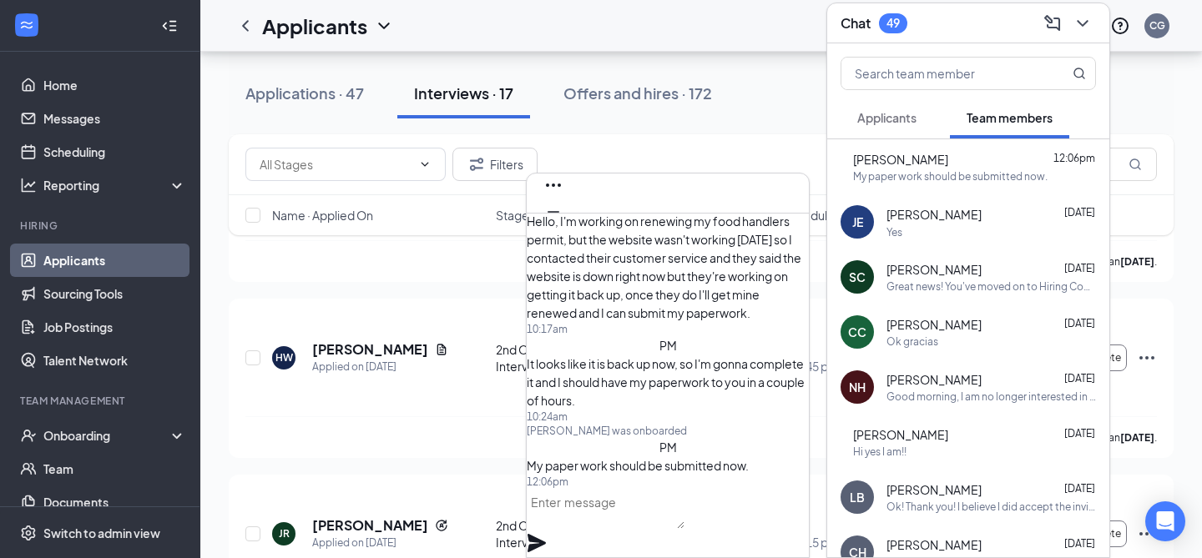
click at [930, 214] on span "[PERSON_NAME]" at bounding box center [933, 214] width 95 height 18
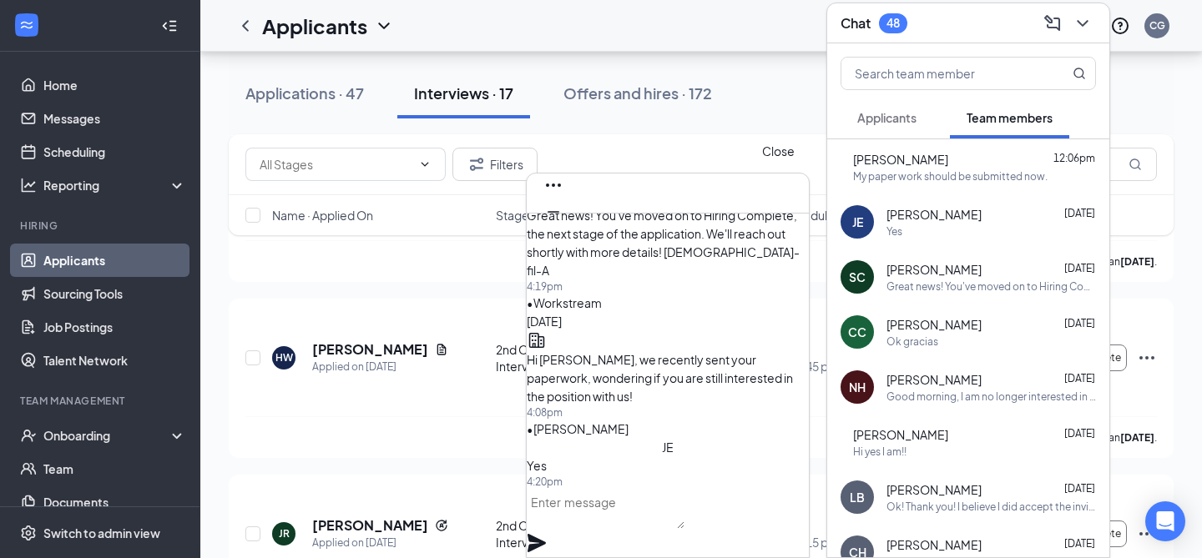
click at [563, 229] on icon "Cross" at bounding box center [553, 239] width 20 height 20
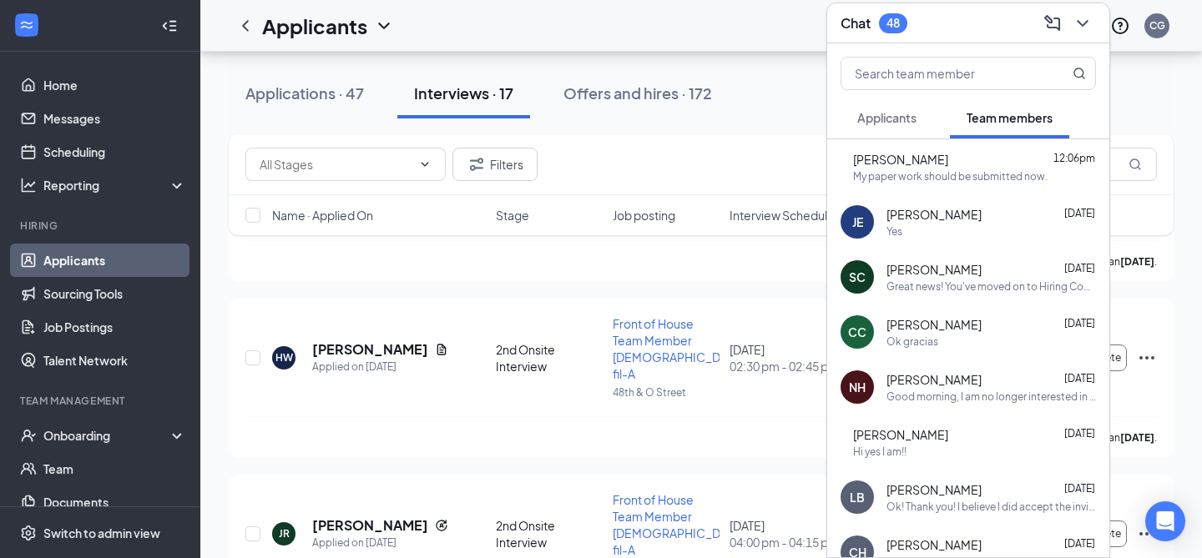
click at [914, 23] on div "Chat 48" at bounding box center [967, 23] width 255 height 26
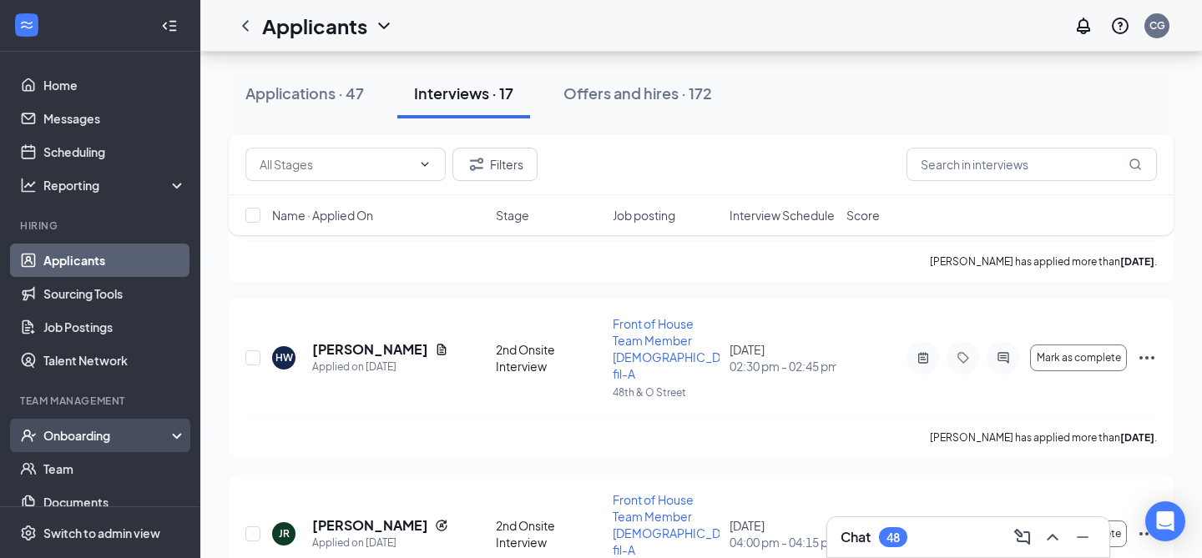
click at [109, 428] on div "Onboarding" at bounding box center [107, 435] width 129 height 17
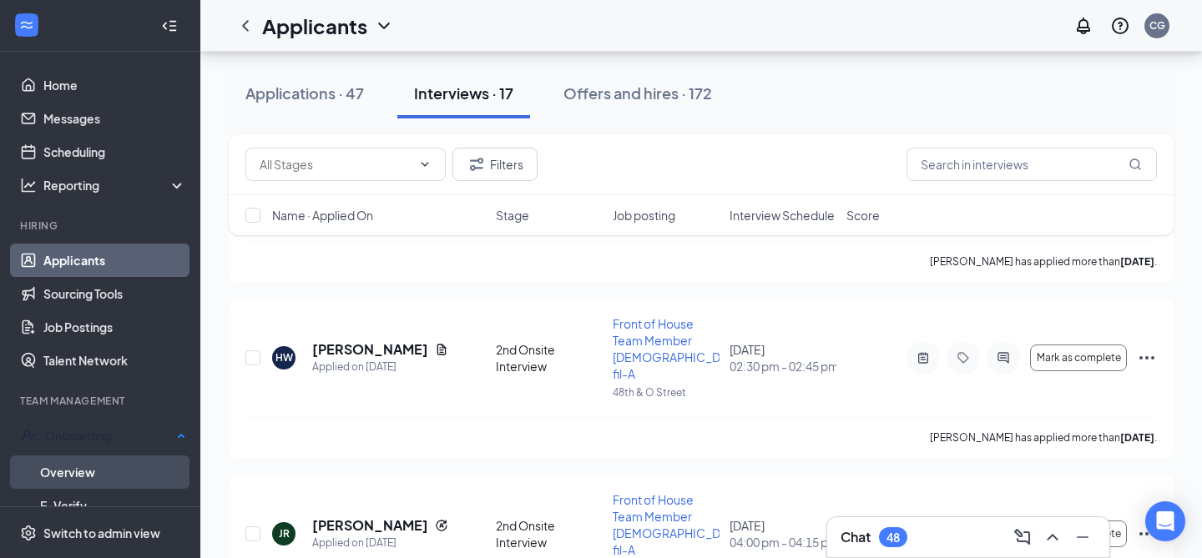
click at [94, 458] on link "Overview" at bounding box center [113, 472] width 146 height 33
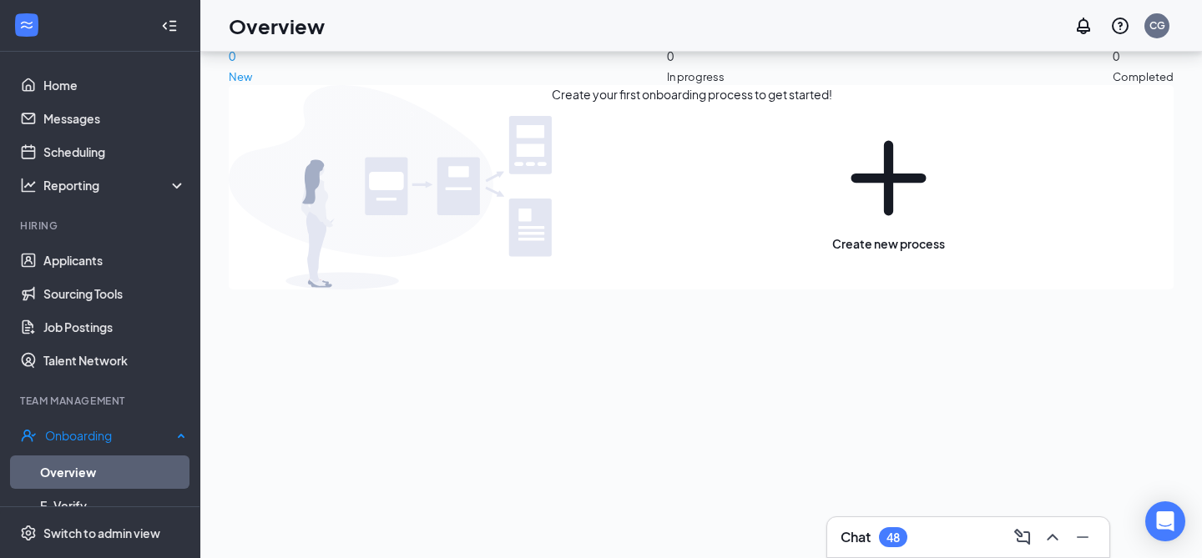
scroll to position [75, 0]
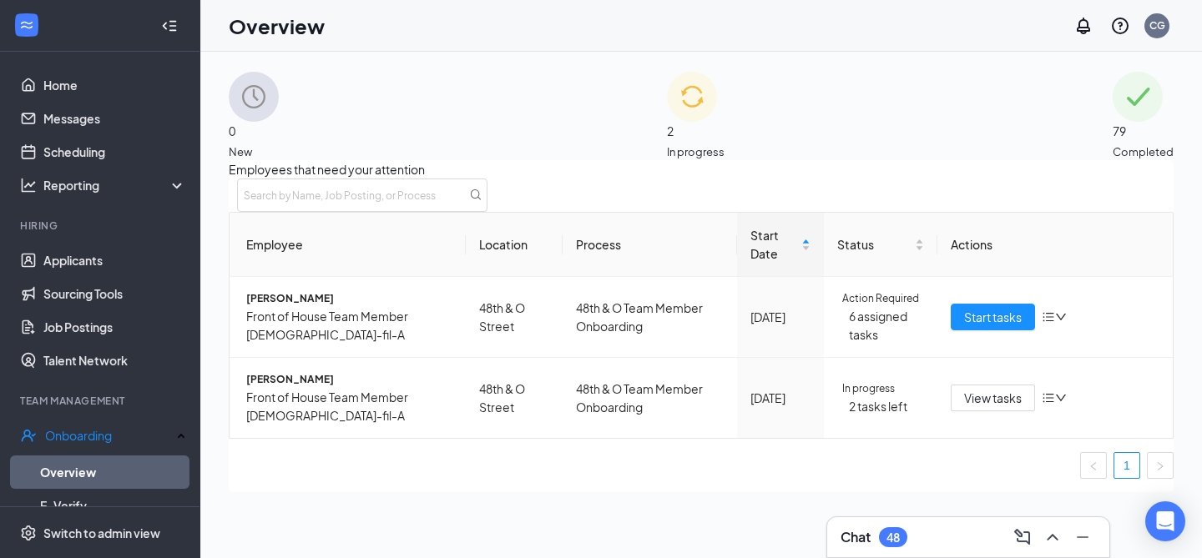
click at [1112, 135] on div "79 Completed" at bounding box center [1142, 116] width 61 height 88
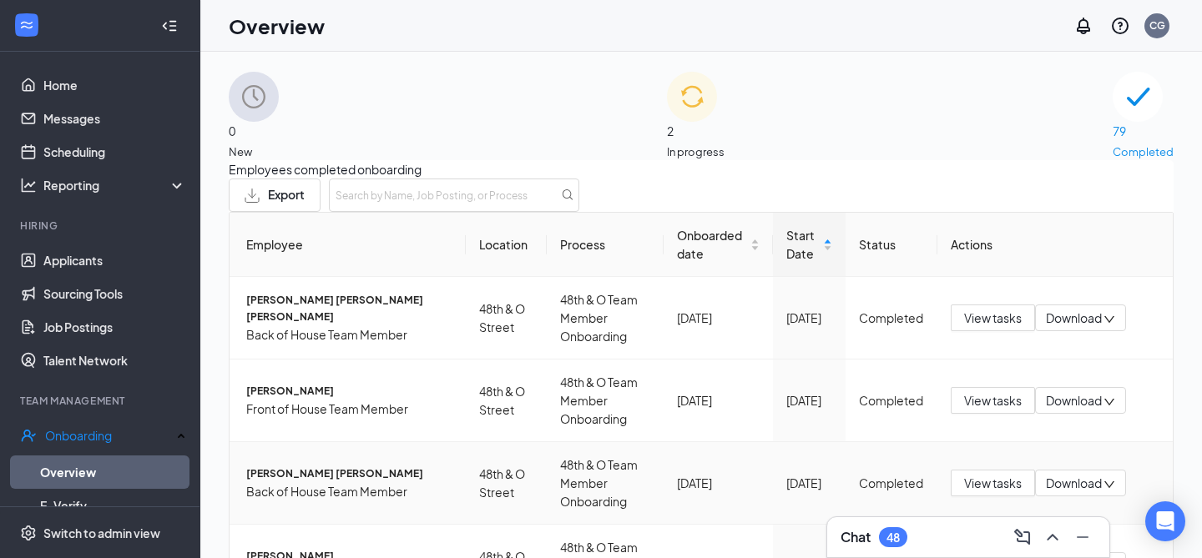
scroll to position [401, 0]
click at [846, 537] on h3 "Chat" at bounding box center [855, 537] width 30 height 18
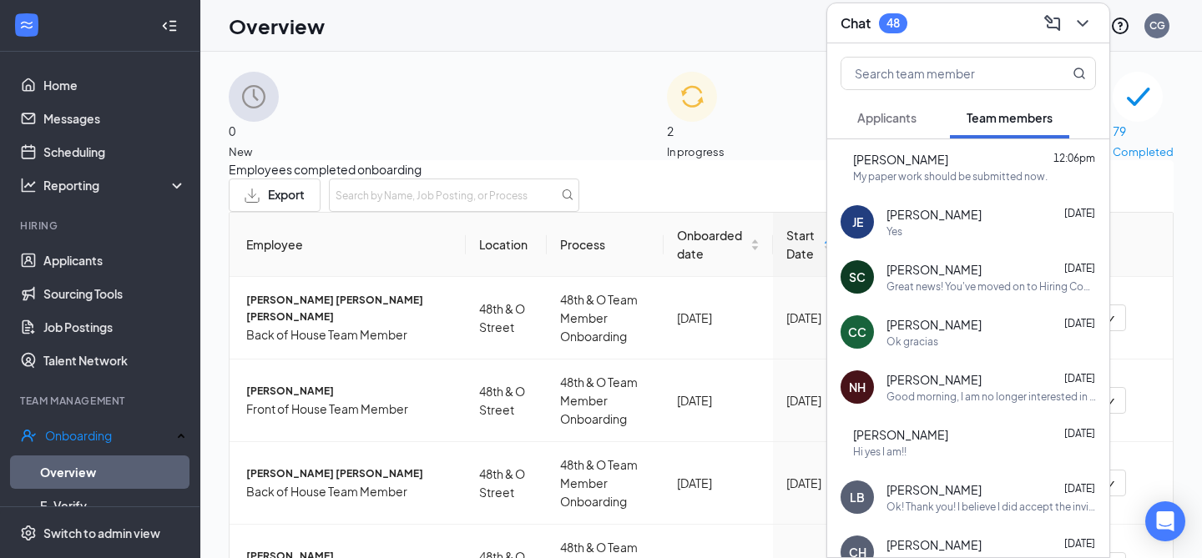
click at [907, 168] on div "[PERSON_NAME] 12:06pm My paper work should be submitted now." at bounding box center [974, 167] width 243 height 33
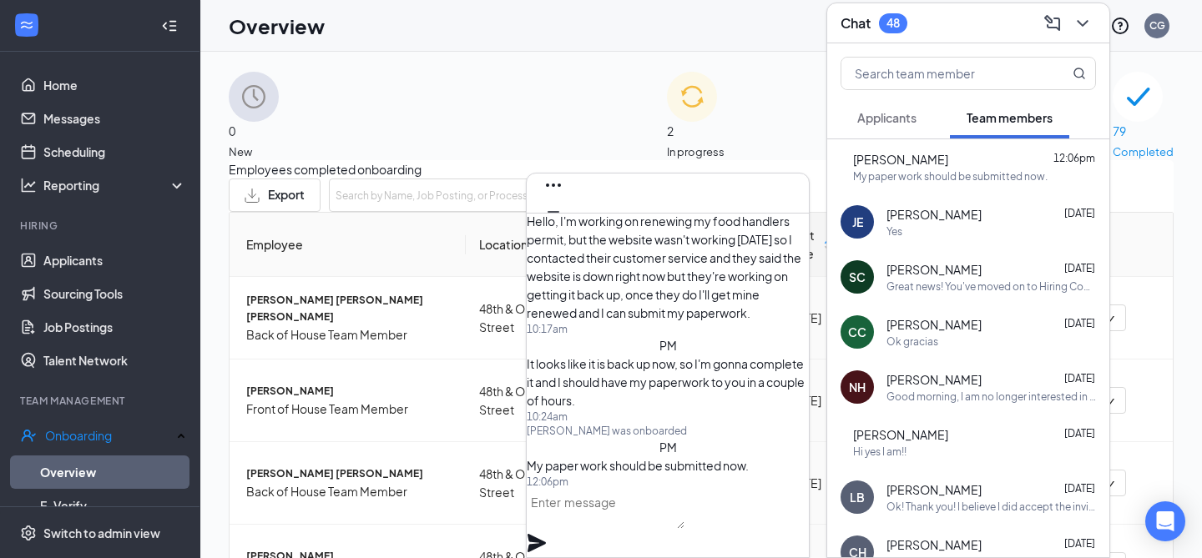
click at [913, 219] on span "[PERSON_NAME]" at bounding box center [933, 214] width 95 height 17
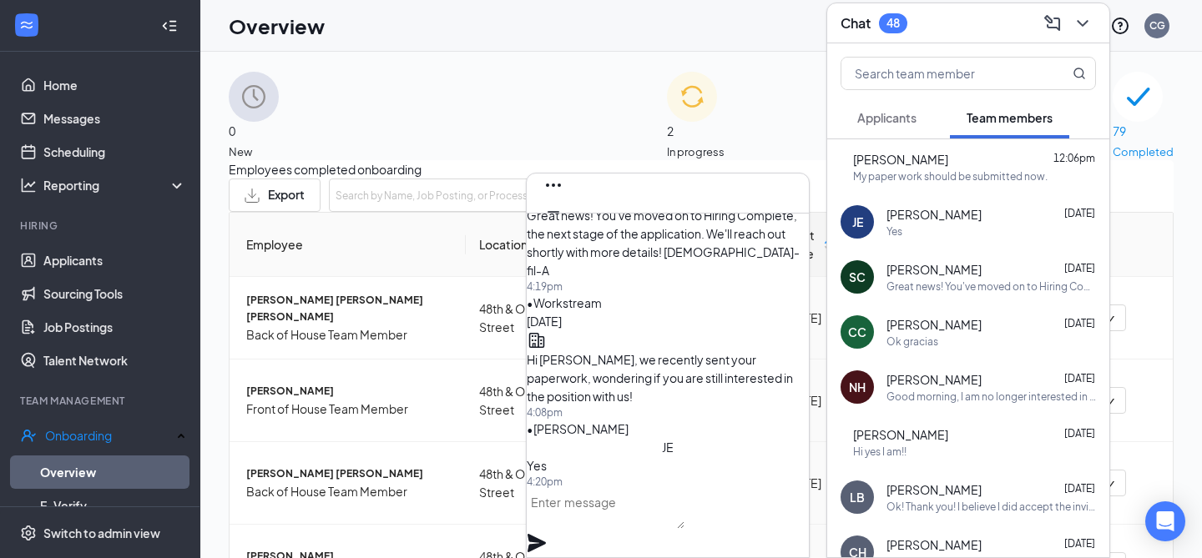
click at [981, 154] on div "[PERSON_NAME] 12:06pm" at bounding box center [974, 159] width 243 height 17
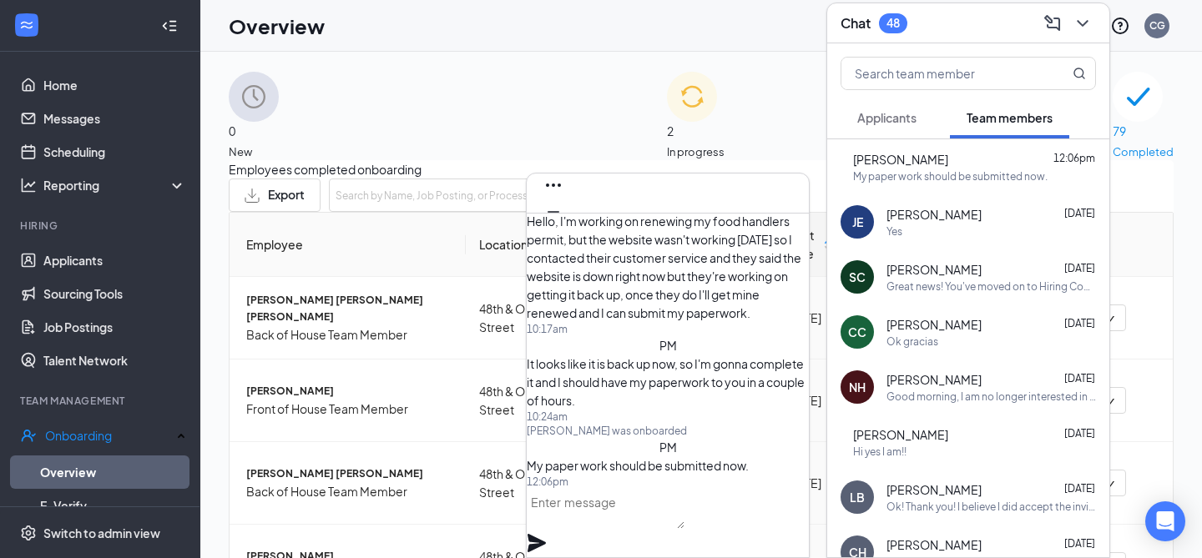
click at [669, 526] on textarea at bounding box center [606, 509] width 158 height 40
click at [558, 233] on icon "Cross" at bounding box center [553, 238] width 10 height 10
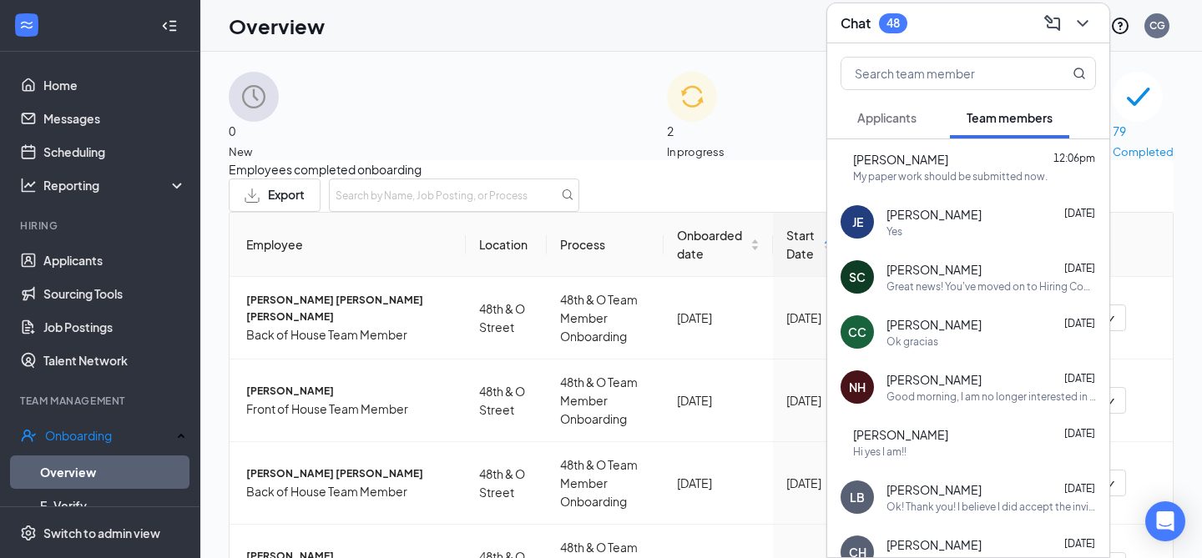
click at [918, 23] on div "Chat 48" at bounding box center [967, 23] width 255 height 26
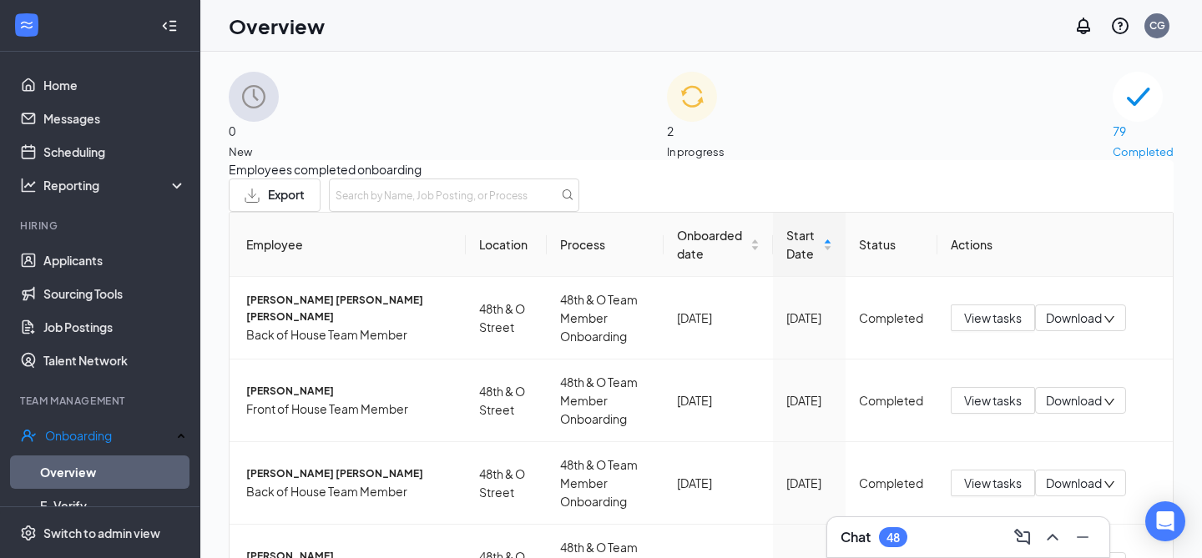
scroll to position [121, 0]
